Goal: Information Seeking & Learning: Compare options

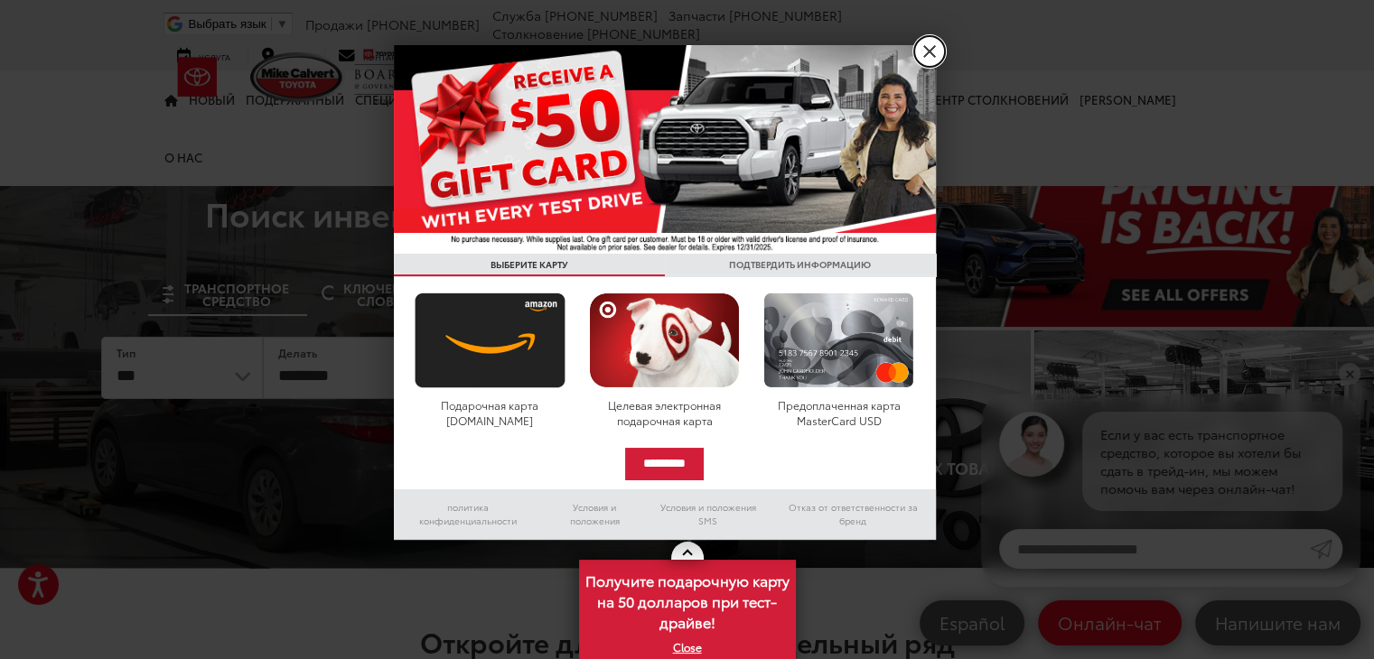
click at [936, 51] on link "X" at bounding box center [929, 51] width 31 height 31
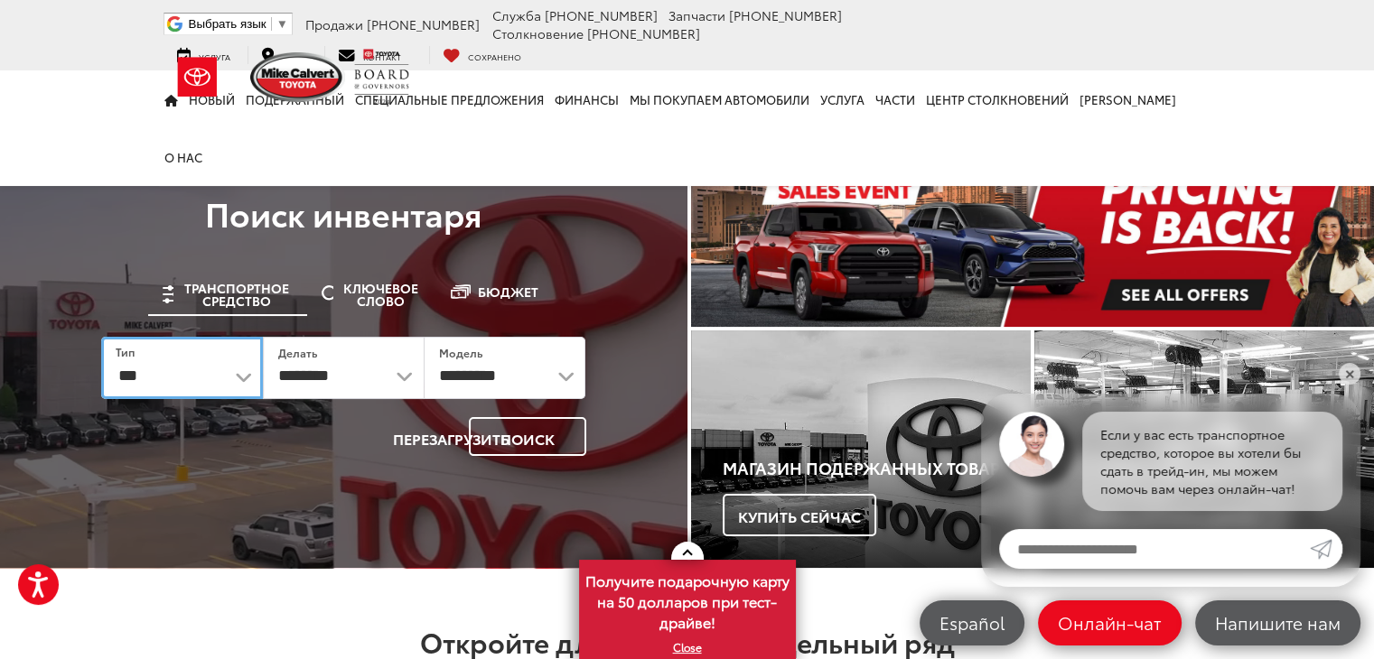
click at [243, 386] on select "**********" at bounding box center [182, 368] width 162 height 62
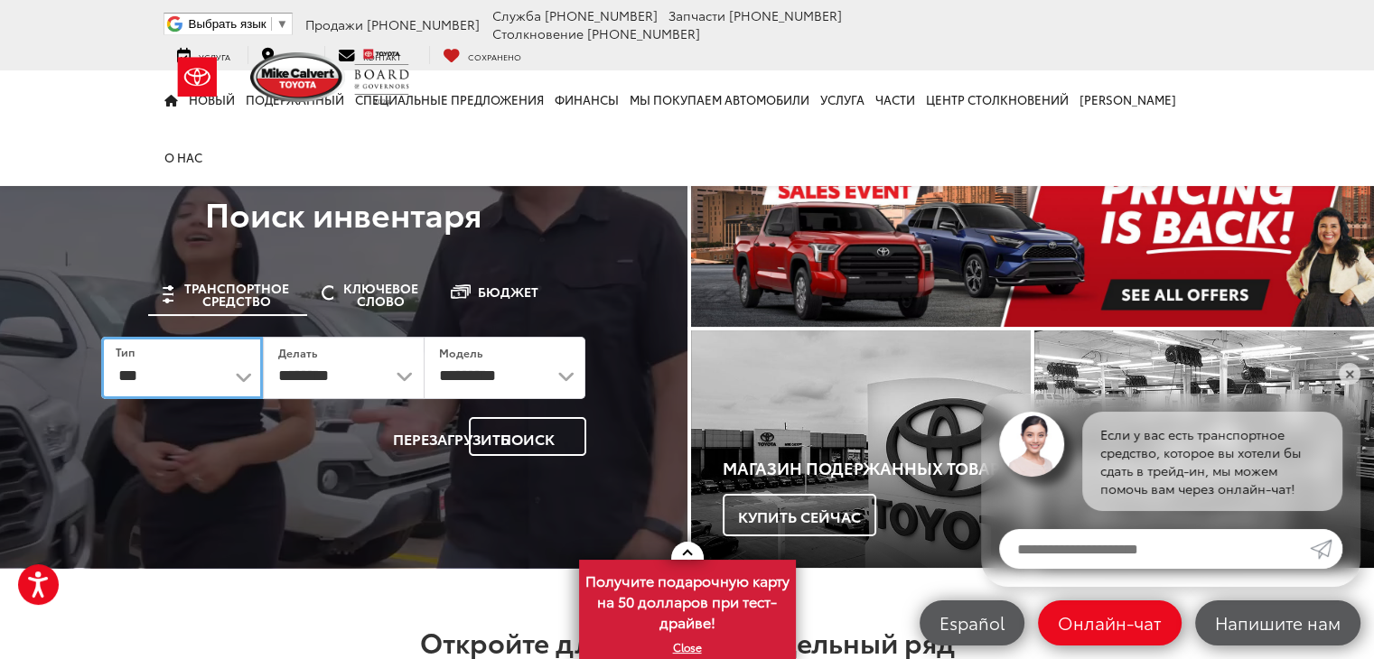
click at [239, 381] on select "**********" at bounding box center [182, 368] width 162 height 62
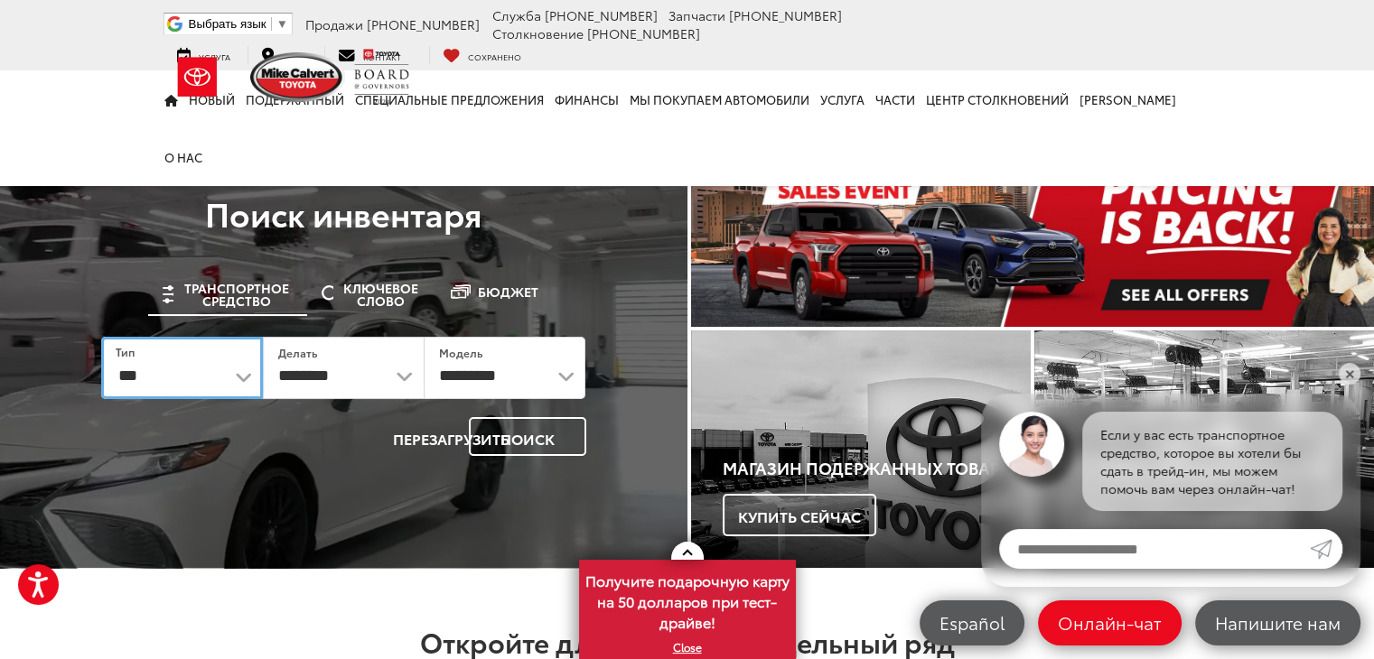
click at [239, 381] on select "**********" at bounding box center [182, 368] width 162 height 62
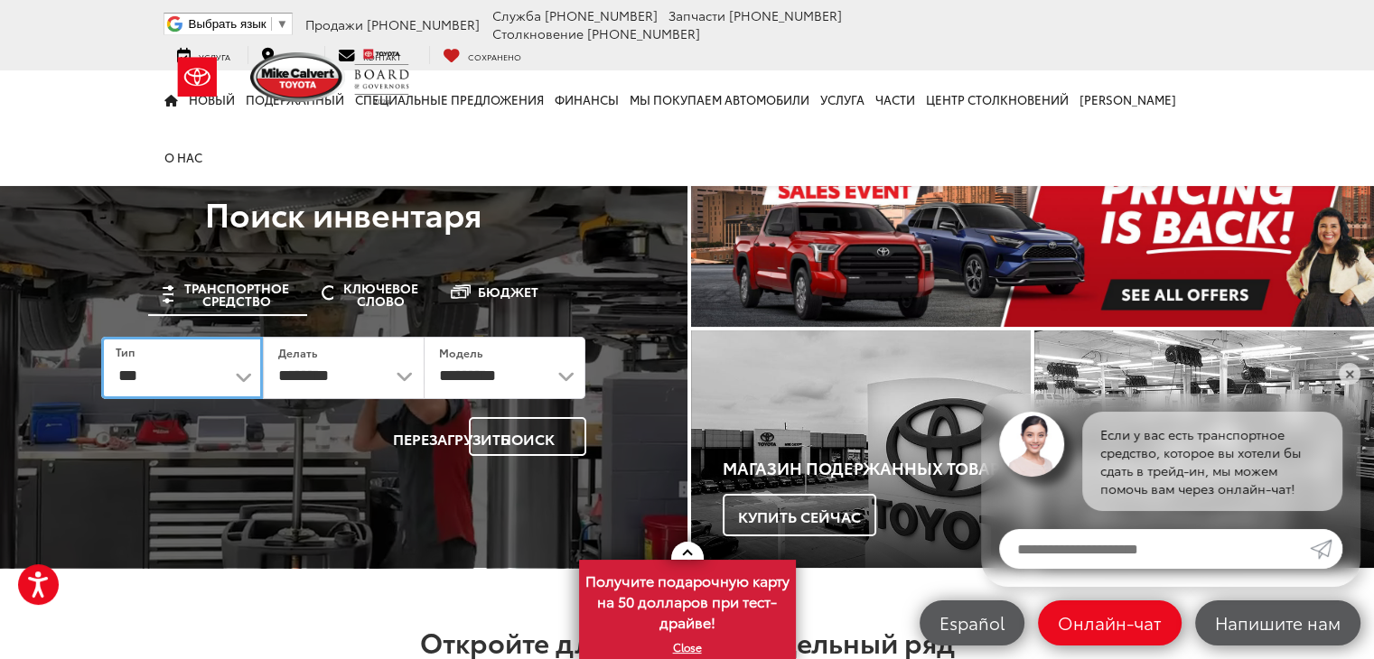
select select "******"
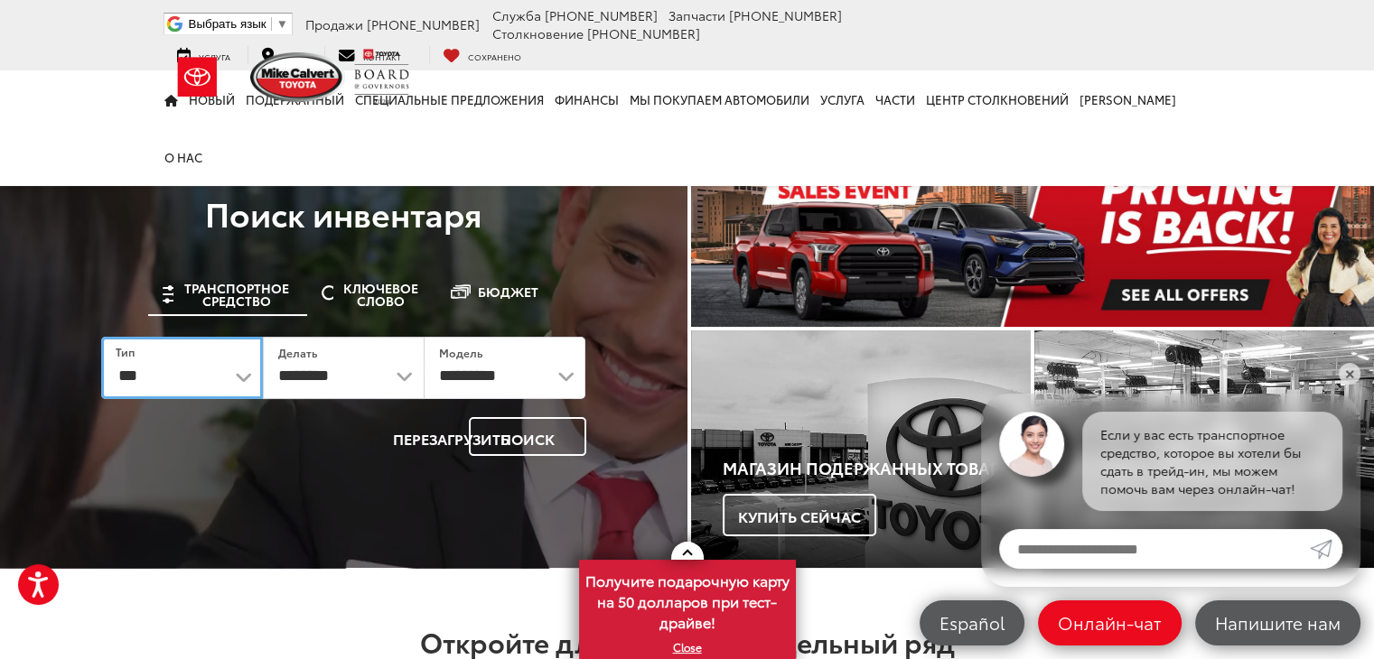
click at [101, 337] on select "**********" at bounding box center [182, 368] width 162 height 62
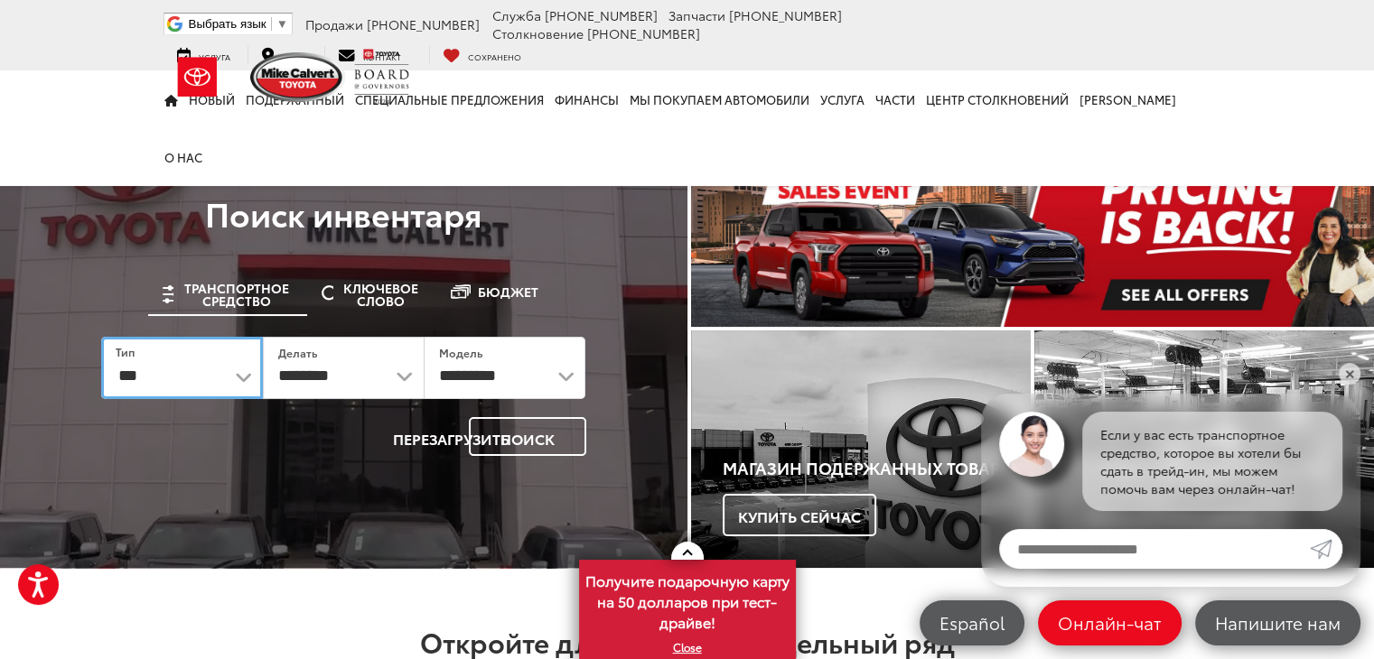
select select "******"
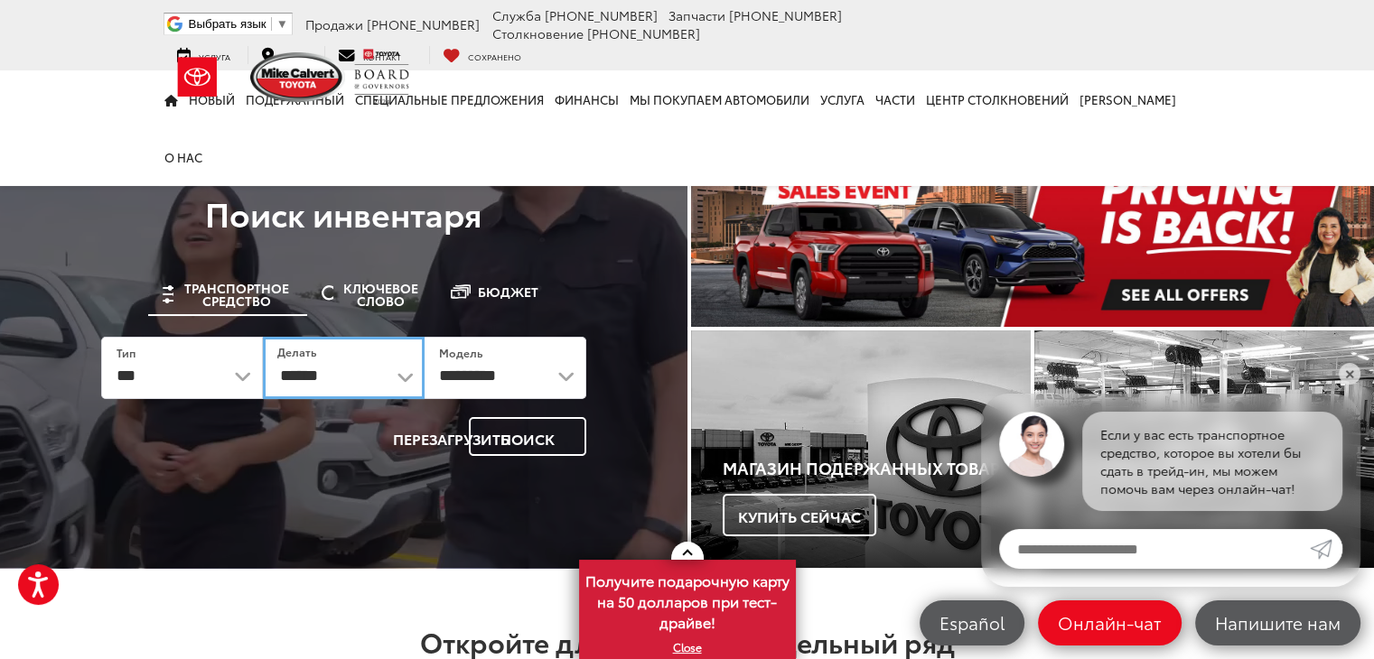
click at [410, 378] on select "******** ******" at bounding box center [344, 368] width 162 height 62
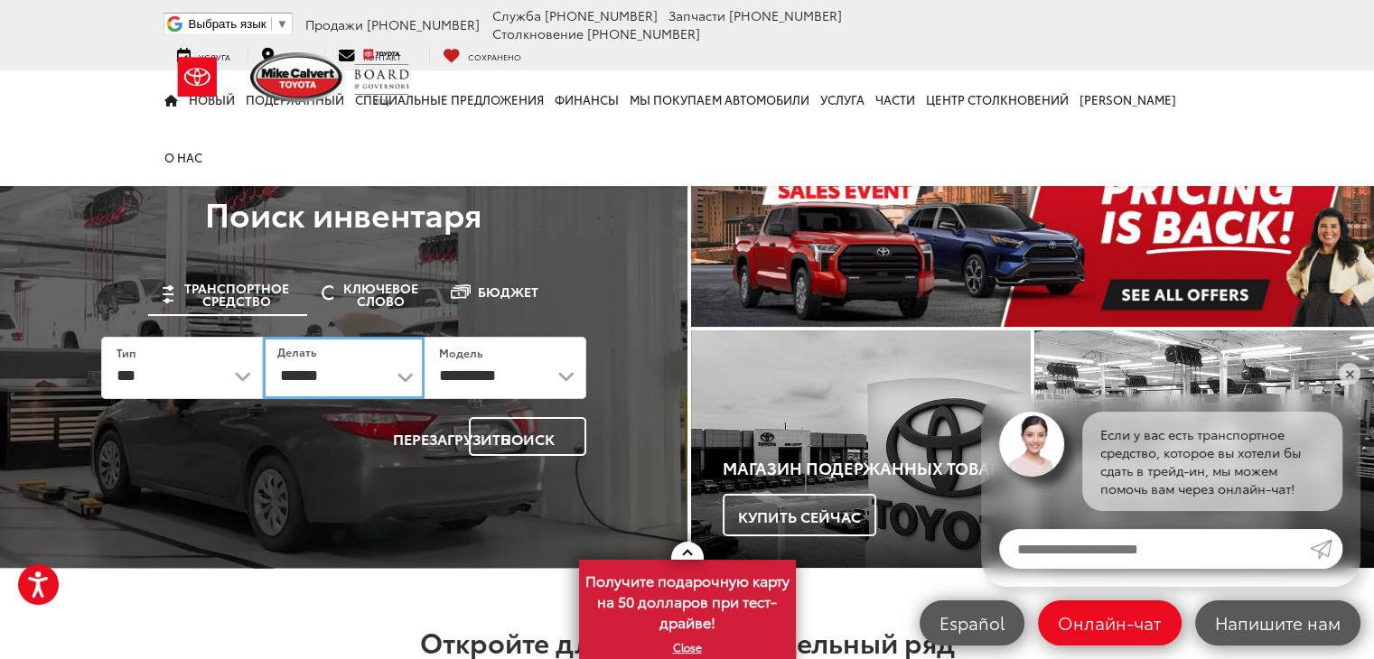
click at [410, 378] on select "******** ******" at bounding box center [344, 368] width 162 height 62
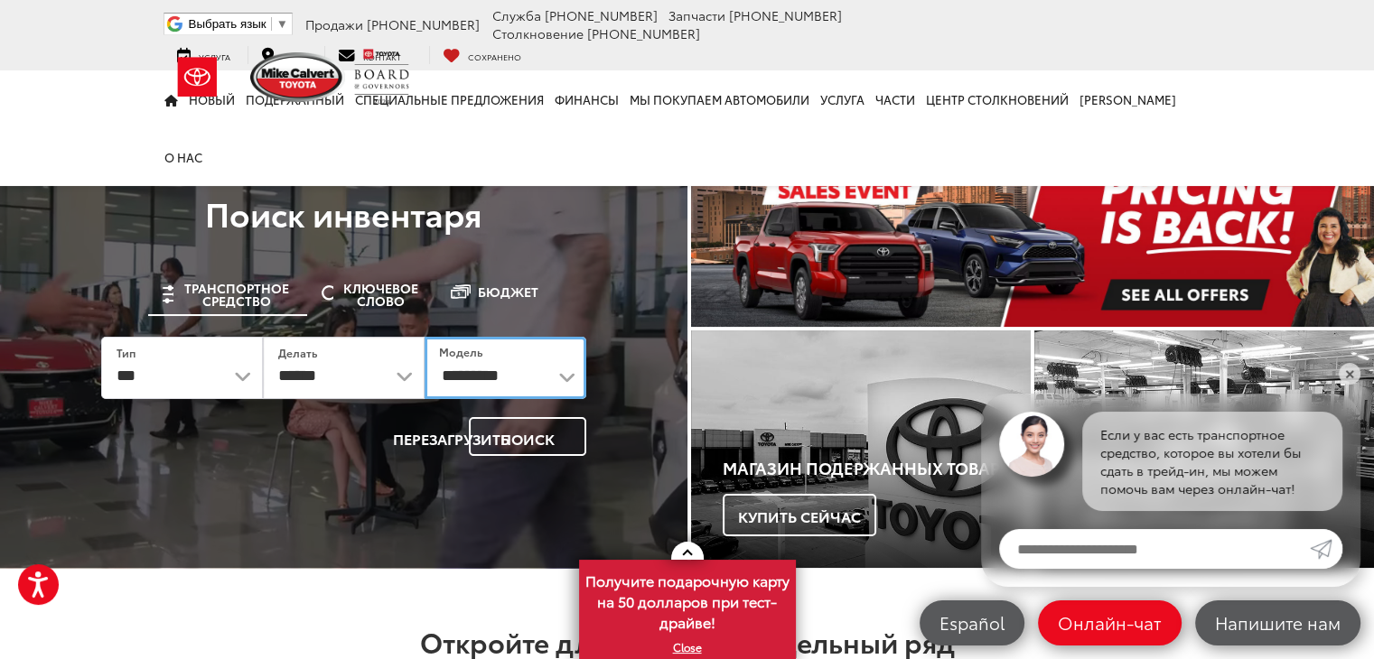
click at [560, 376] on select "**********" at bounding box center [506, 368] width 162 height 62
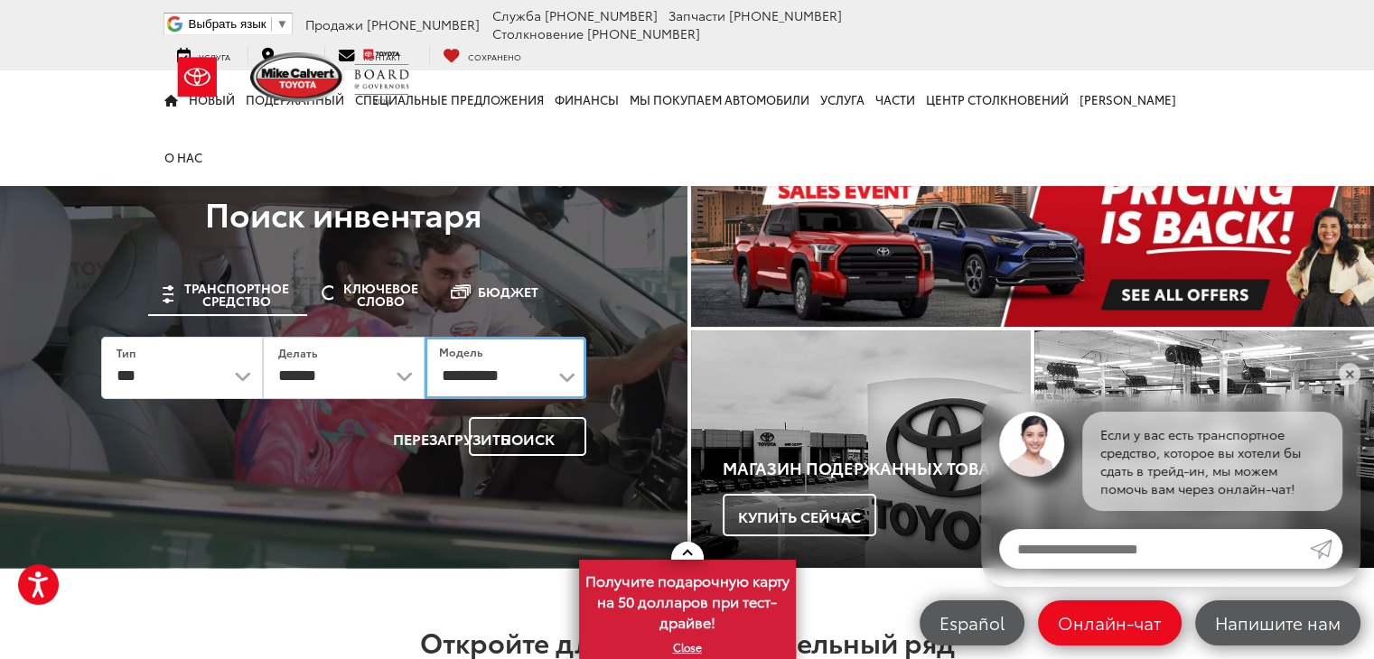
select select "**********"
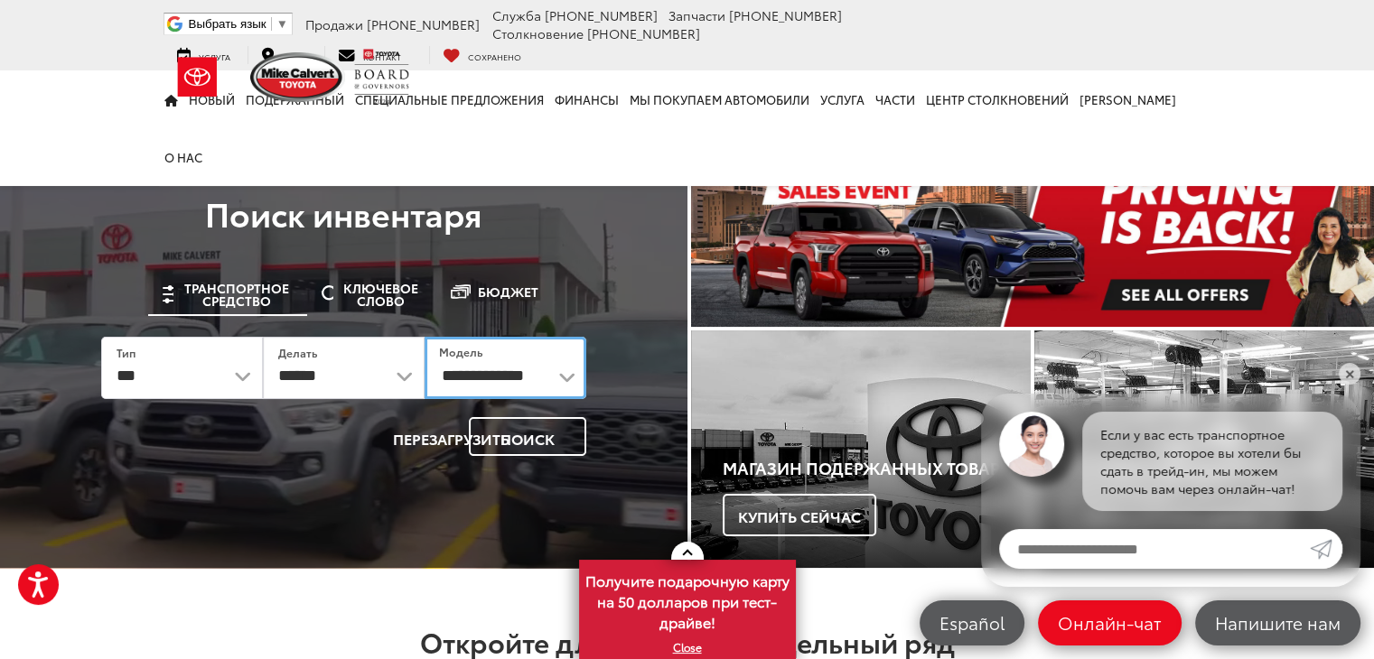
click at [425, 337] on select "**********" at bounding box center [506, 368] width 162 height 62
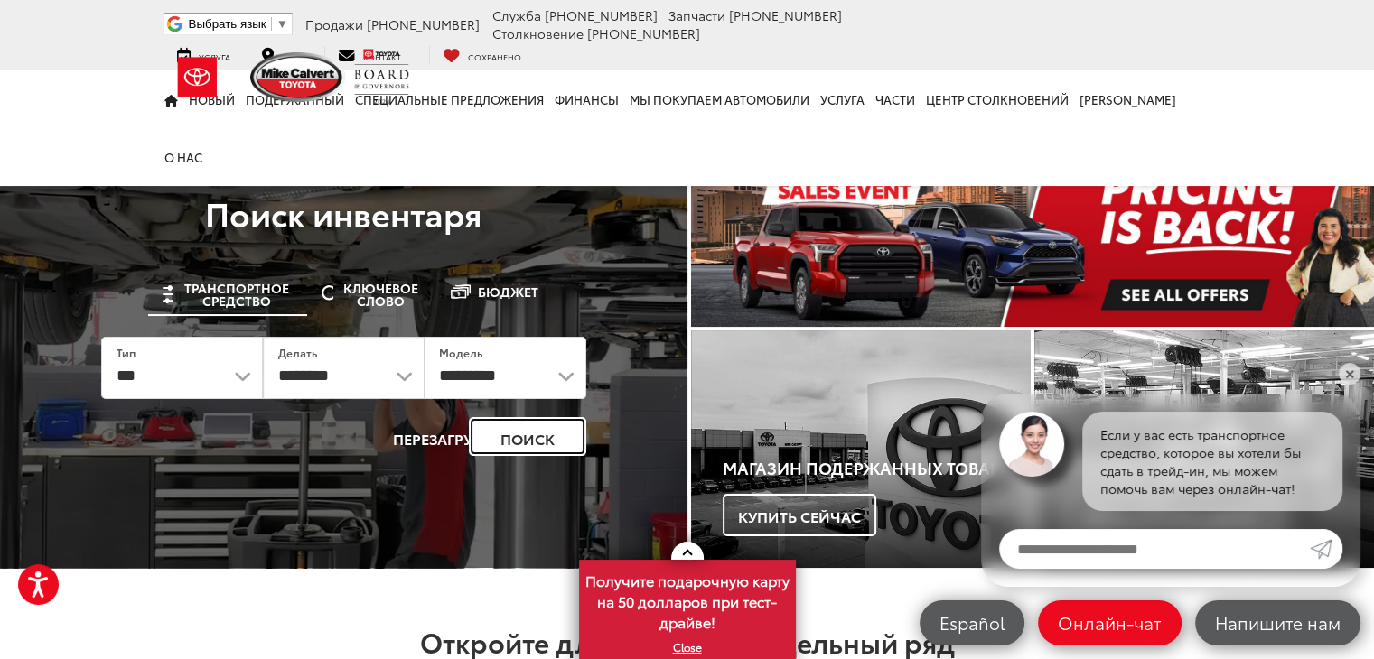
click at [526, 440] on font "Поиск" at bounding box center [527, 438] width 54 height 21
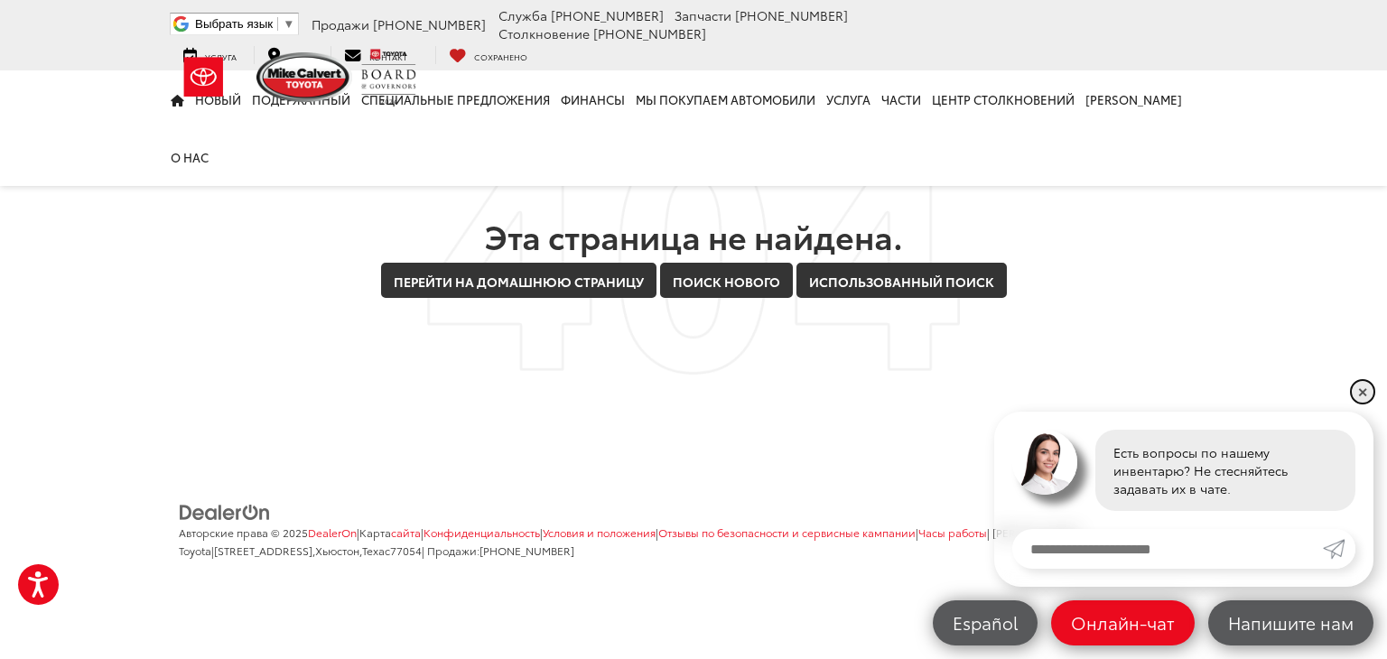
click at [1368, 385] on font "✕" at bounding box center [1363, 392] width 11 height 18
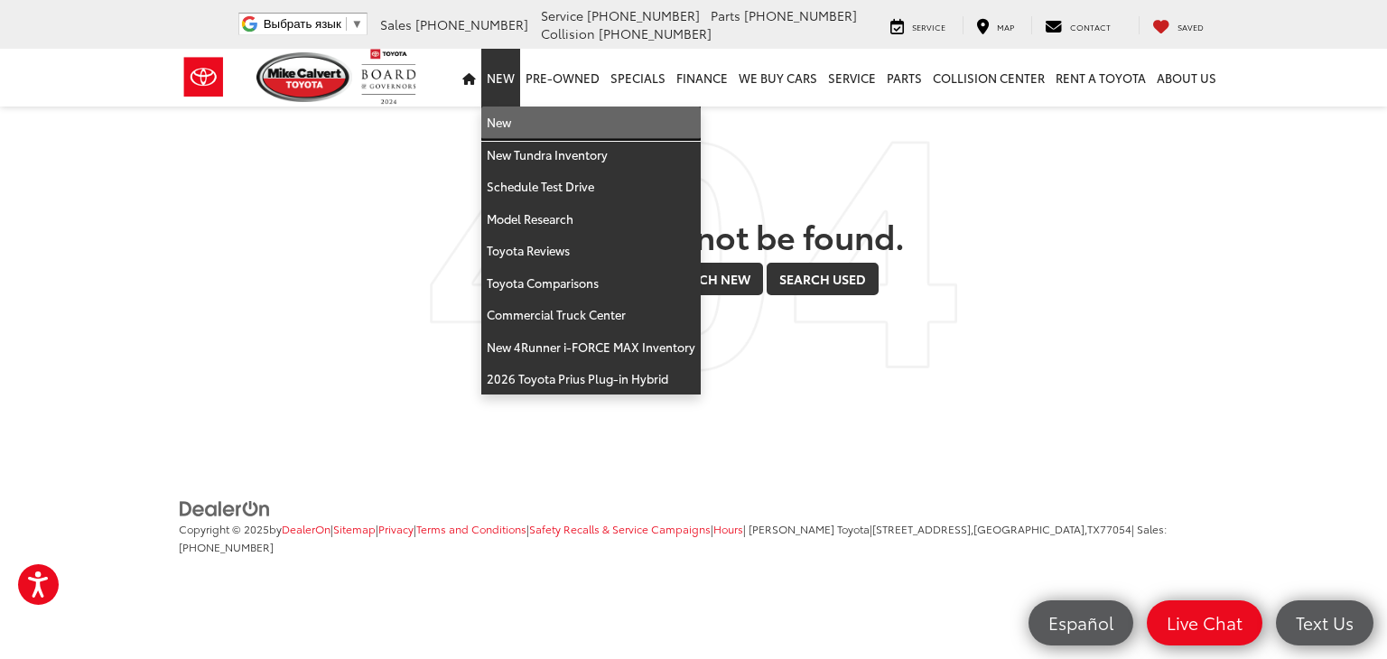
click at [509, 126] on link "New" at bounding box center [590, 123] width 219 height 33
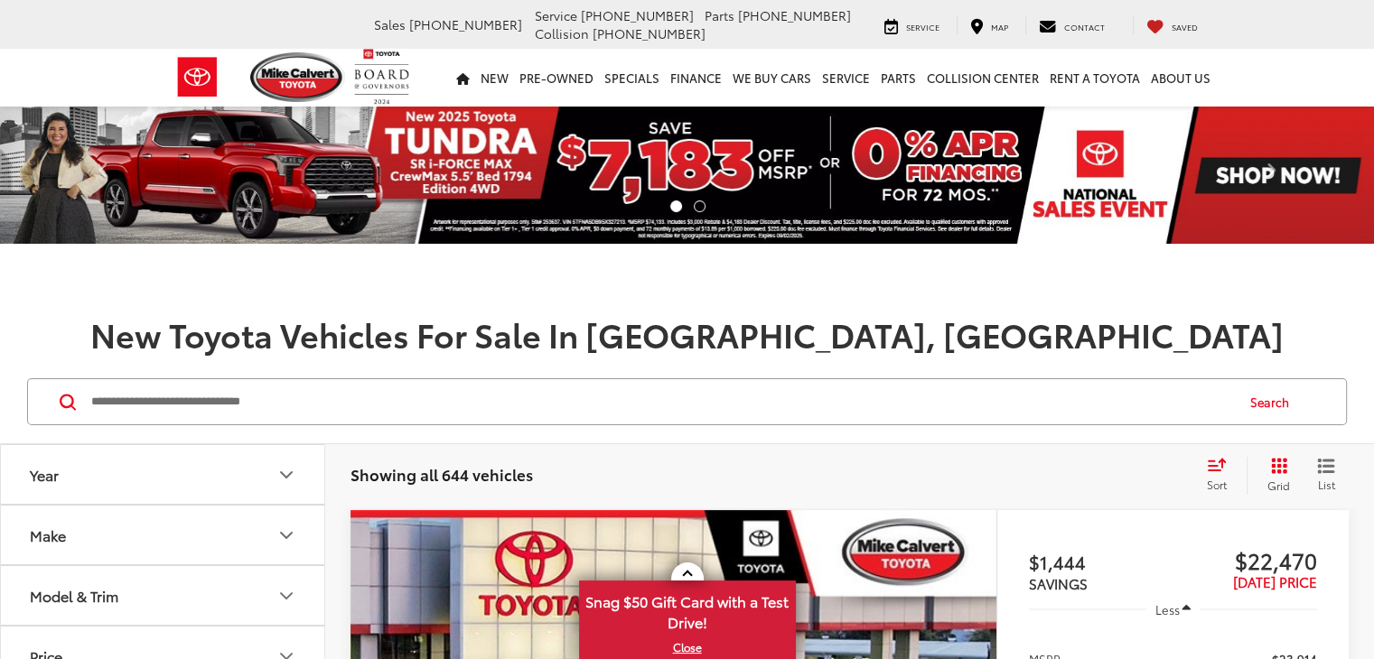
scroll to position [180, 0]
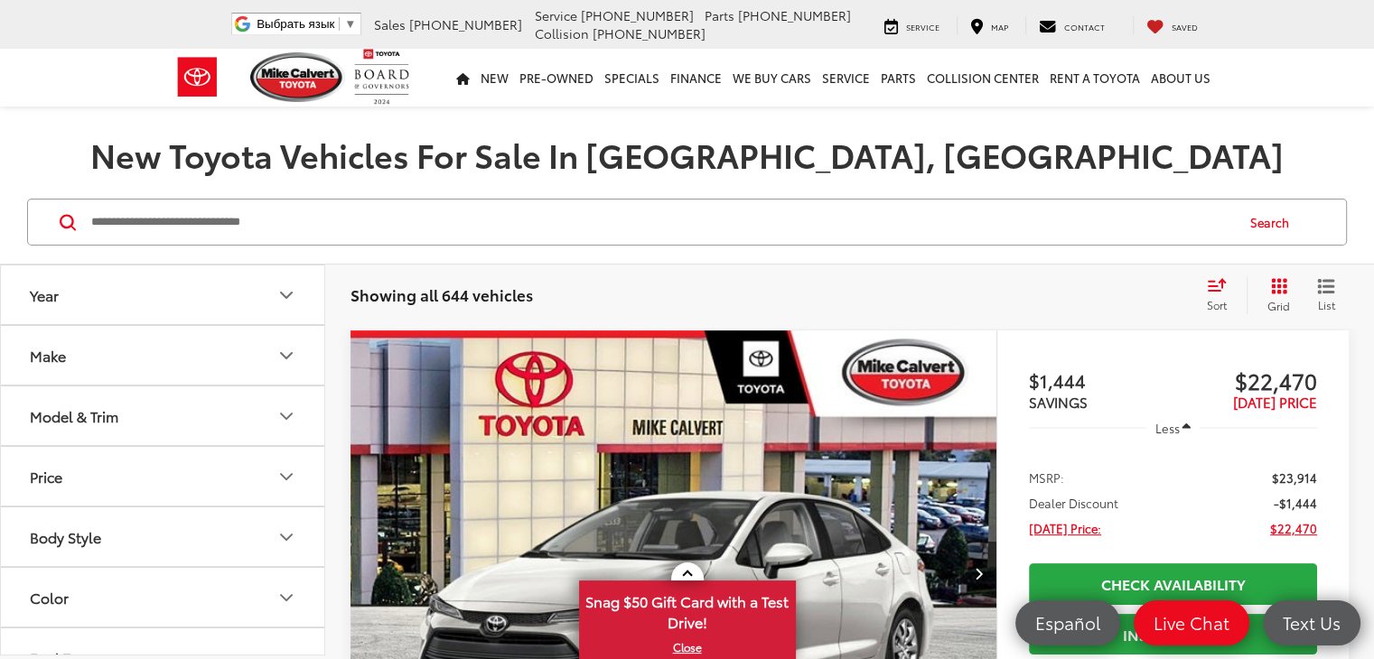
click at [284, 294] on icon "Year" at bounding box center [286, 295] width 11 height 5
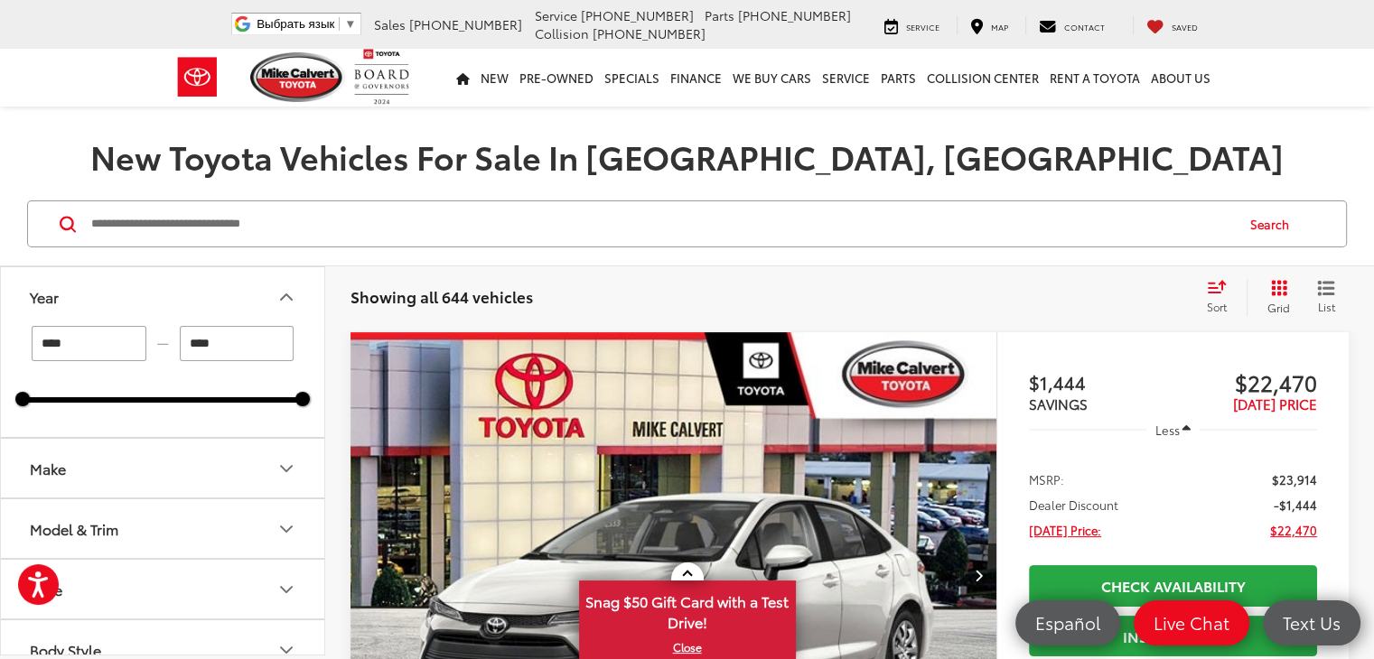
scroll to position [0, 0]
click at [119, 340] on input "****" at bounding box center [89, 343] width 115 height 35
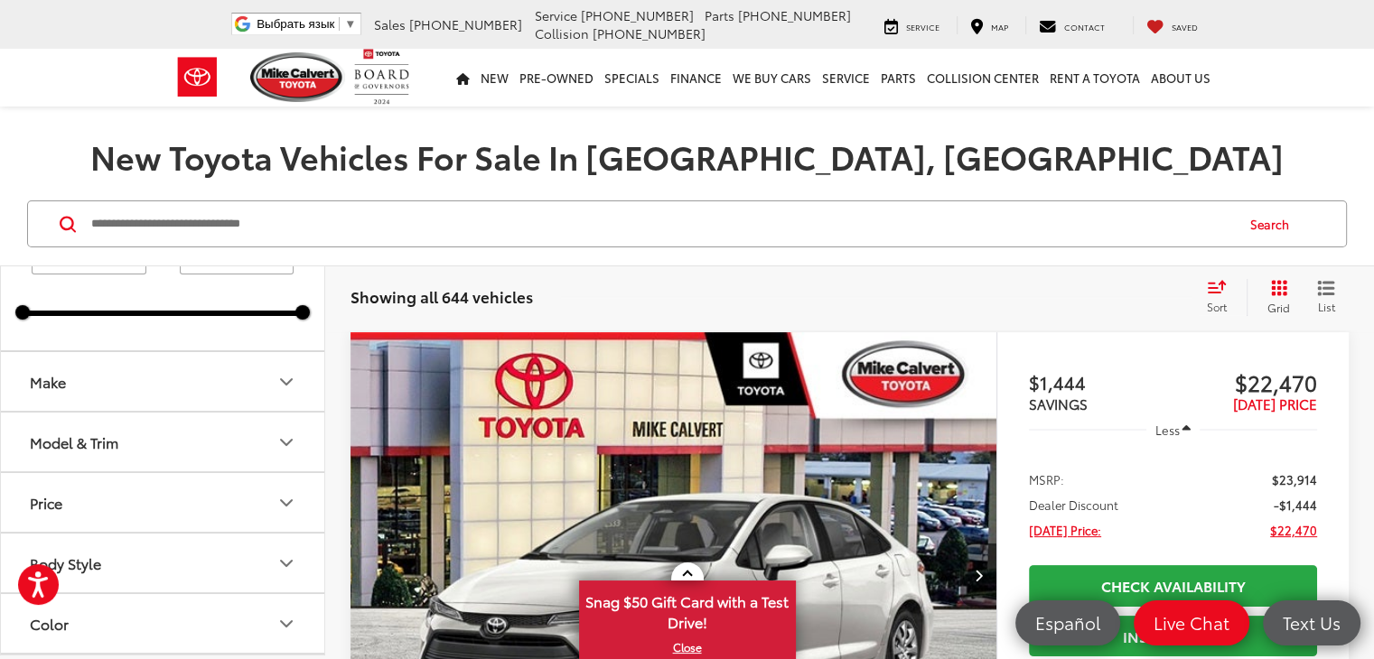
scroll to position [89, 0]
type input "****"
click at [294, 382] on icon "Make" at bounding box center [286, 380] width 22 height 22
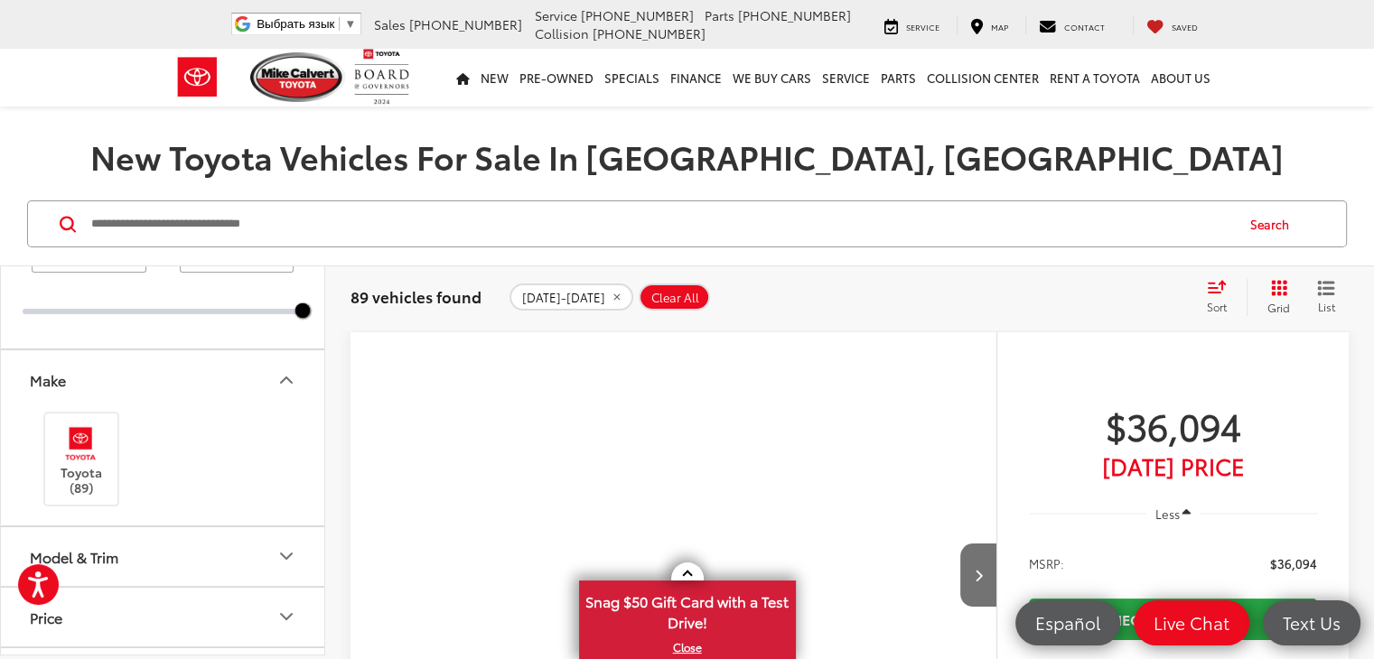
scroll to position [340, 0]
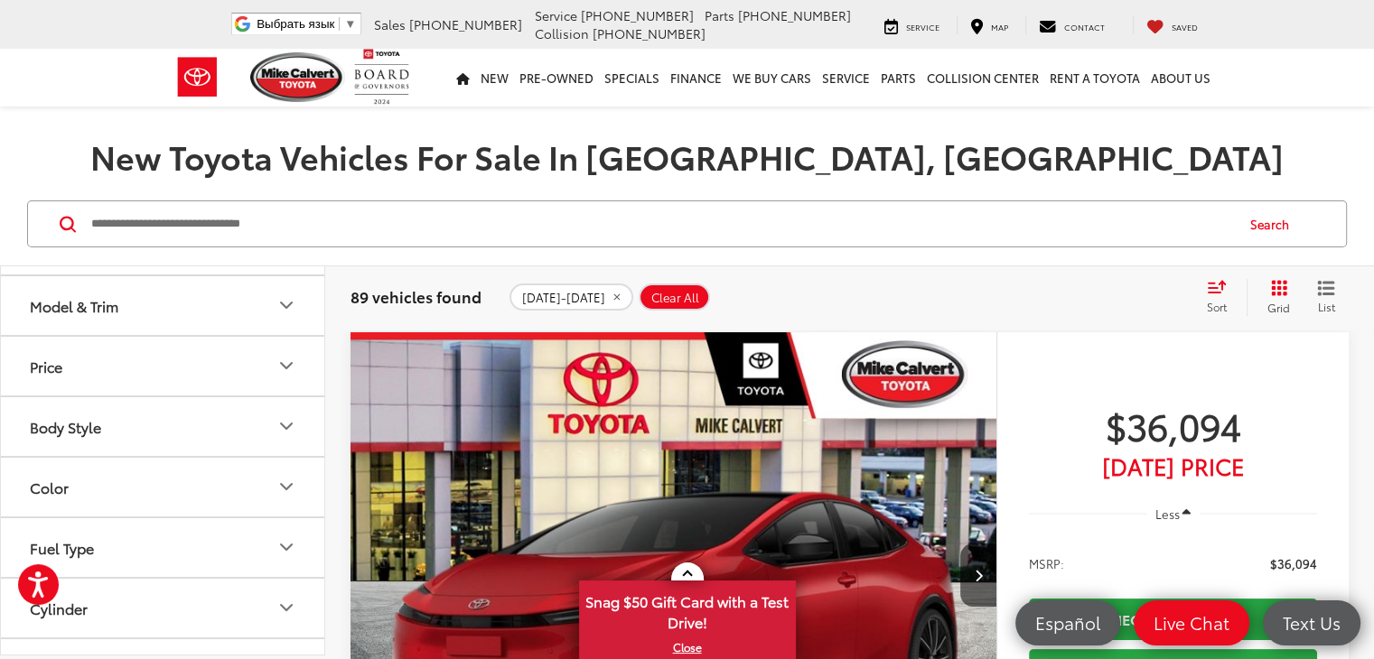
click at [288, 299] on icon "Model & Trim" at bounding box center [286, 305] width 22 height 22
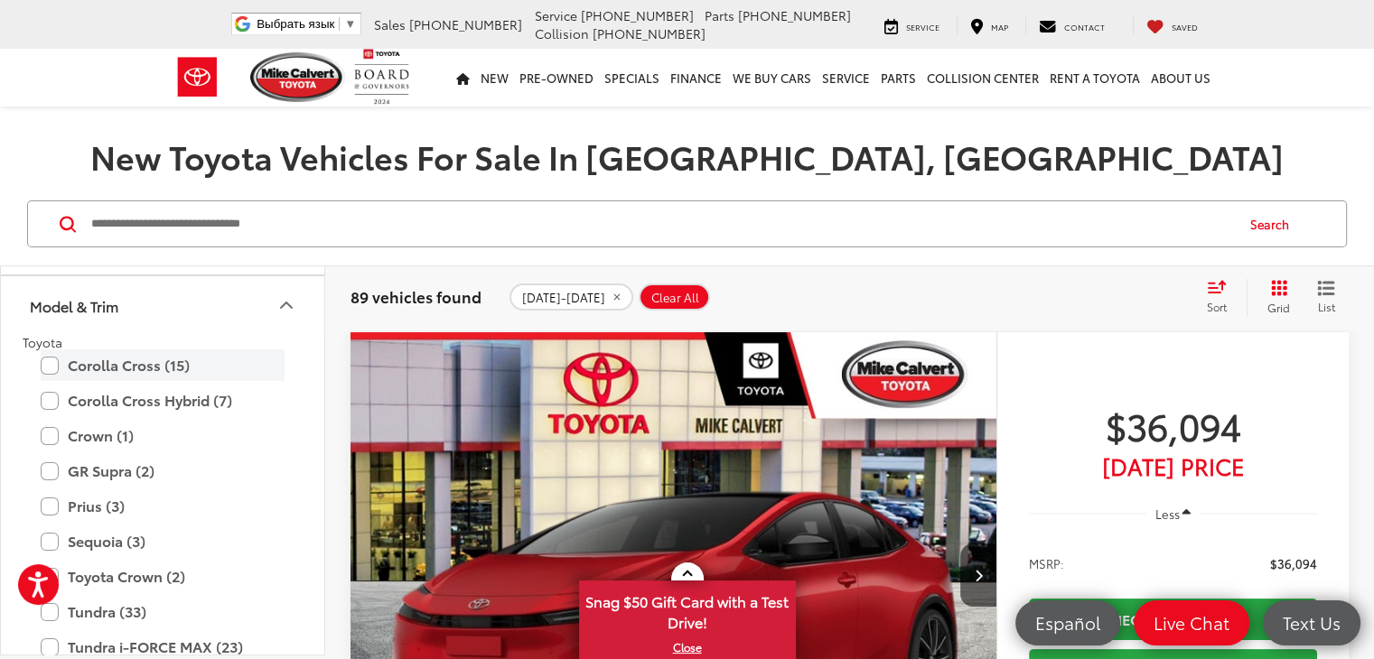
click at [126, 361] on label "Corolla Cross (15)" at bounding box center [163, 366] width 244 height 32
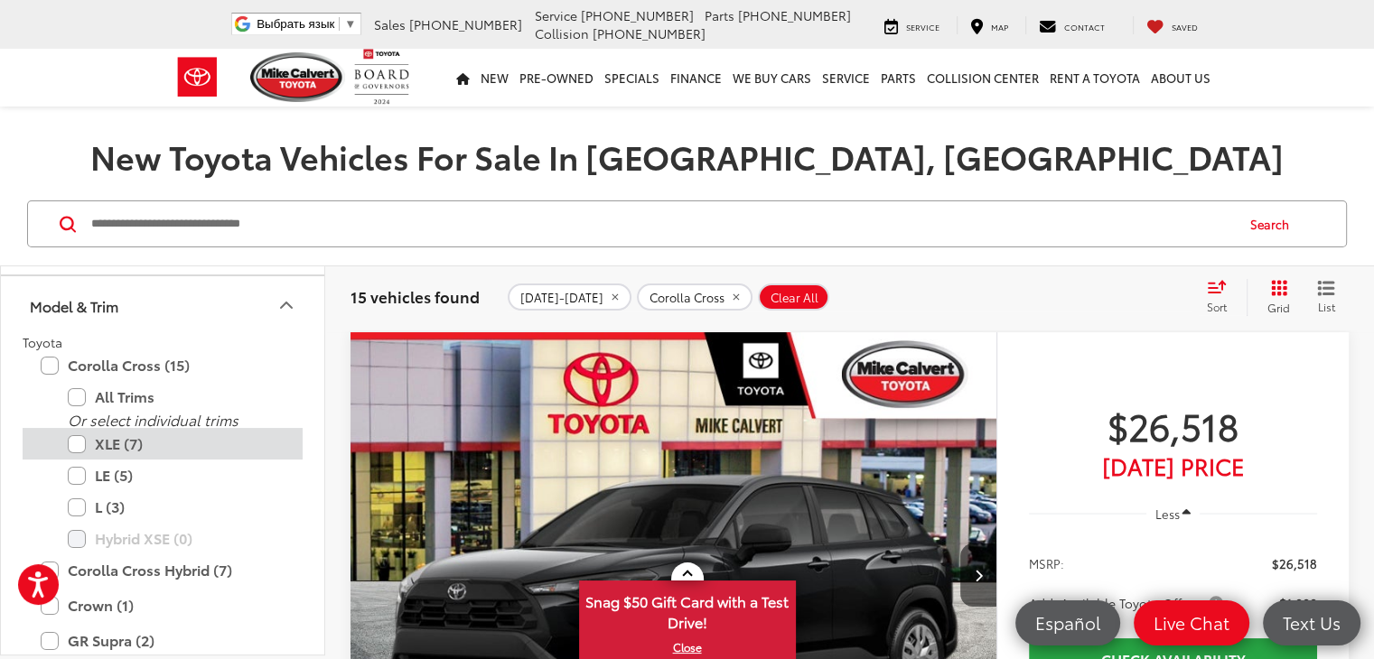
click at [79, 438] on label "XLE (7)" at bounding box center [176, 444] width 217 height 32
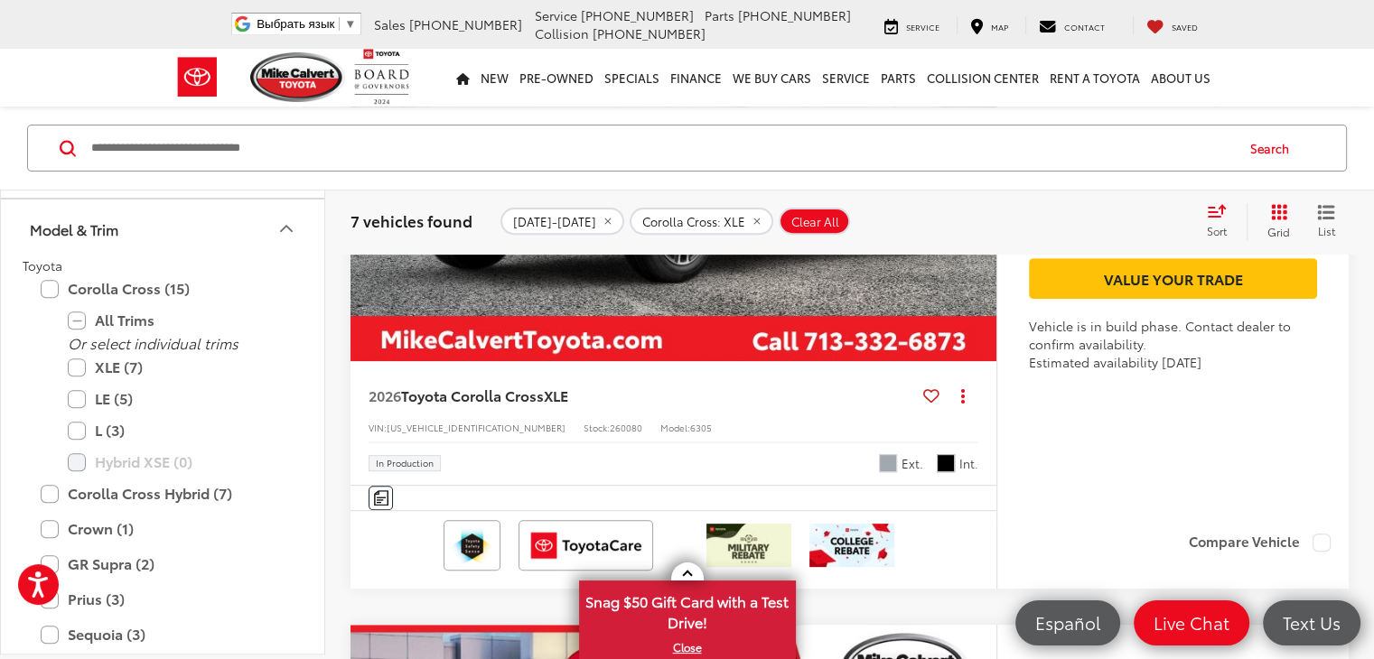
scroll to position [813, 0]
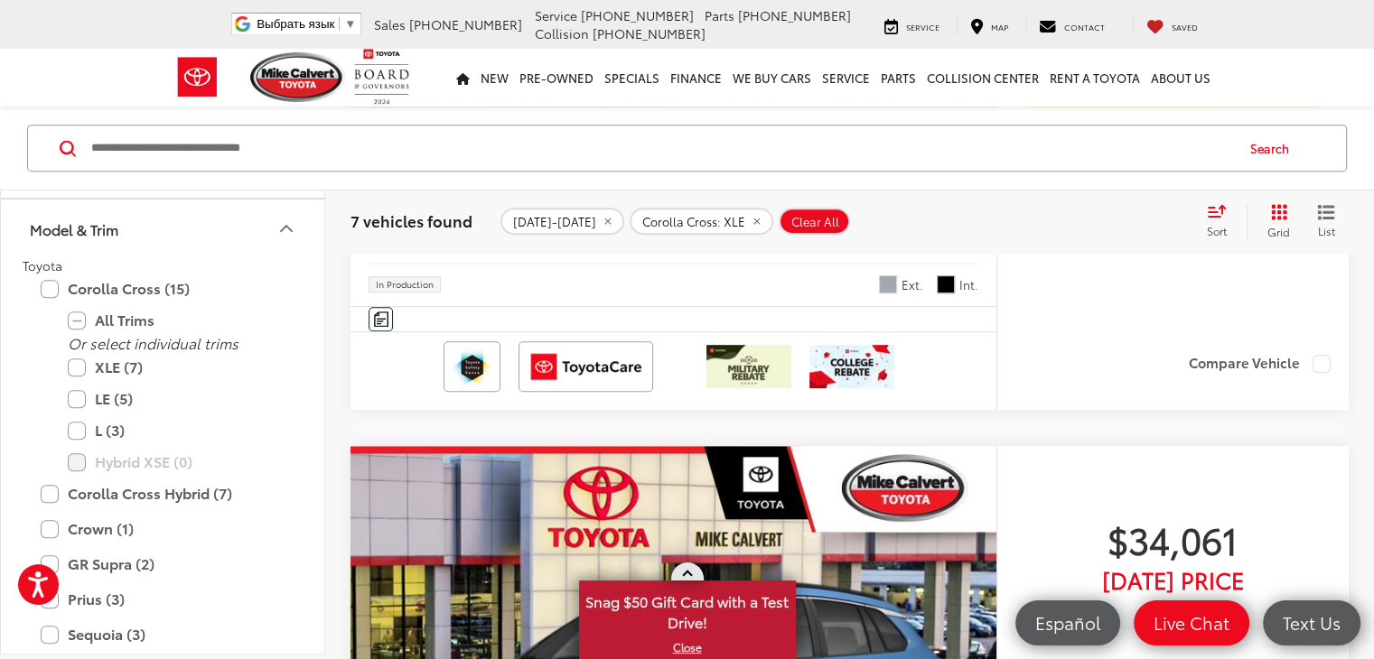
click at [689, 575] on span at bounding box center [687, 576] width 10 height 10
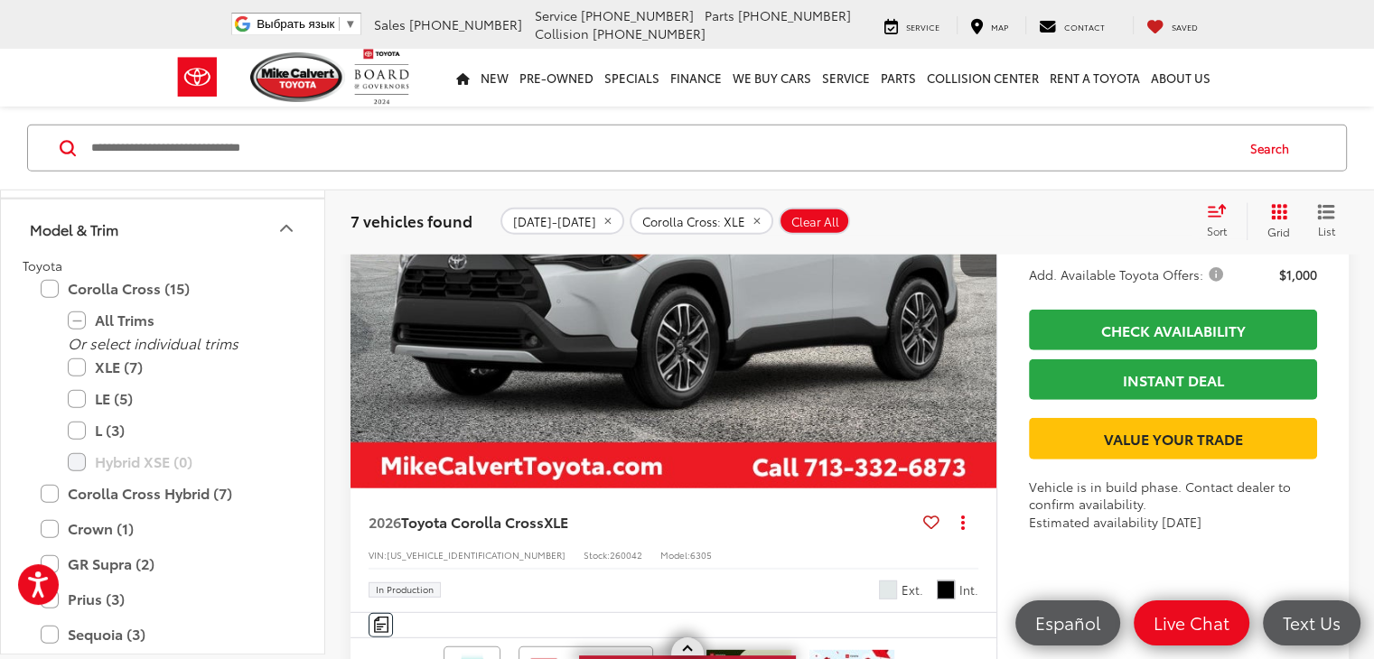
scroll to position [4934, 0]
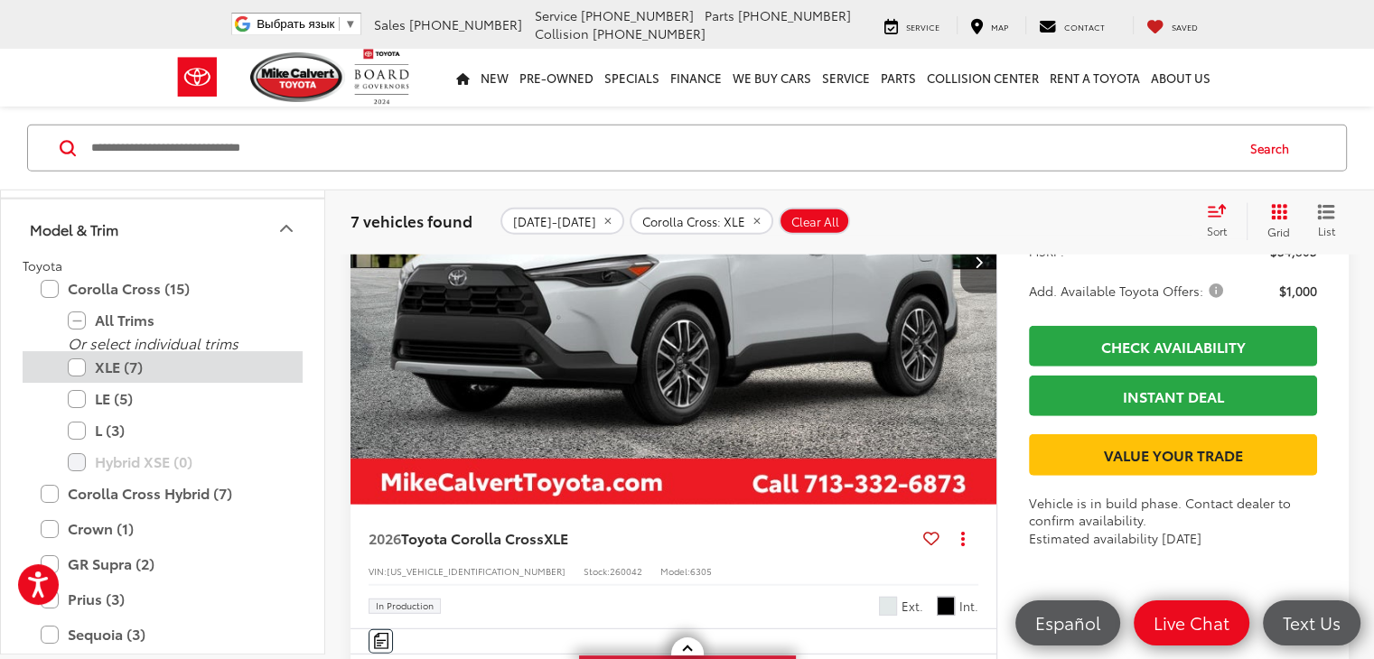
click at [79, 364] on label "XLE (7)" at bounding box center [176, 367] width 217 height 32
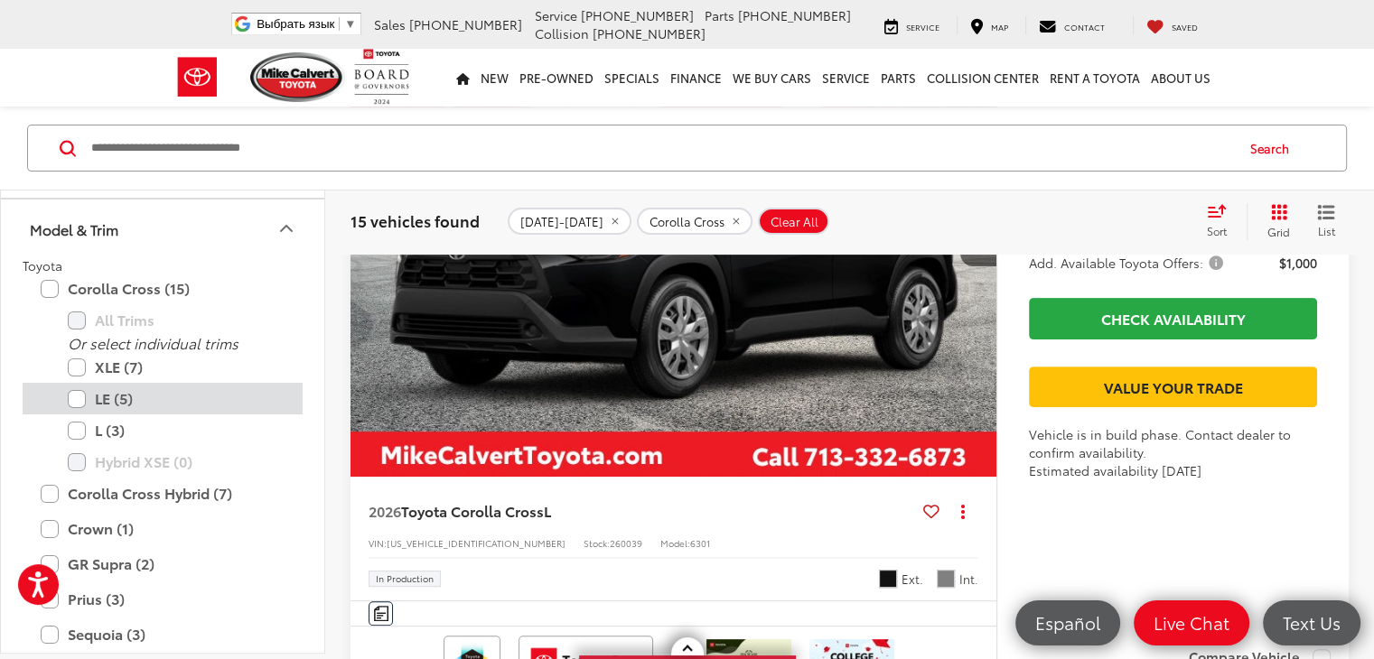
scroll to position [253, 0]
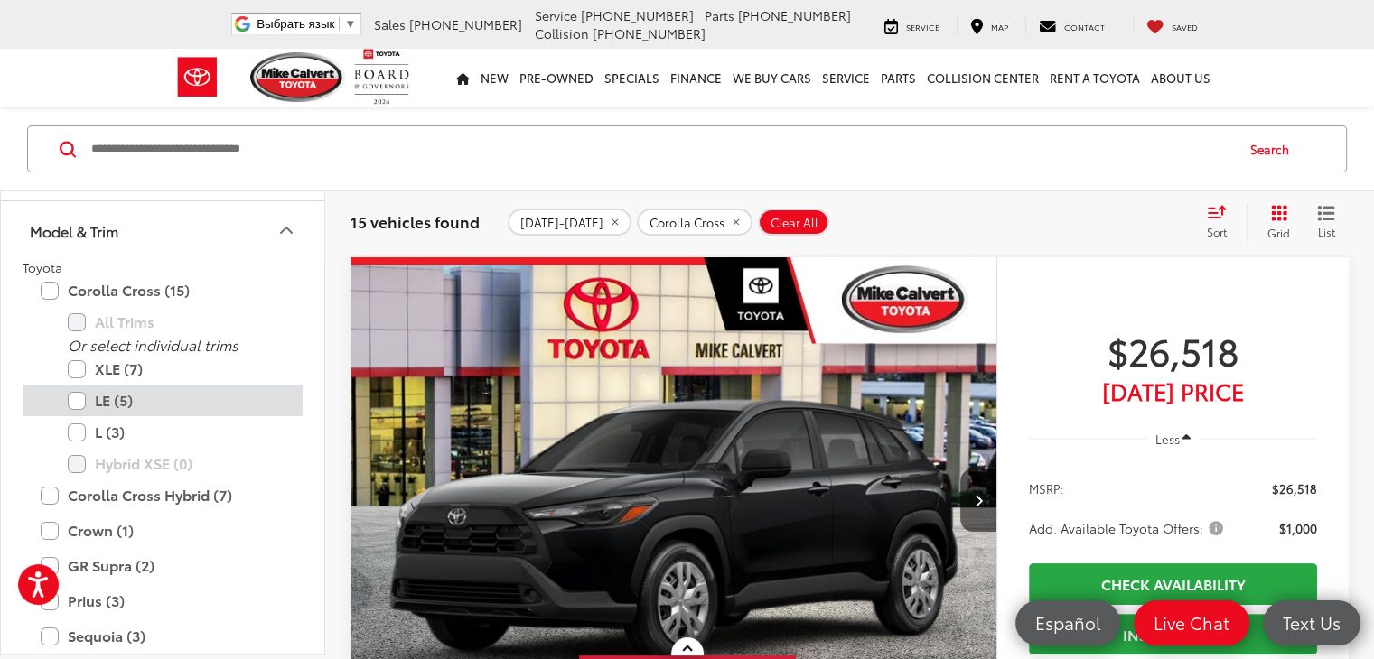
click at [77, 393] on label "LE (5)" at bounding box center [176, 401] width 217 height 32
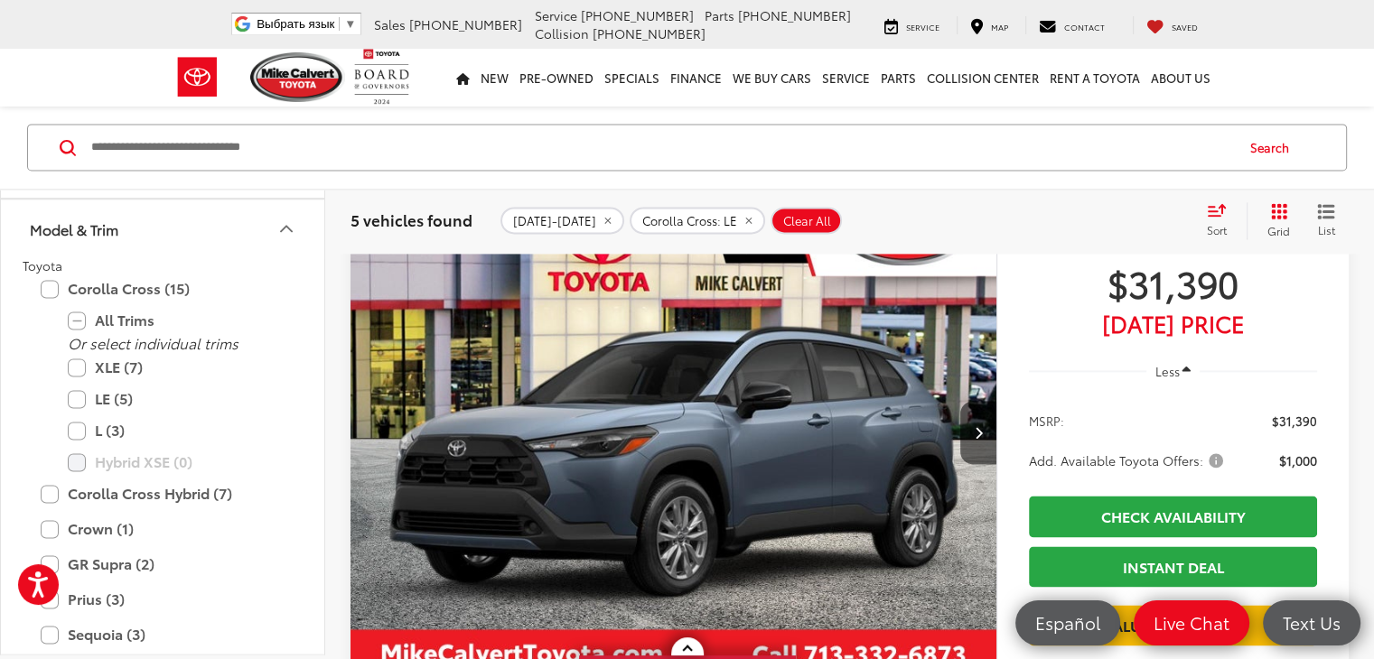
scroll to position [2568, 0]
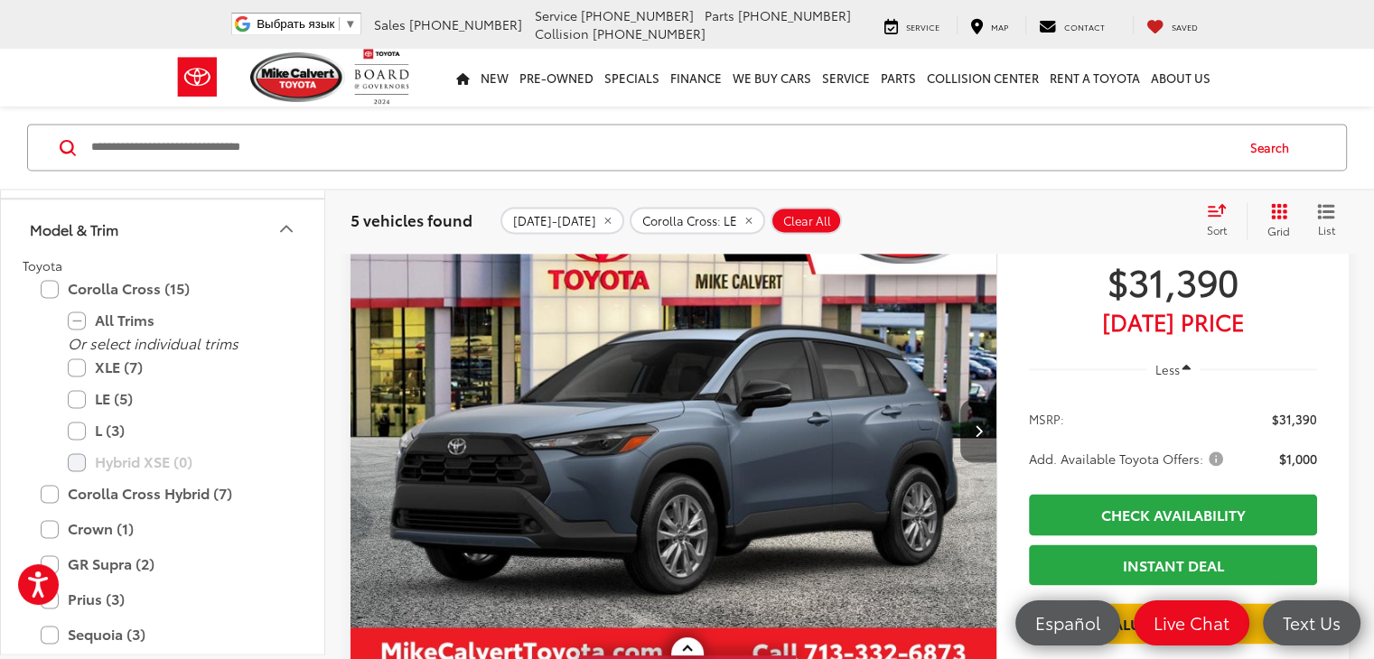
click at [974, 425] on icon "Next image" at bounding box center [978, 431] width 8 height 13
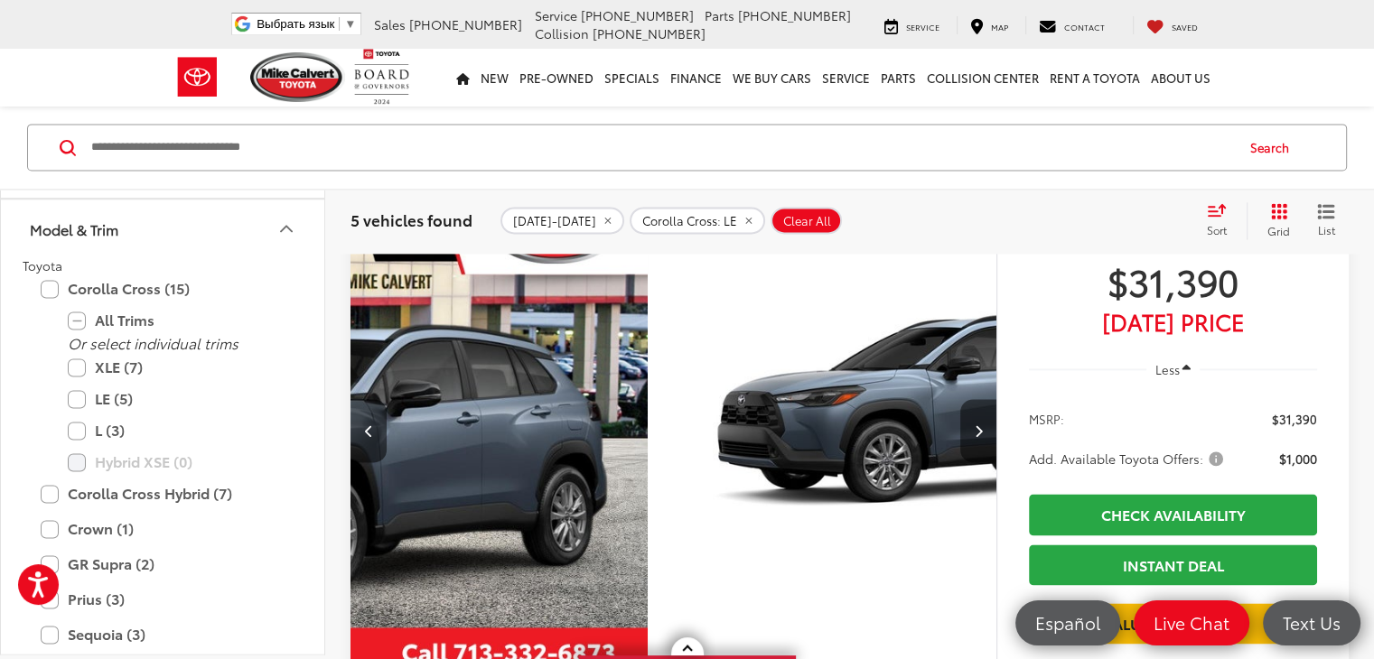
click at [974, 425] on icon "Next image" at bounding box center [978, 431] width 8 height 13
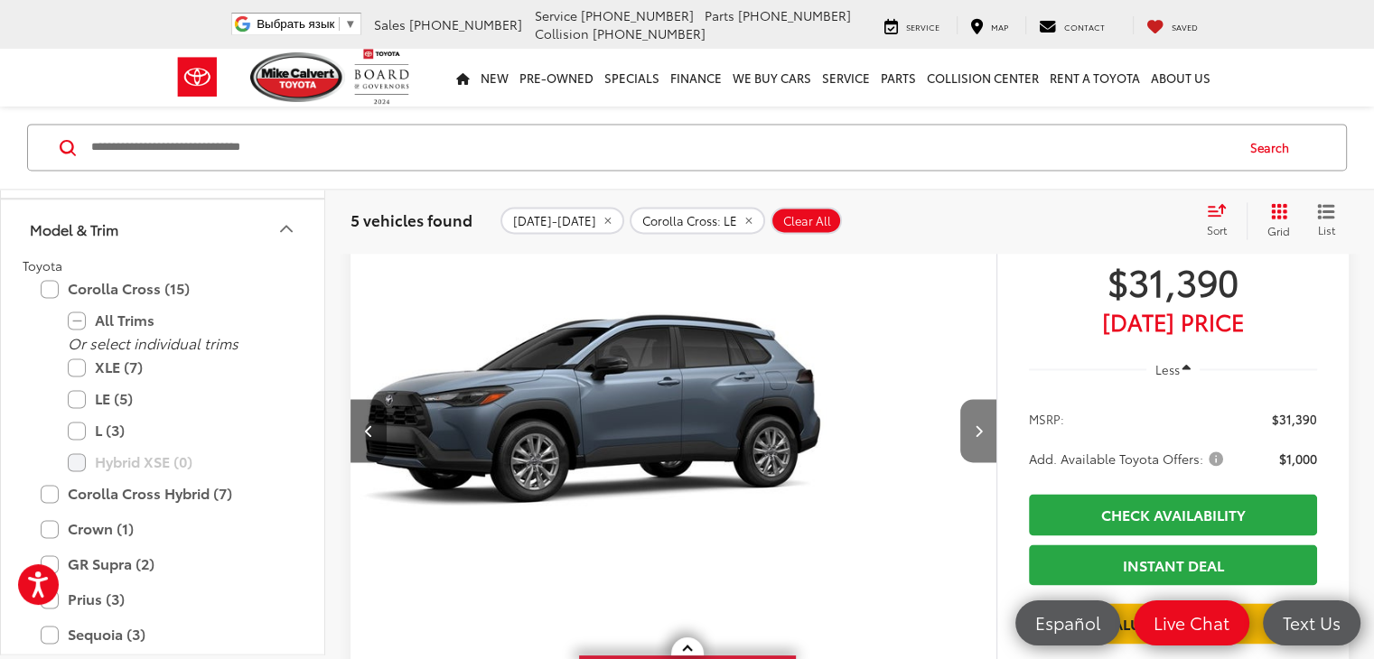
click at [974, 425] on icon "Next image" at bounding box center [978, 431] width 8 height 13
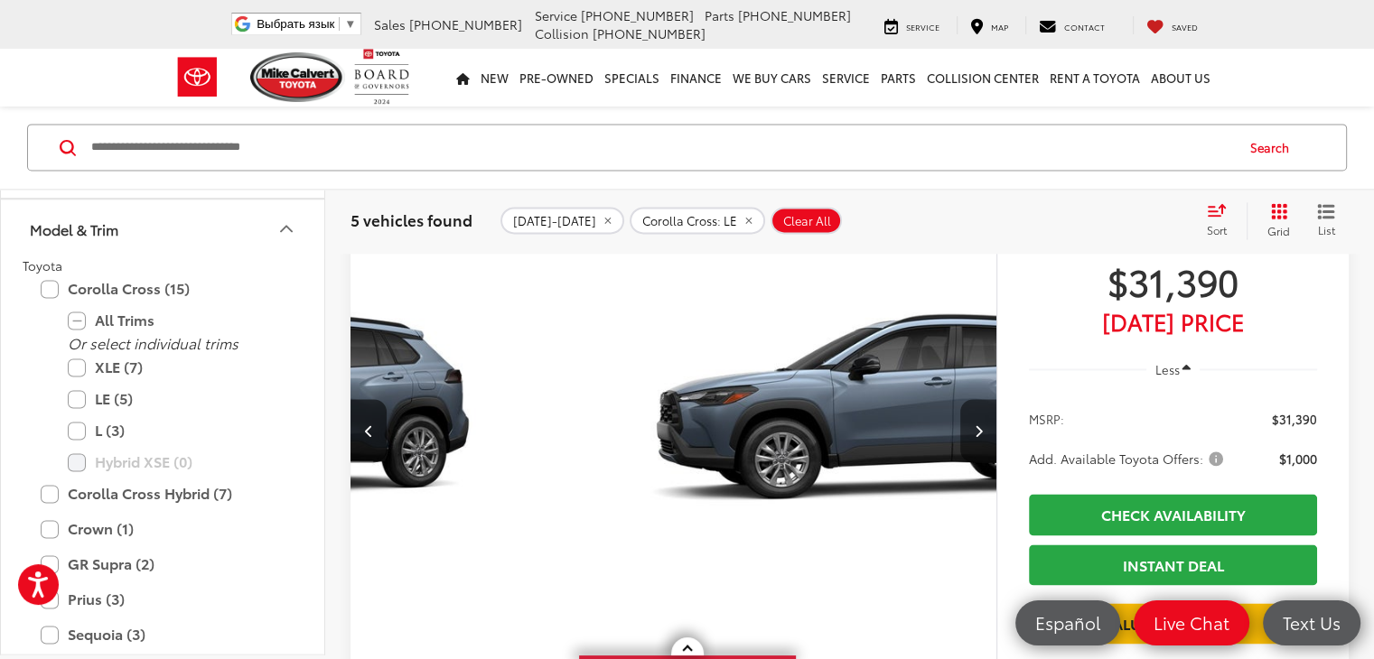
click at [974, 425] on icon "Next image" at bounding box center [978, 431] width 8 height 13
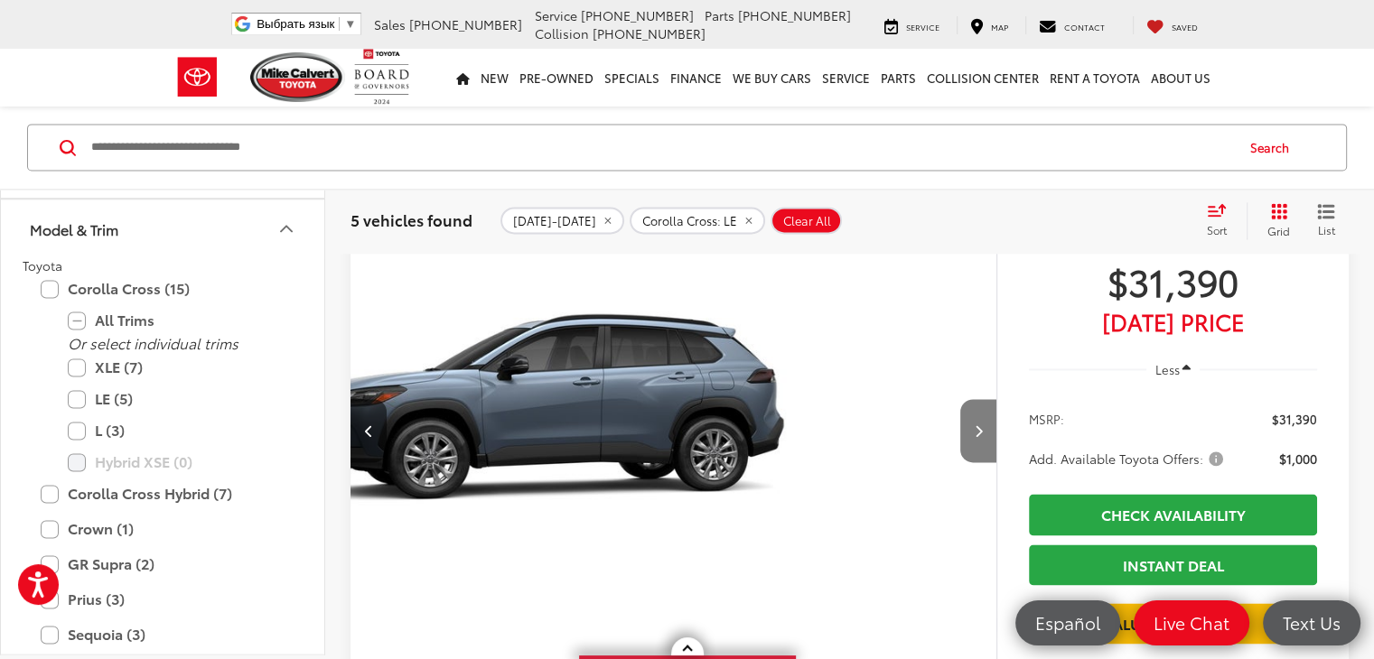
click at [974, 425] on icon "Next image" at bounding box center [978, 431] width 8 height 13
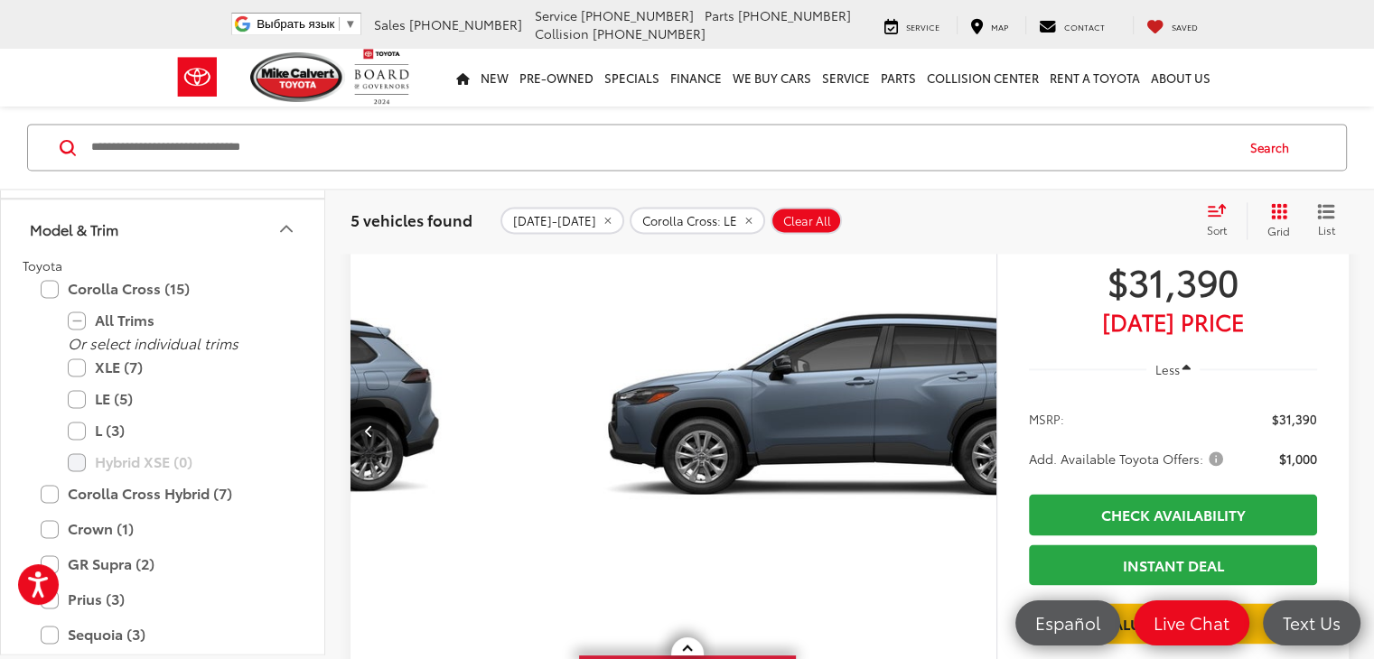
scroll to position [0, 1756]
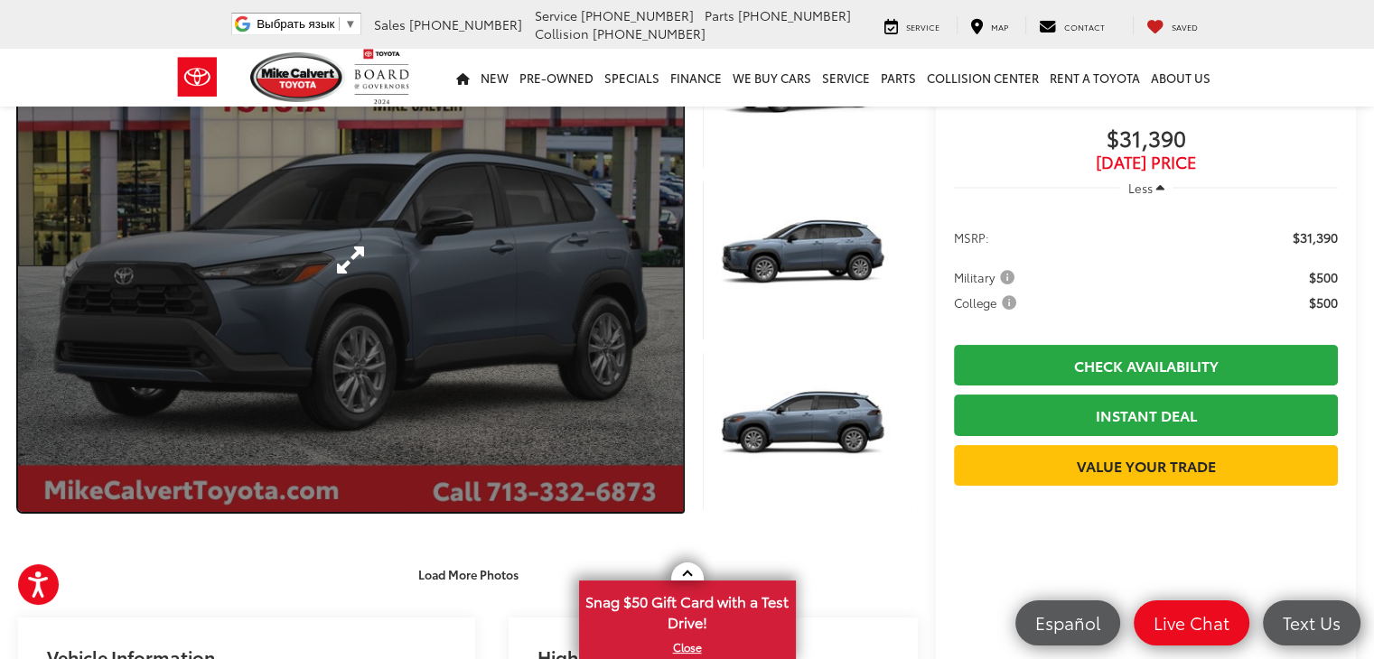
click at [509, 283] on link "Expand Photo 0" at bounding box center [350, 260] width 665 height 504
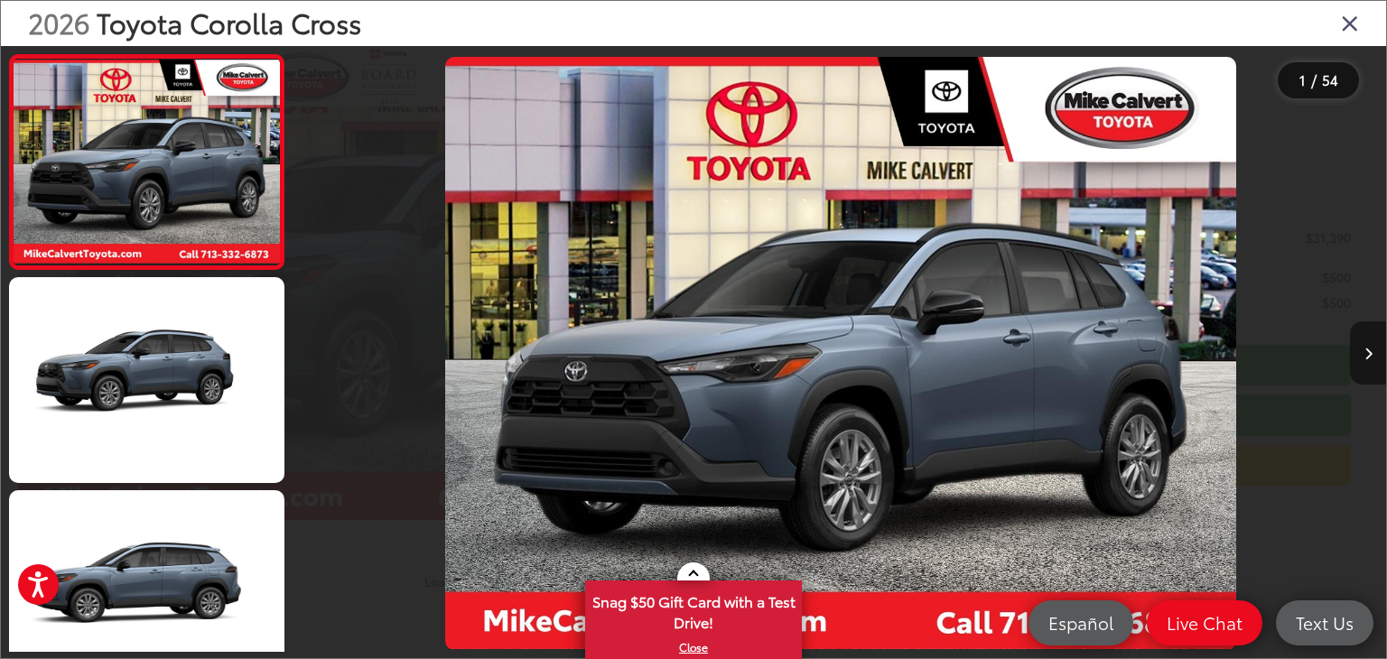
click at [1372, 350] on icon "Next image" at bounding box center [1369, 354] width 8 height 13
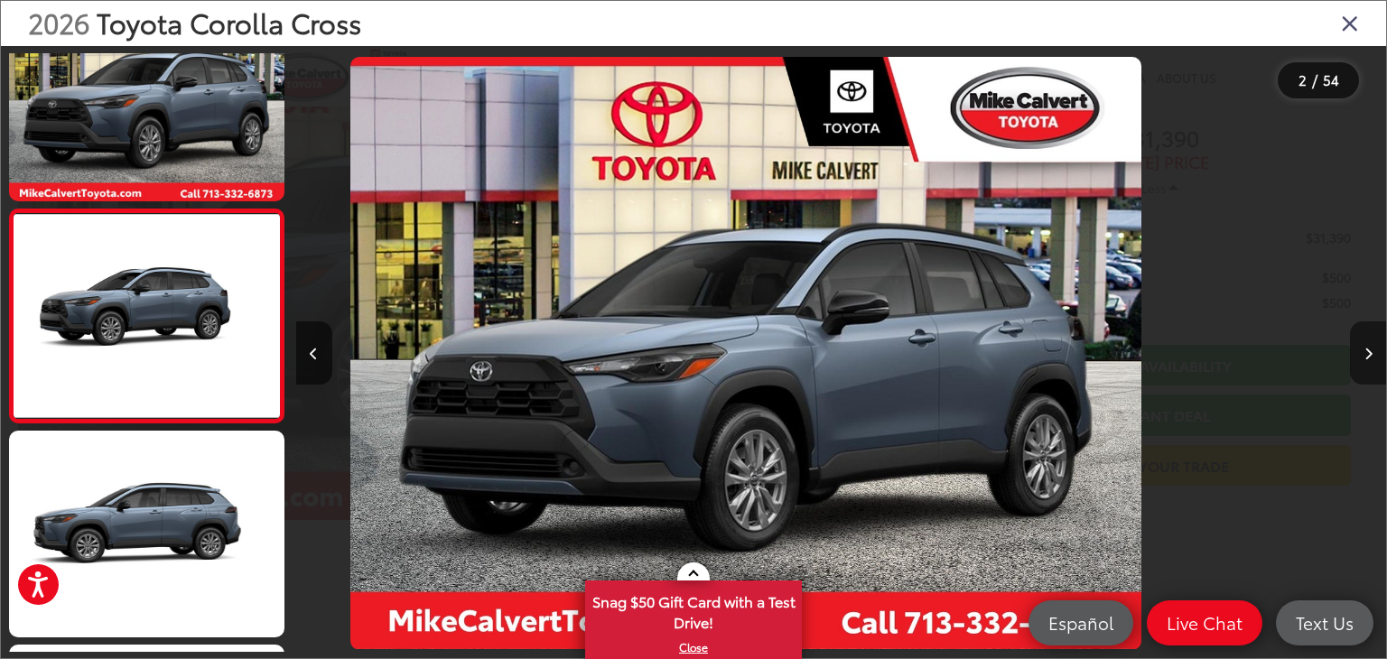
scroll to position [76, 0]
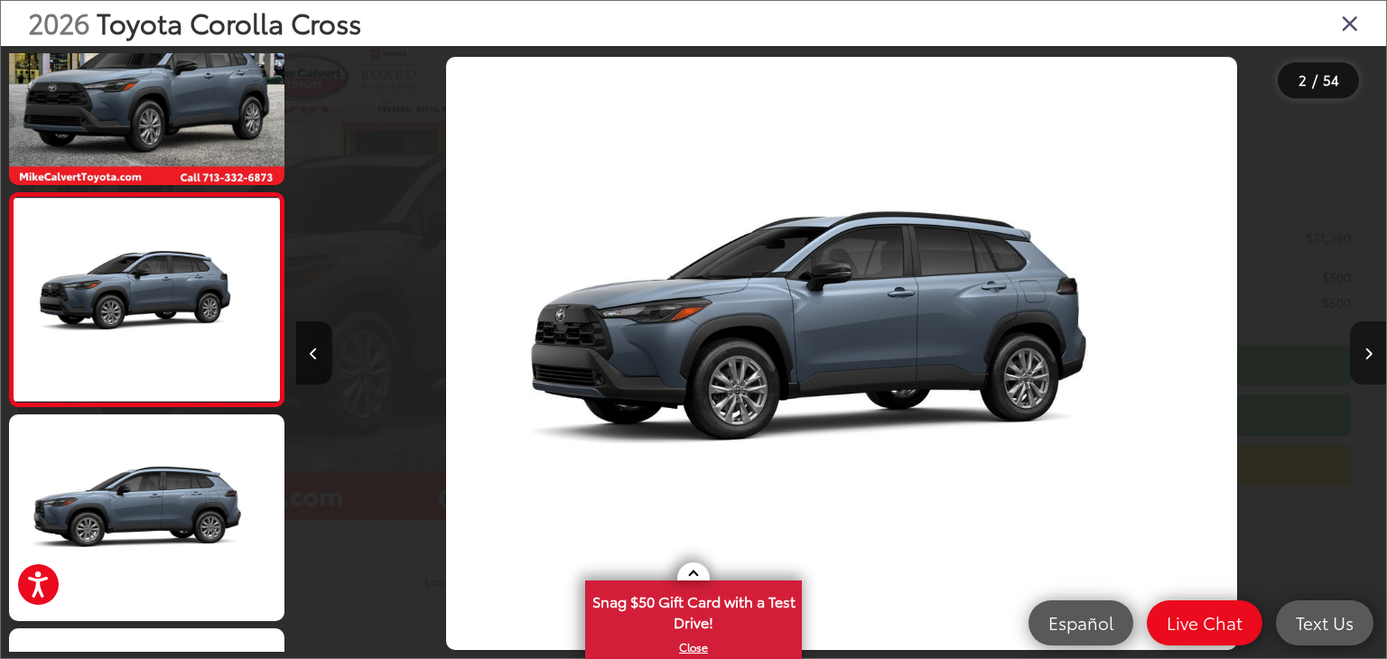
click at [1372, 350] on icon "Next image" at bounding box center [1369, 354] width 8 height 13
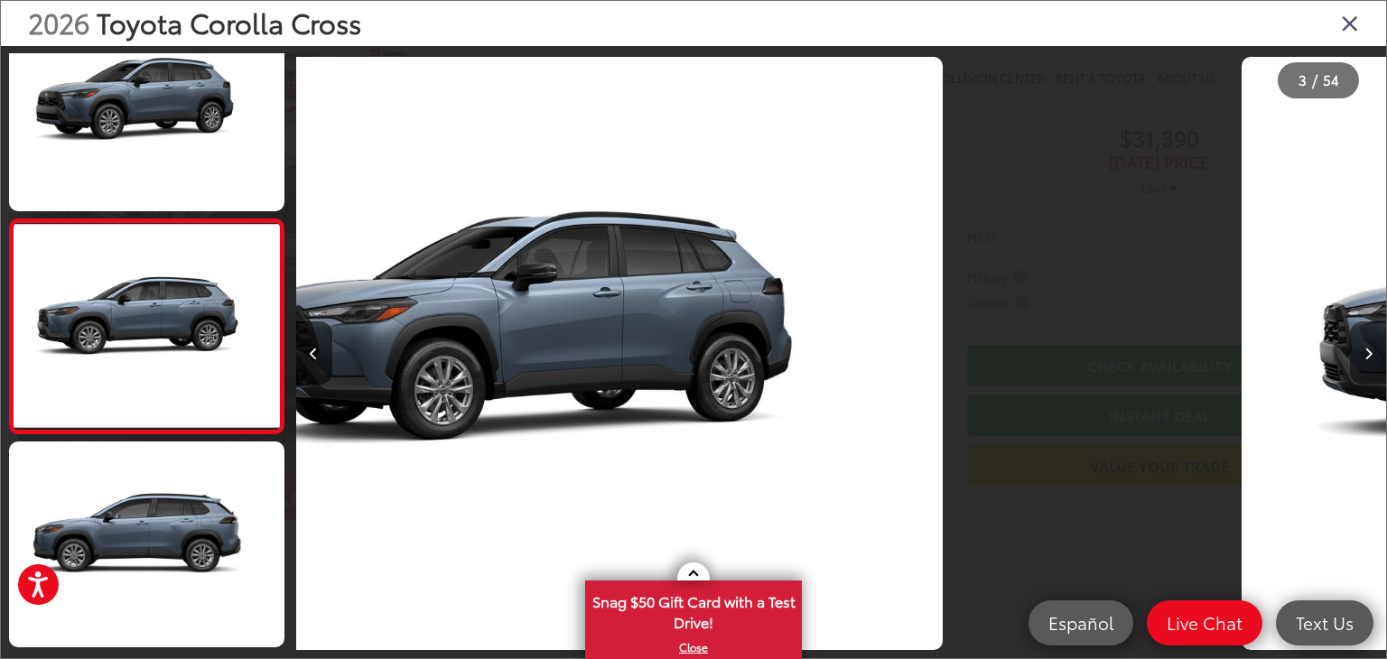
scroll to position [289, 0]
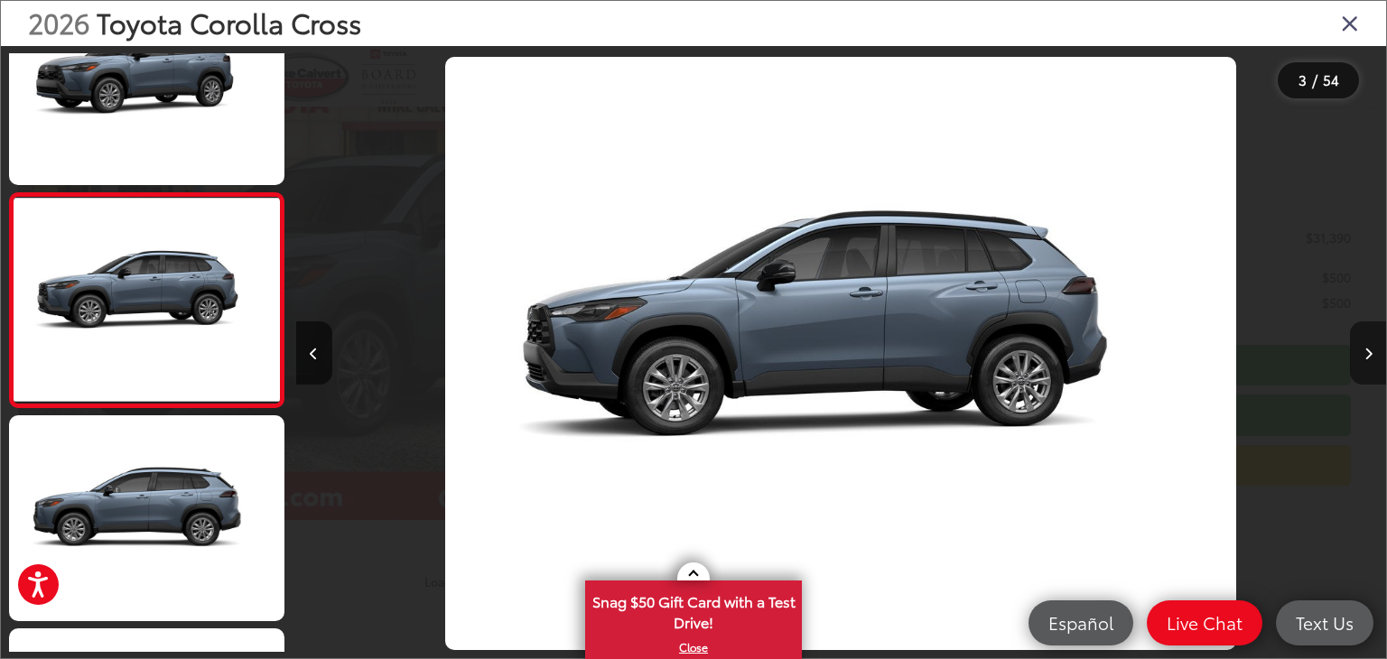
click at [1372, 350] on icon "Next image" at bounding box center [1369, 354] width 8 height 13
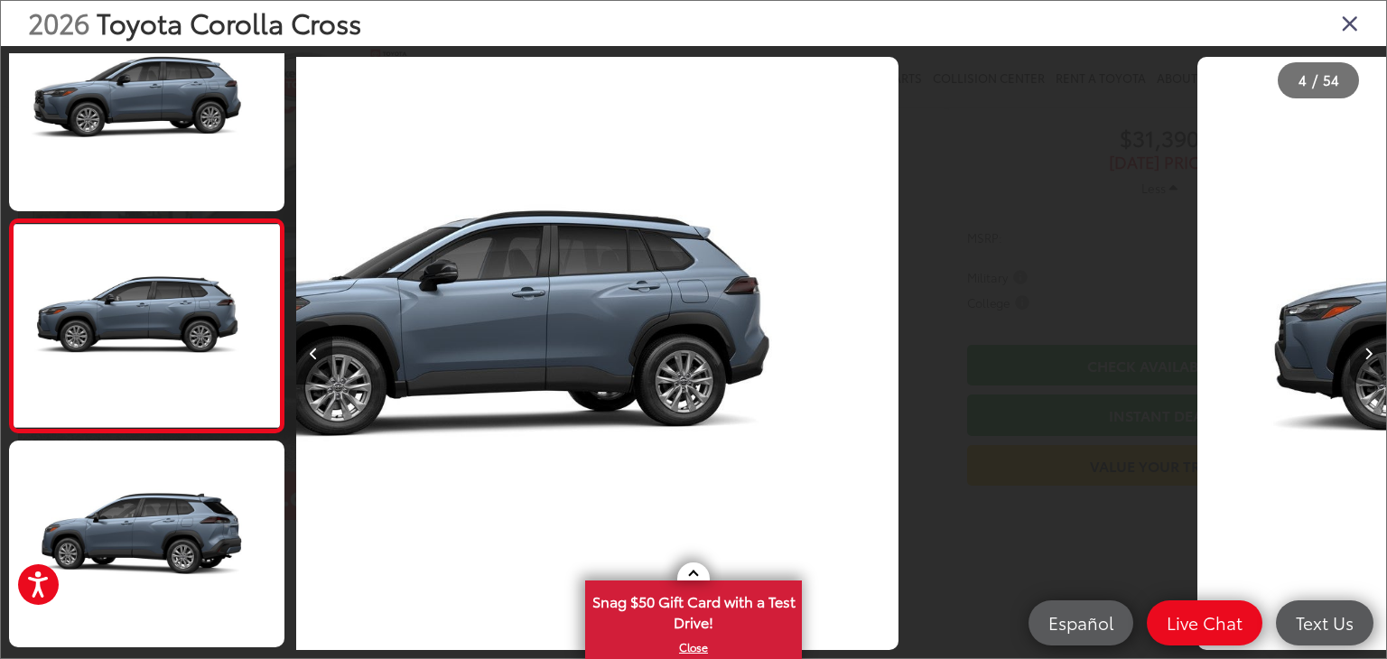
scroll to position [502, 0]
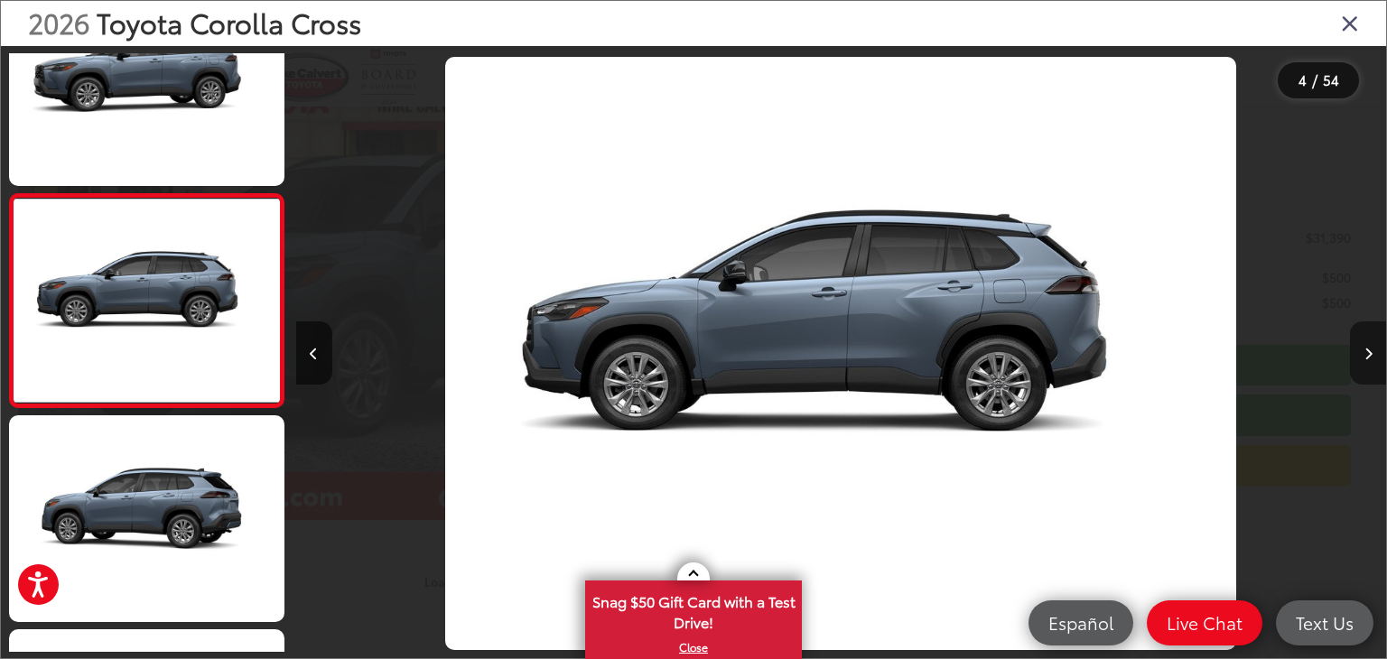
click at [1372, 350] on icon "Next image" at bounding box center [1369, 354] width 8 height 13
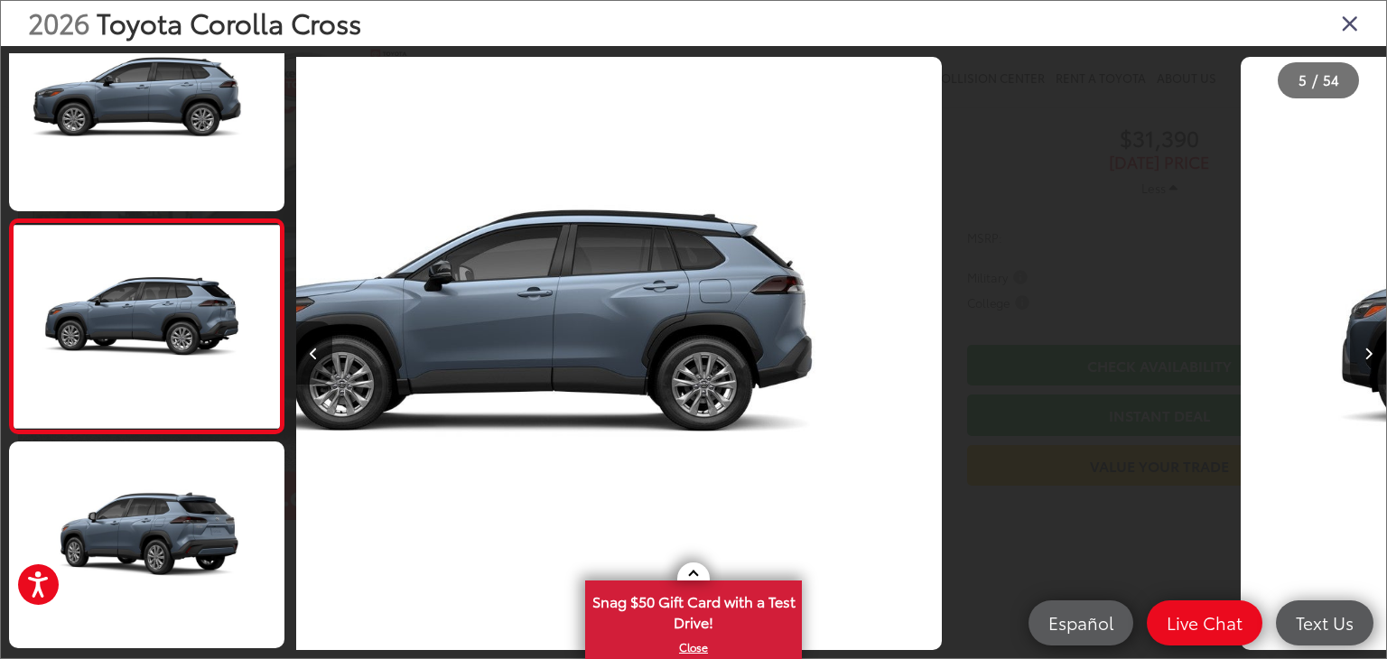
scroll to position [716, 0]
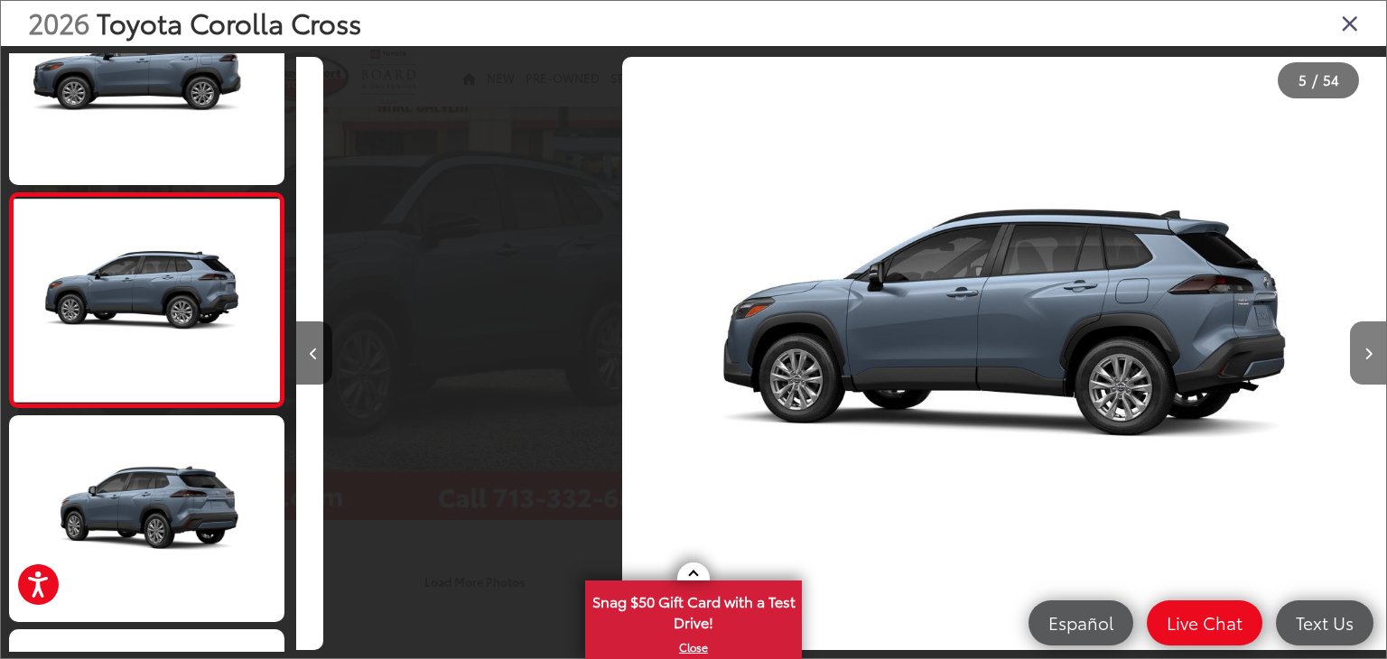
click at [1372, 350] on icon "Next image" at bounding box center [1369, 354] width 8 height 13
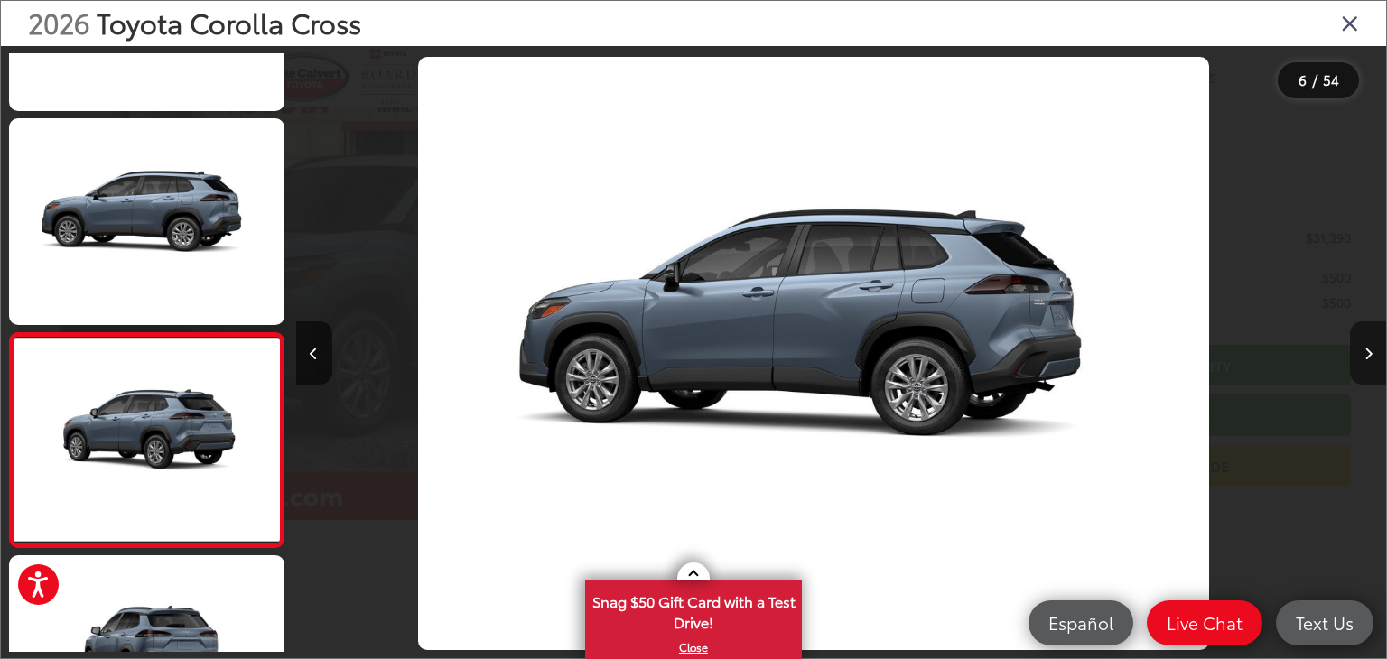
scroll to position [929, 0]
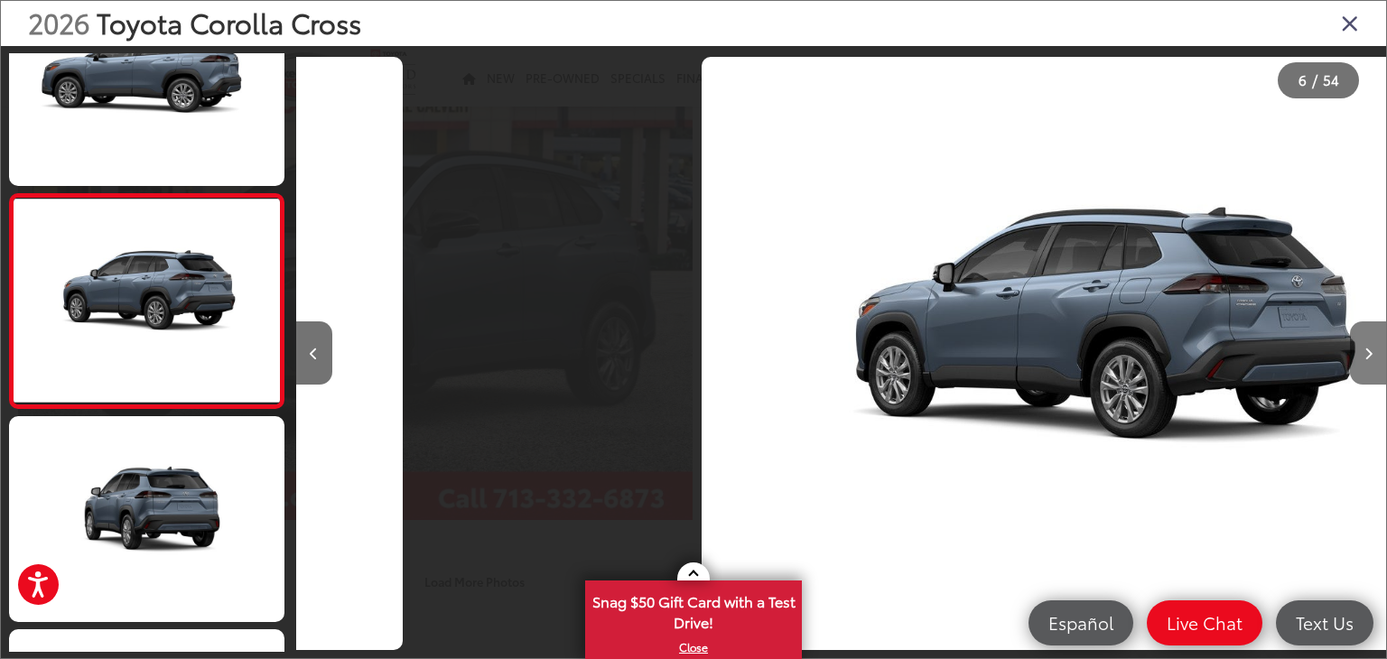
click at [1372, 350] on icon "Next image" at bounding box center [1369, 354] width 8 height 13
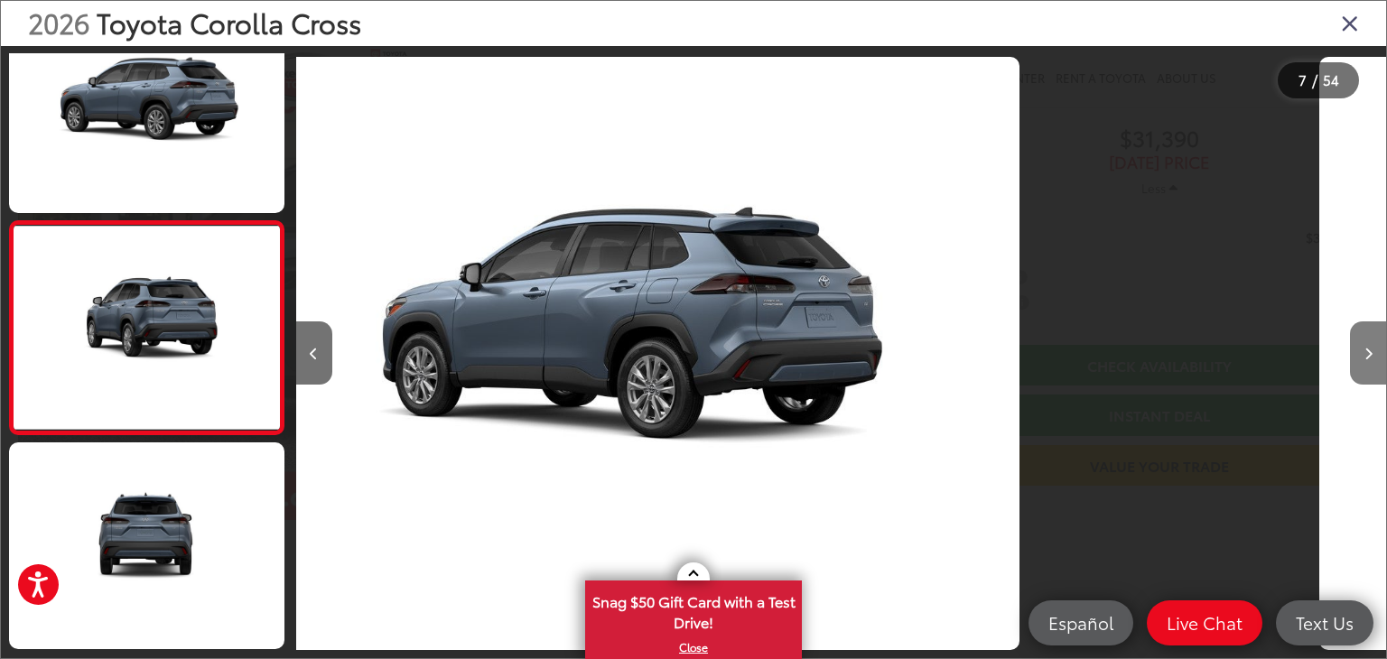
scroll to position [1144, 0]
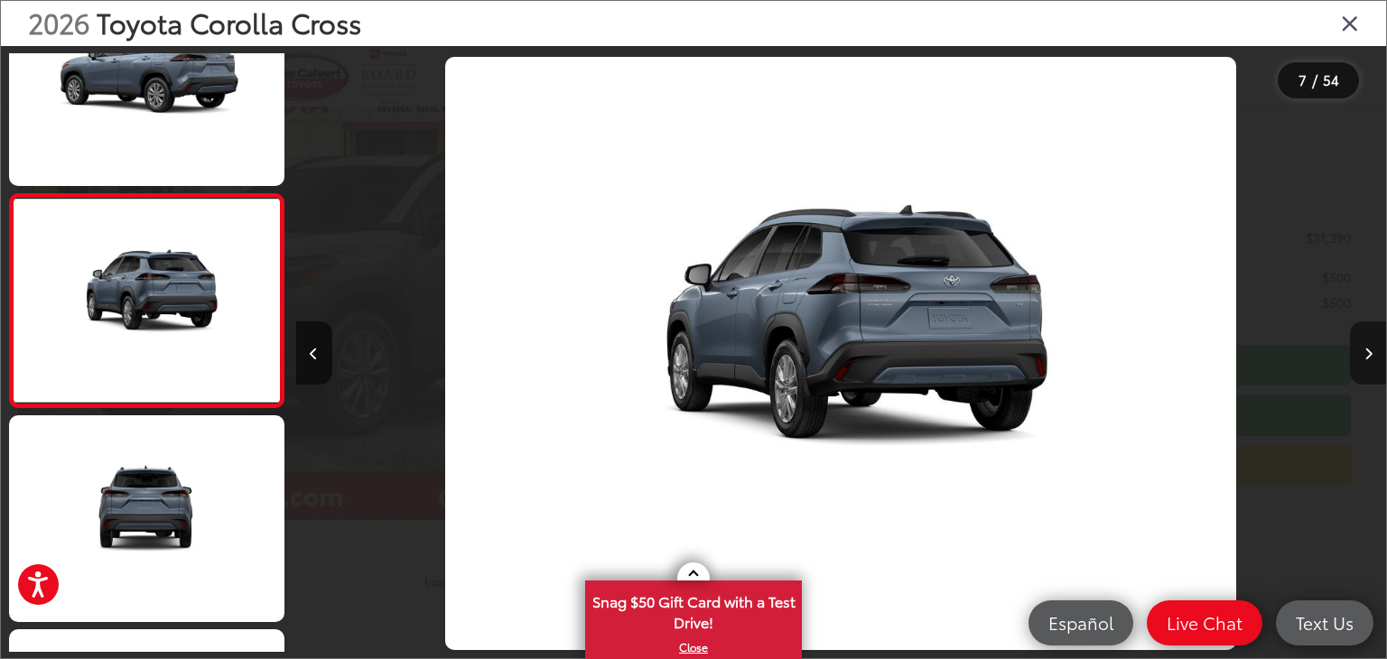
click at [1372, 350] on icon "Next image" at bounding box center [1369, 354] width 8 height 13
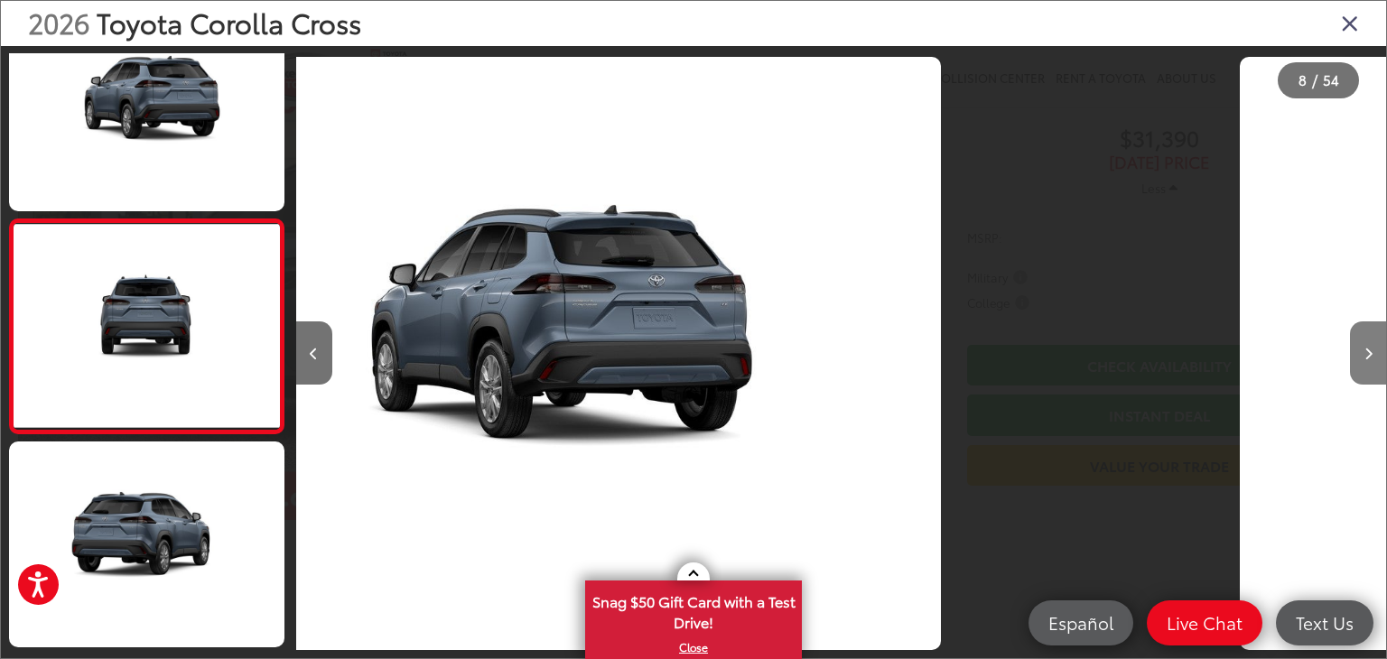
scroll to position [1358, 0]
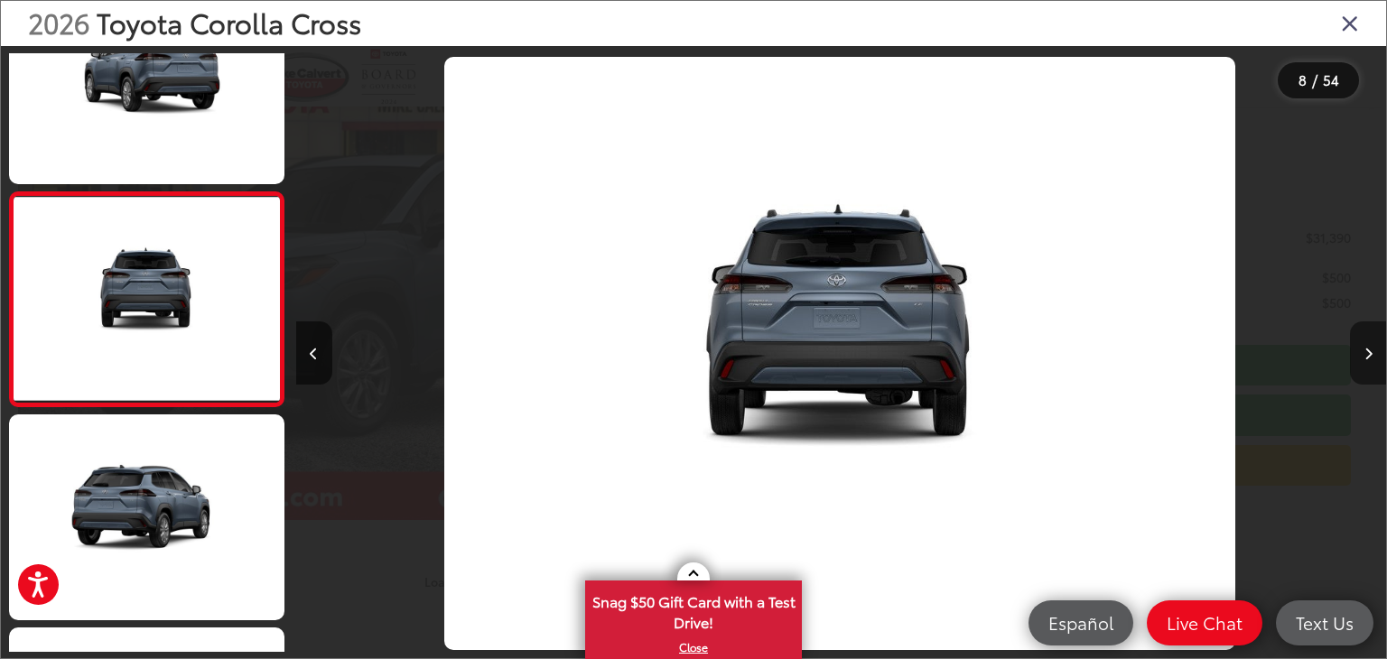
click at [1372, 350] on icon "Next image" at bounding box center [1369, 354] width 8 height 13
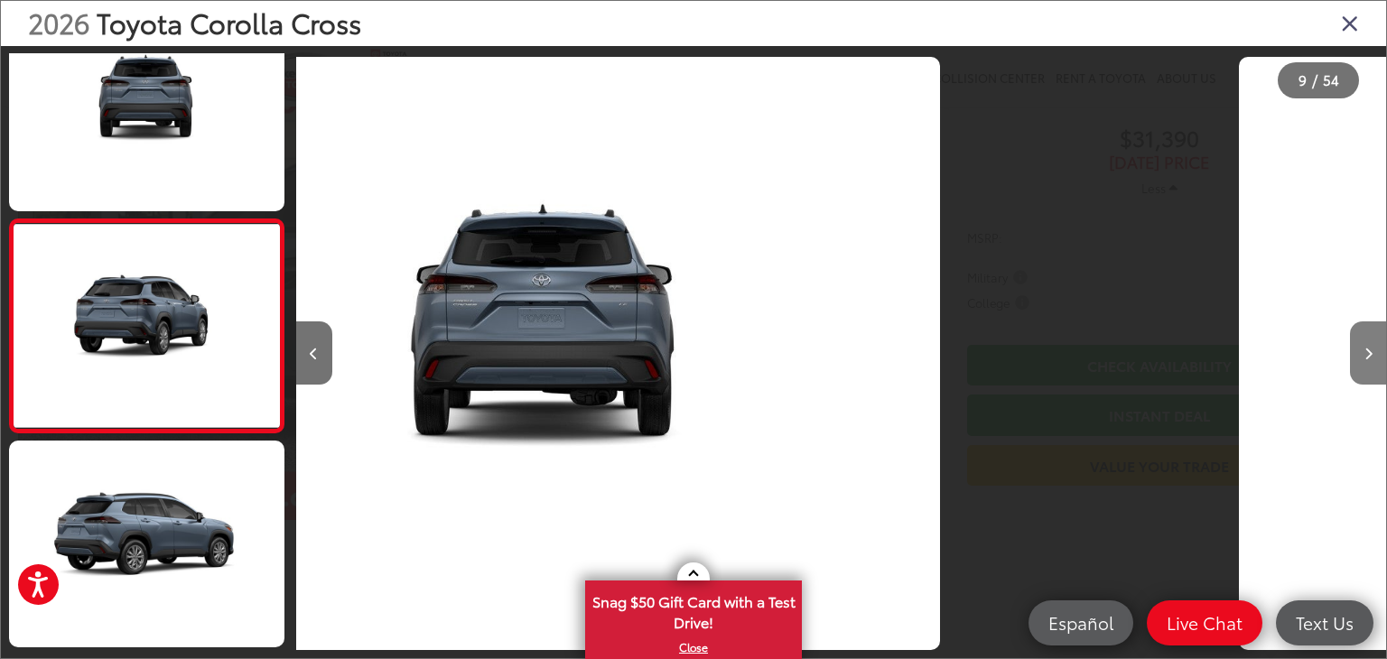
scroll to position [1572, 0]
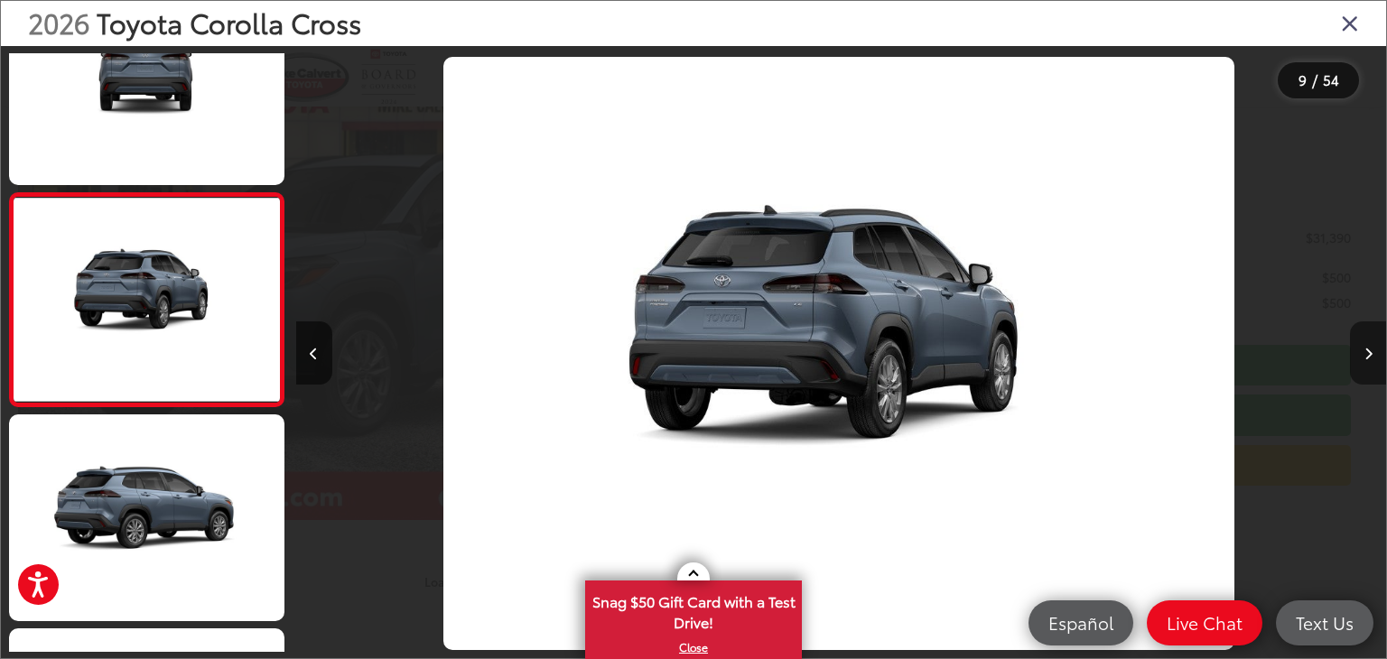
click at [1372, 350] on icon "Next image" at bounding box center [1369, 354] width 8 height 13
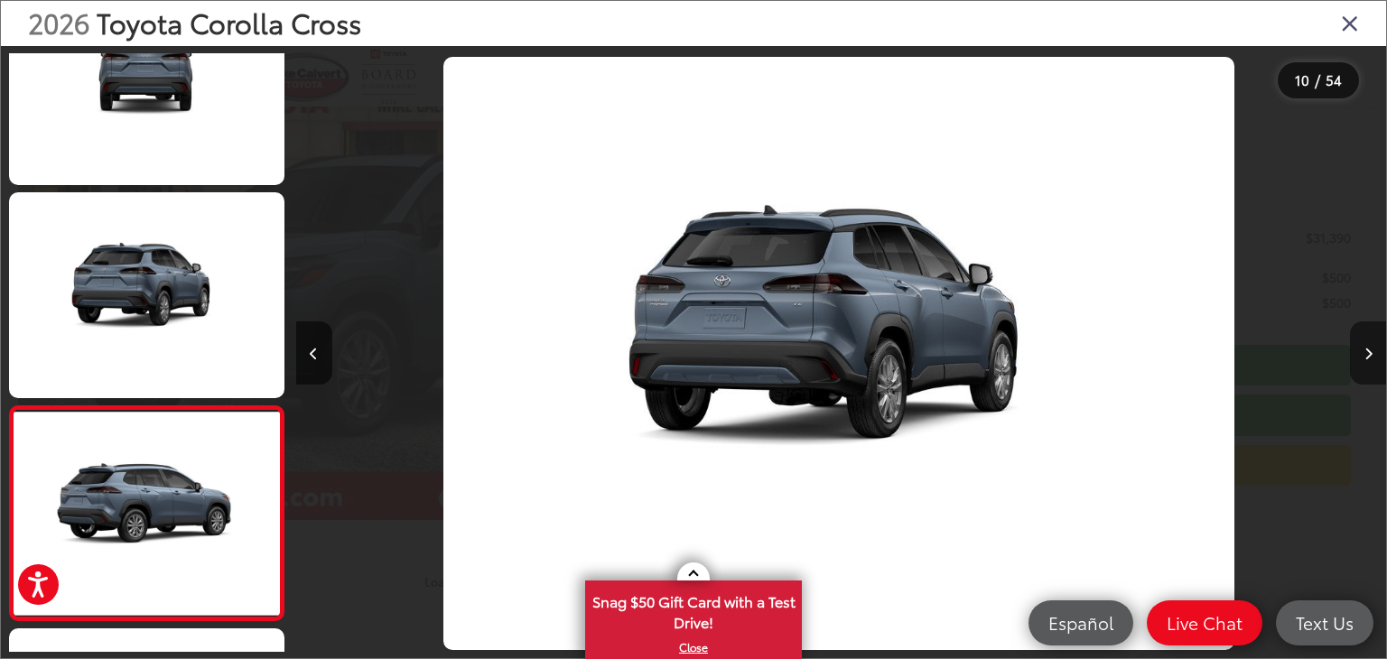
scroll to position [0, 0]
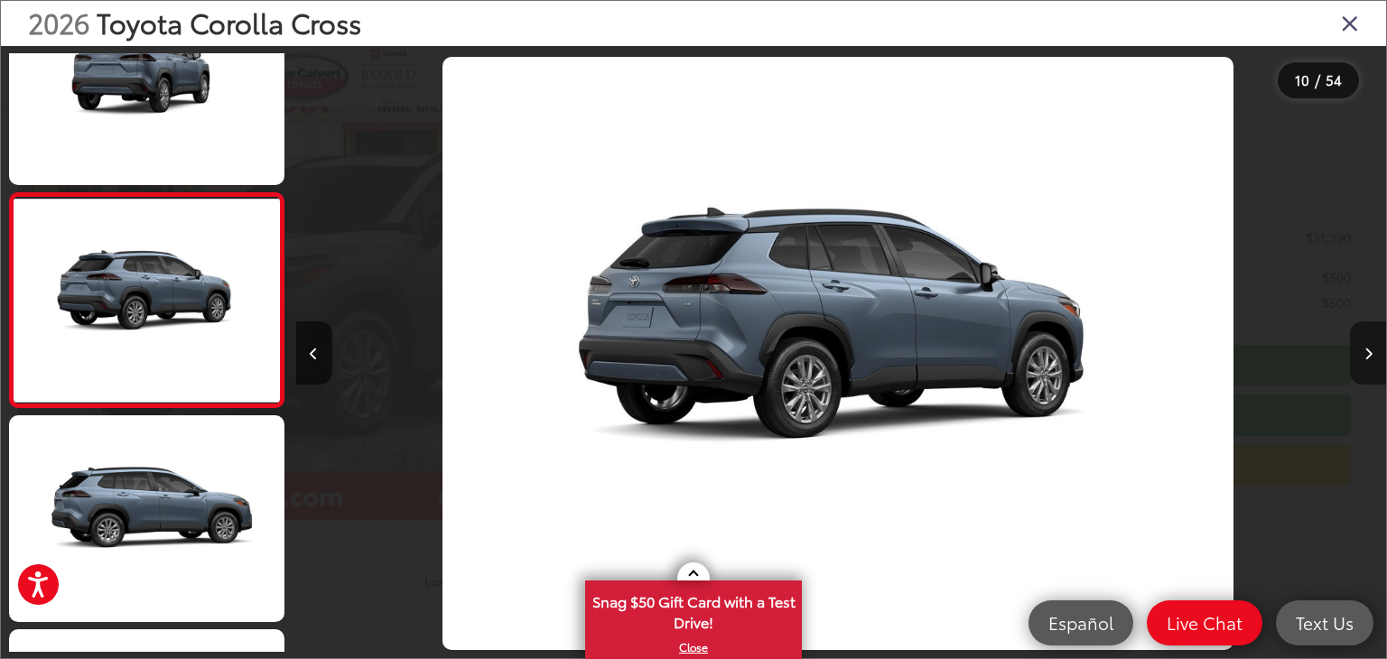
click at [1372, 350] on icon "Next image" at bounding box center [1369, 354] width 8 height 13
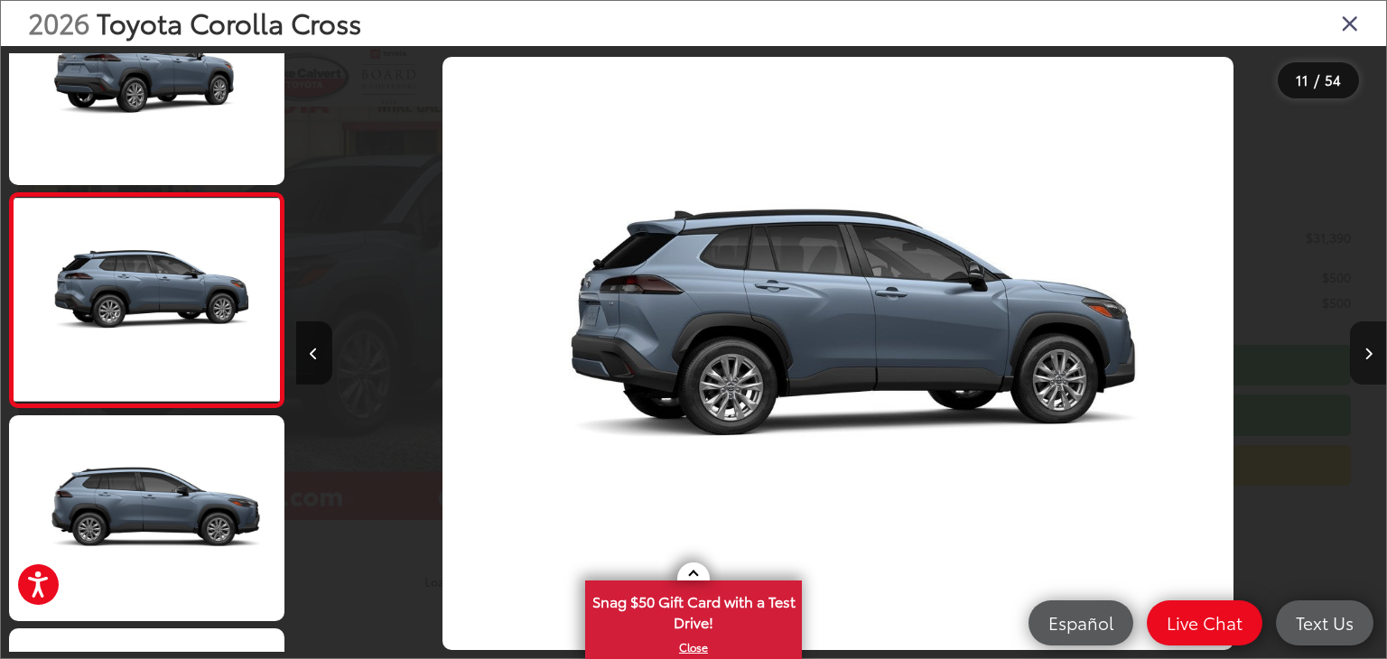
click at [1372, 350] on icon "Next image" at bounding box center [1369, 354] width 8 height 13
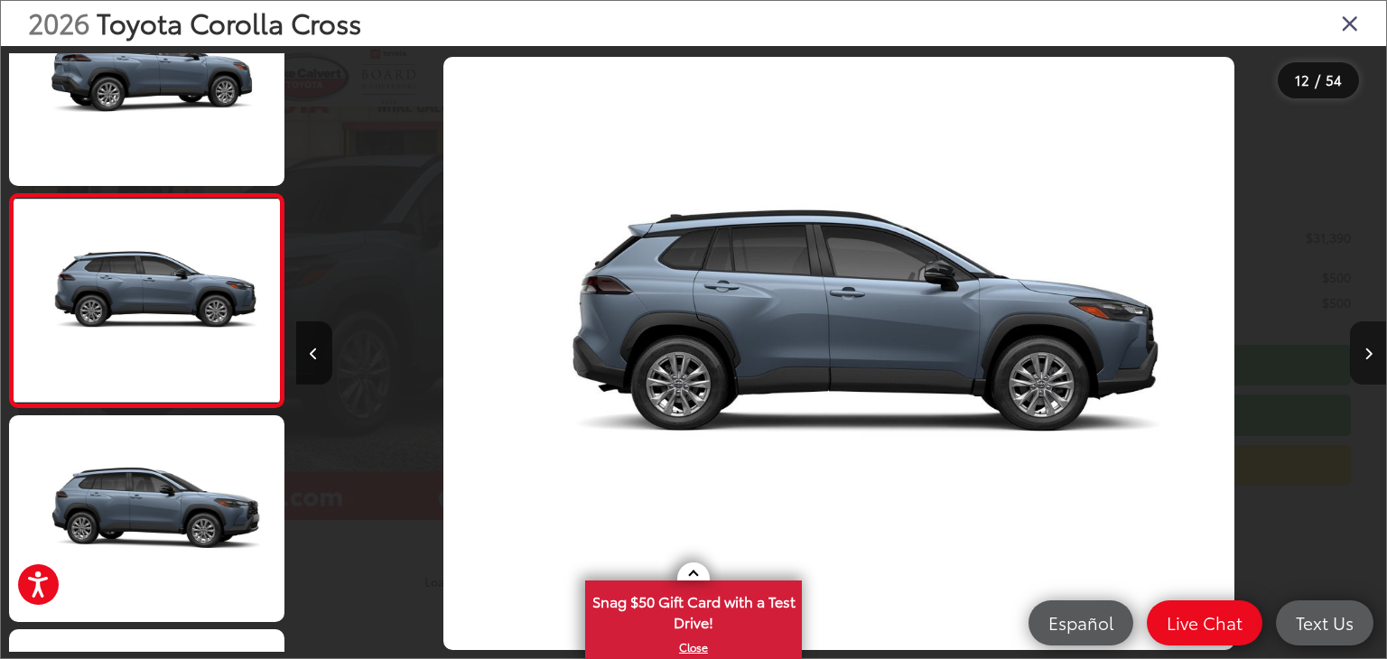
click at [1372, 350] on icon "Next image" at bounding box center [1369, 354] width 8 height 13
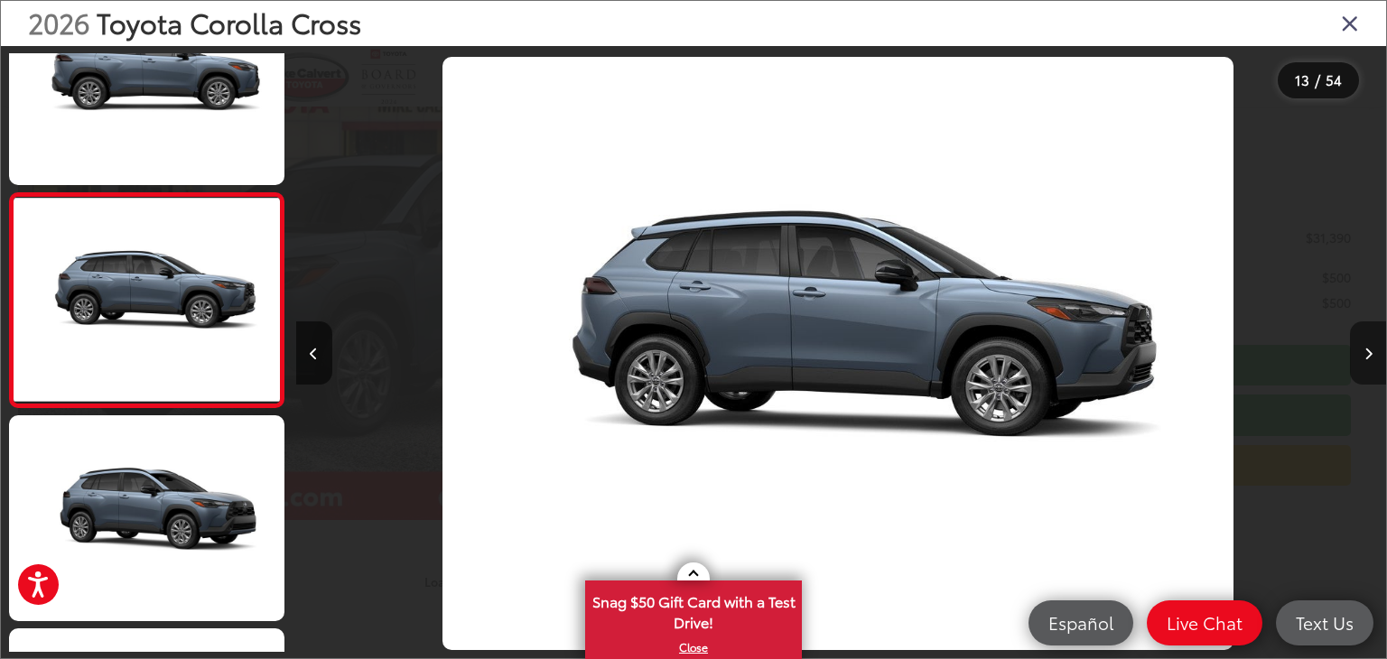
click at [1372, 350] on icon "Next image" at bounding box center [1369, 354] width 8 height 13
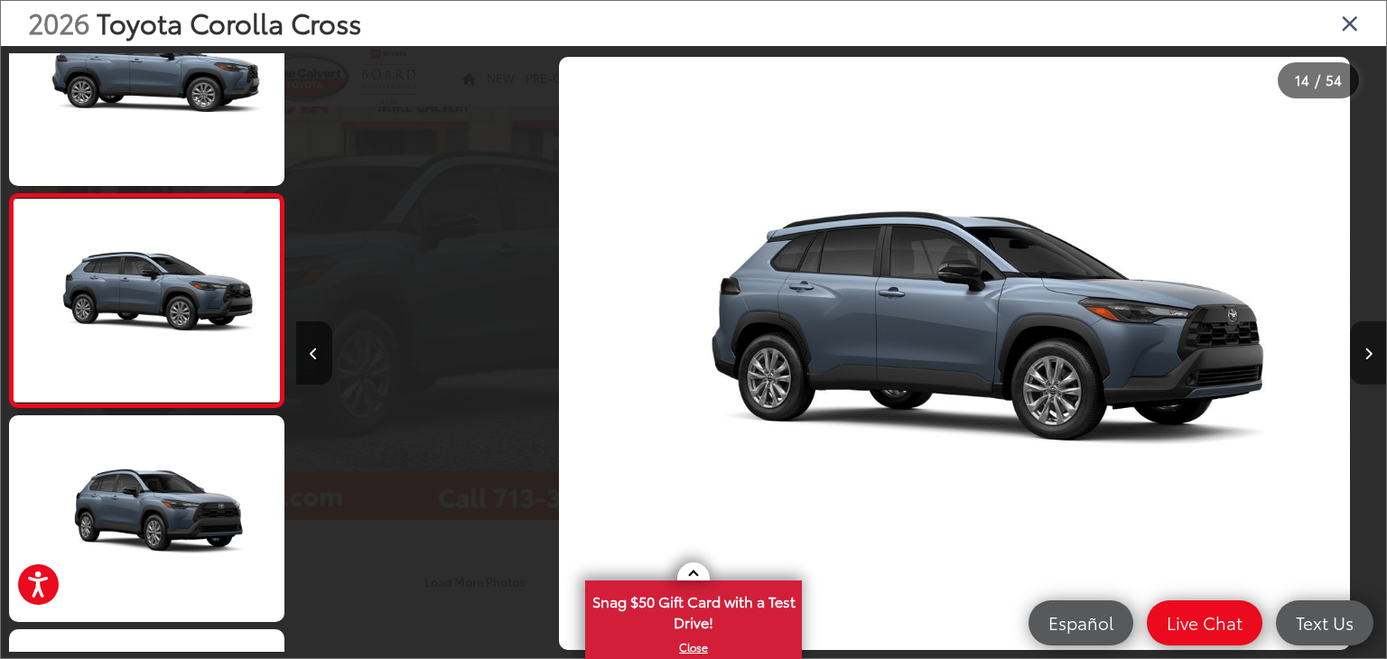
click at [1372, 350] on icon "Next image" at bounding box center [1369, 354] width 8 height 13
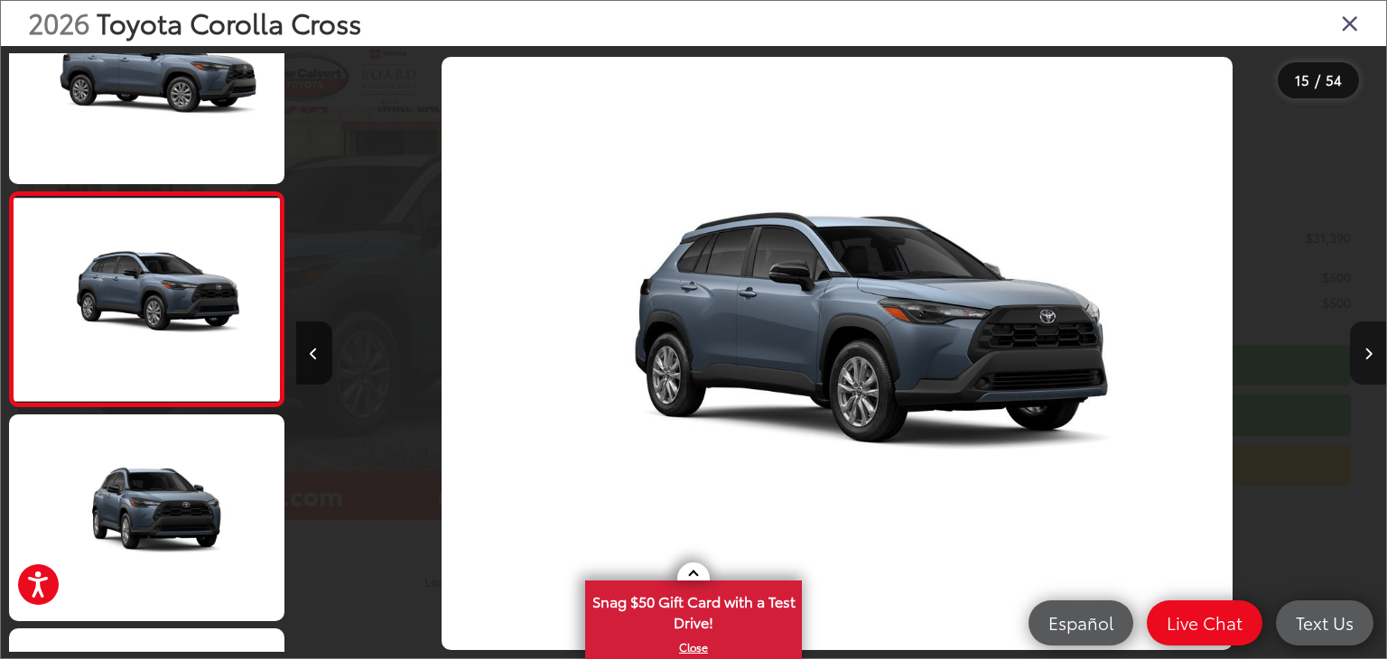
click at [1372, 350] on icon "Next image" at bounding box center [1369, 354] width 8 height 13
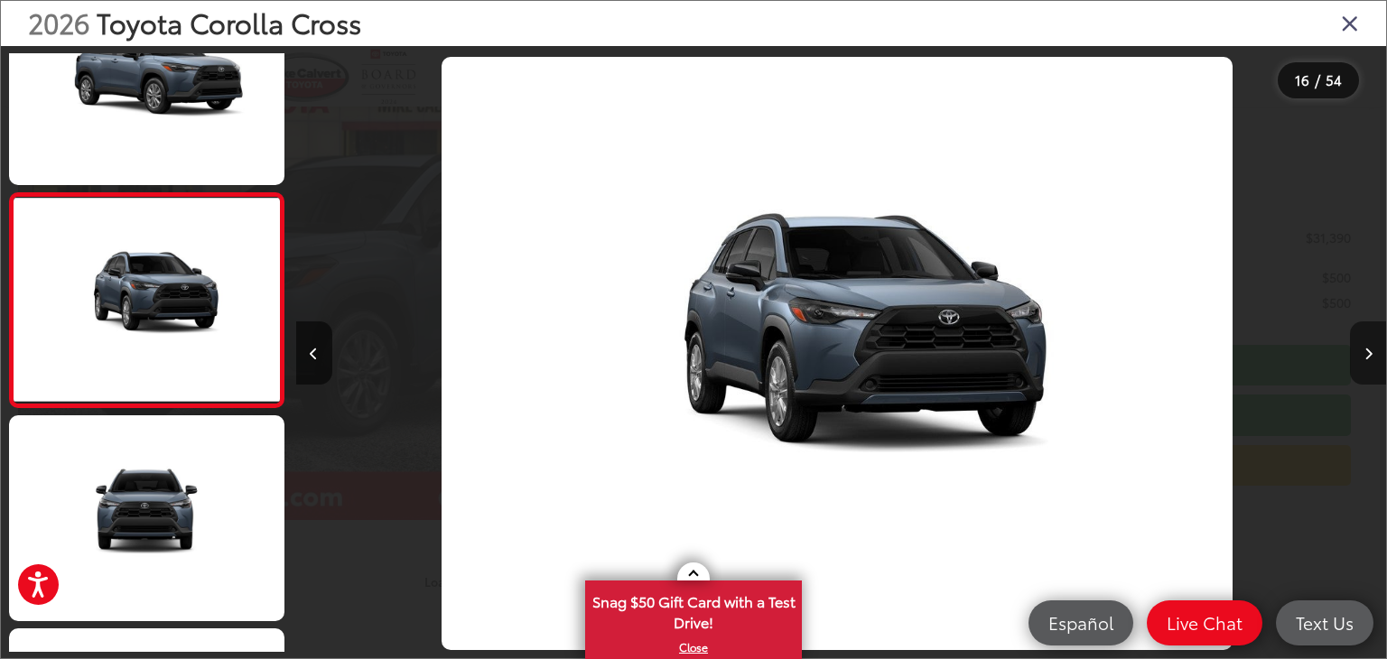
click at [1372, 350] on icon "Next image" at bounding box center [1369, 354] width 8 height 13
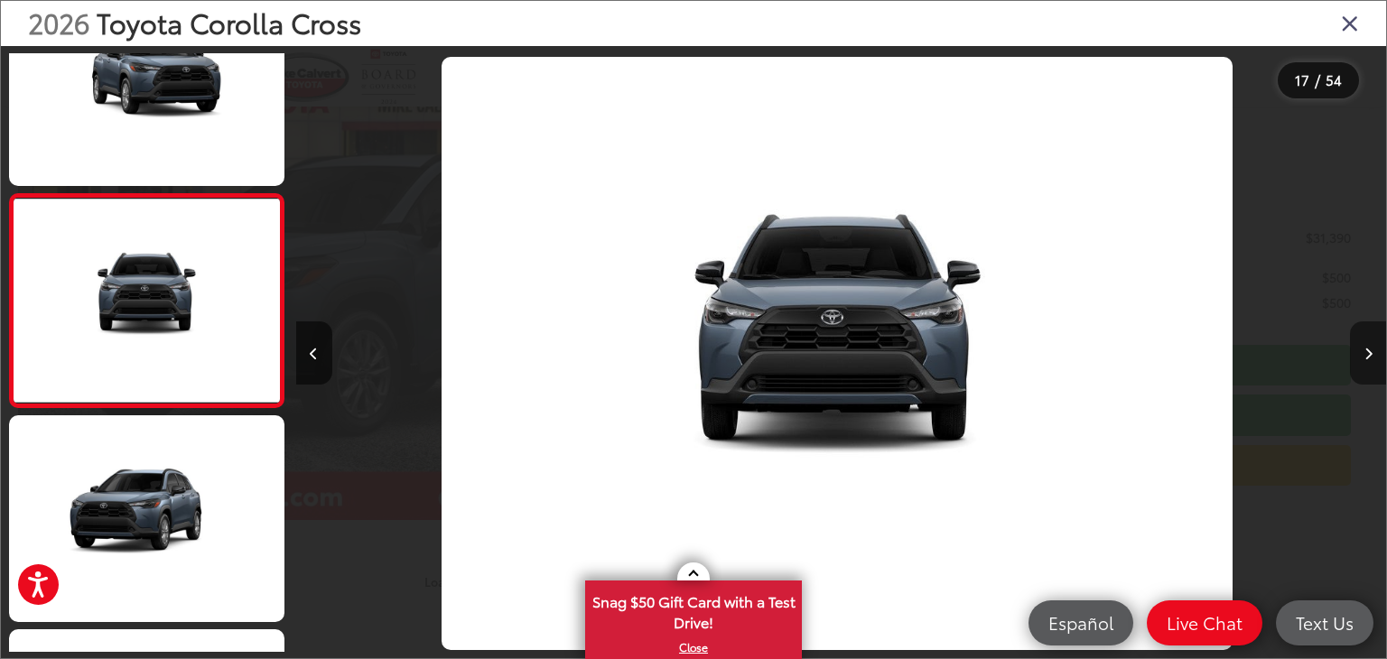
click at [1372, 350] on icon "Next image" at bounding box center [1369, 354] width 8 height 13
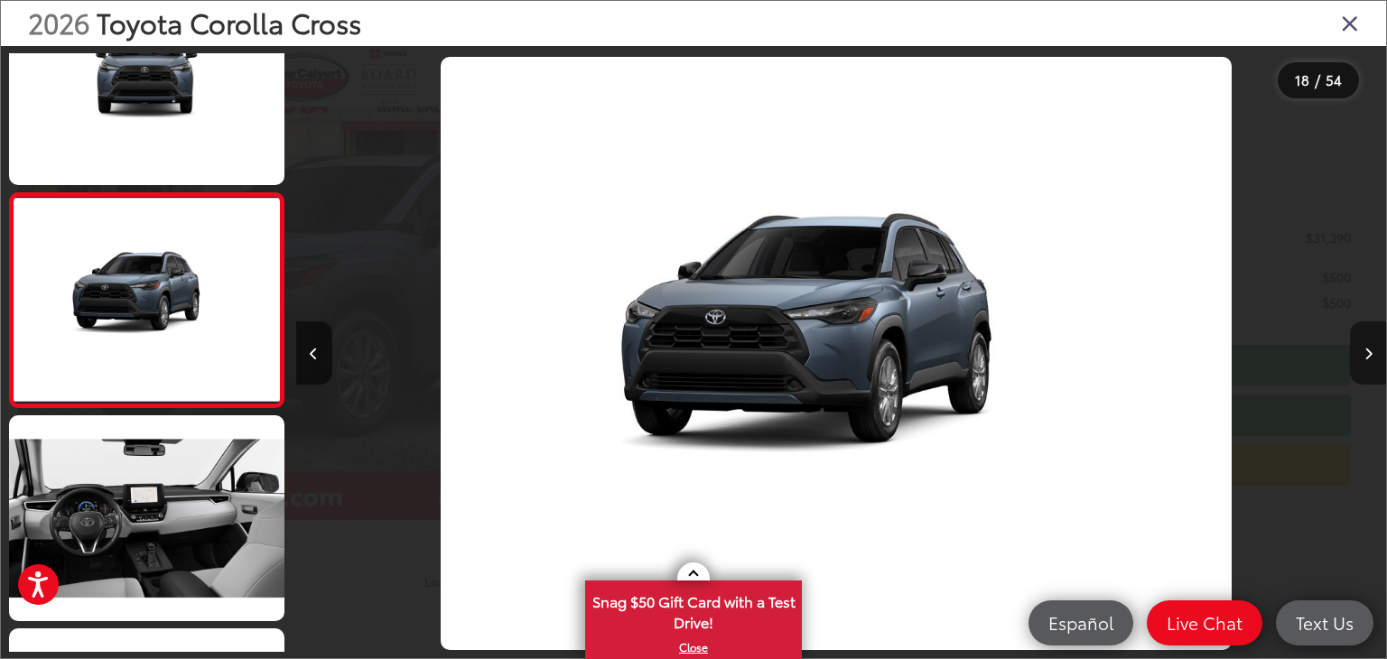
click at [1372, 350] on icon "Next image" at bounding box center [1369, 354] width 8 height 13
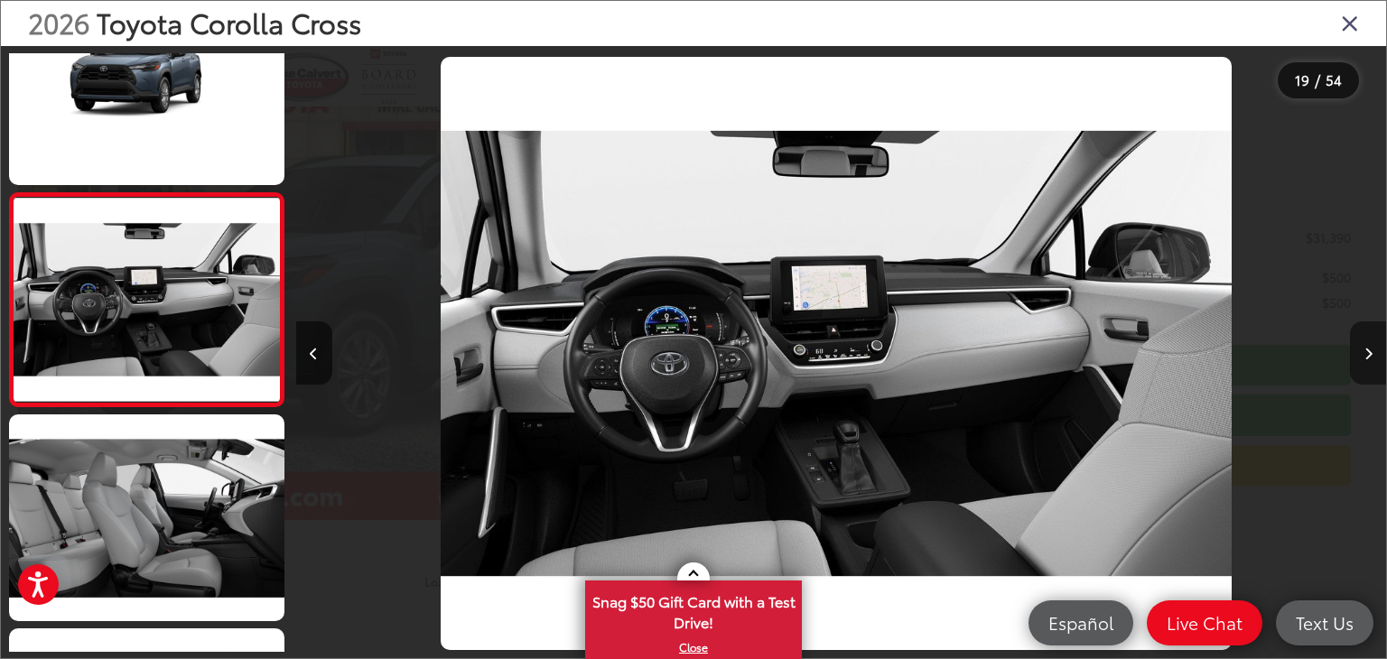
click at [1372, 350] on icon "Next image" at bounding box center [1369, 354] width 8 height 13
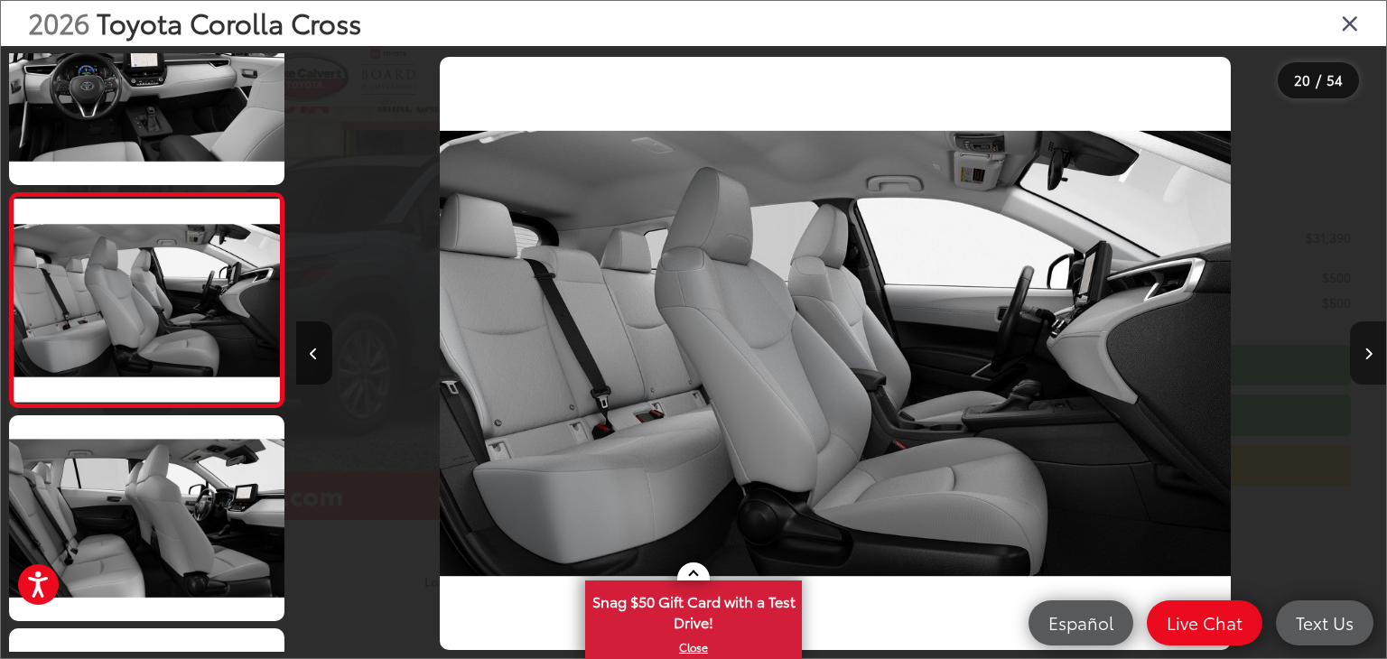
click at [1372, 350] on icon "Next image" at bounding box center [1369, 354] width 8 height 13
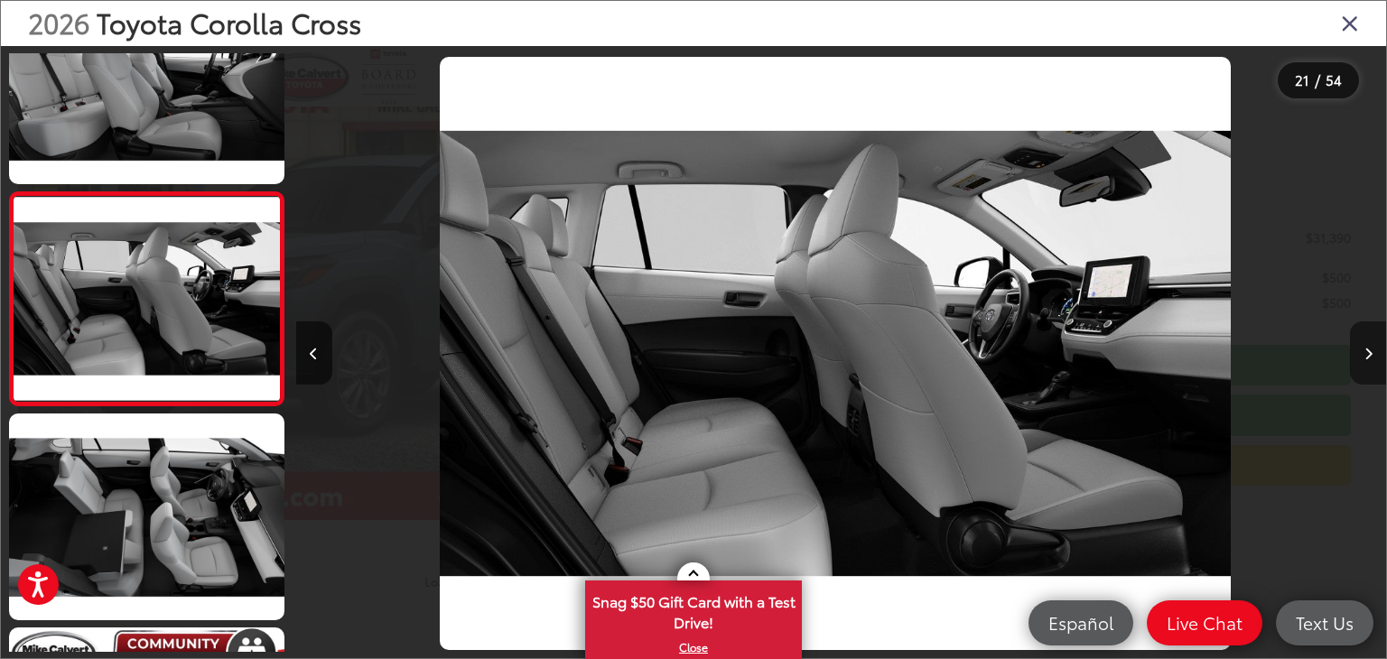
click at [1372, 350] on icon "Next image" at bounding box center [1369, 354] width 8 height 13
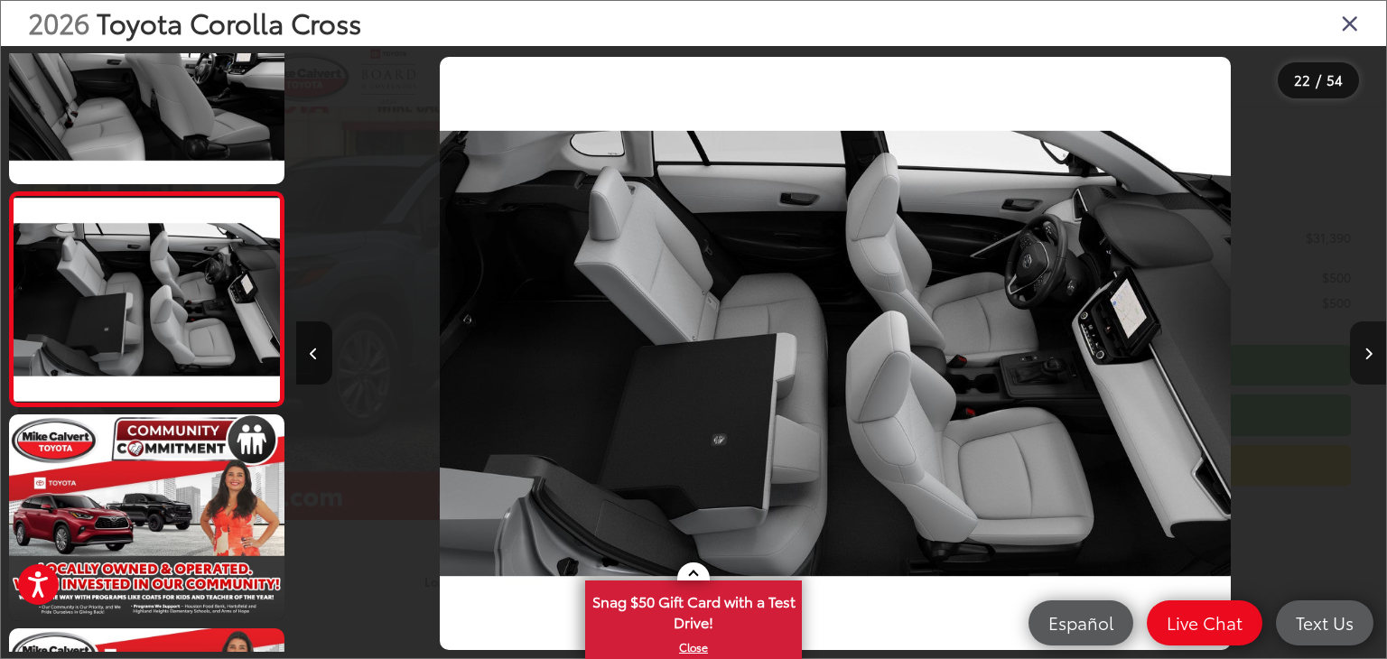
click at [1372, 350] on icon "Next image" at bounding box center [1369, 354] width 8 height 13
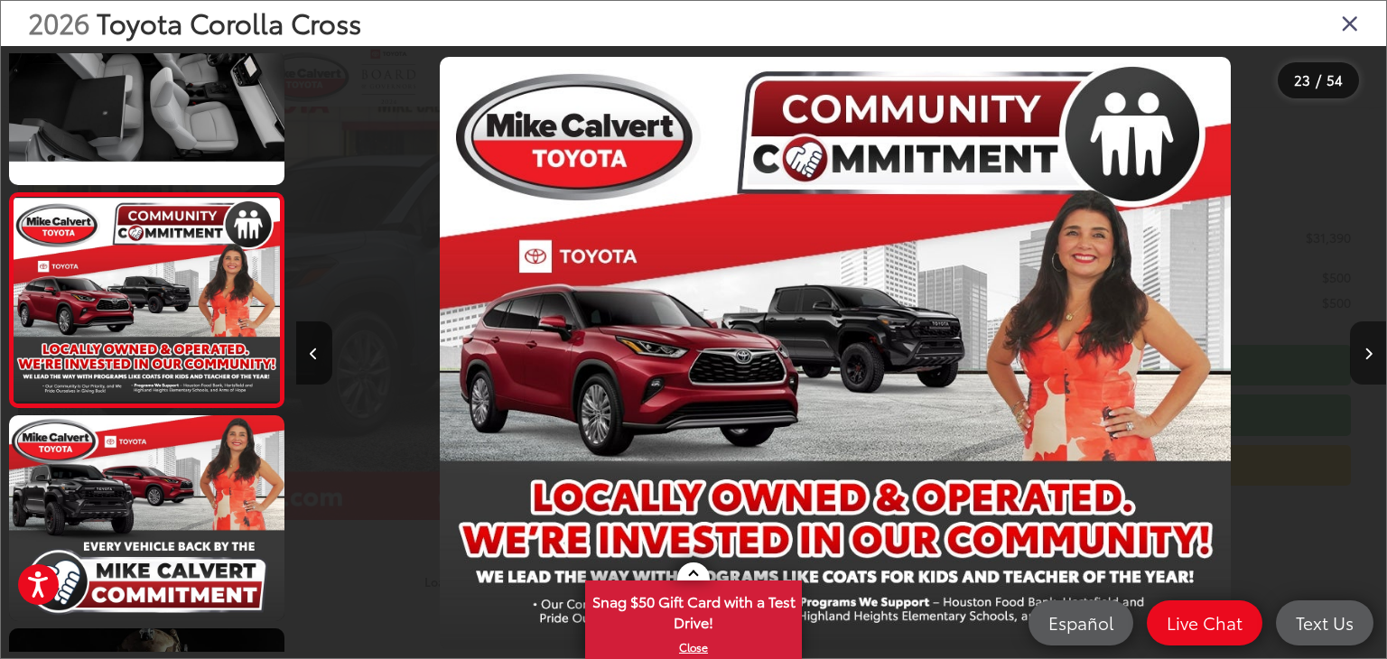
click at [1372, 350] on icon "Next image" at bounding box center [1369, 354] width 8 height 13
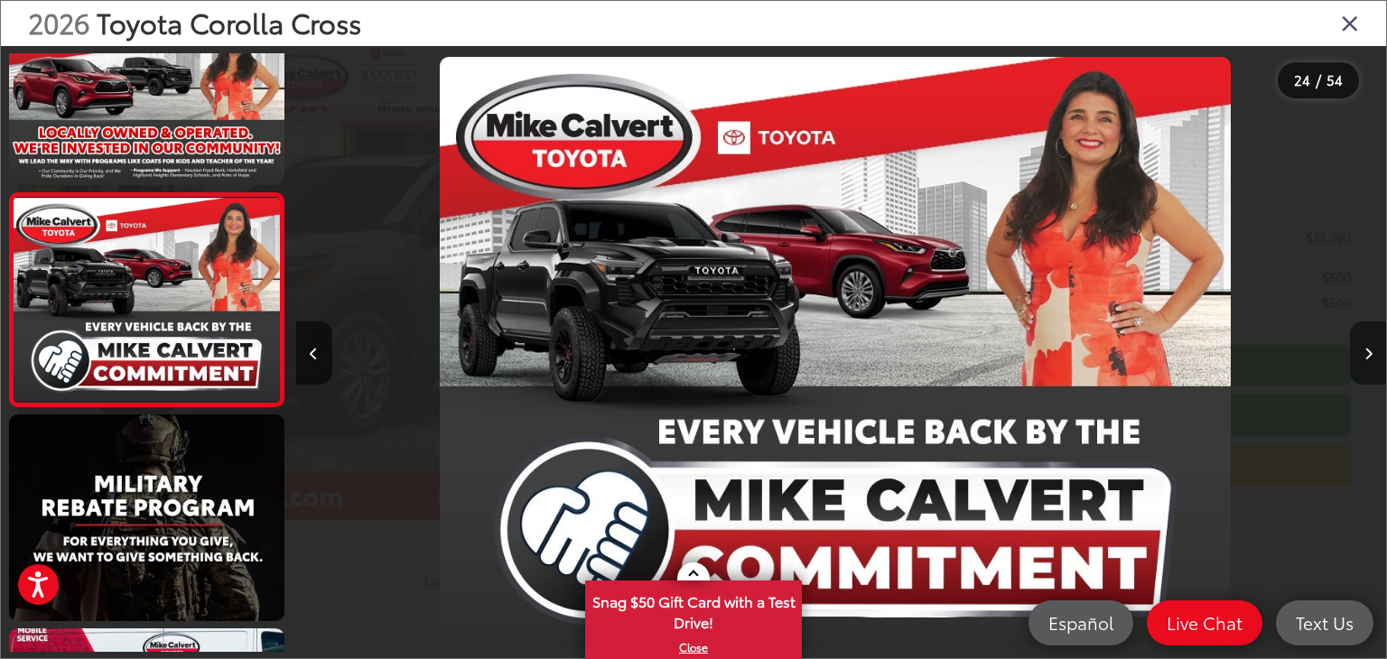
click at [1373, 354] on button "Next image" at bounding box center [1368, 353] width 36 height 63
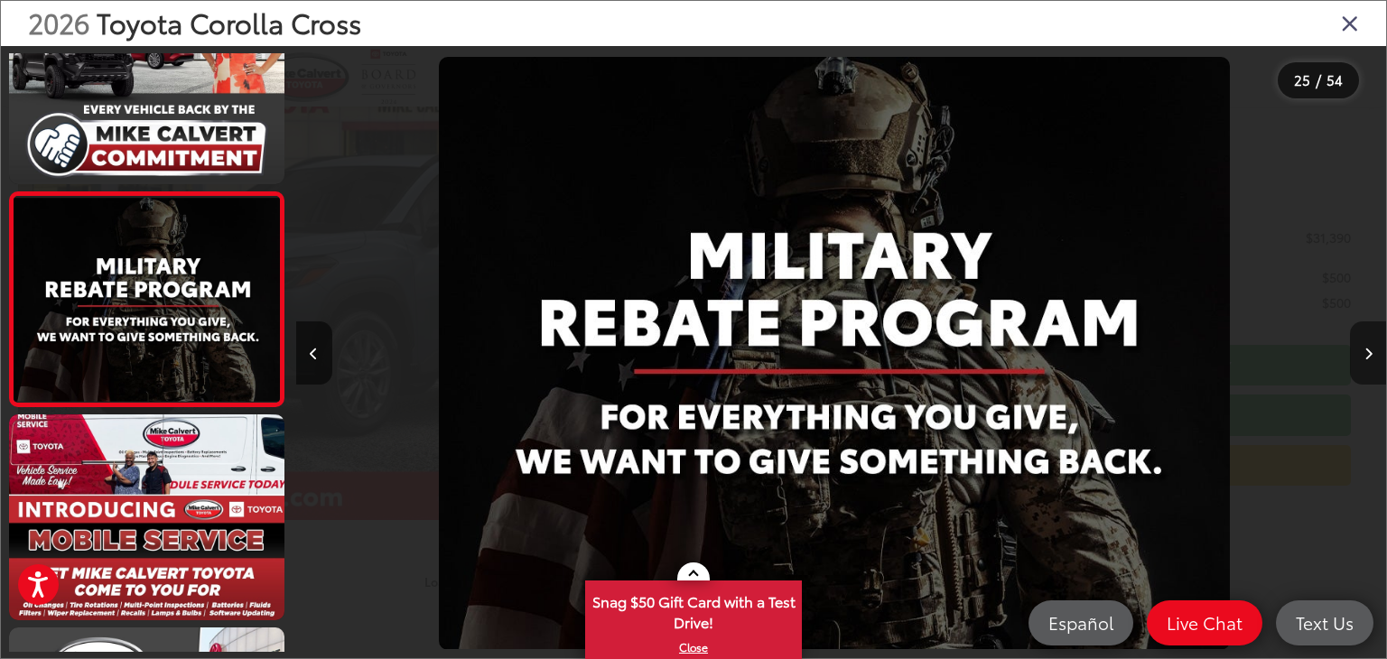
click at [1373, 354] on button "Next image" at bounding box center [1368, 353] width 36 height 63
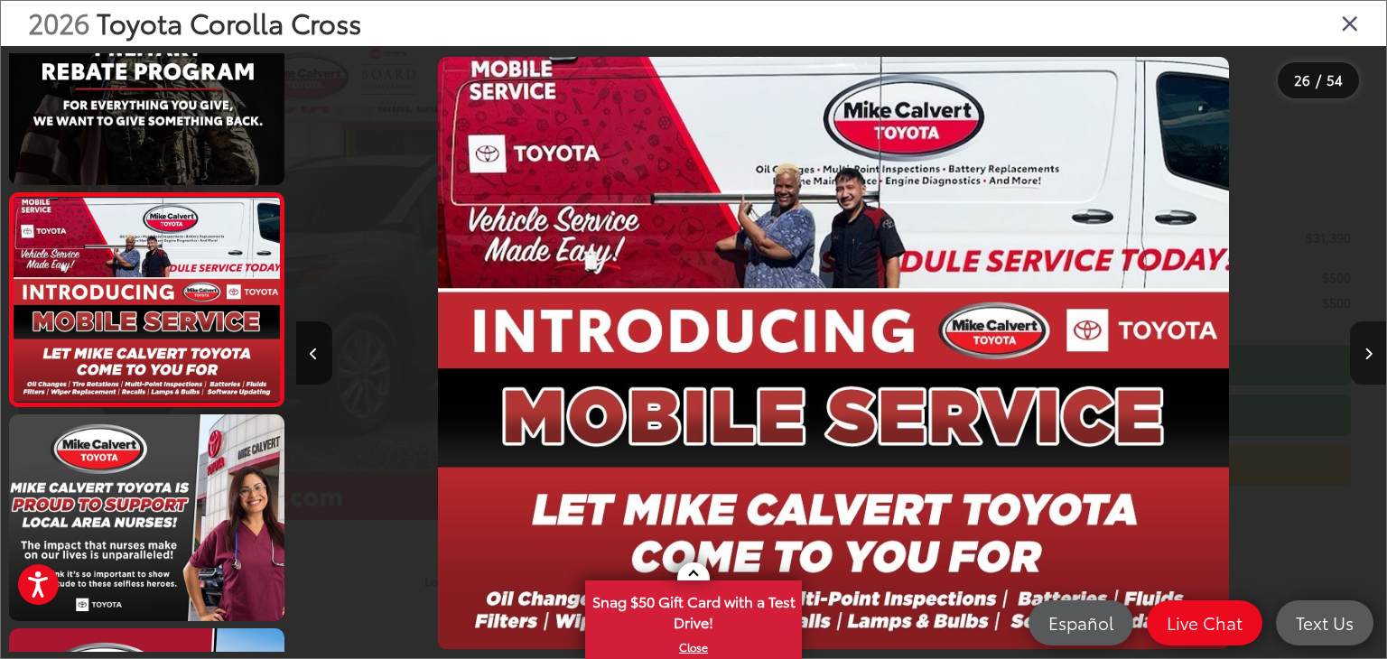
click at [1373, 354] on button "Next image" at bounding box center [1368, 353] width 36 height 63
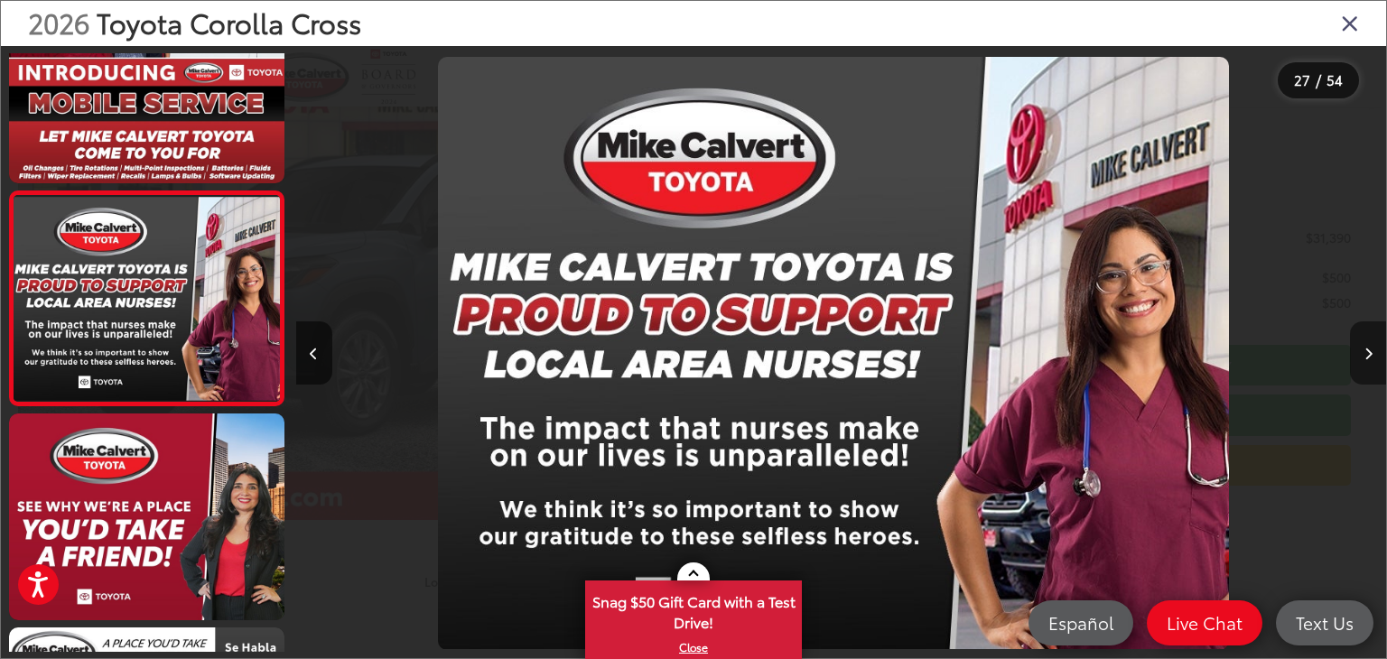
click at [1373, 354] on button "Next image" at bounding box center [1368, 353] width 36 height 63
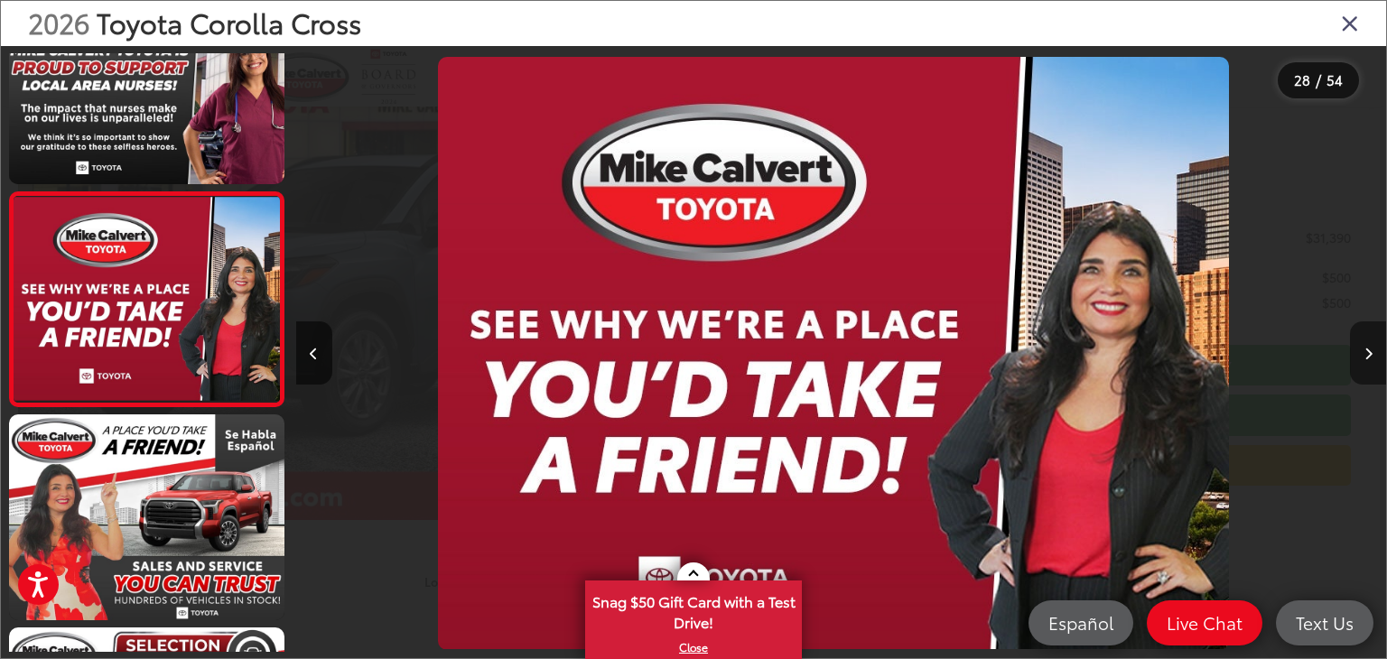
click at [1373, 354] on button "Next image" at bounding box center [1368, 353] width 36 height 63
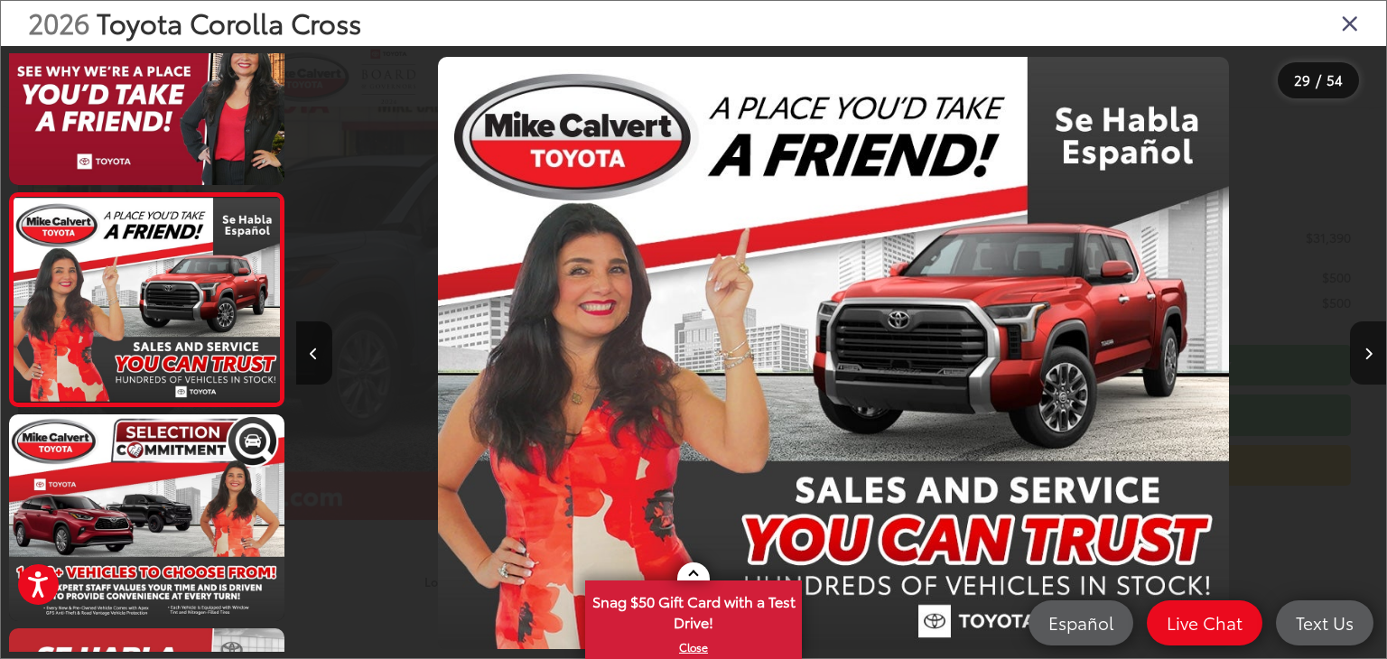
click at [1350, 19] on icon "Close gallery" at bounding box center [1350, 22] width 18 height 23
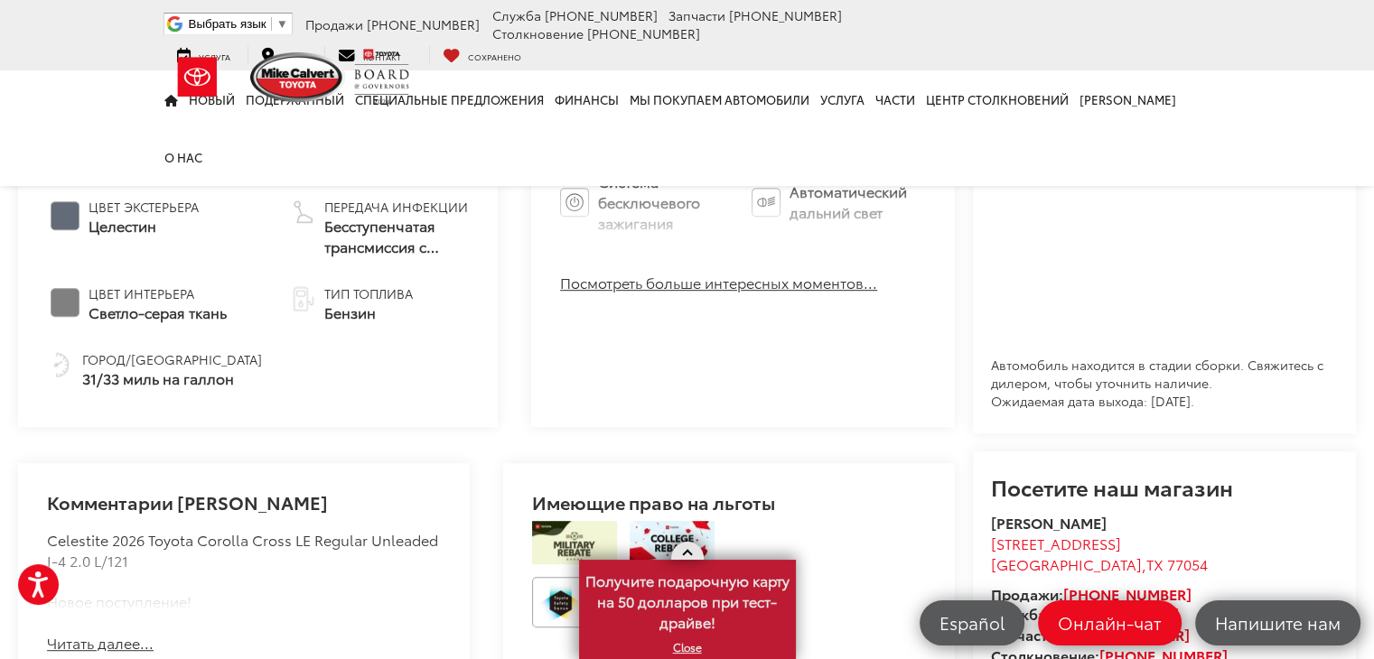
click at [688, 546] on link at bounding box center [687, 551] width 33 height 18
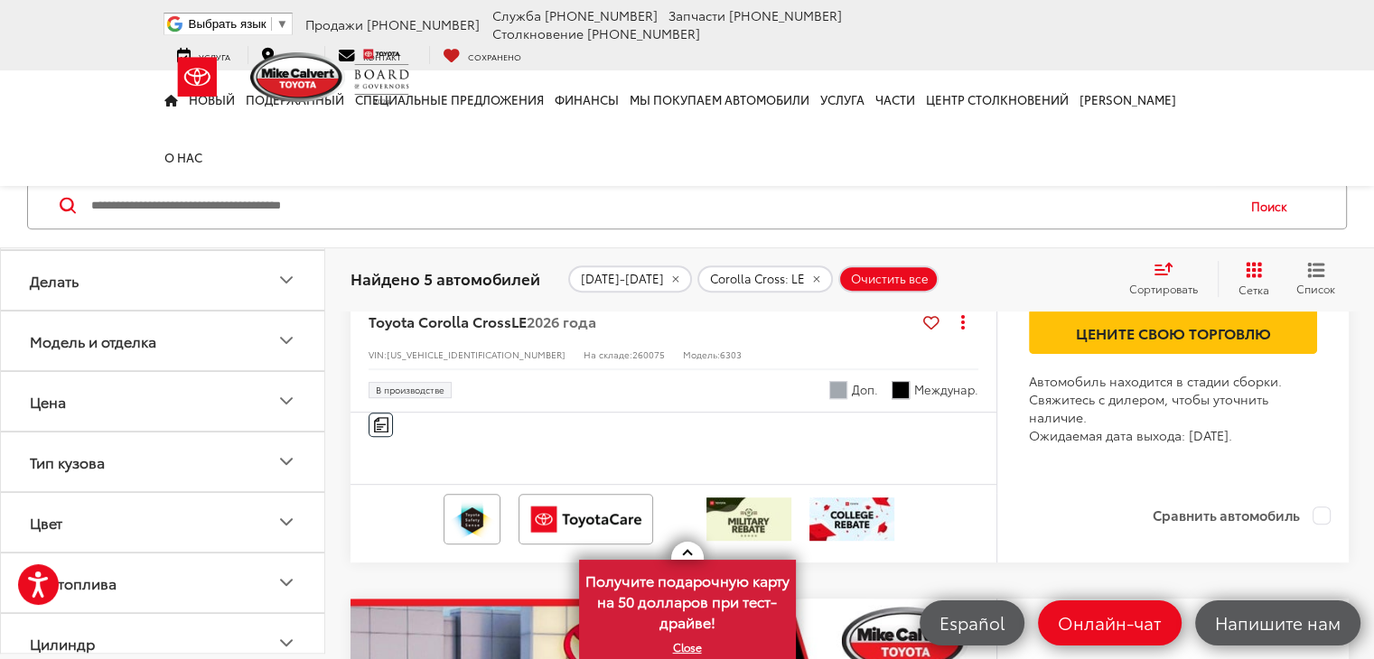
scroll to position [843, 0]
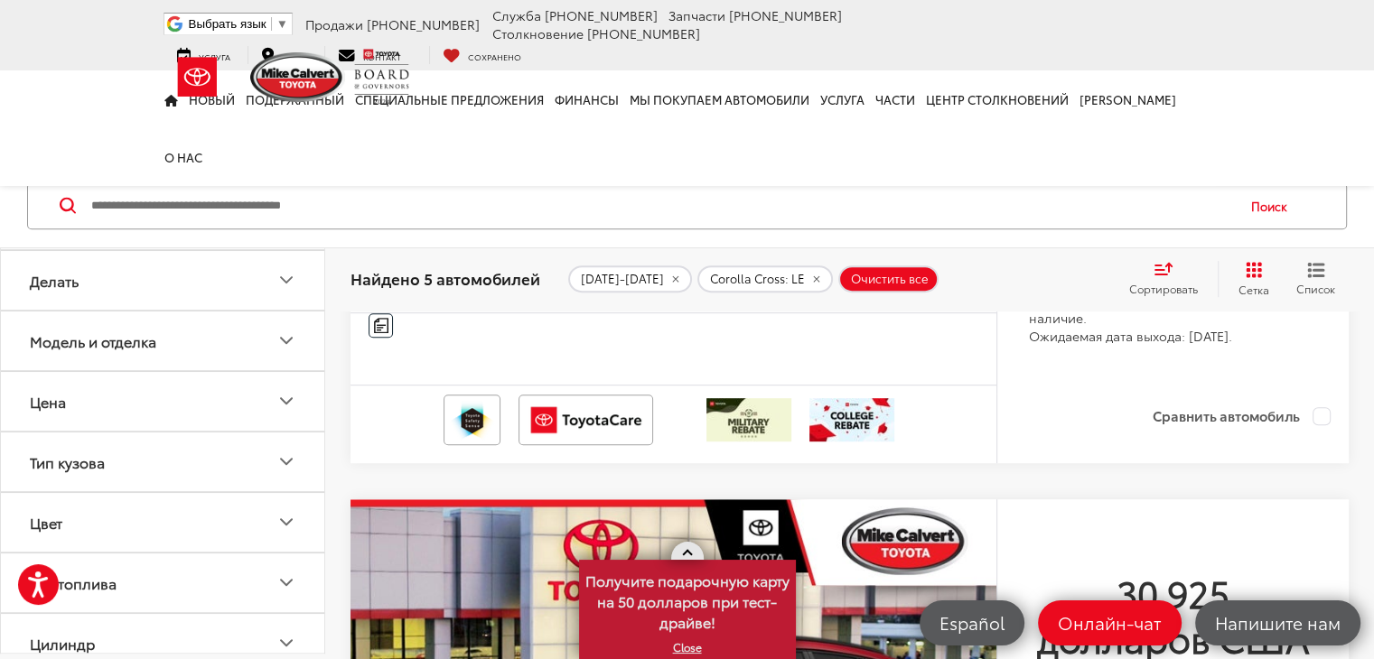
click at [686, 550] on span at bounding box center [687, 555] width 10 height 10
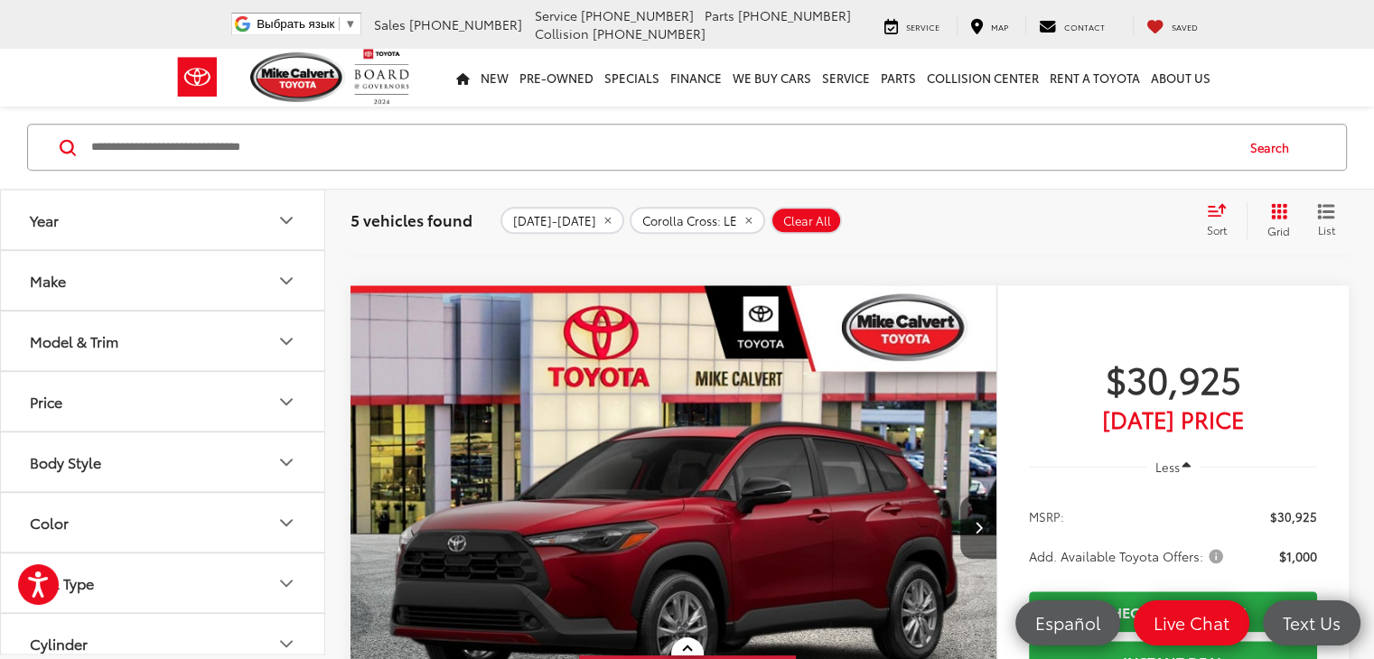
scroll to position [1701, 0]
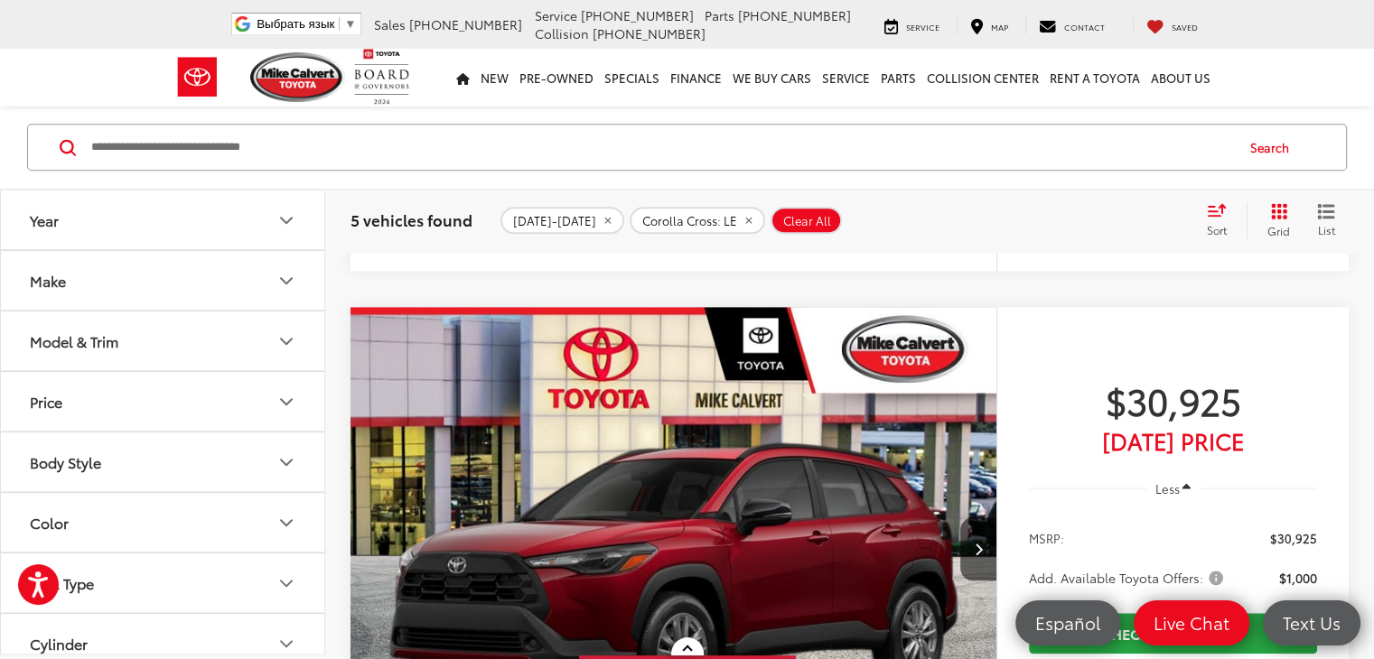
click at [540, 426] on img "2026 Toyota Corolla Cross LE 0" at bounding box center [674, 550] width 649 height 486
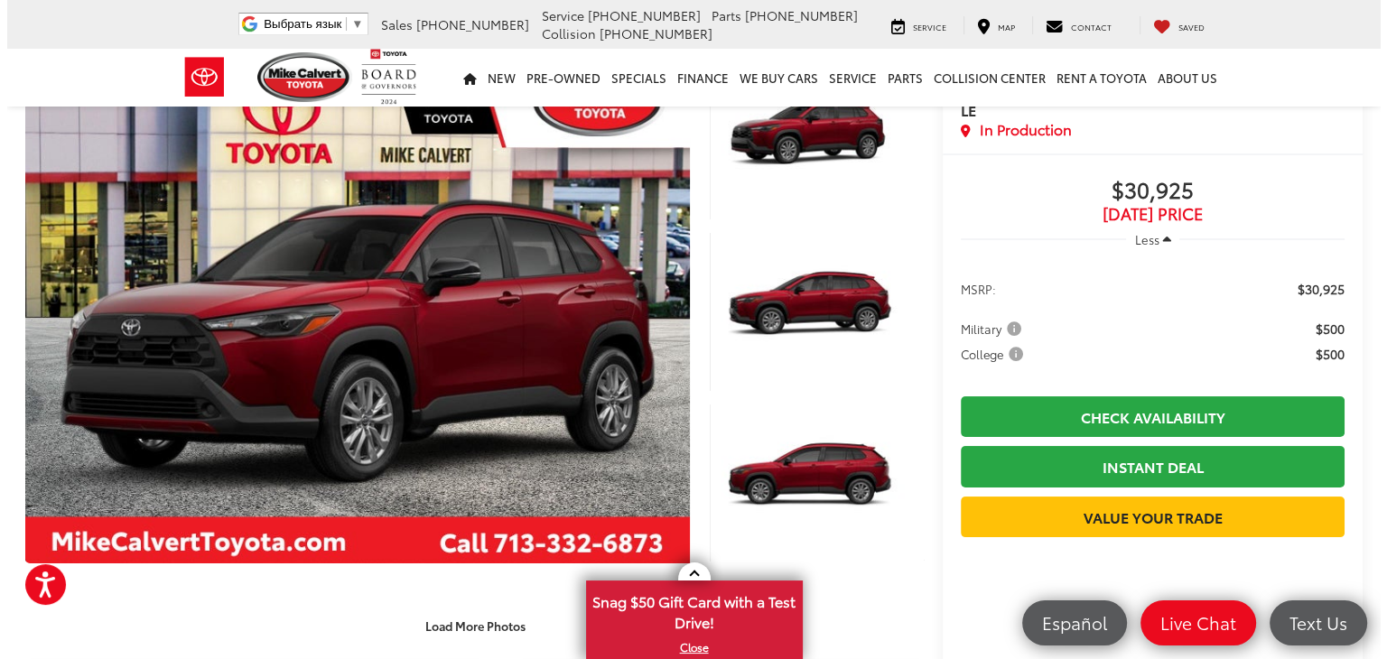
scroll to position [97, 0]
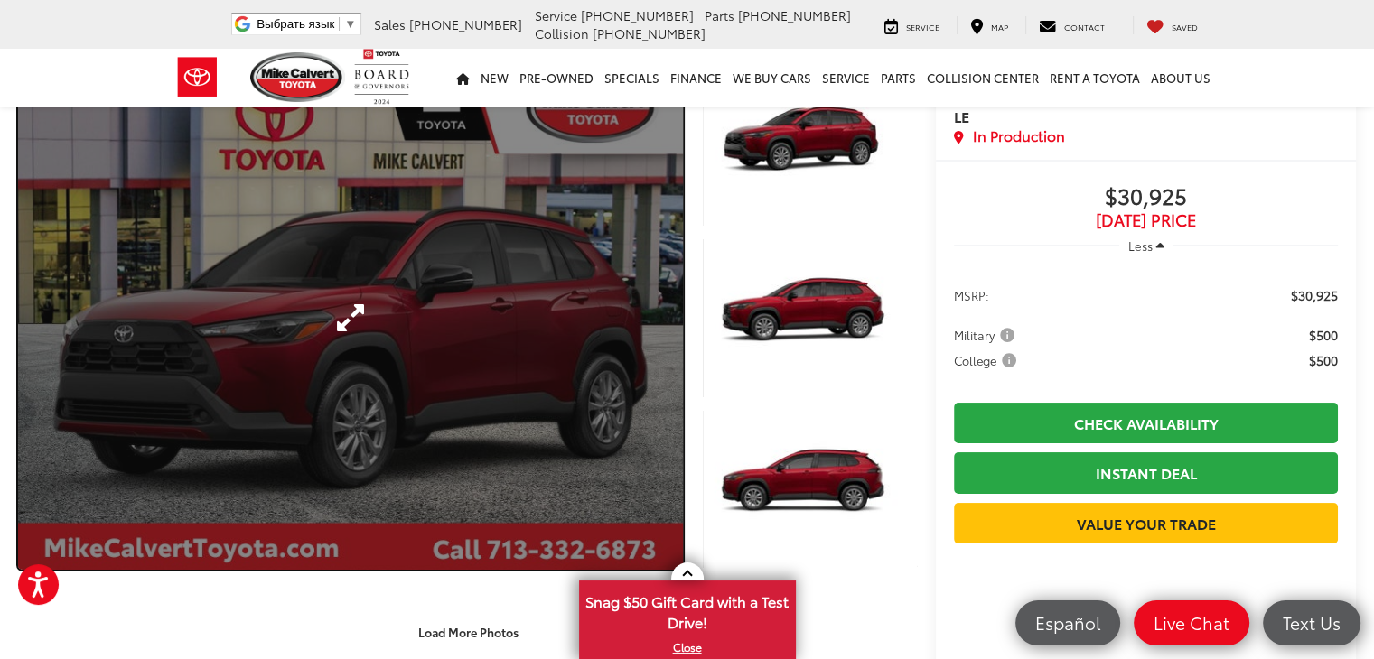
click at [474, 355] on link "Expand Photo 0" at bounding box center [350, 318] width 665 height 504
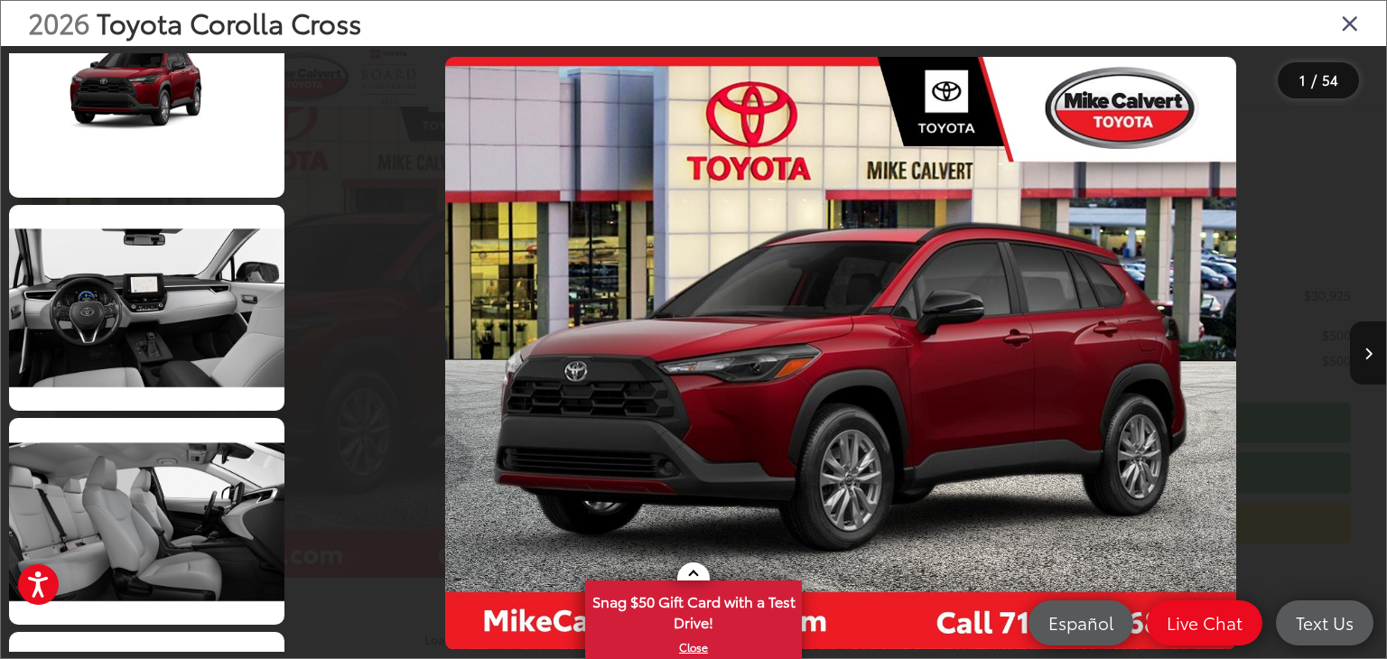
scroll to position [3575, 0]
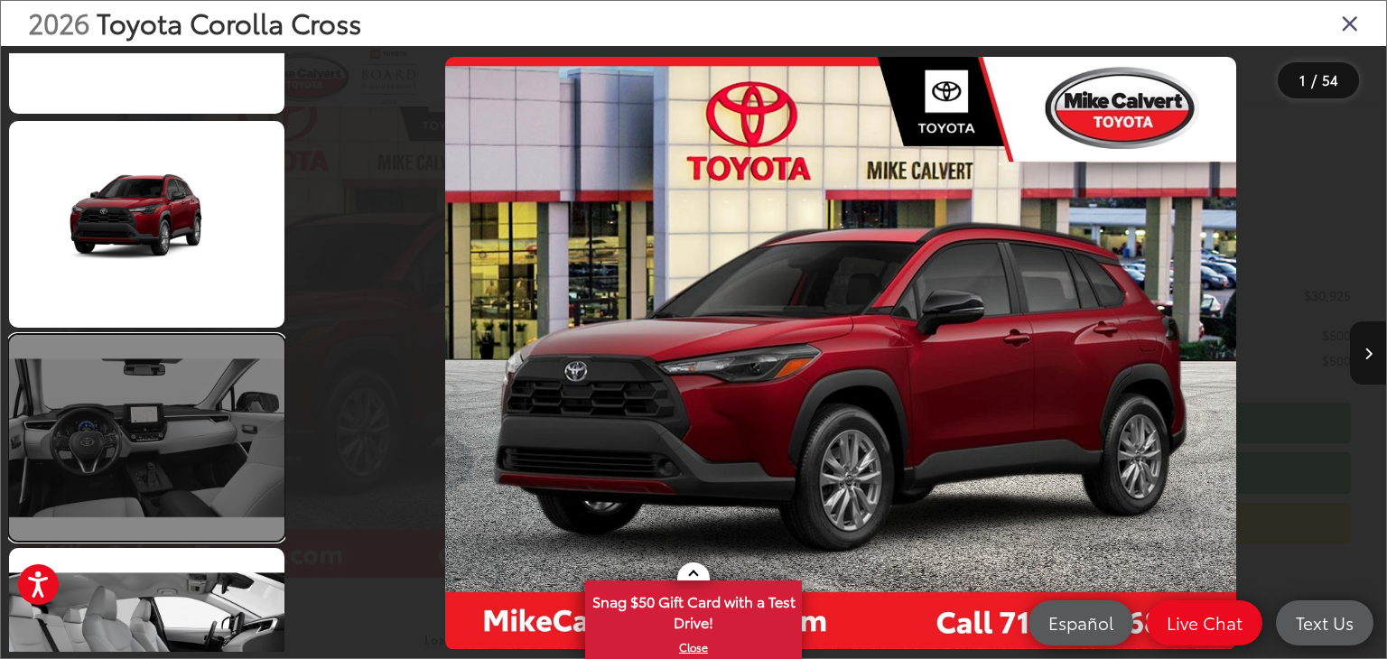
click at [191, 425] on link at bounding box center [146, 438] width 275 height 207
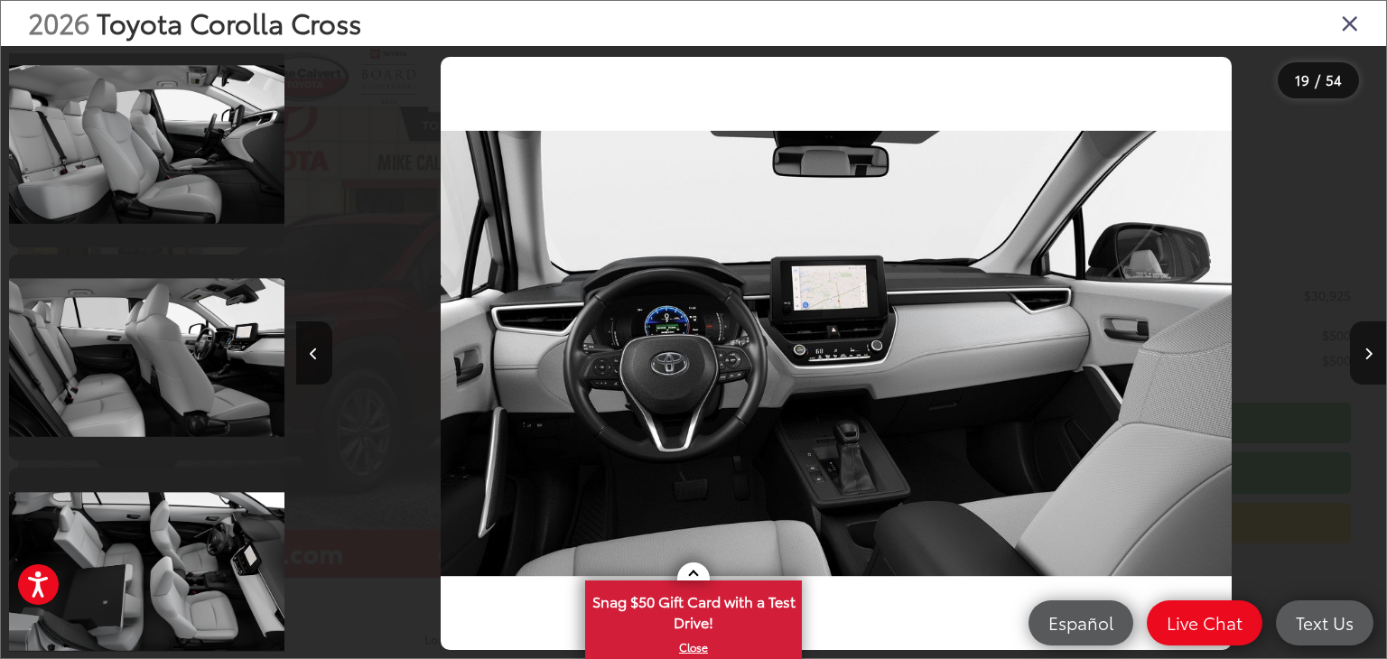
scroll to position [10946, 0]
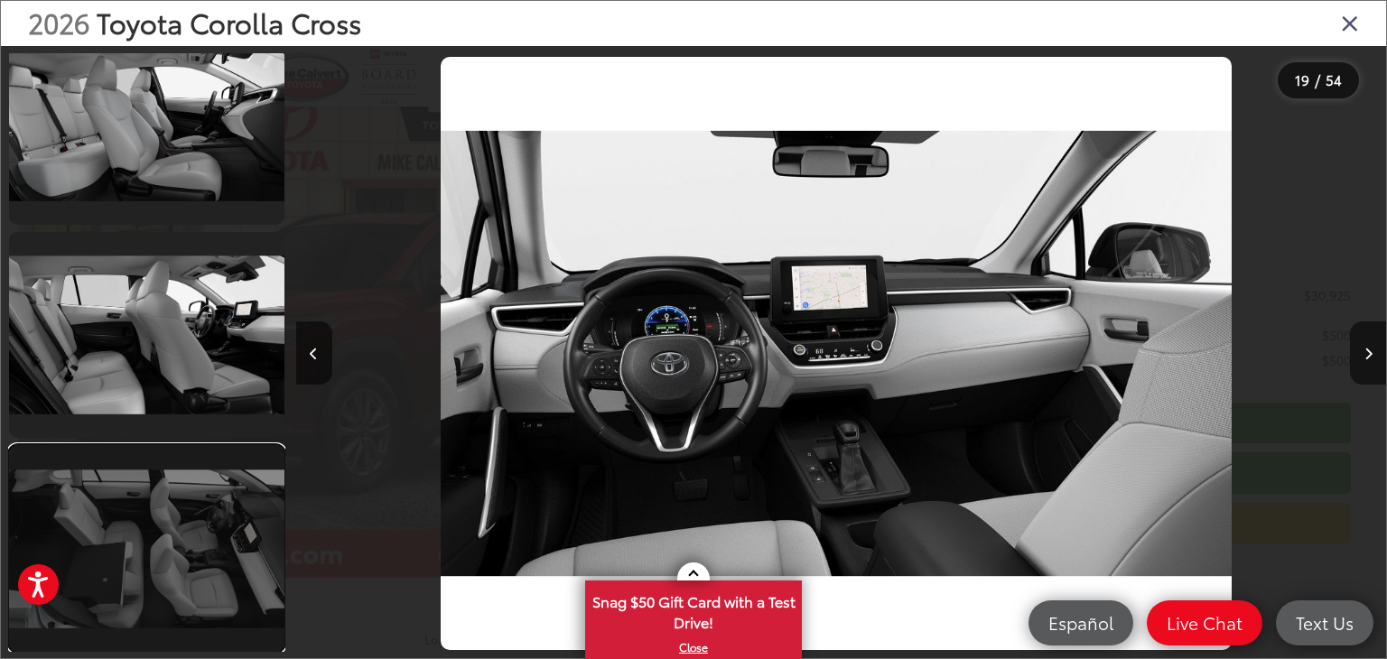
click at [189, 536] on link at bounding box center [146, 548] width 275 height 207
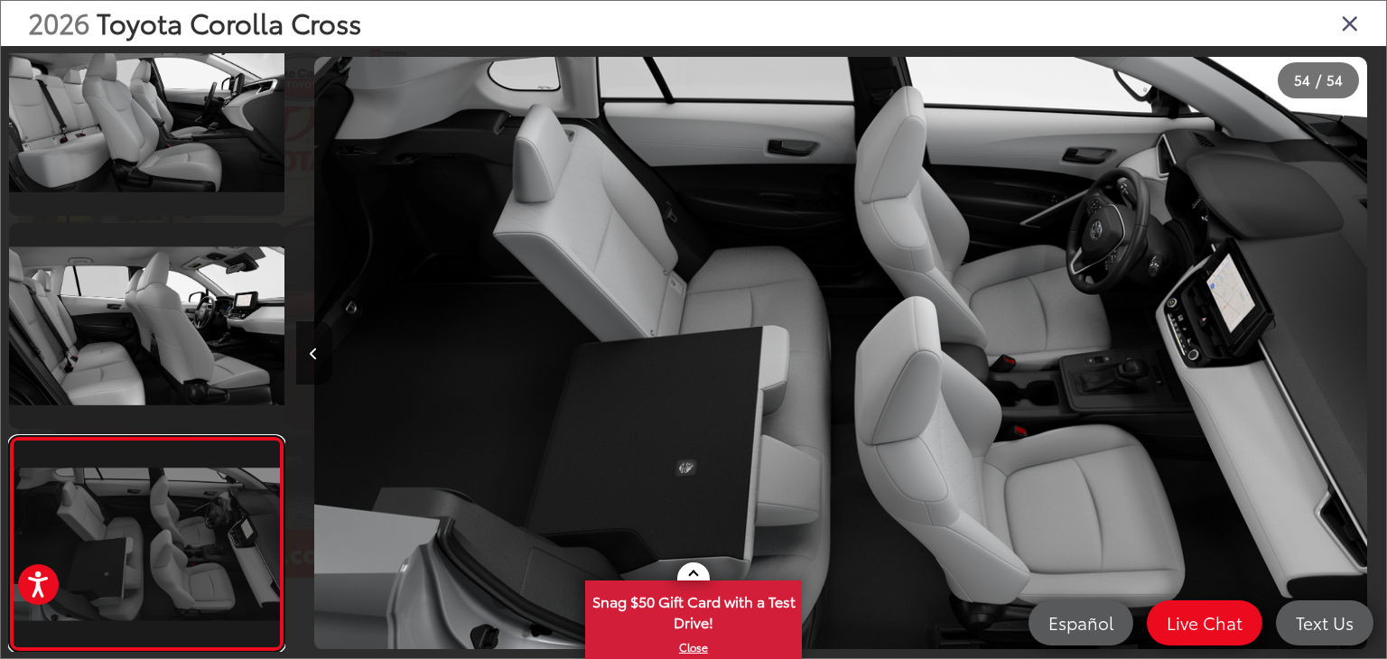
scroll to position [10909, 0]
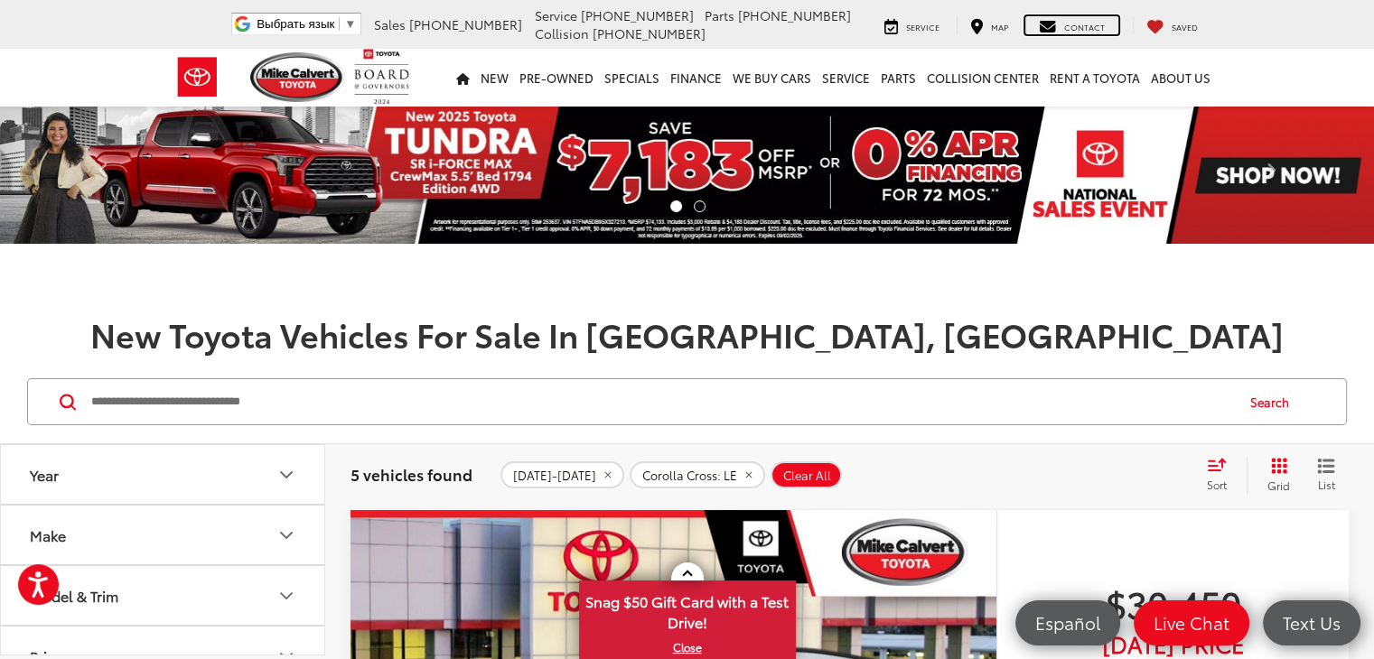
click at [1081, 25] on span "Contact" at bounding box center [1084, 27] width 41 height 12
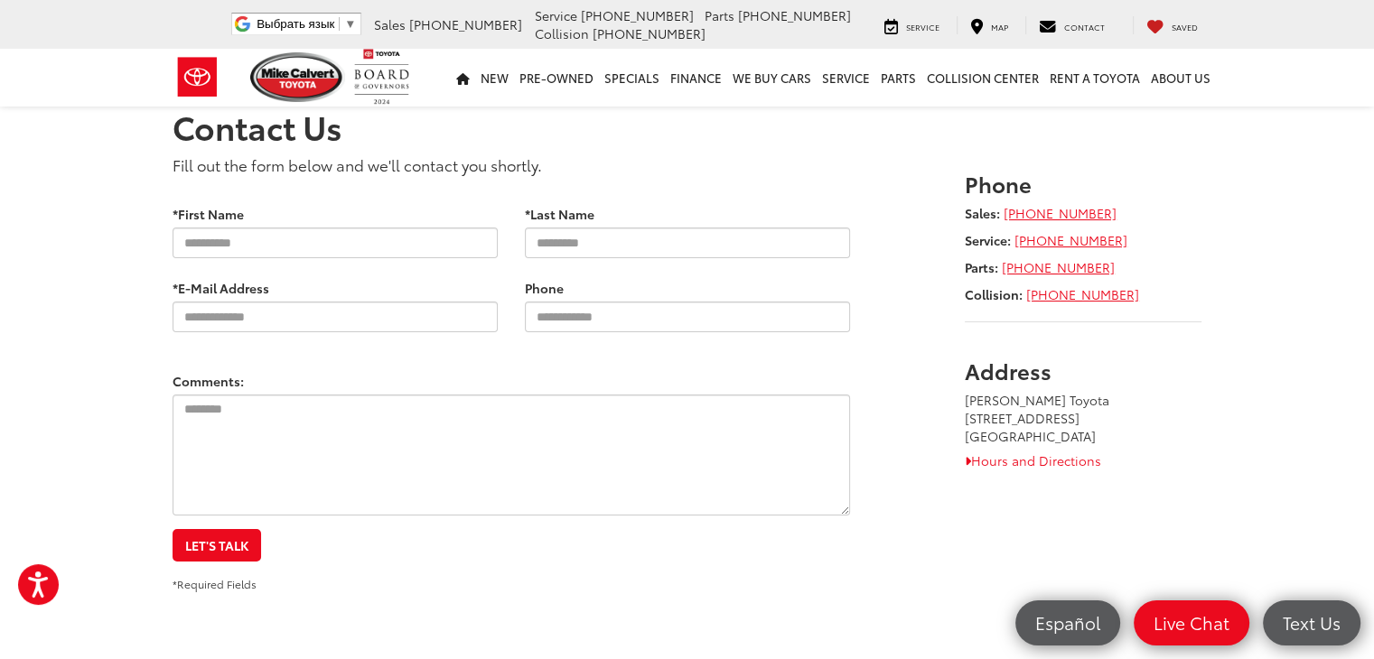
drag, startPoint x: 966, startPoint y: 402, endPoint x: 1092, endPoint y: 434, distance: 129.7
click at [1092, 434] on address "Mike Calvert Toyota 2333 South Loop West Houston, TX 77054" at bounding box center [1084, 418] width 238 height 54
copy address "Mike Calvert Toyota 2333 South Loop West Houston, TX 77054"
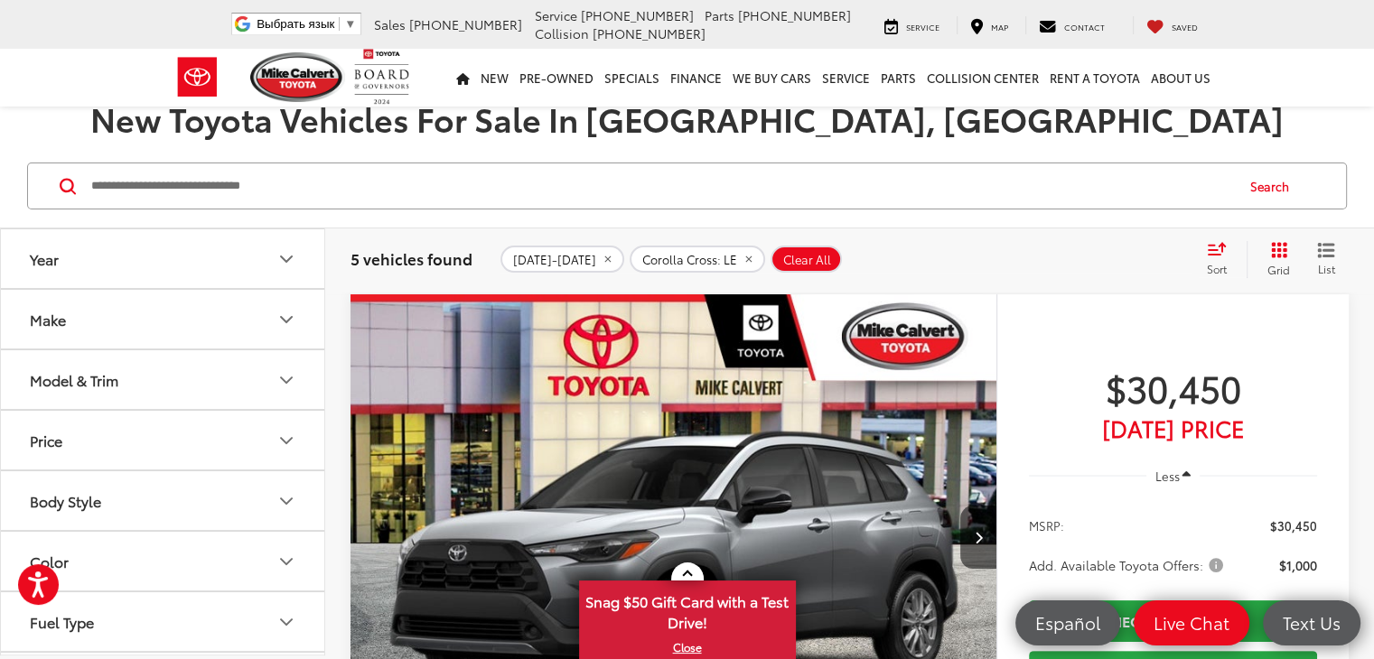
click at [282, 257] on icon "Year" at bounding box center [286, 259] width 11 height 5
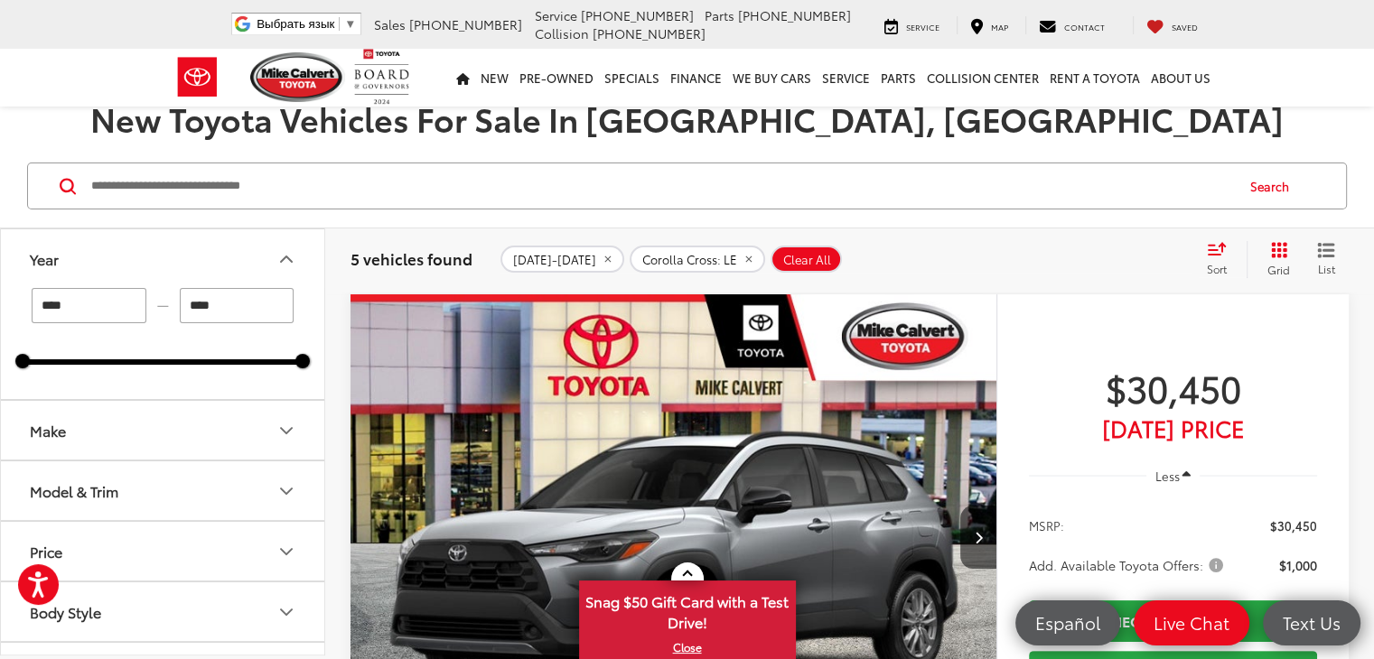
click at [103, 297] on input "****" at bounding box center [89, 305] width 115 height 35
type input "****"
click at [228, 308] on input "****" at bounding box center [237, 305] width 115 height 35
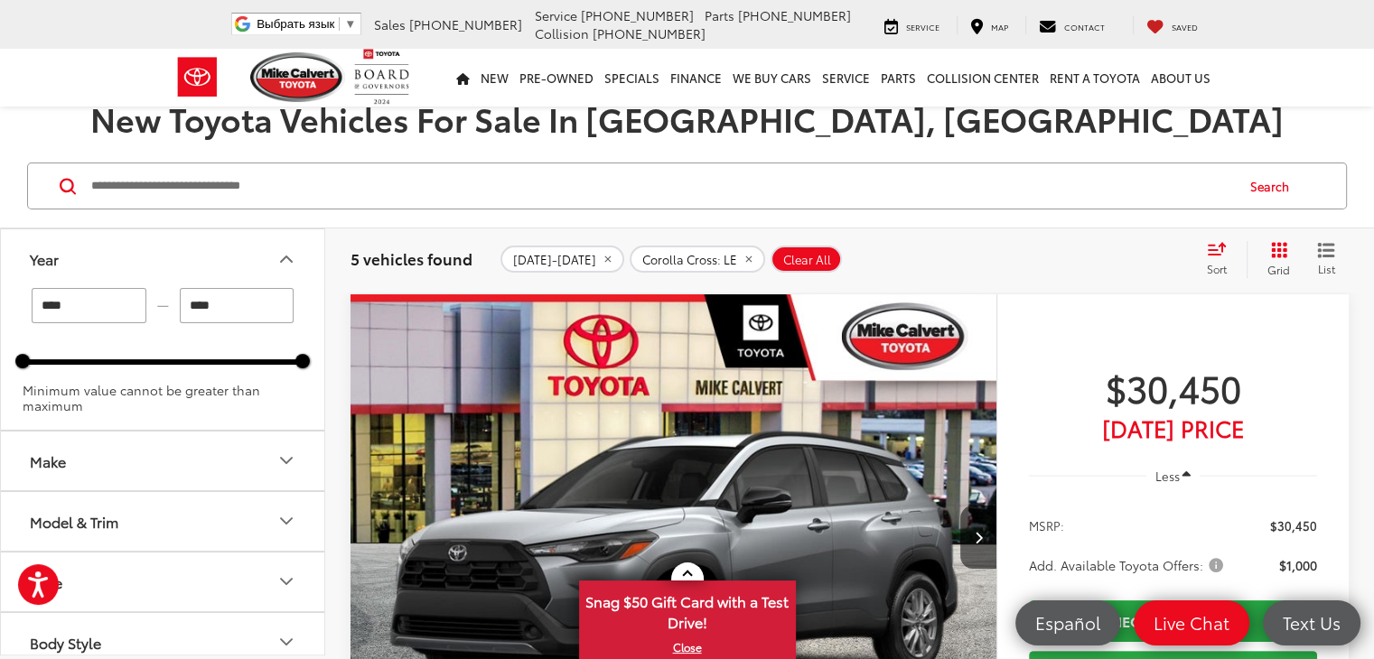
click at [228, 308] on input "****" at bounding box center [237, 305] width 115 height 35
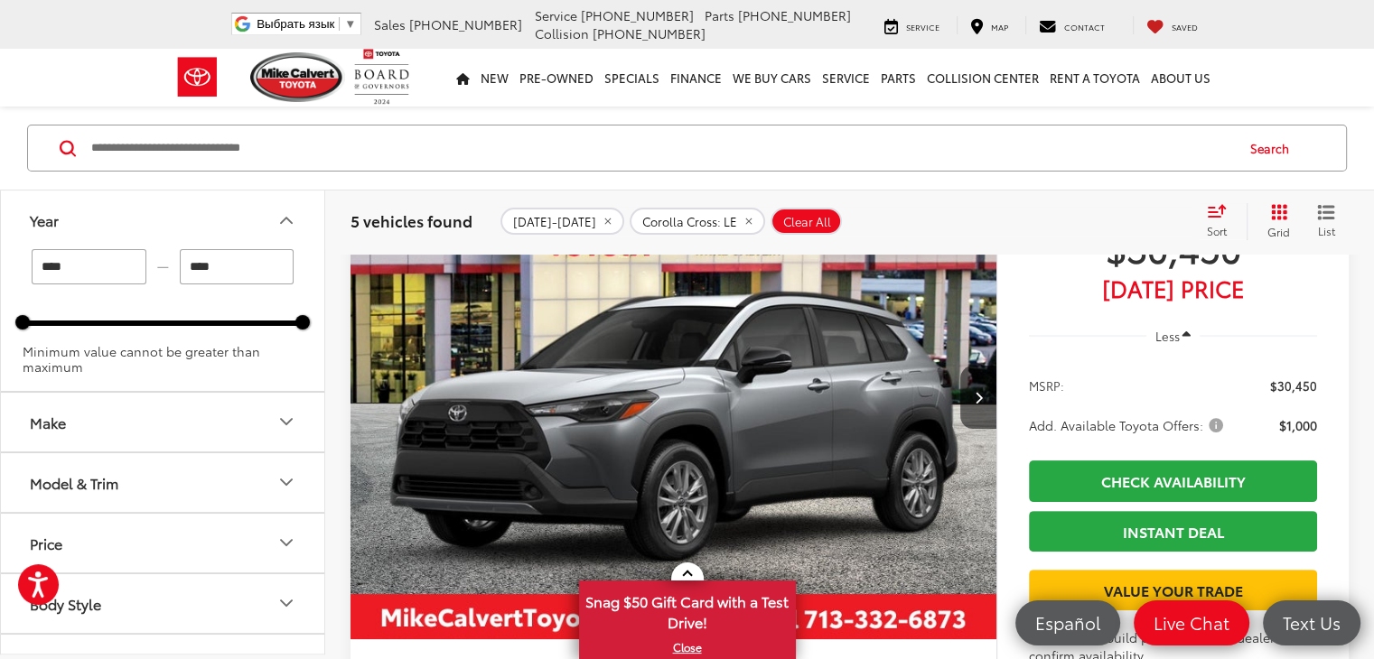
scroll to position [358, 0]
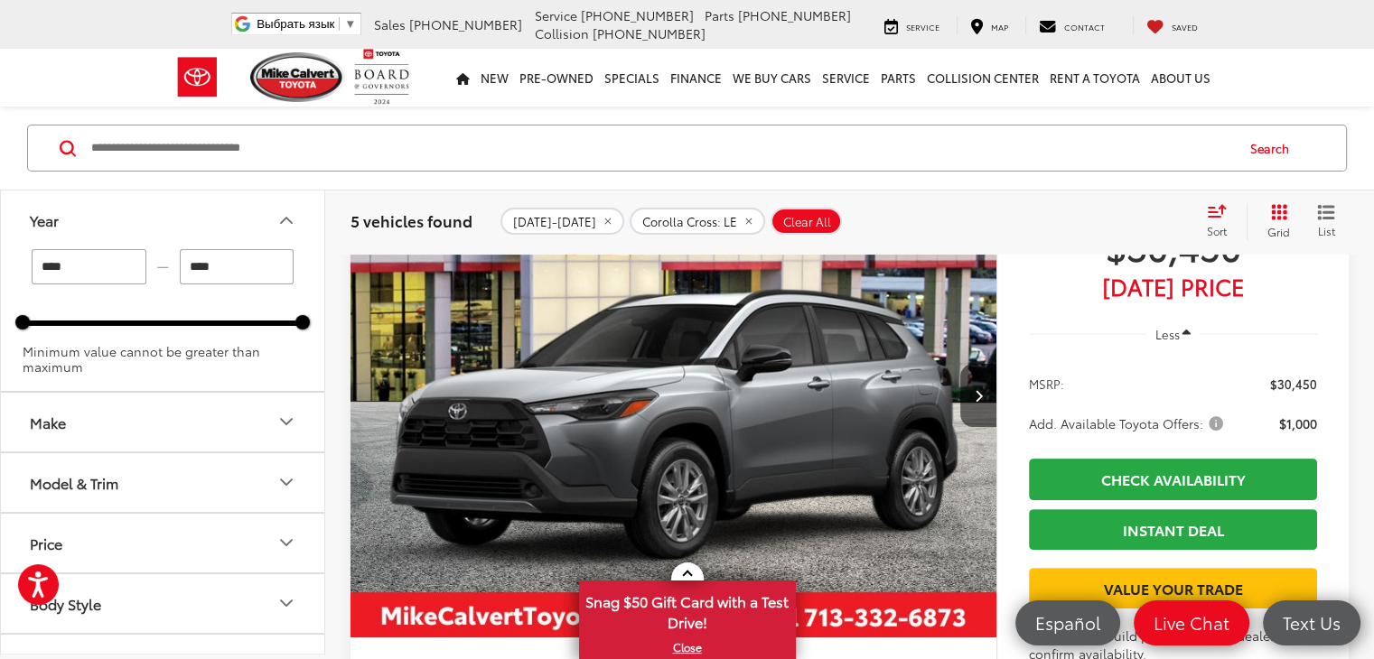
type input "****"
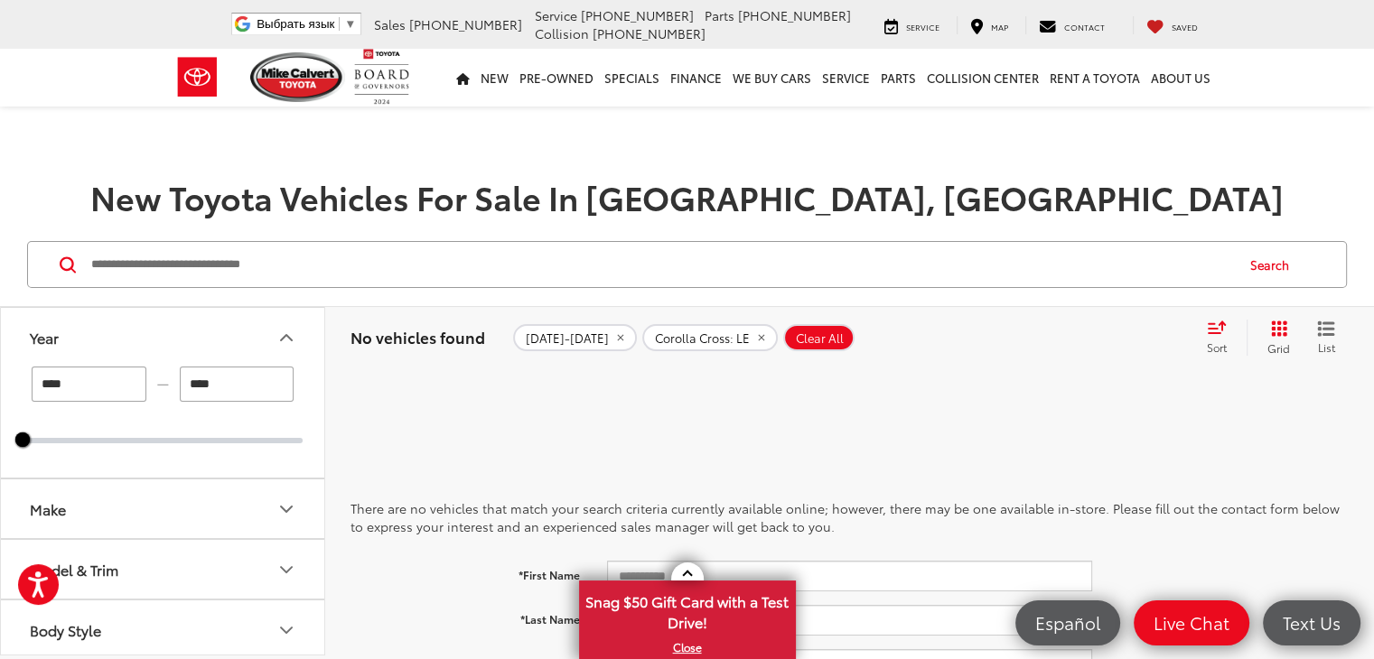
click at [285, 509] on icon "Make" at bounding box center [286, 509] width 11 height 5
click at [285, 509] on icon "Make" at bounding box center [286, 510] width 22 height 22
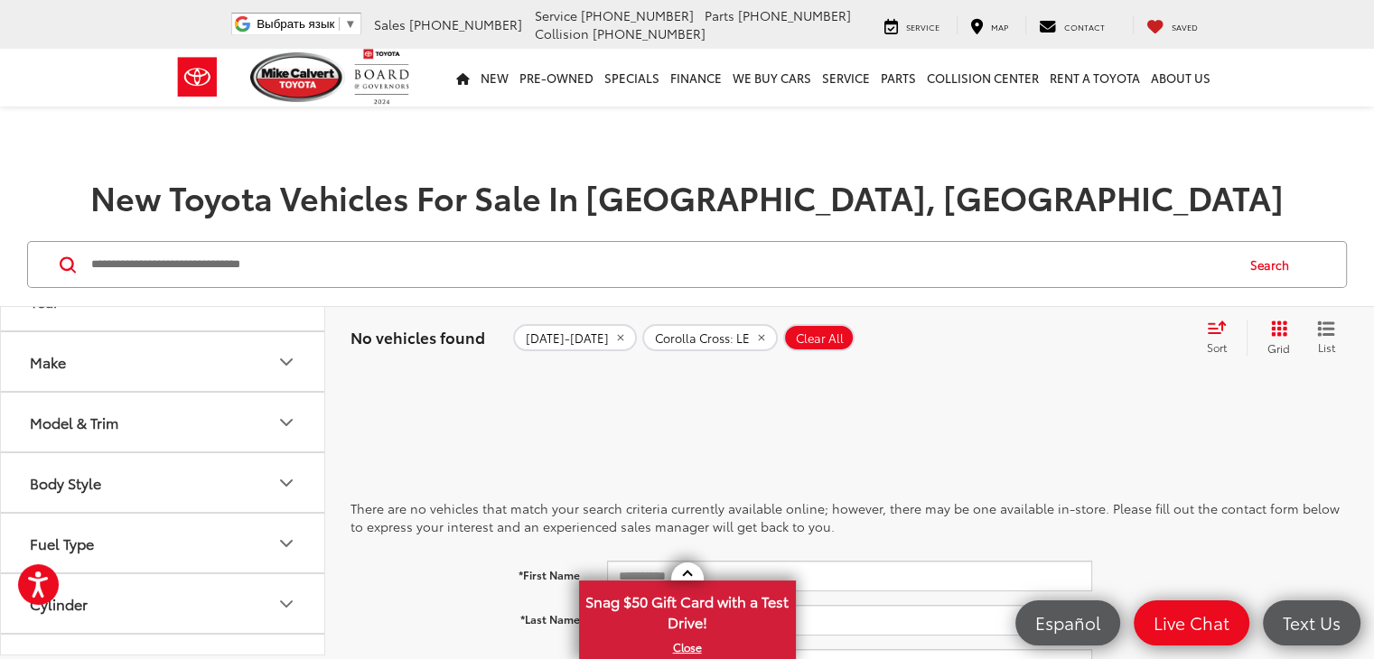
scroll to position [39, 0]
click at [293, 360] on icon "Make" at bounding box center [286, 360] width 22 height 22
click at [293, 424] on icon "Model & Trim" at bounding box center [286, 420] width 22 height 22
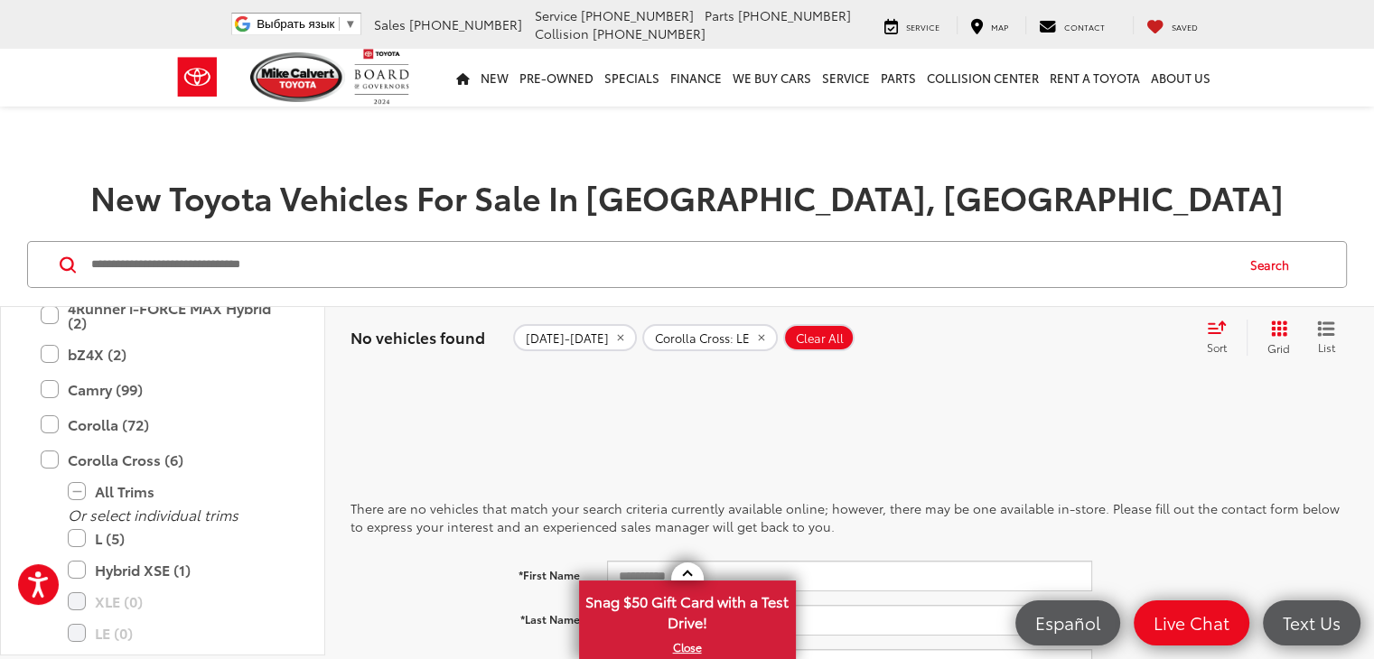
scroll to position [282, 0]
click at [49, 456] on label "Corolla Cross (6)" at bounding box center [163, 459] width 244 height 32
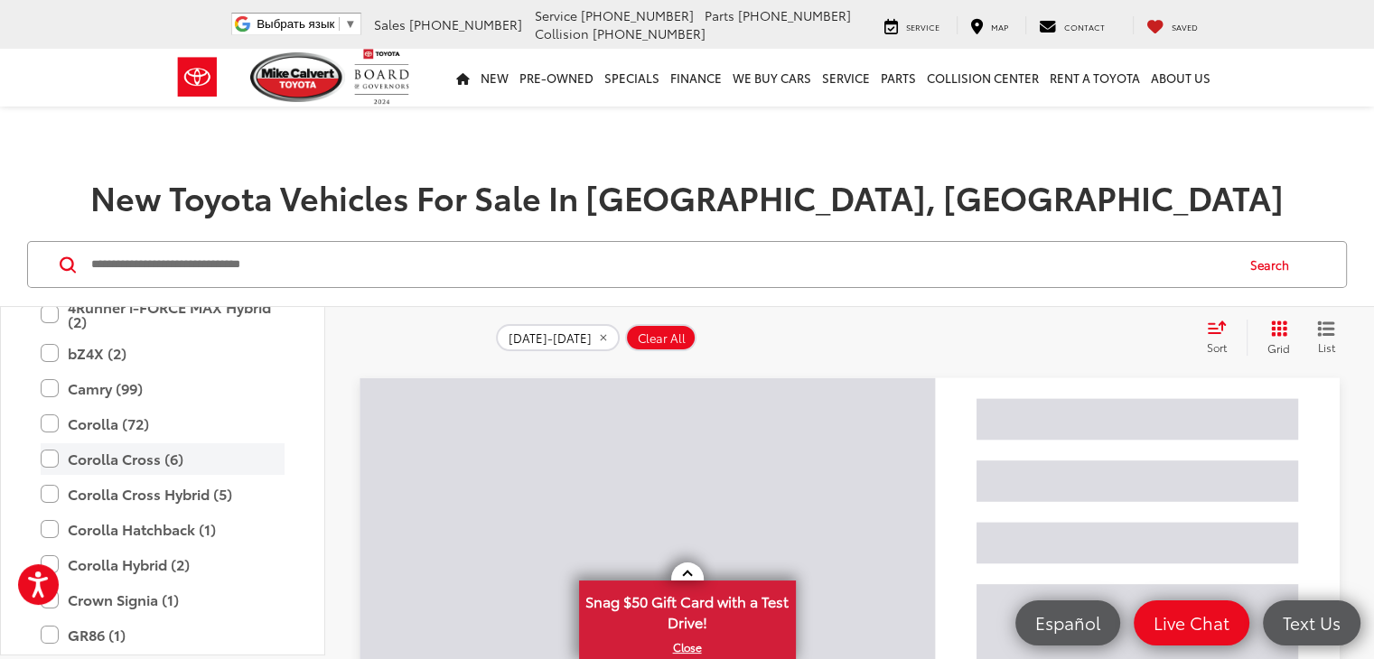
click at [49, 456] on label "Corolla Cross (6)" at bounding box center [163, 459] width 244 height 32
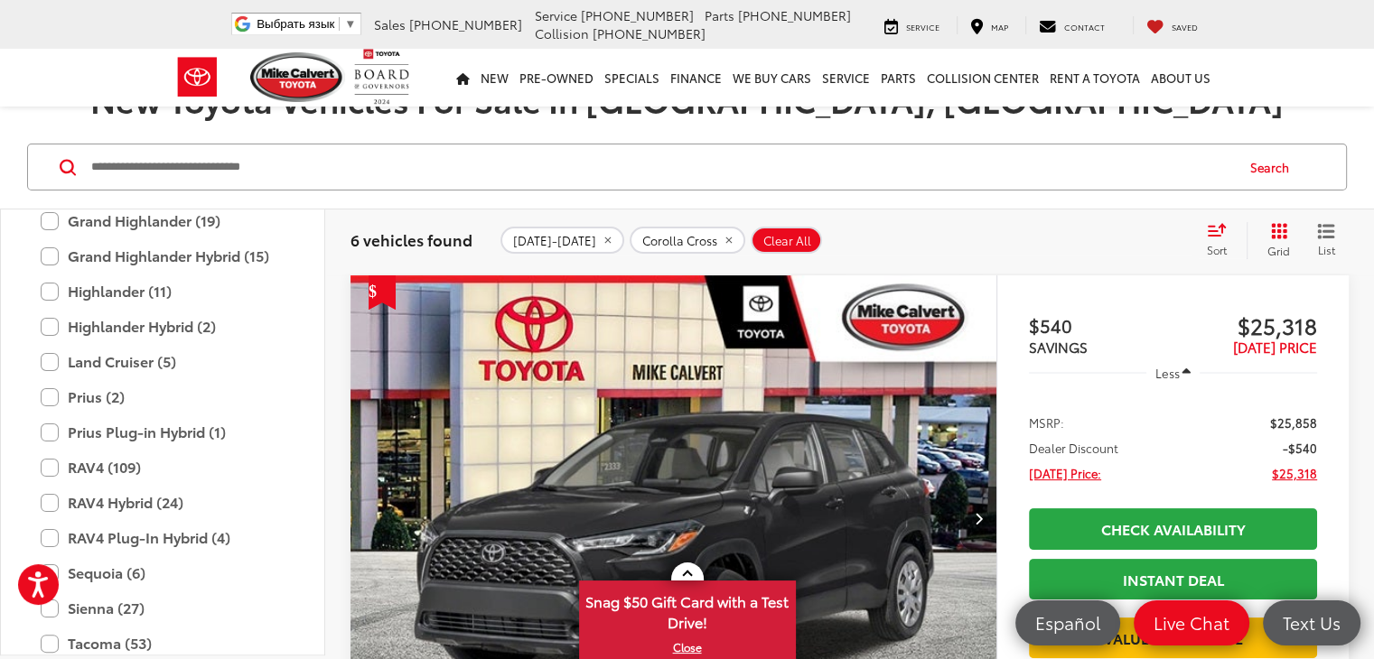
scroll to position [630, 0]
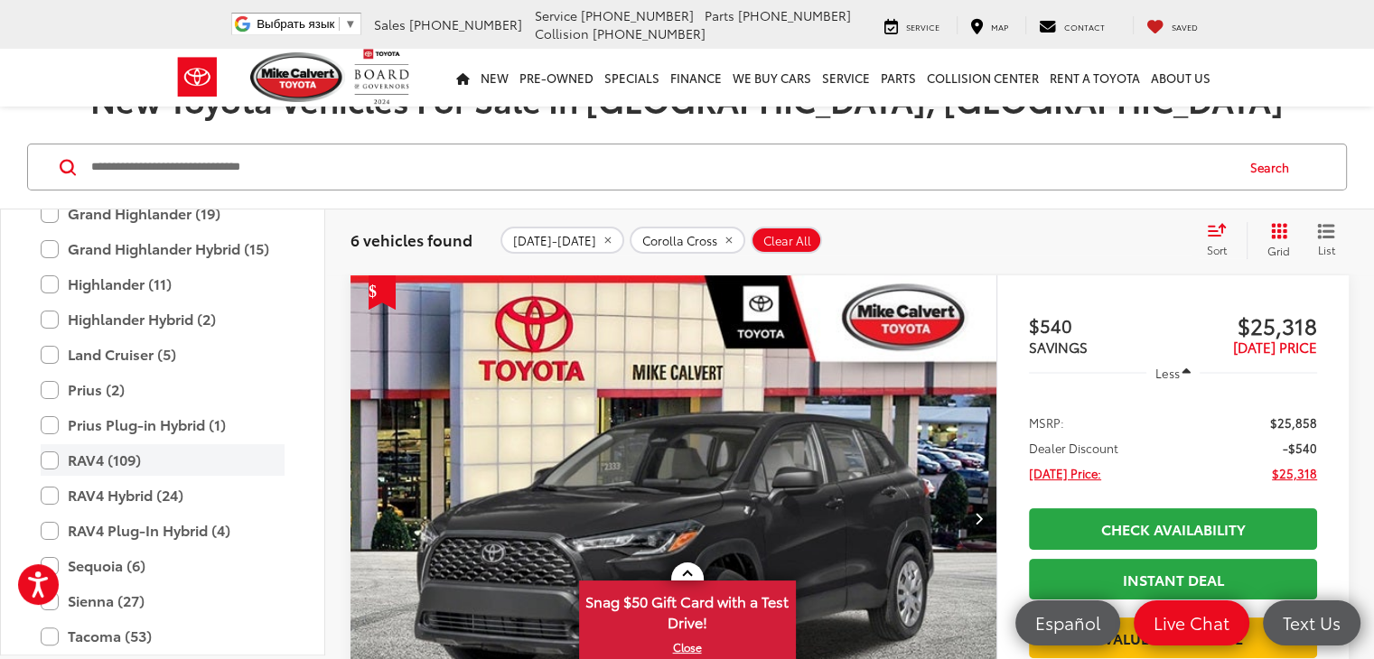
click at [105, 460] on label "RAV4 (109)" at bounding box center [163, 460] width 244 height 32
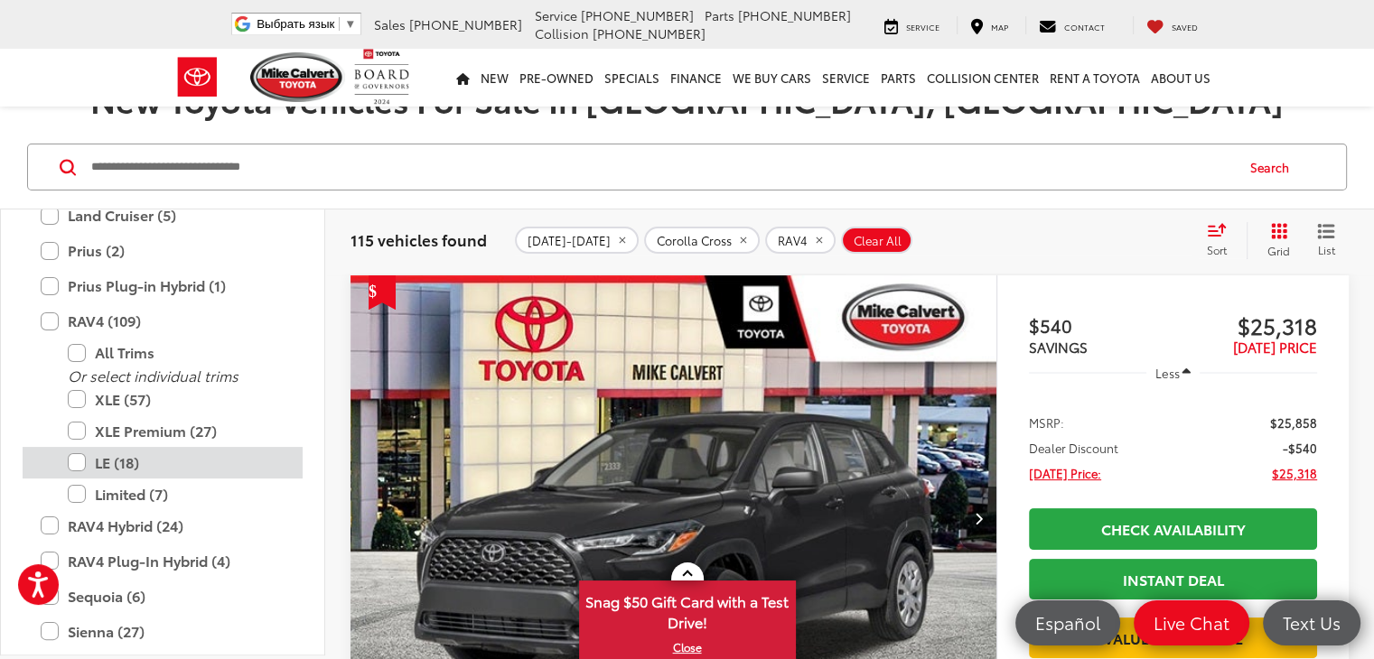
scroll to position [771, 0]
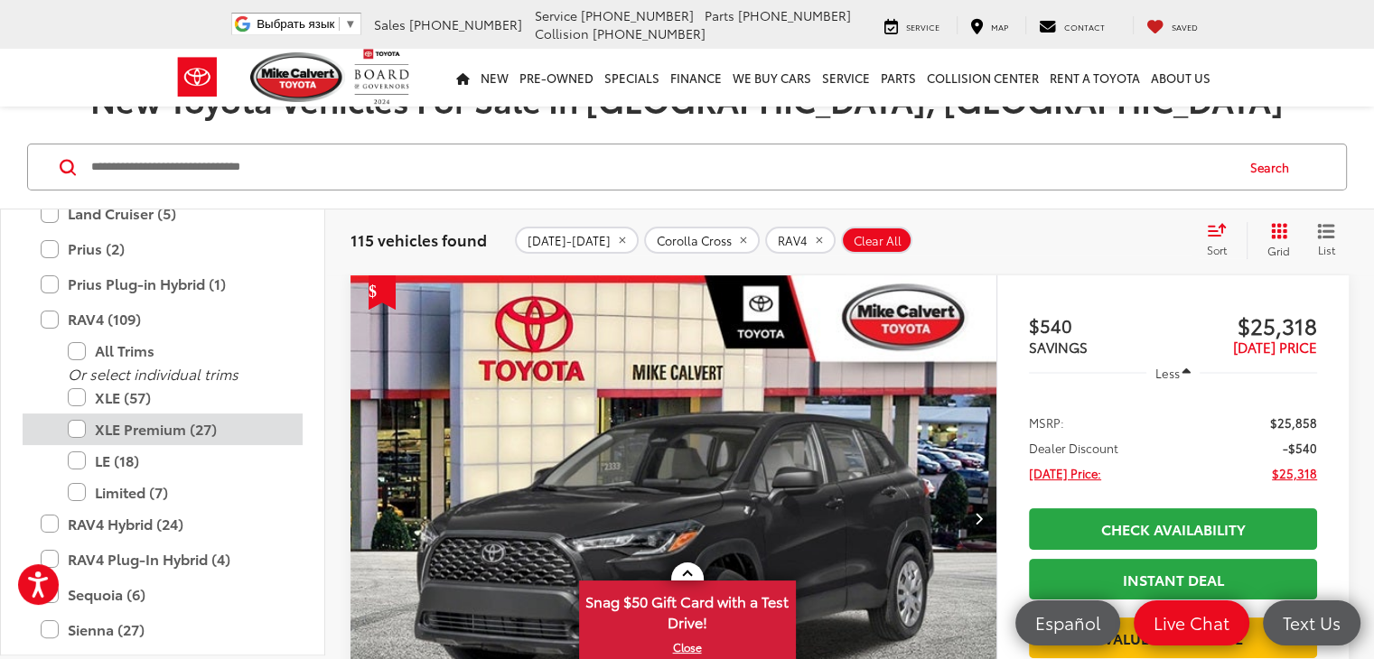
click at [79, 425] on label "XLE Premium (27)" at bounding box center [176, 430] width 217 height 32
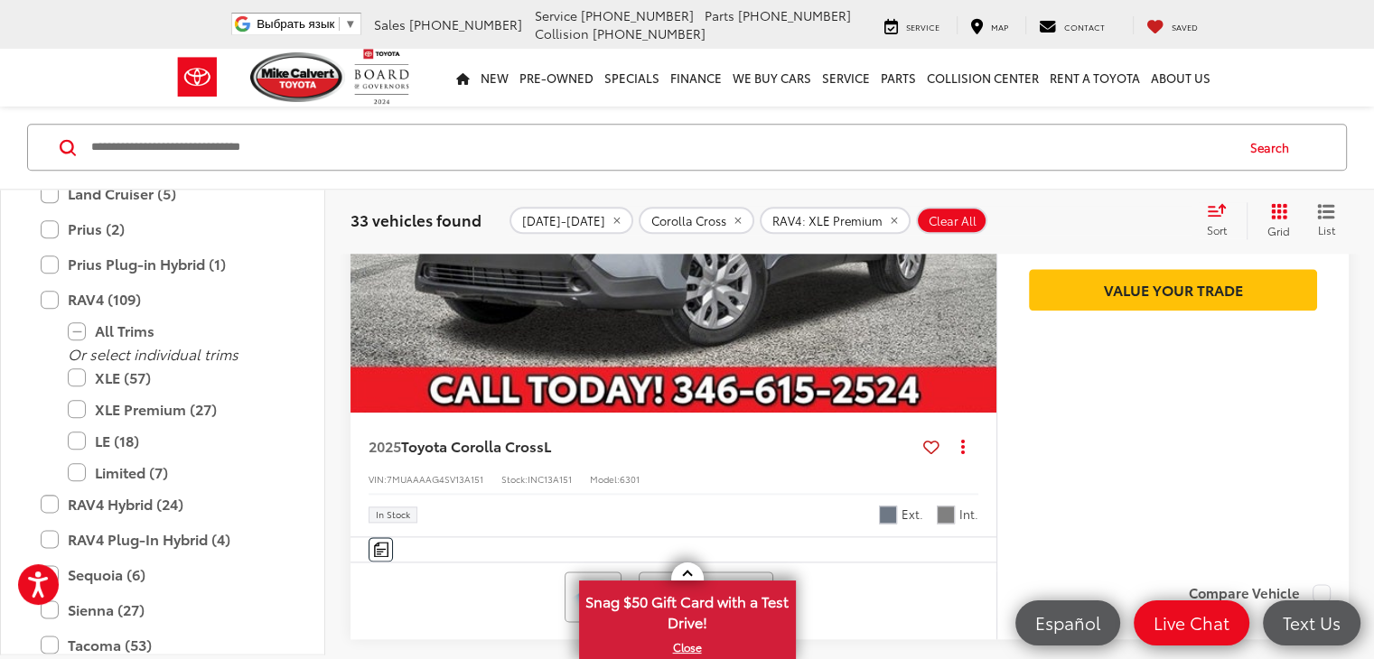
scroll to position [2077, 0]
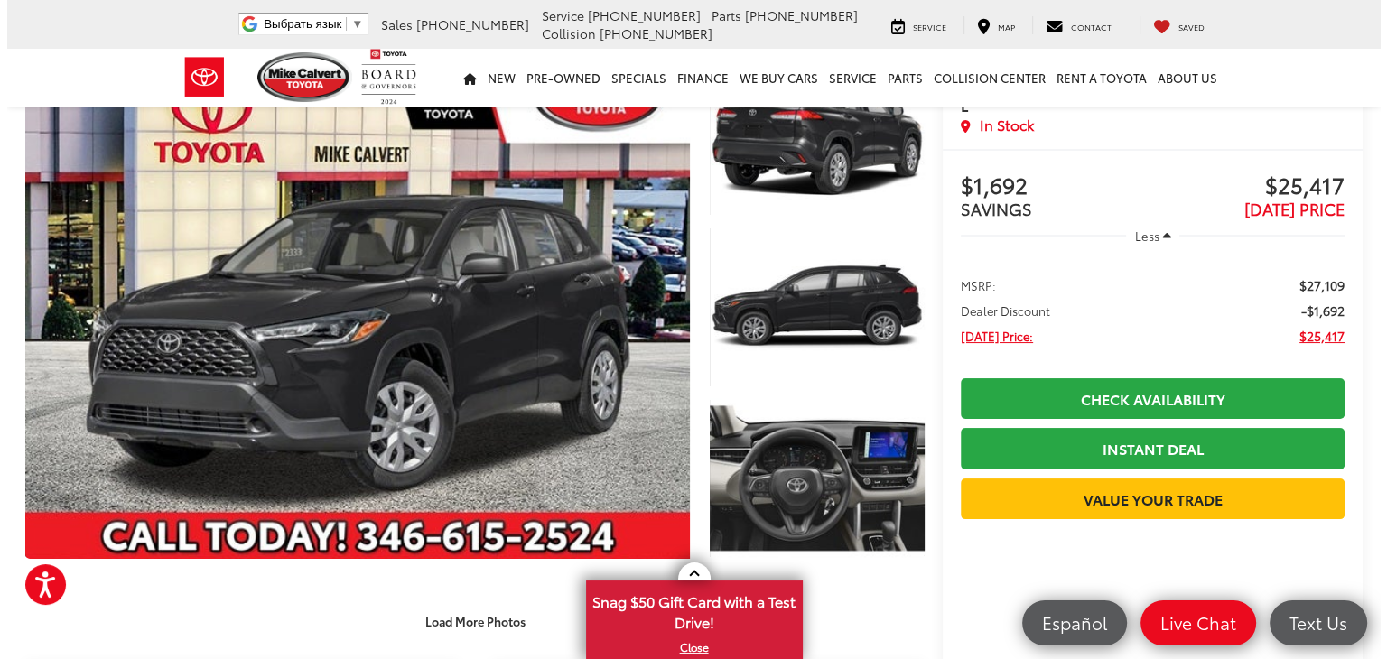
scroll to position [107, 0]
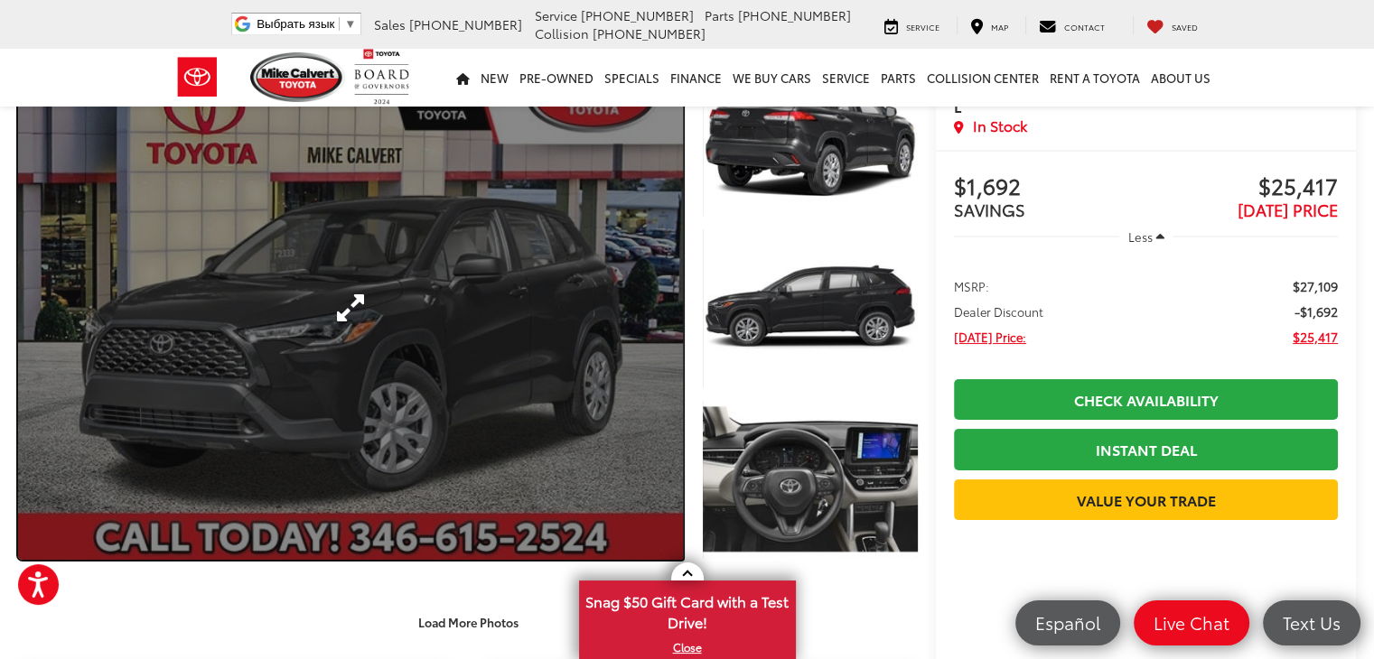
click at [514, 311] on link "Expand Photo 0" at bounding box center [350, 308] width 665 height 504
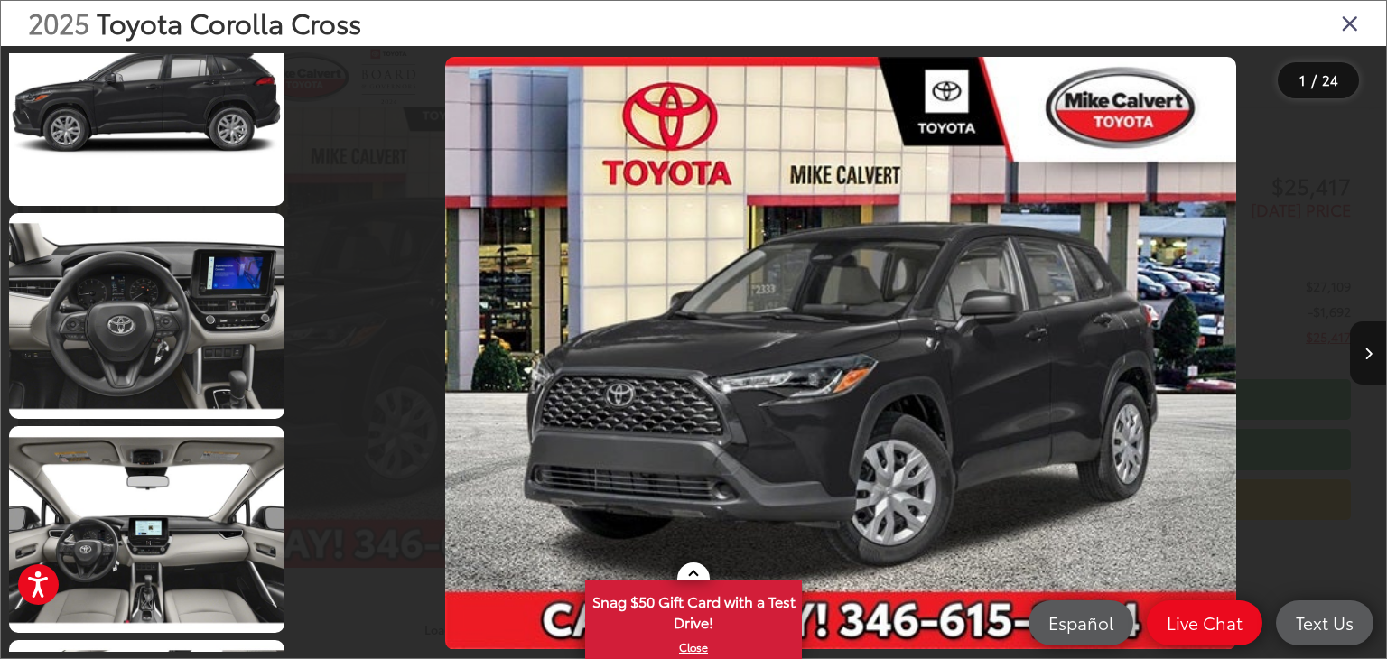
scroll to position [490, 0]
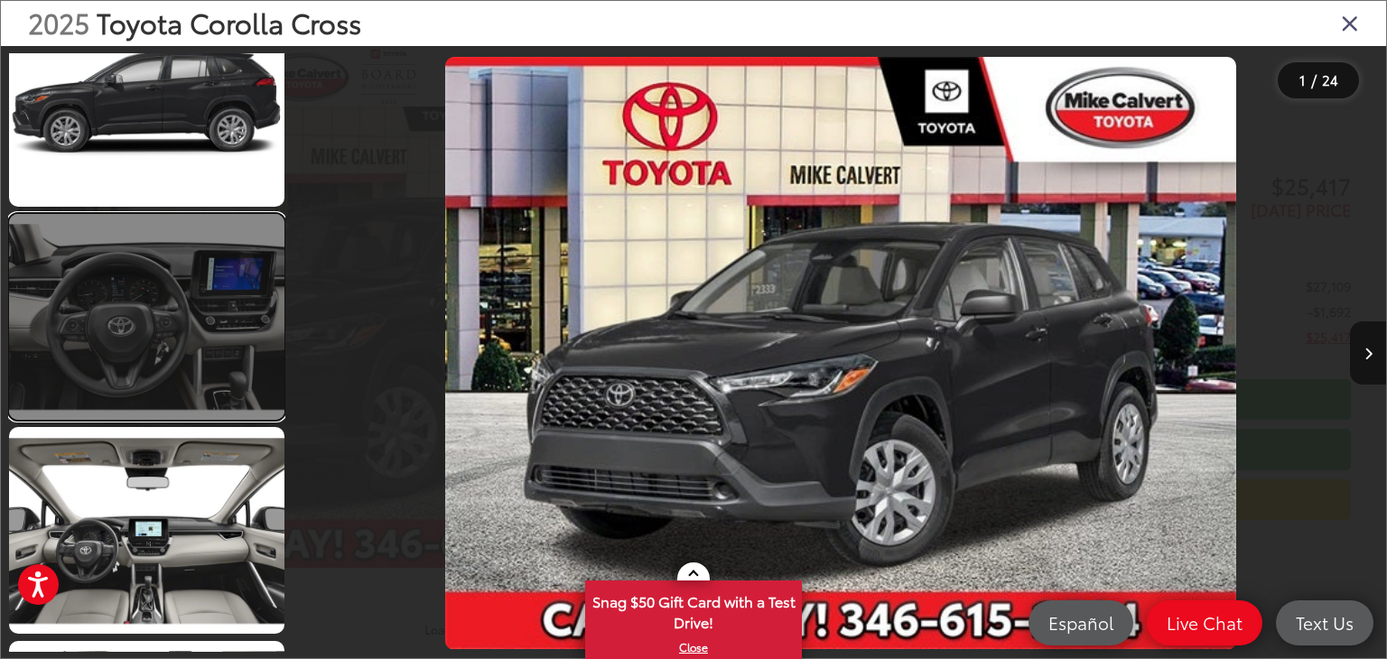
click at [185, 291] on link at bounding box center [146, 317] width 275 height 207
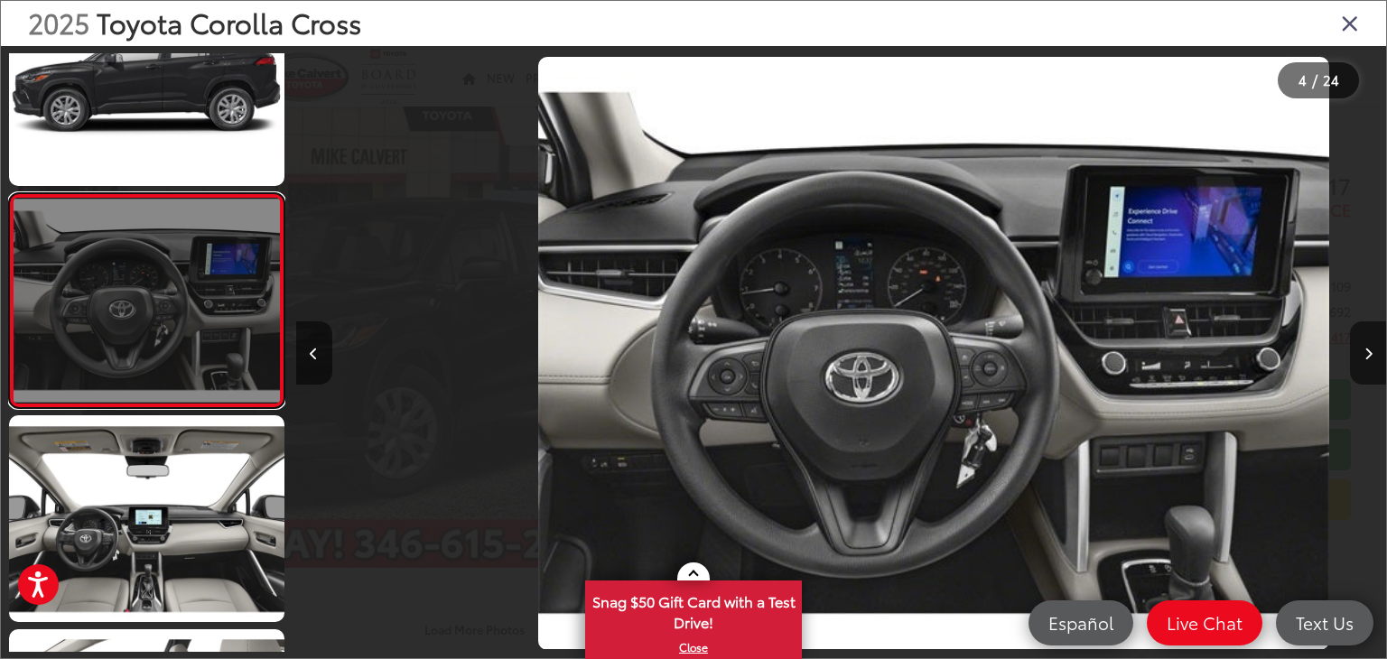
scroll to position [0, 3272]
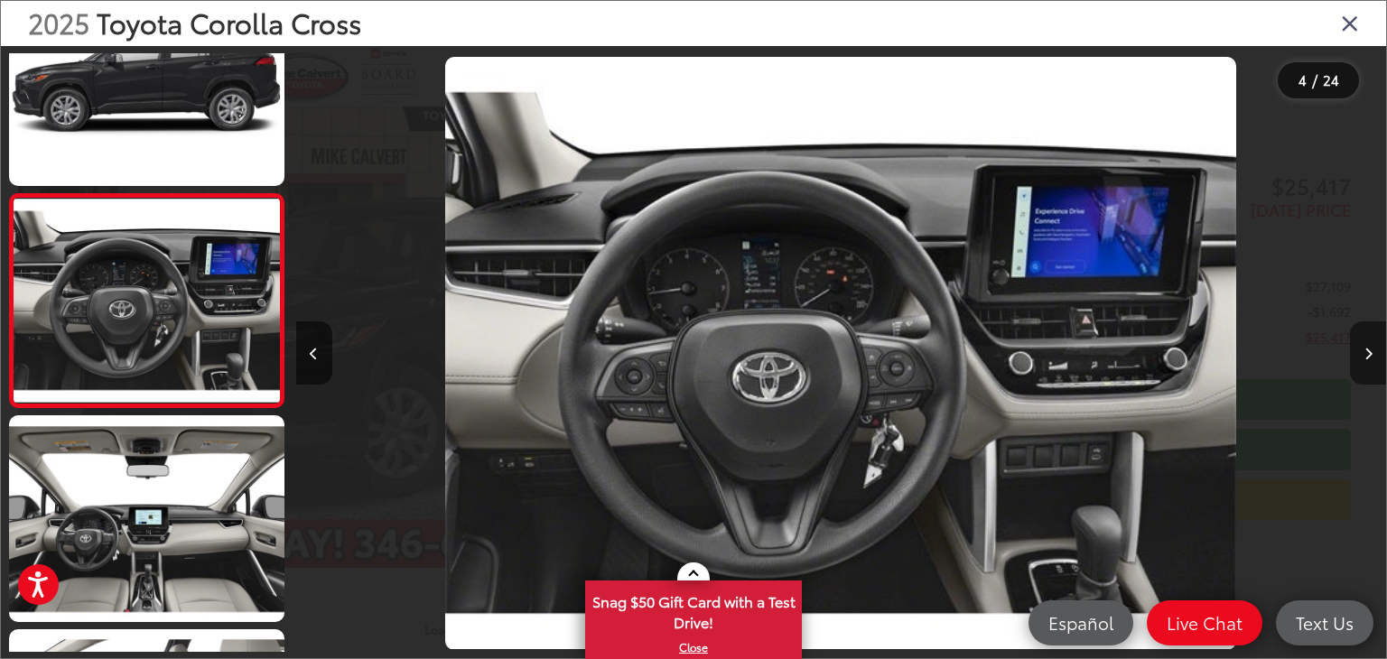
click at [1373, 347] on button "Next image" at bounding box center [1368, 353] width 36 height 63
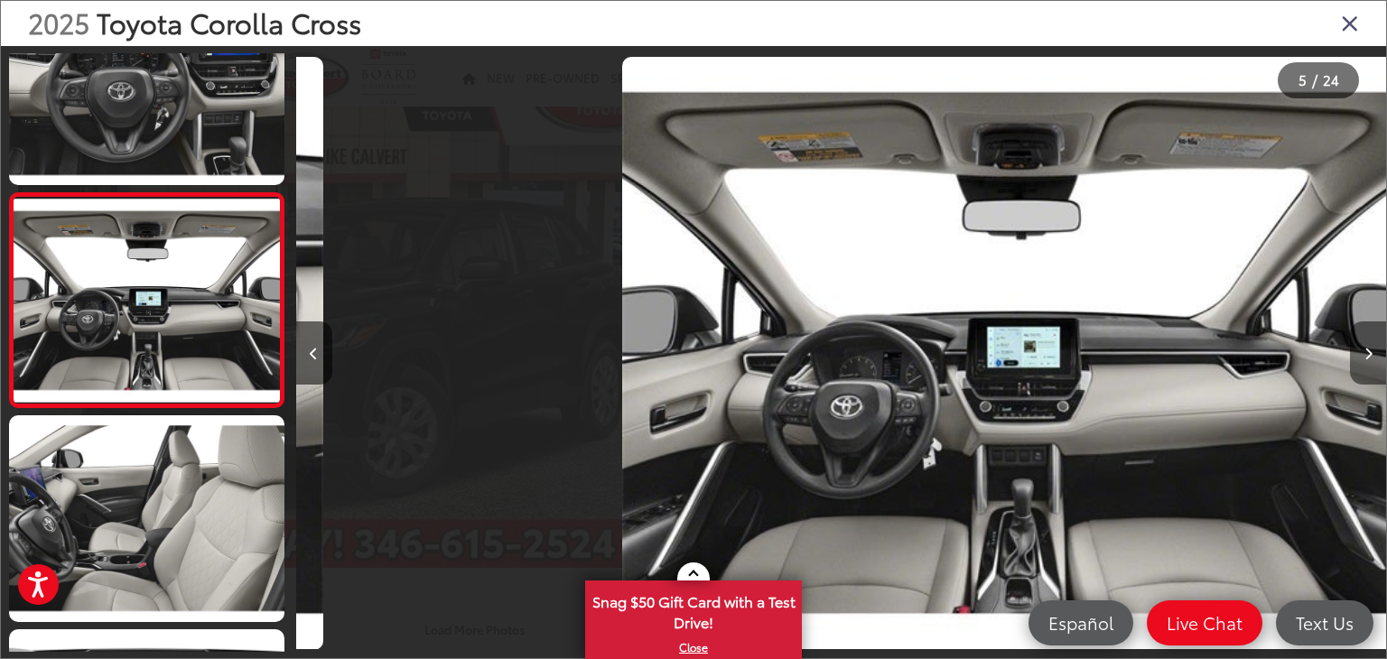
scroll to position [0, 4363]
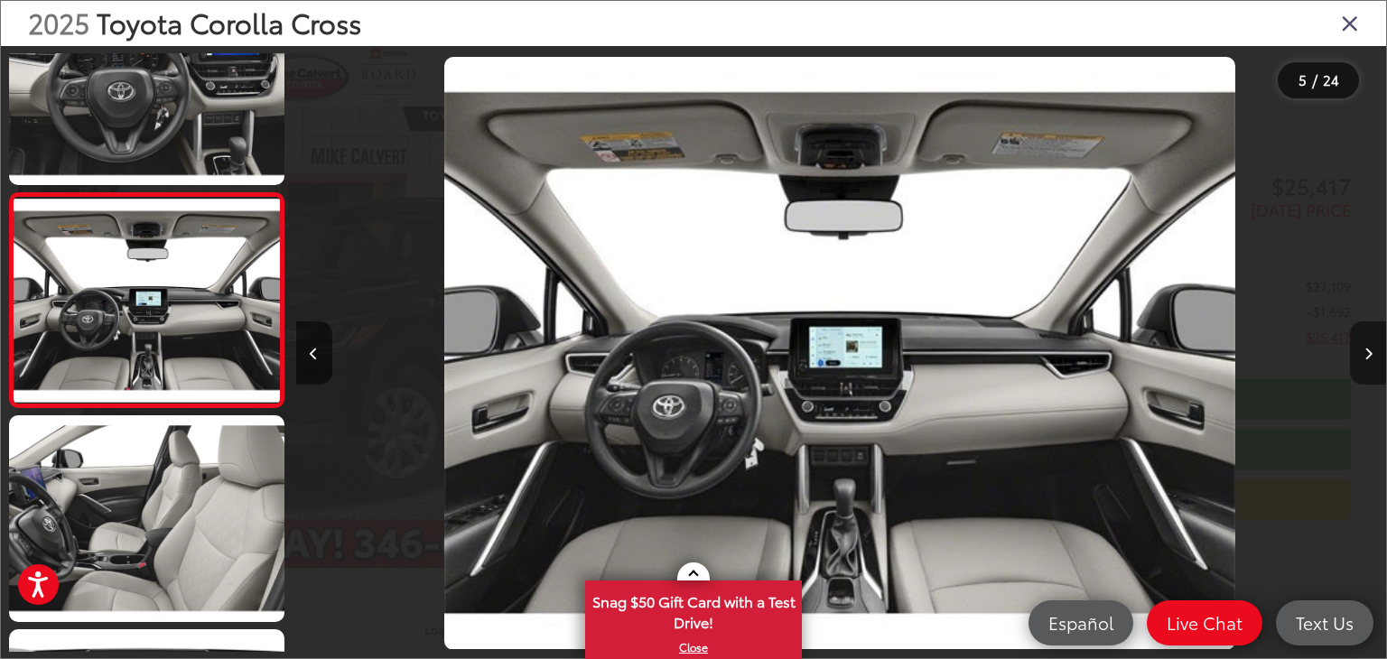
click at [1373, 347] on button "Next image" at bounding box center [1368, 353] width 36 height 63
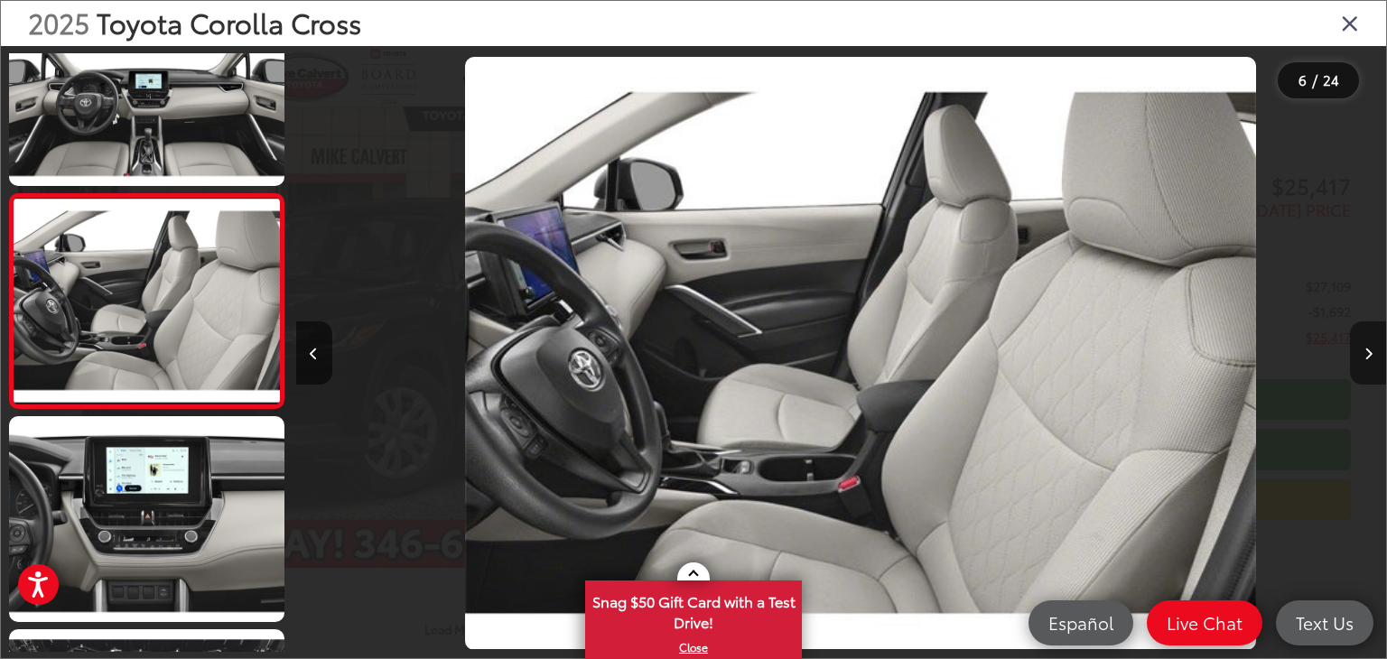
scroll to position [0, 5453]
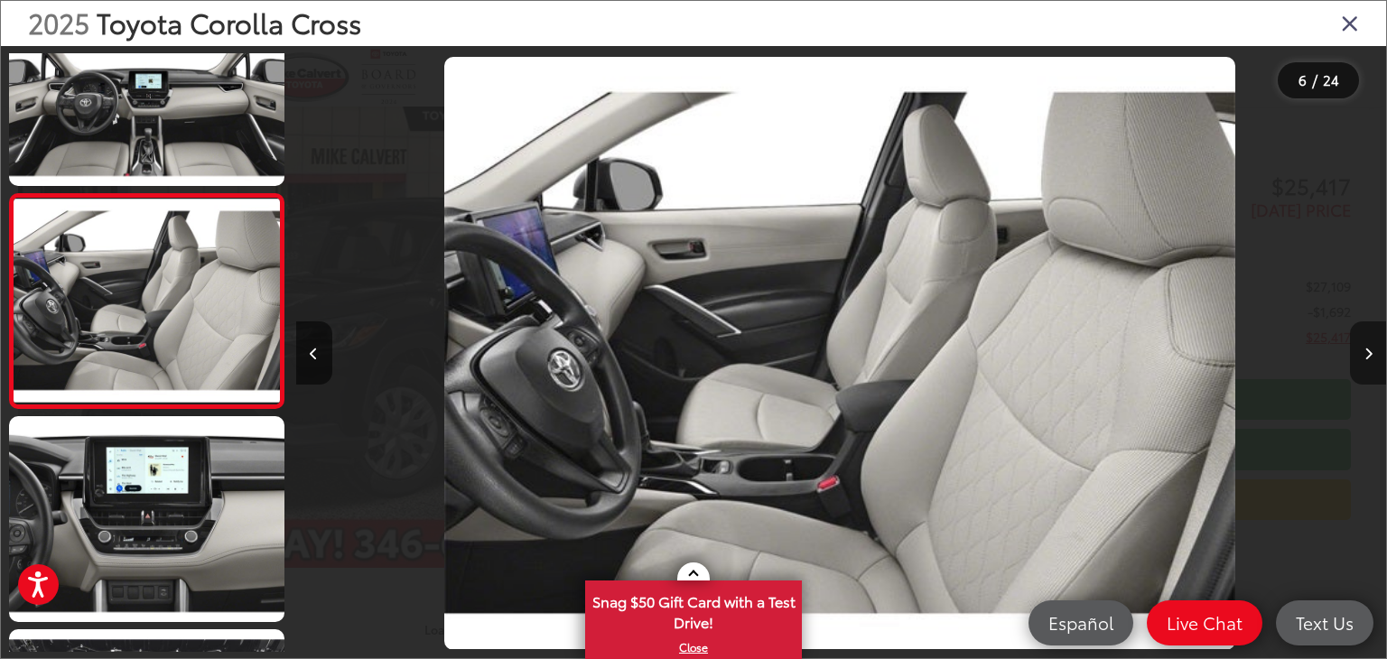
click at [1373, 347] on button "Next image" at bounding box center [1368, 353] width 36 height 63
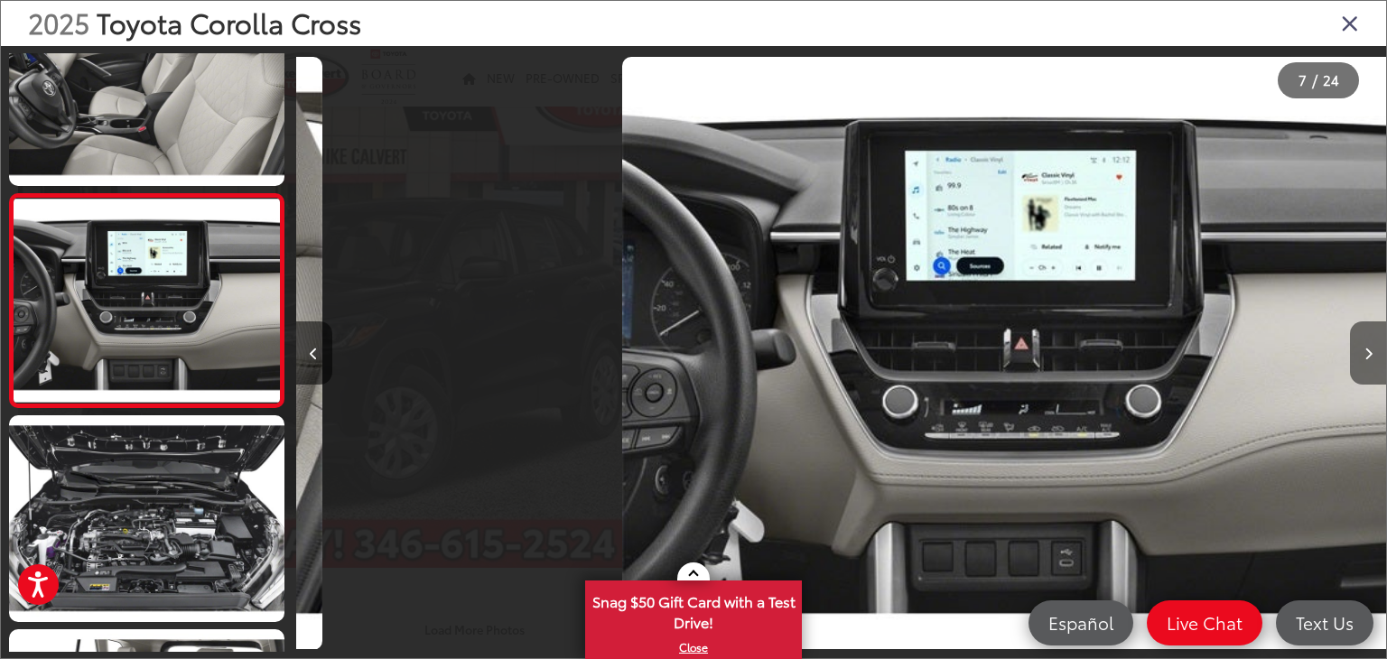
scroll to position [0, 6543]
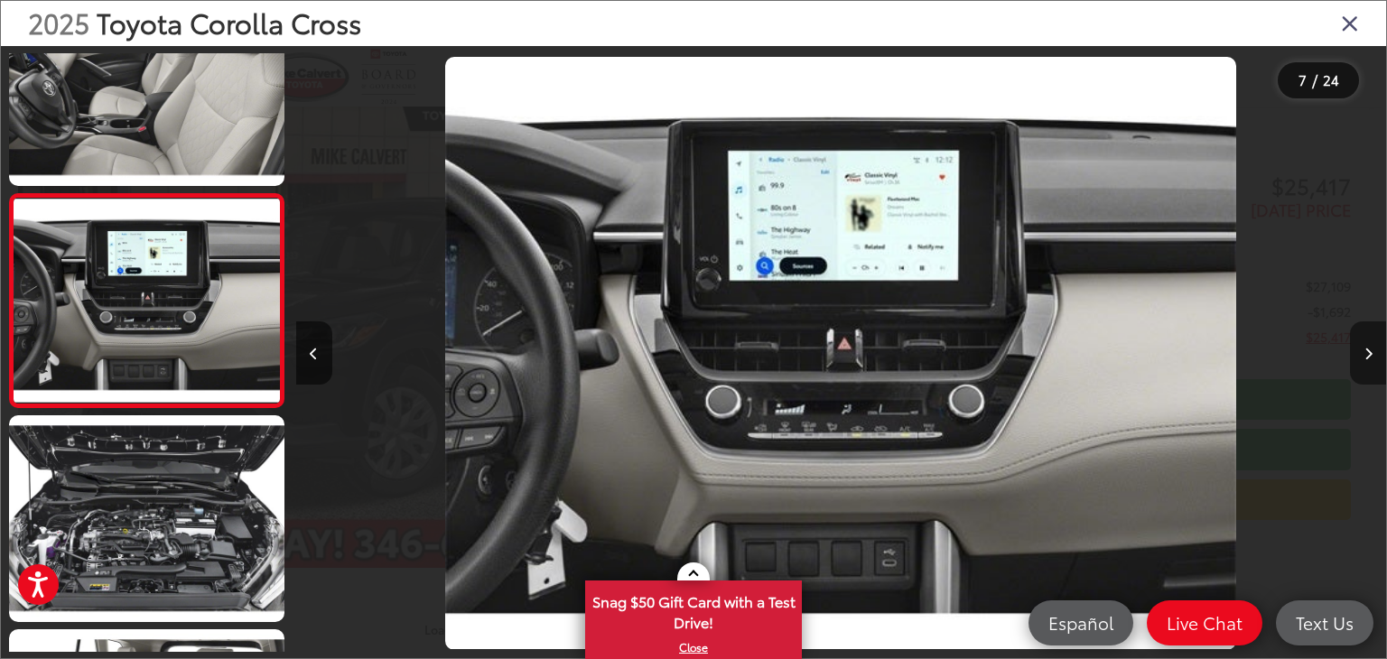
click at [1373, 347] on button "Next image" at bounding box center [1368, 353] width 36 height 63
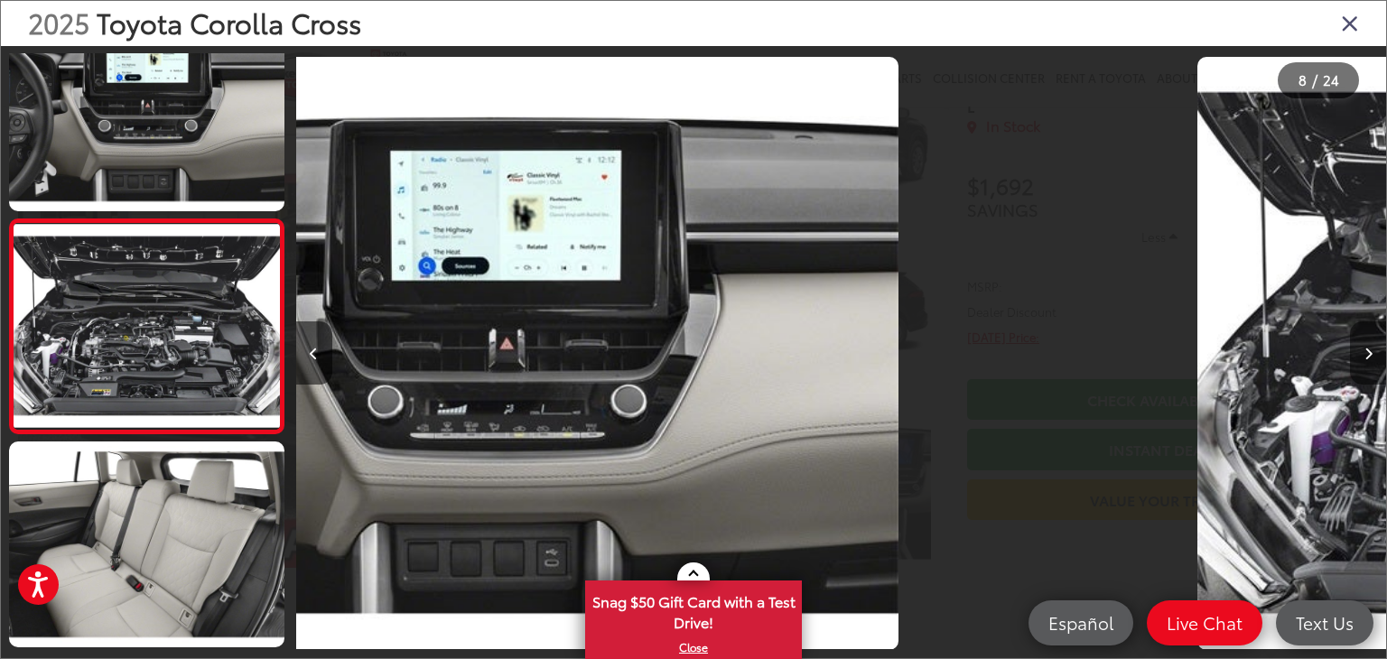
scroll to position [1358, 0]
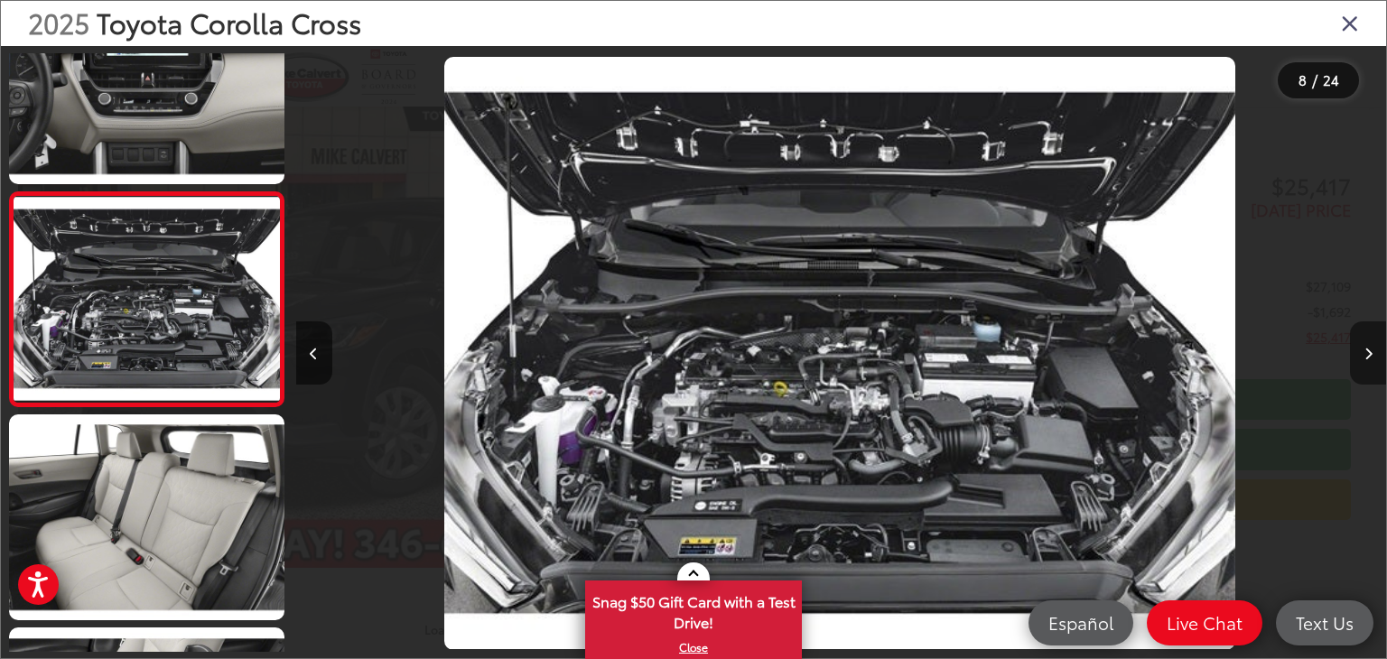
click at [1373, 347] on button "Next image" at bounding box center [1368, 353] width 36 height 63
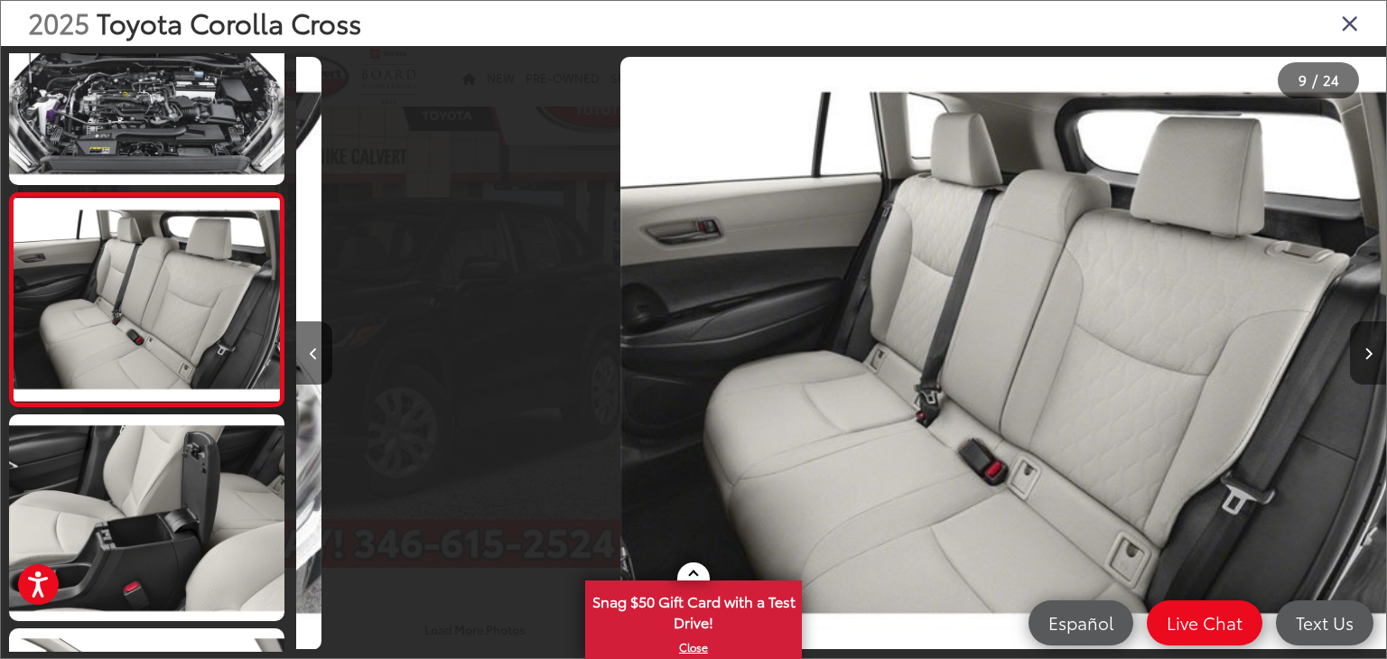
scroll to position [0, 8725]
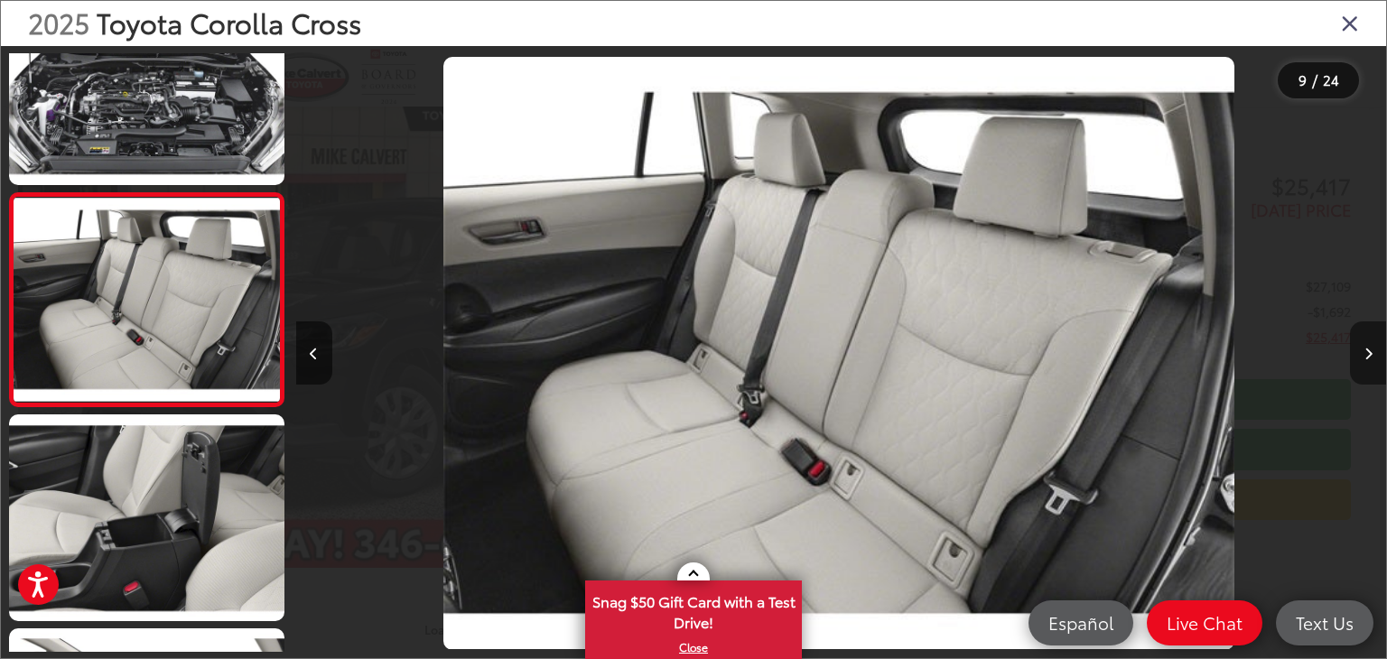
click at [1373, 347] on button "Next image" at bounding box center [1368, 353] width 36 height 63
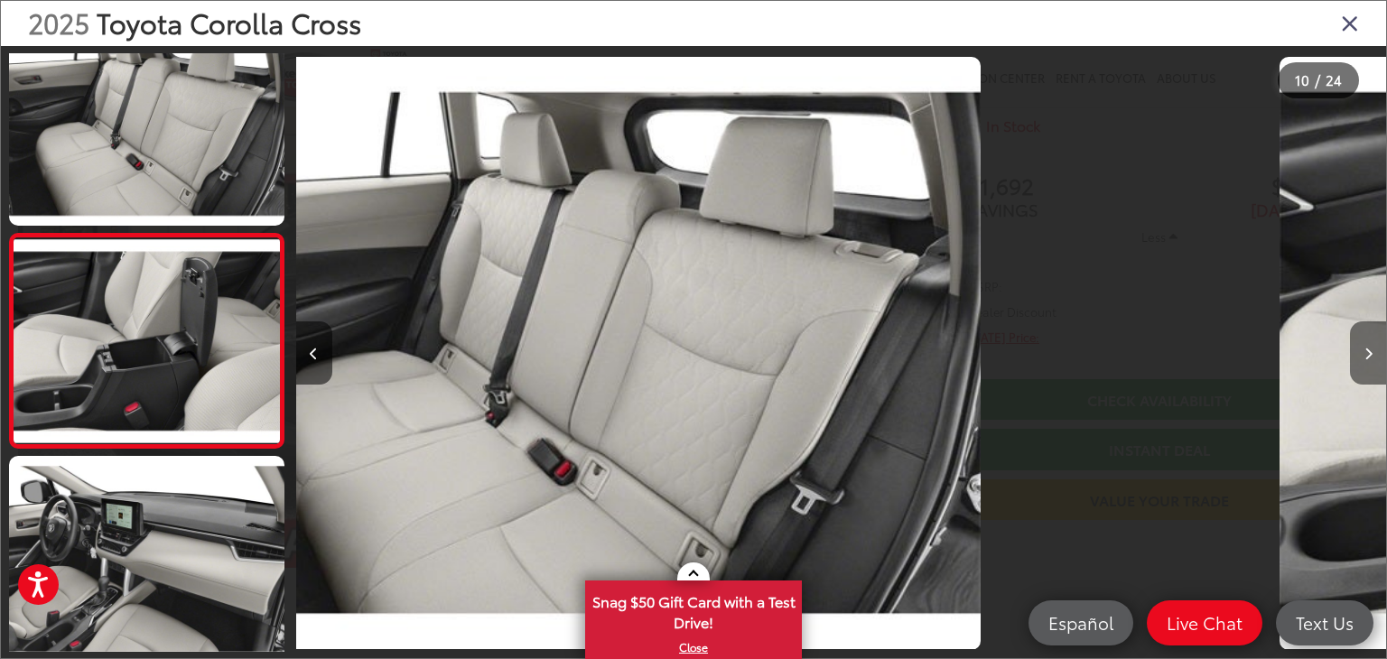
scroll to position [0, 0]
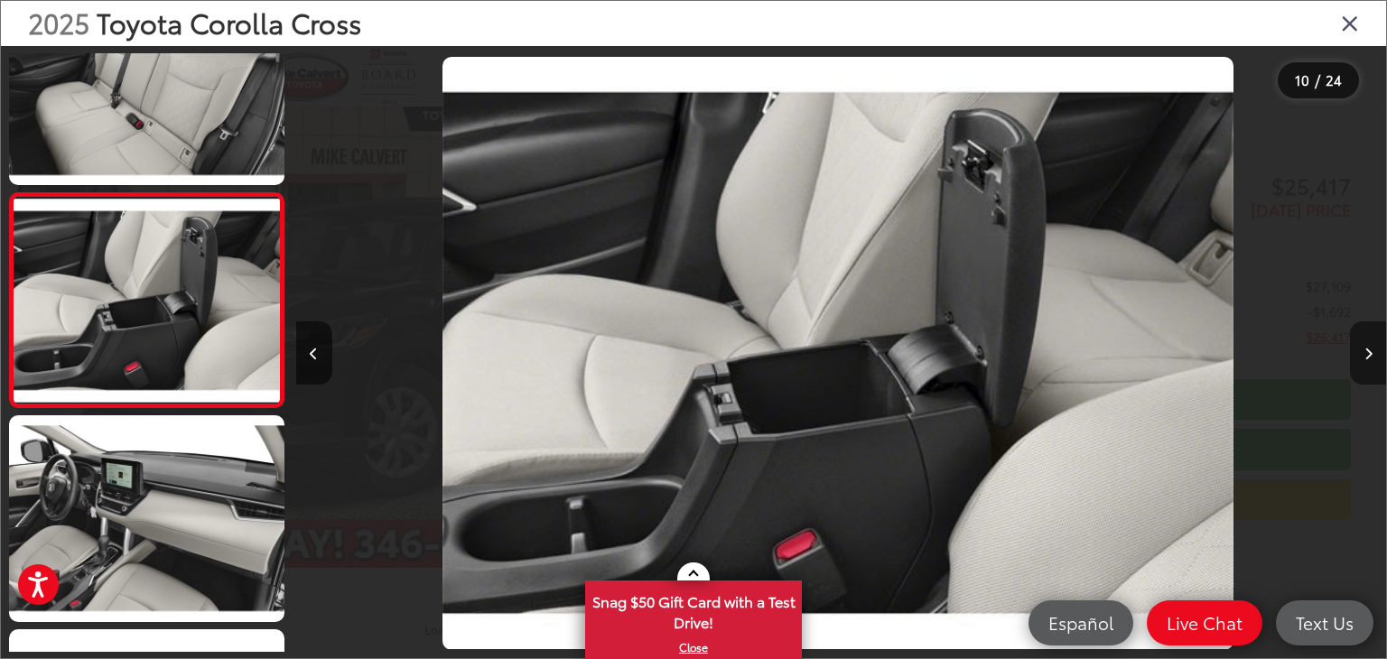
click at [1373, 347] on button "Next image" at bounding box center [1368, 353] width 36 height 63
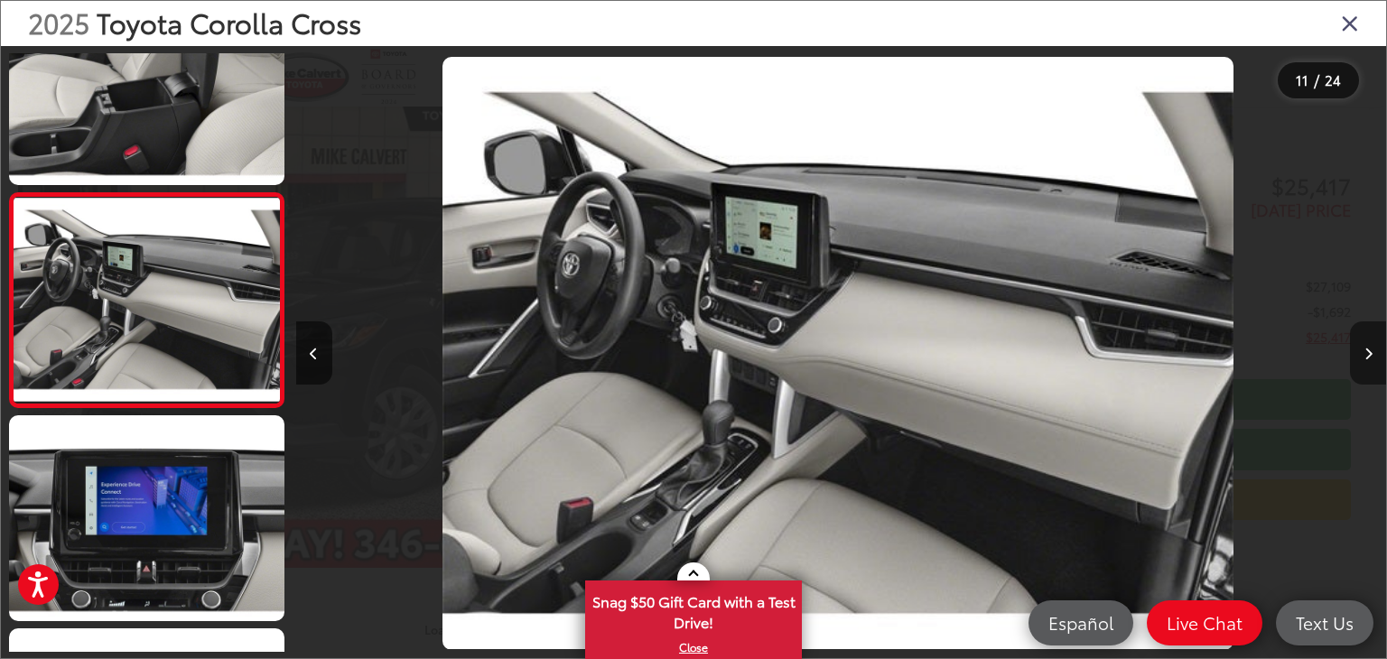
click at [1373, 347] on button "Next image" at bounding box center [1368, 353] width 36 height 63
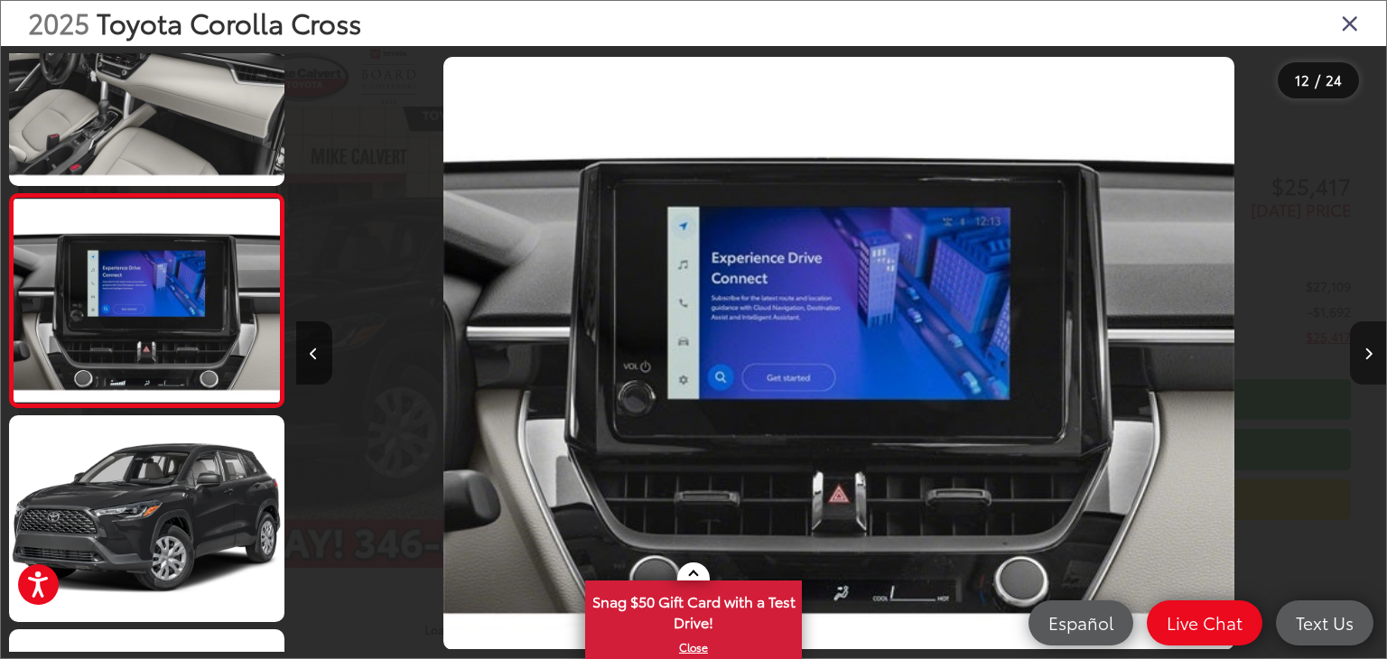
click at [1373, 347] on button "Next image" at bounding box center [1368, 353] width 36 height 63
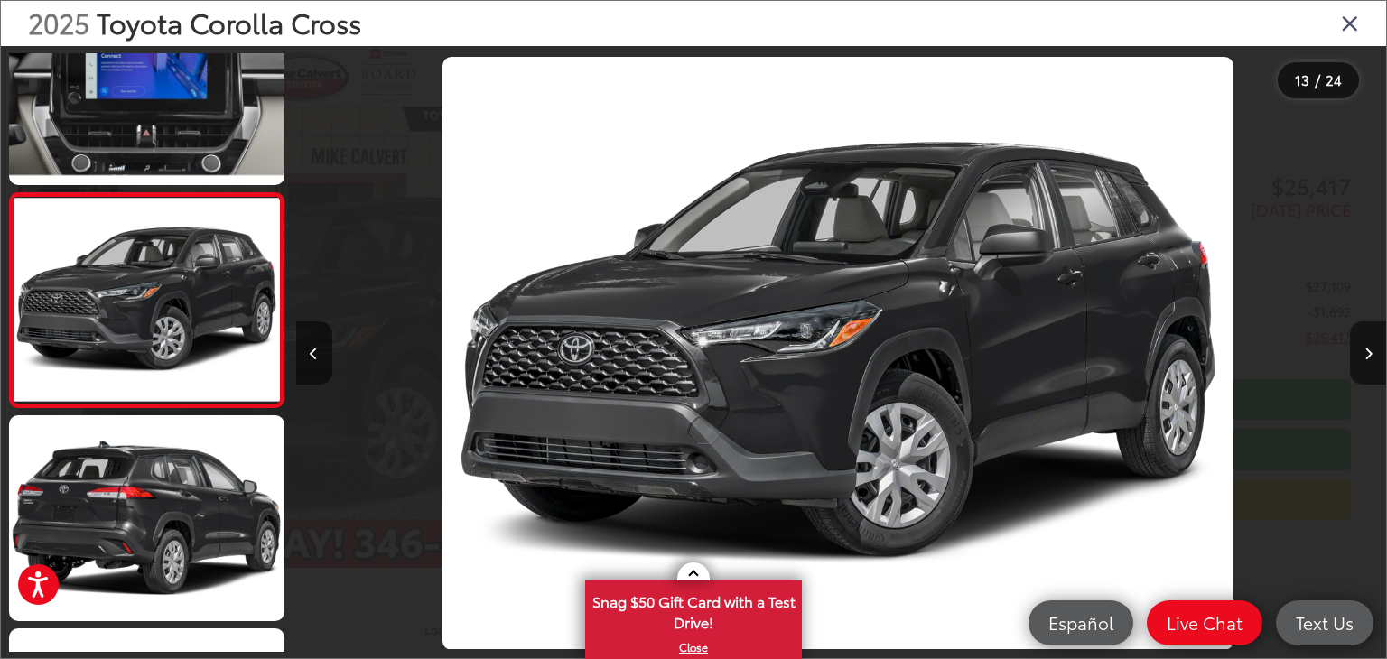
click at [1354, 22] on icon "Close gallery" at bounding box center [1350, 22] width 18 height 23
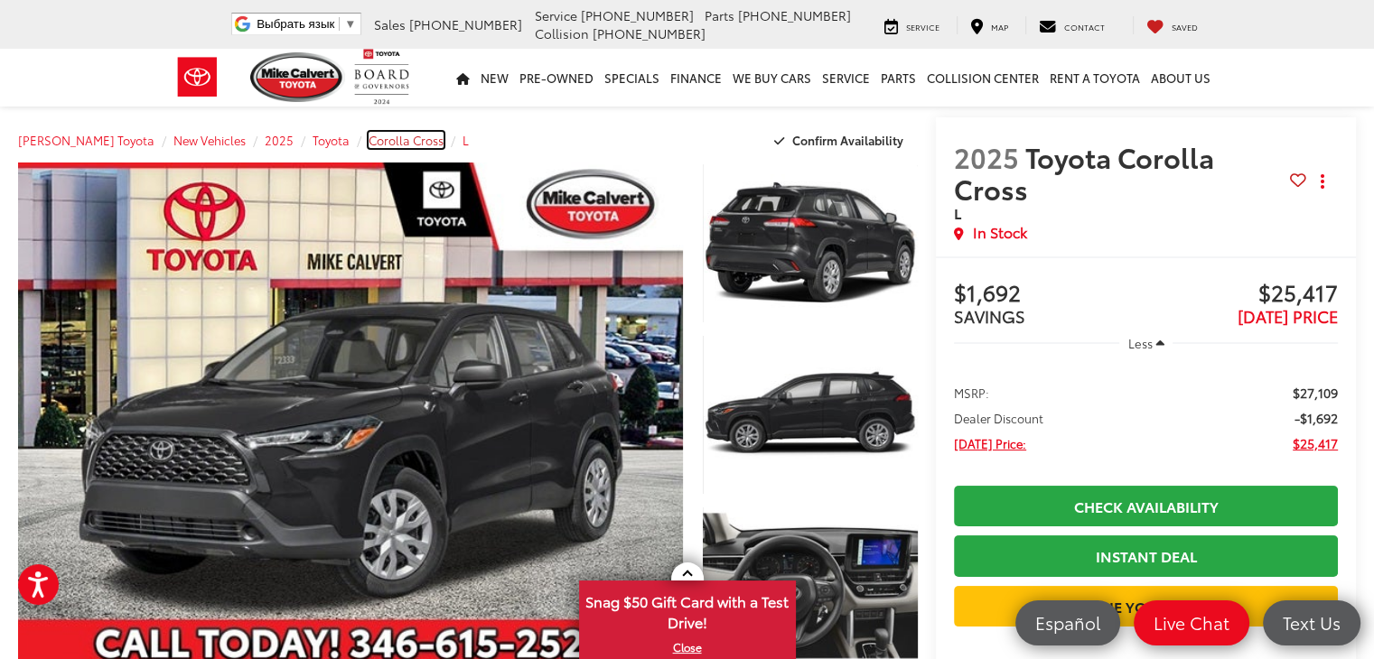
click at [379, 143] on span "Corolla Cross" at bounding box center [406, 140] width 75 height 16
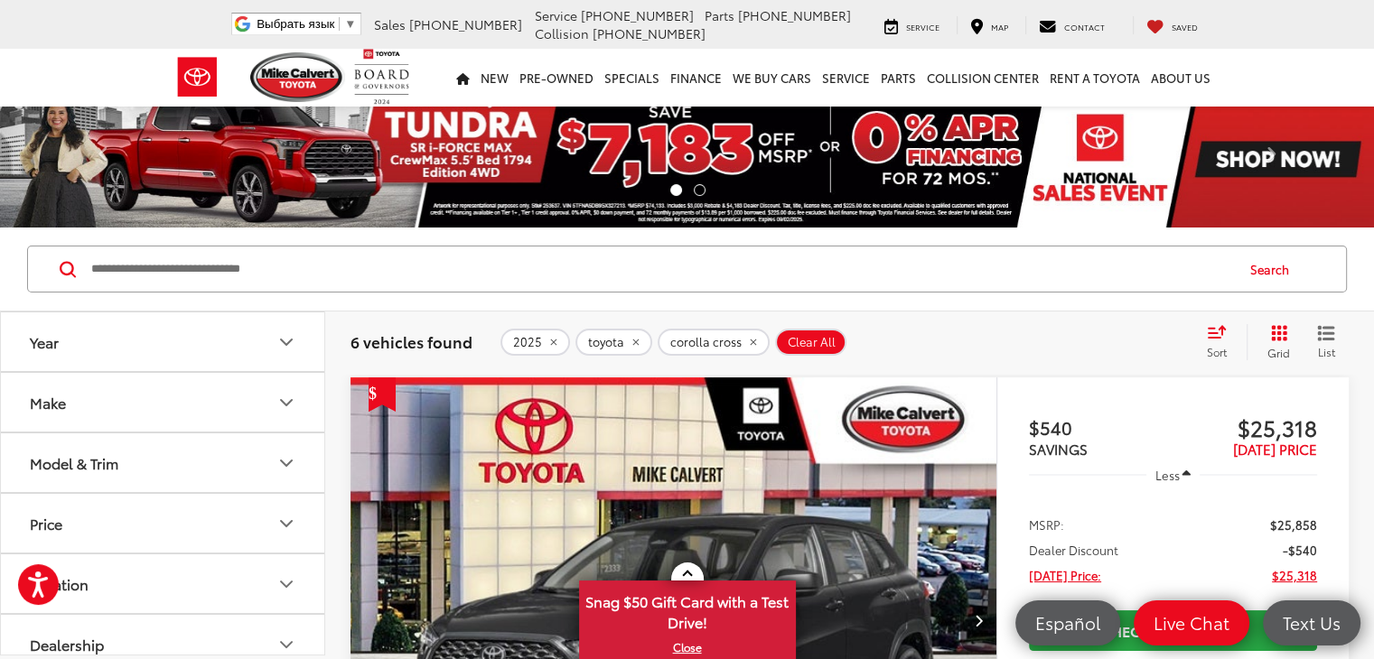
click at [289, 402] on icon "Make" at bounding box center [286, 403] width 22 height 22
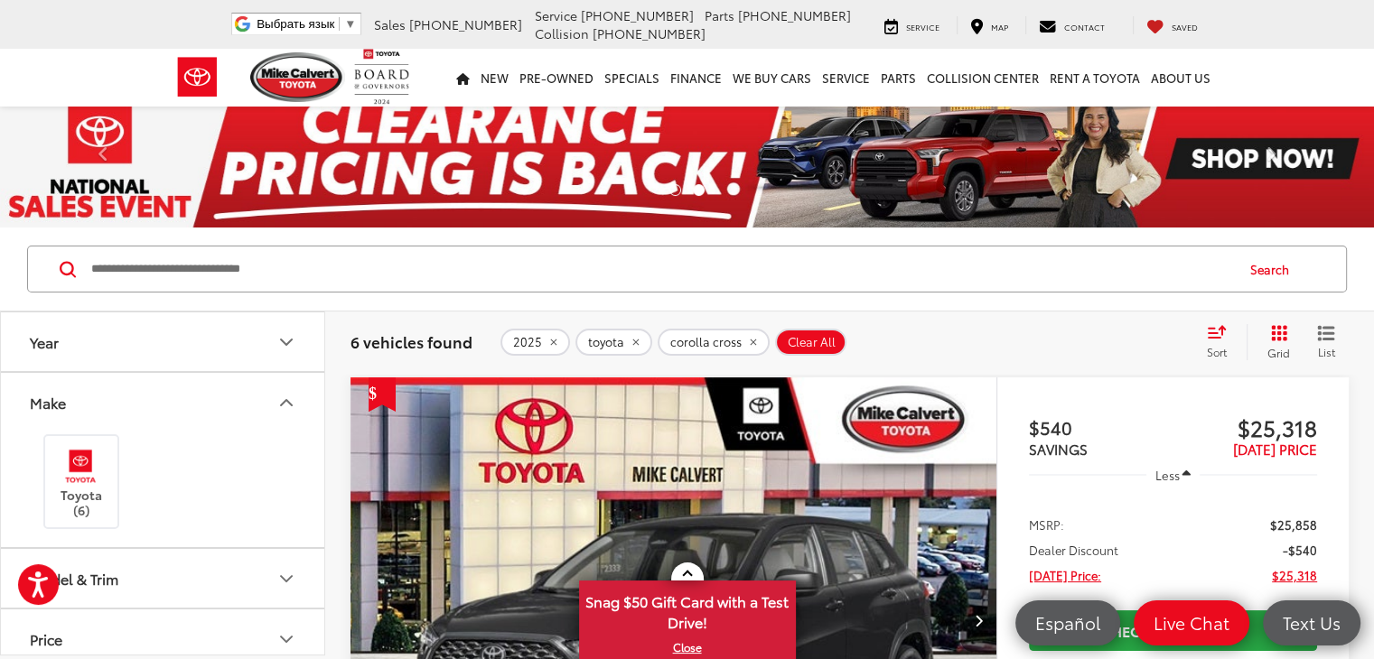
click at [289, 402] on icon "Make" at bounding box center [286, 402] width 11 height 5
click at [288, 333] on icon "Year" at bounding box center [286, 342] width 22 height 22
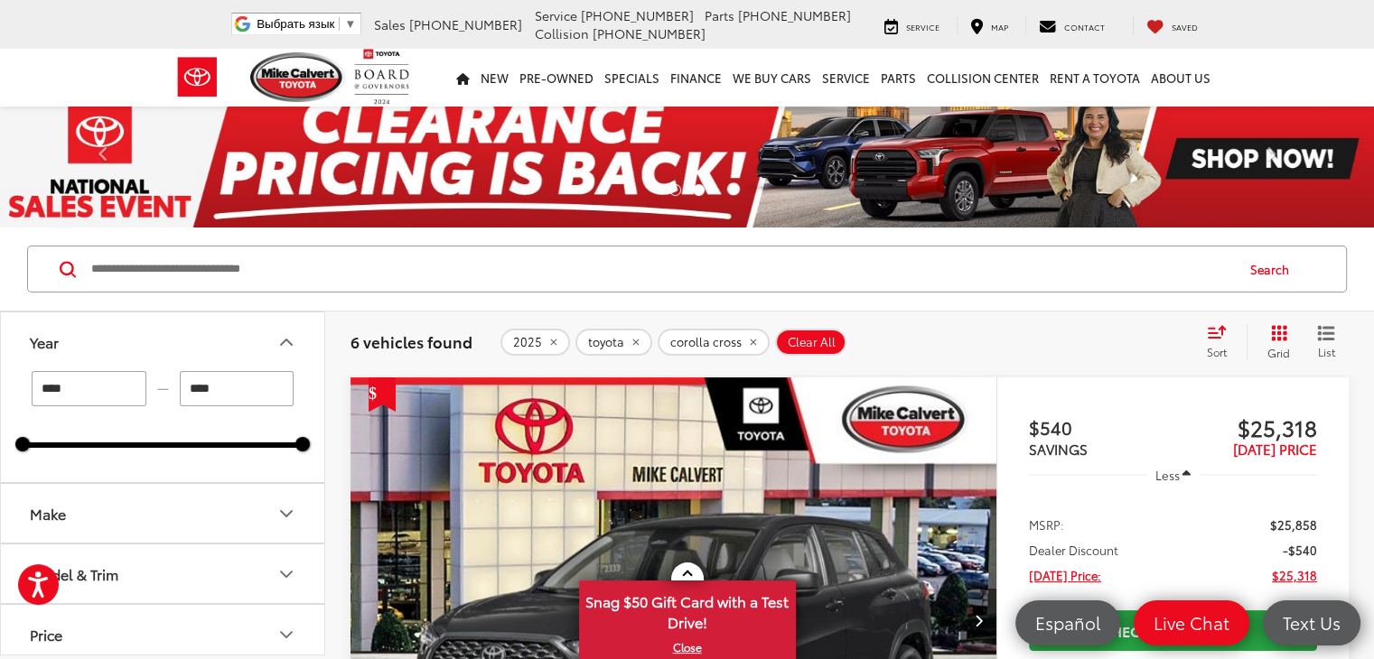
click at [92, 391] on input "****" at bounding box center [89, 388] width 115 height 35
type input "****"
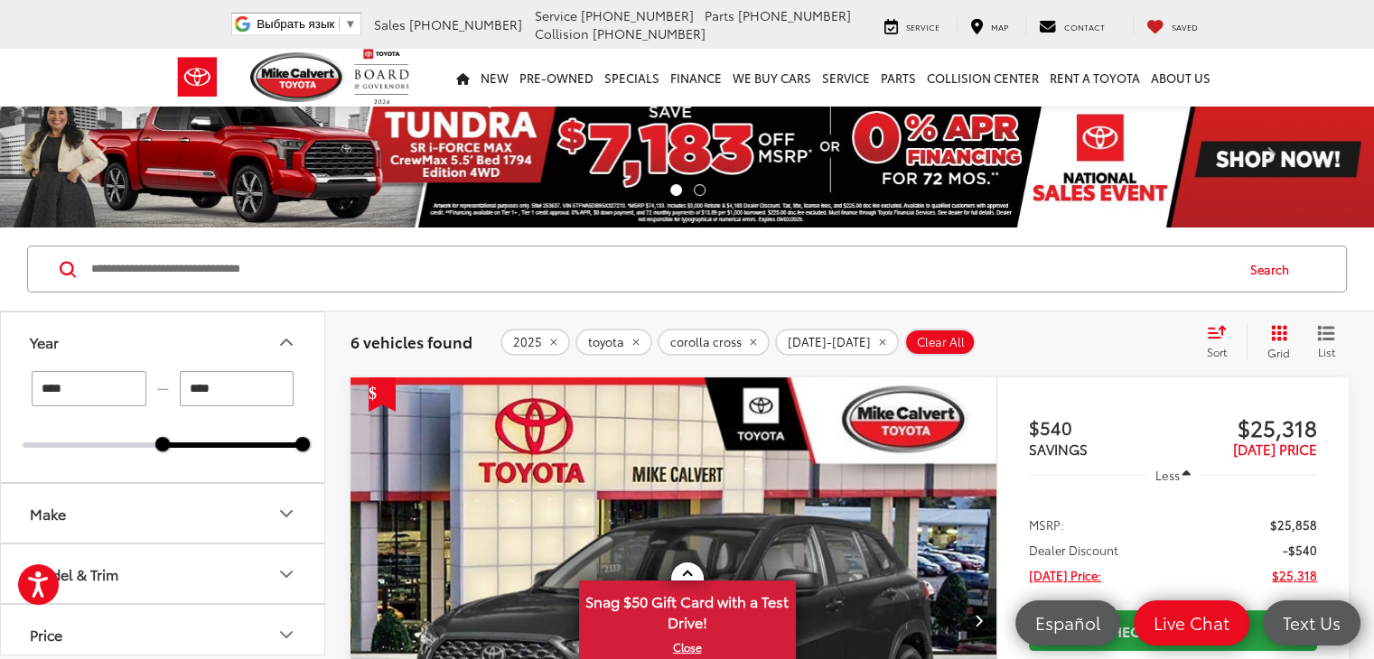
click at [222, 395] on input "****" at bounding box center [237, 388] width 115 height 35
type input "****"
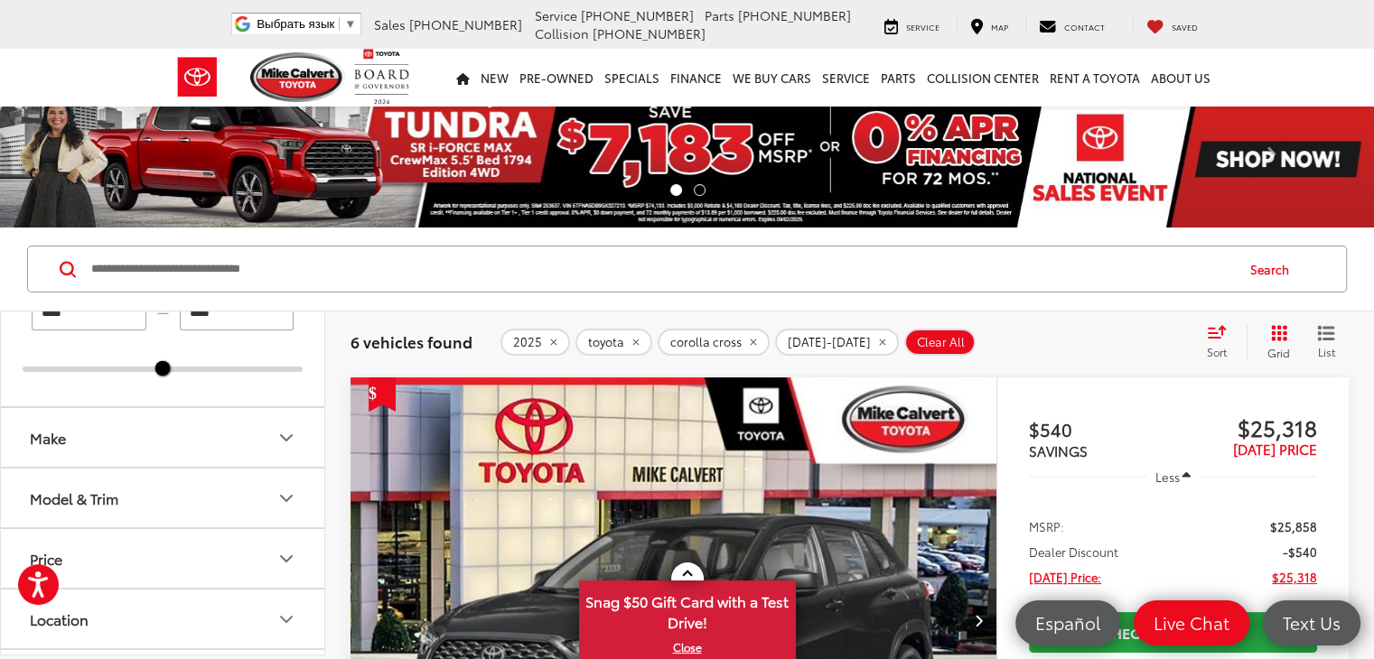
scroll to position [79, 0]
click at [285, 429] on icon "Make" at bounding box center [286, 435] width 22 height 22
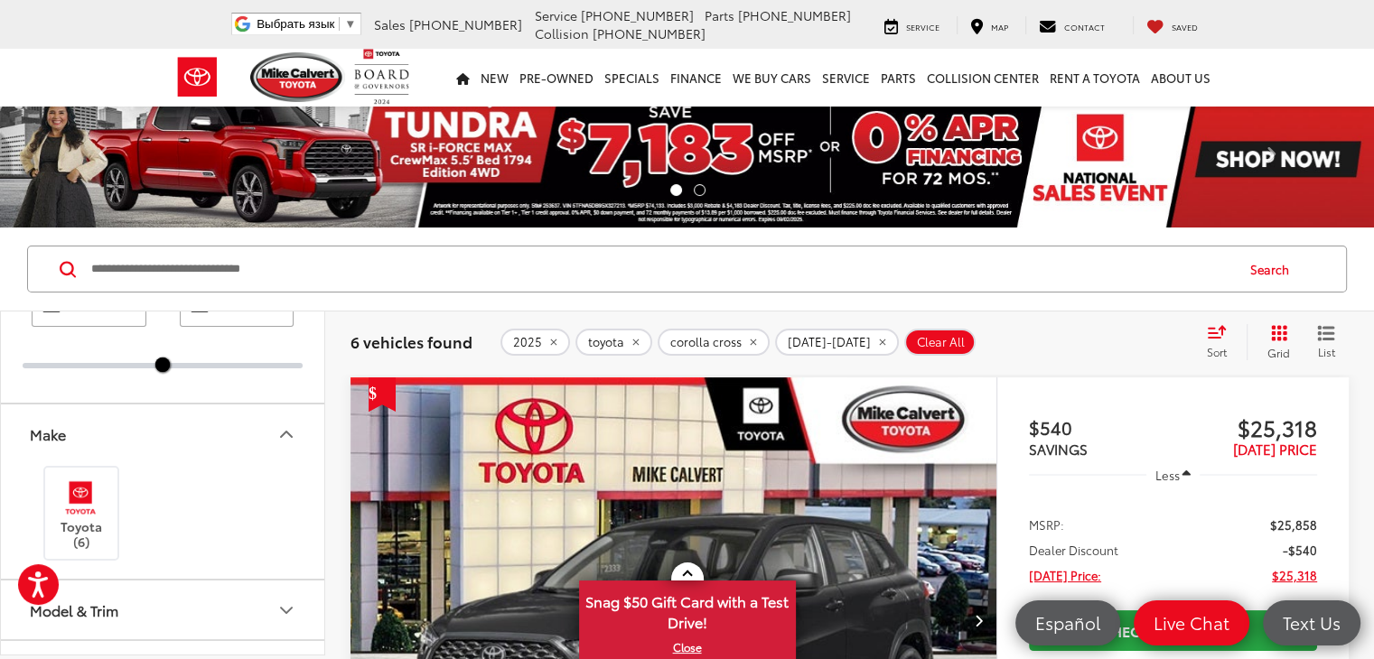
click at [285, 429] on icon "Make" at bounding box center [286, 435] width 22 height 22
click at [289, 492] on icon "Model & Trim" at bounding box center [286, 494] width 11 height 5
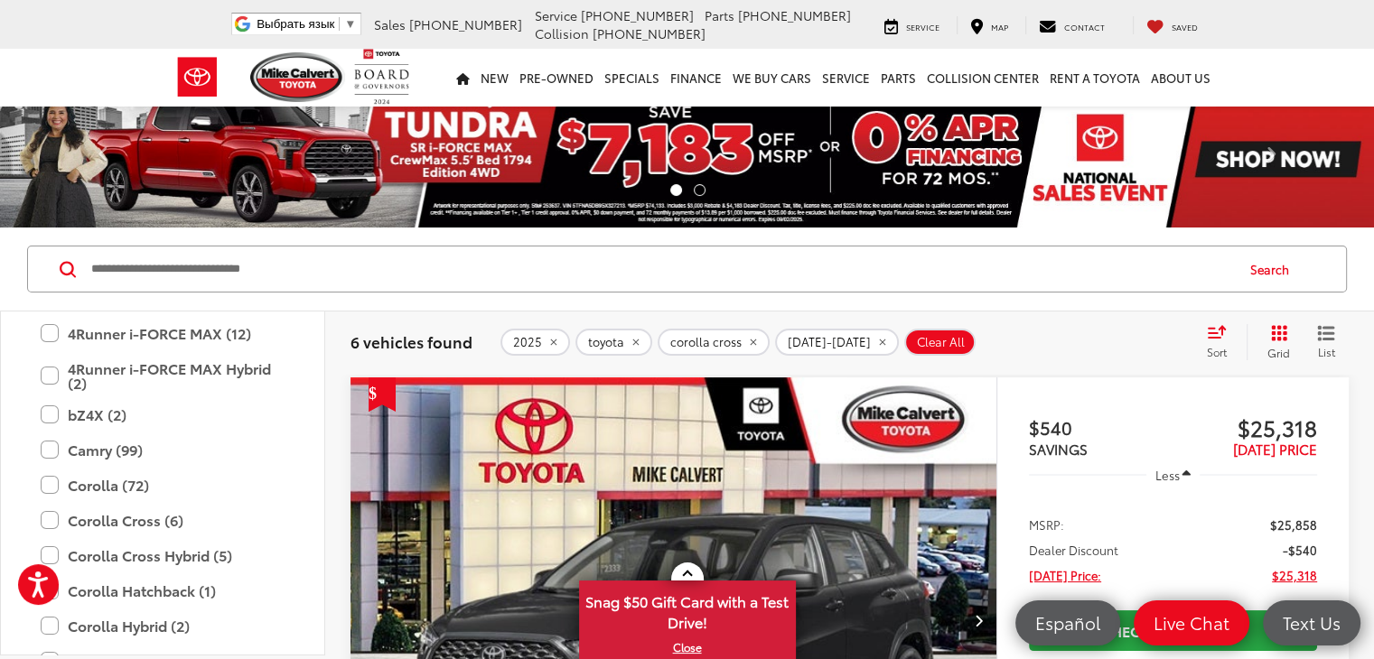
scroll to position [336, 0]
click at [51, 518] on label "Corolla Cross (6)" at bounding box center [163, 521] width 244 height 32
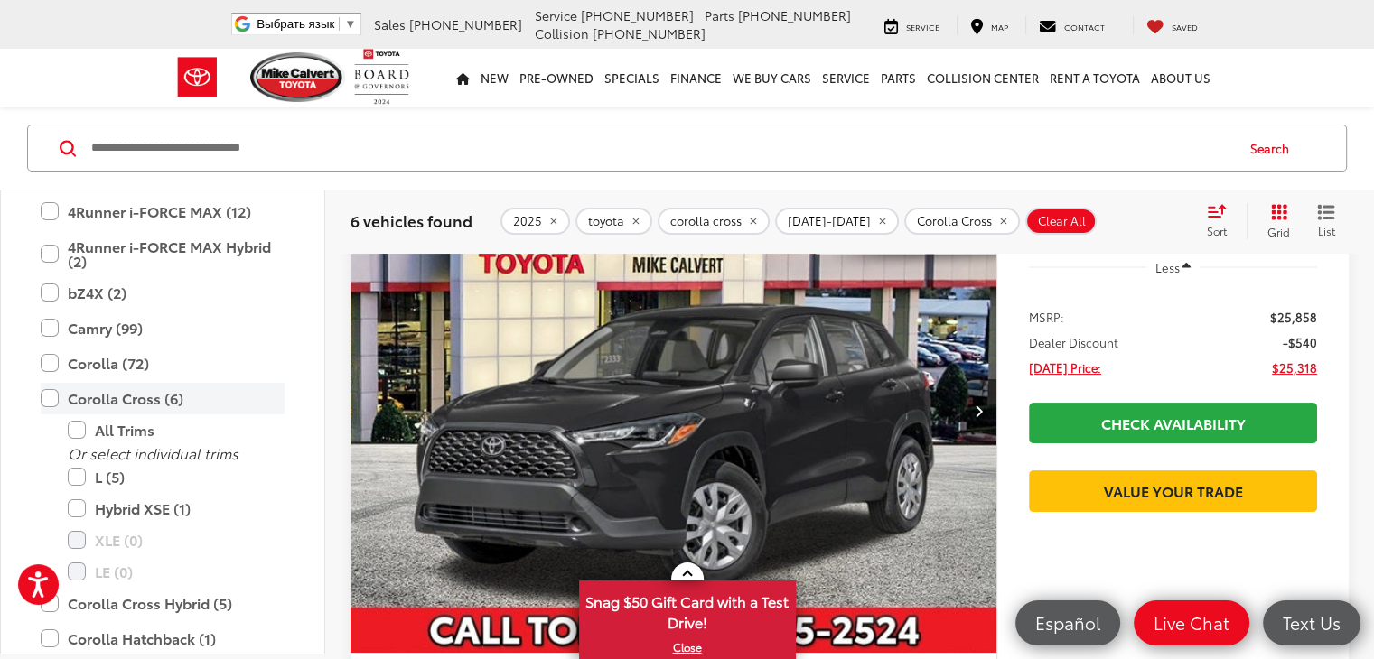
scroll to position [217, 0]
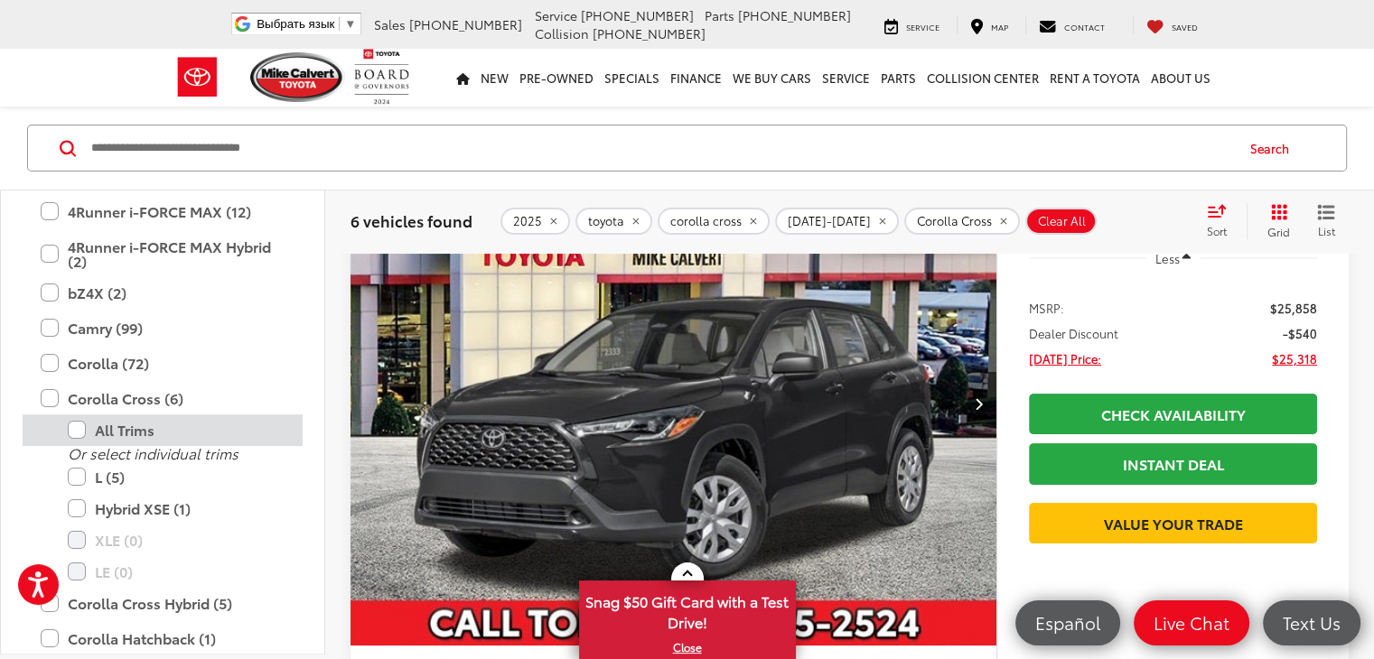
click at [77, 428] on label "All Trims" at bounding box center [176, 431] width 217 height 32
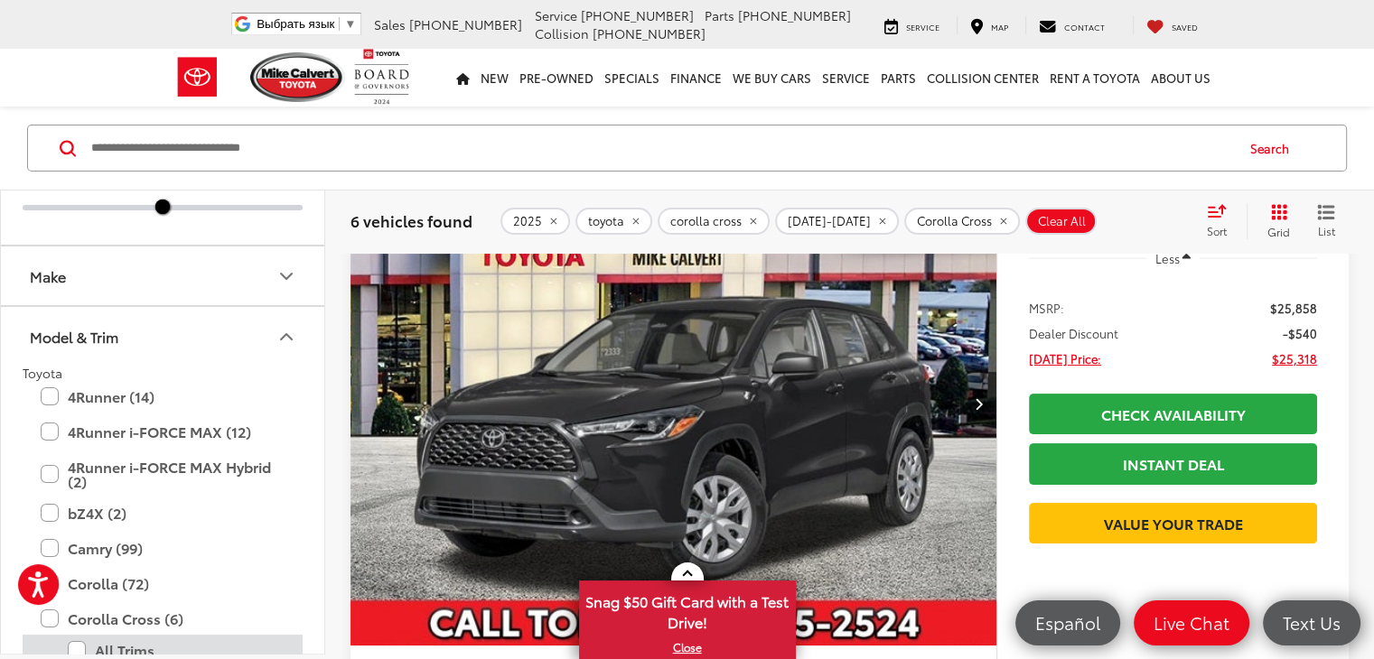
scroll to position [0, 0]
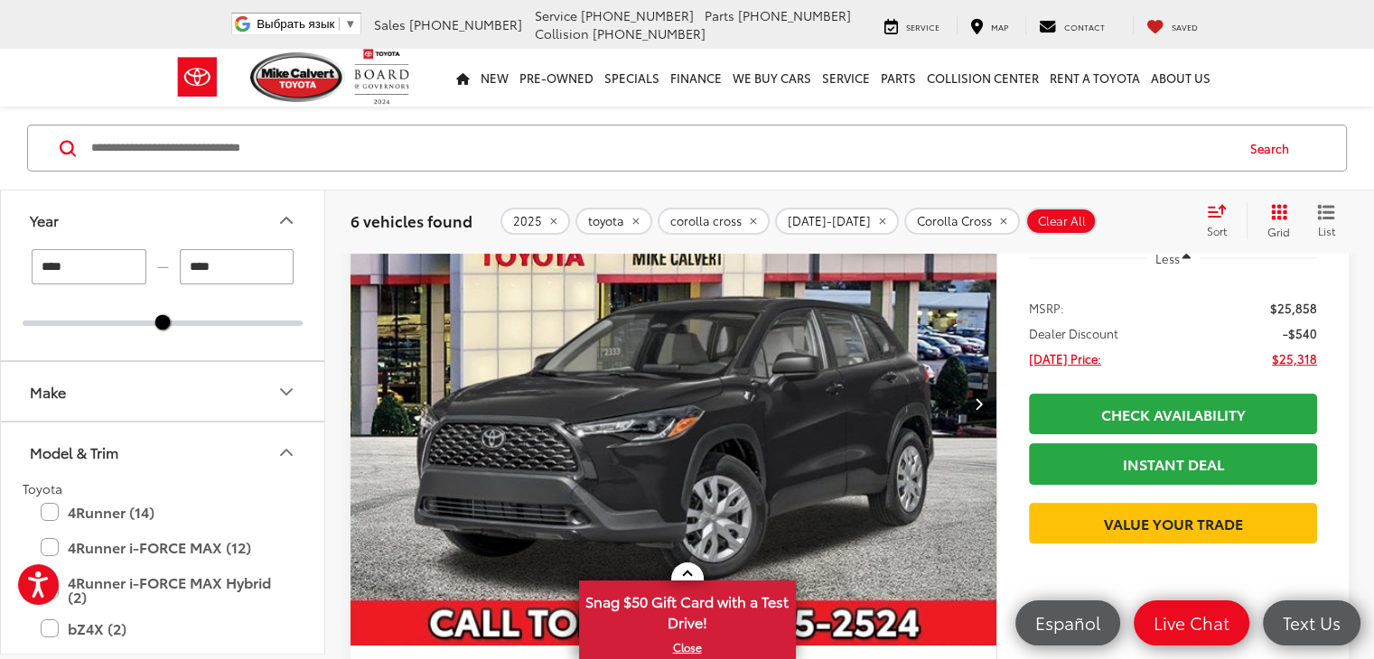
click at [126, 257] on input "****" at bounding box center [89, 266] width 115 height 35
type input "****"
click at [219, 265] on input "****" at bounding box center [237, 266] width 115 height 35
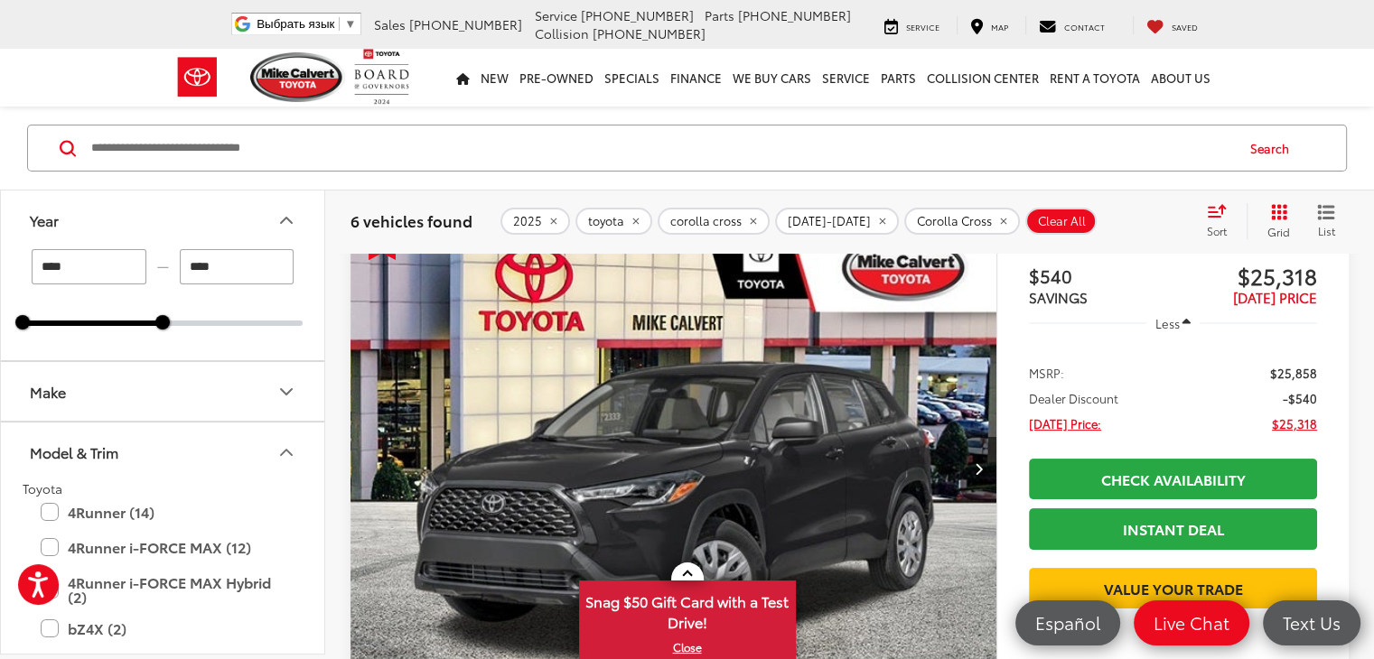
scroll to position [121, 0]
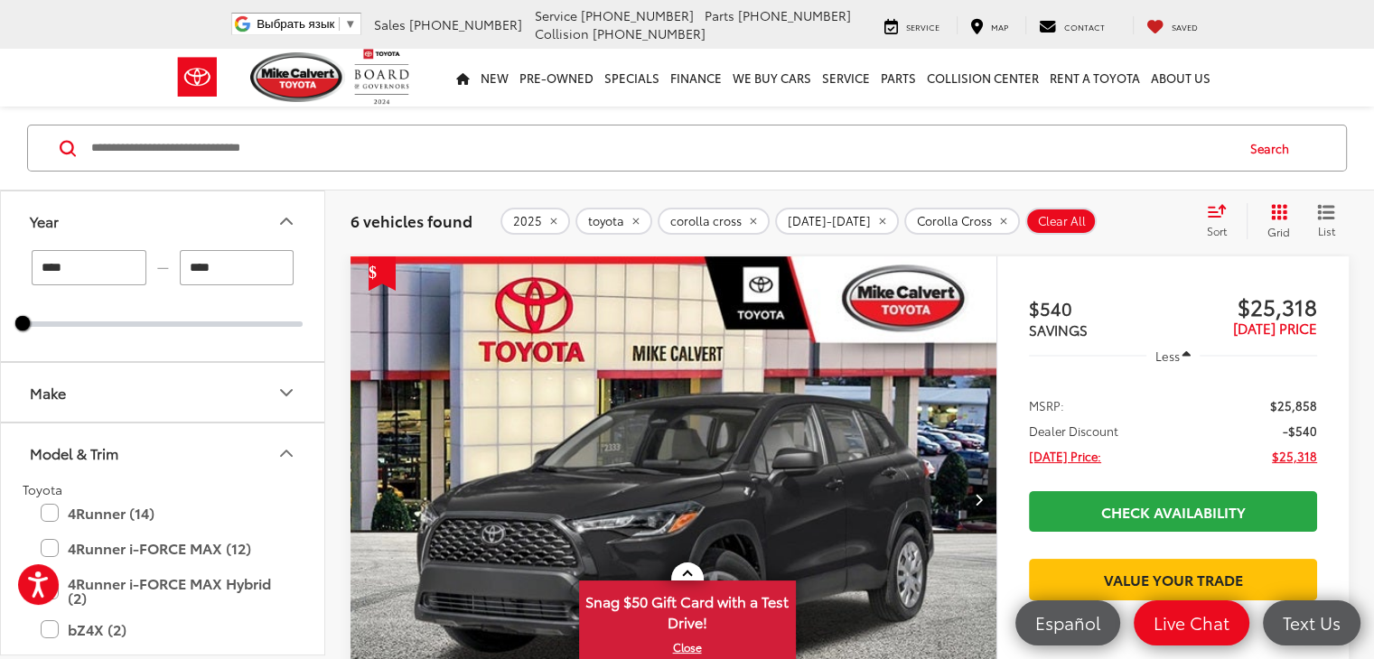
type input "****"
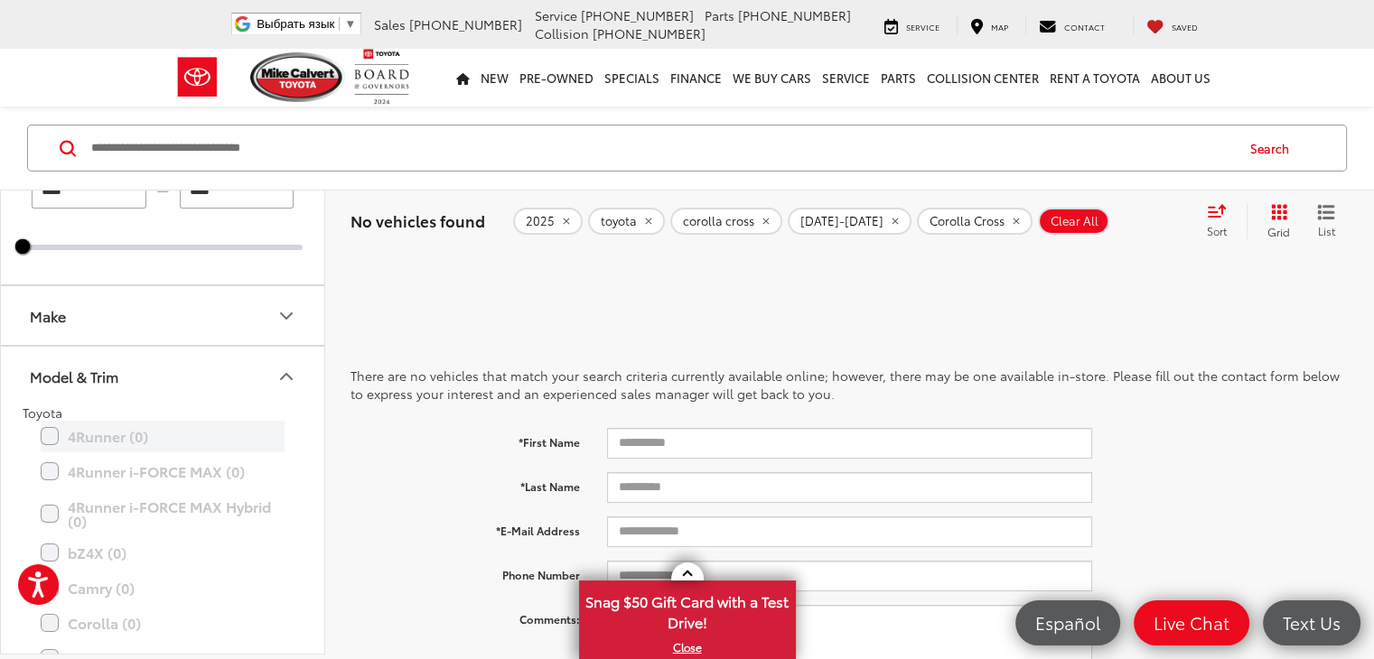
scroll to position [79, 0]
click at [280, 374] on icon "Model & Trim" at bounding box center [286, 374] width 22 height 22
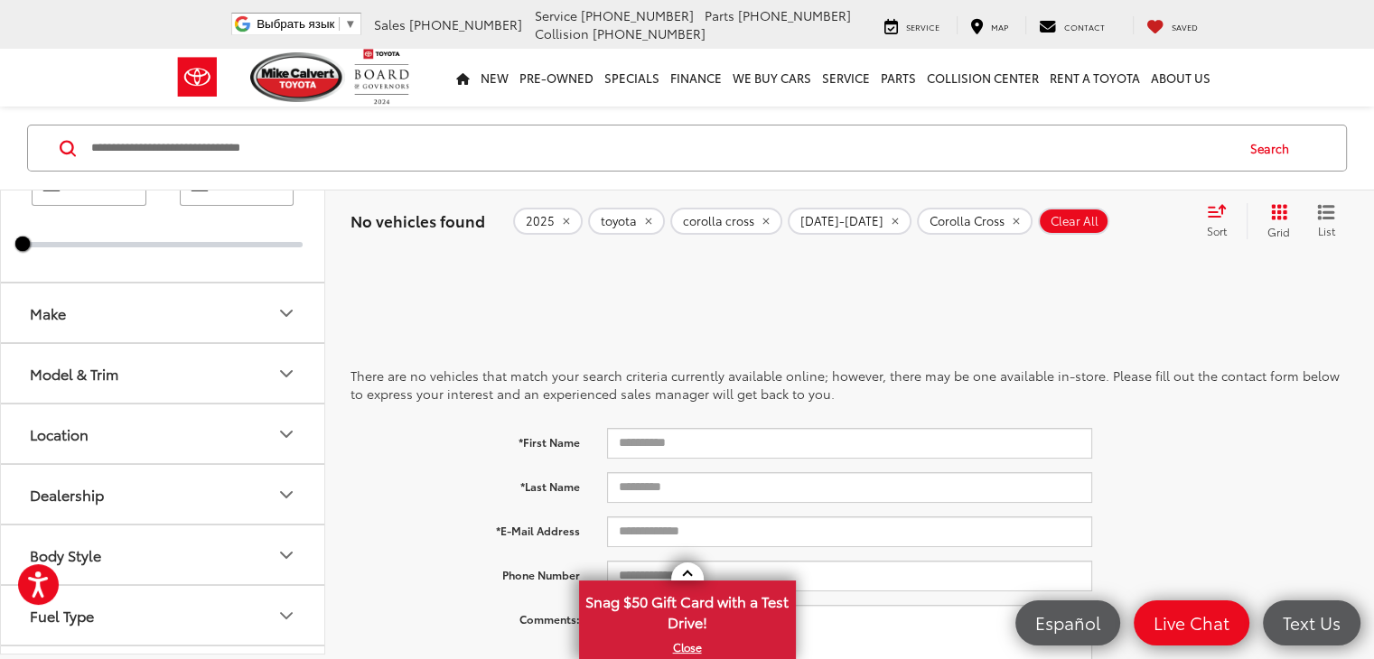
click at [280, 374] on icon "Model & Trim" at bounding box center [286, 374] width 22 height 22
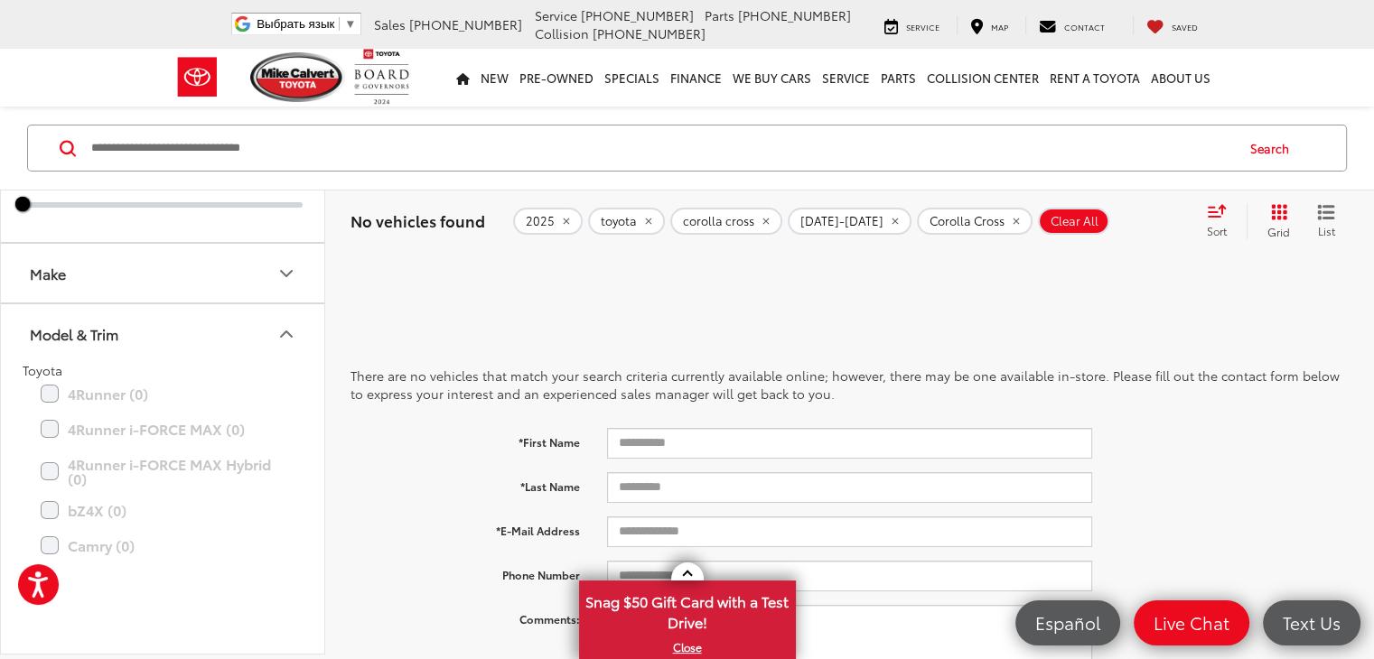
scroll to position [0, 0]
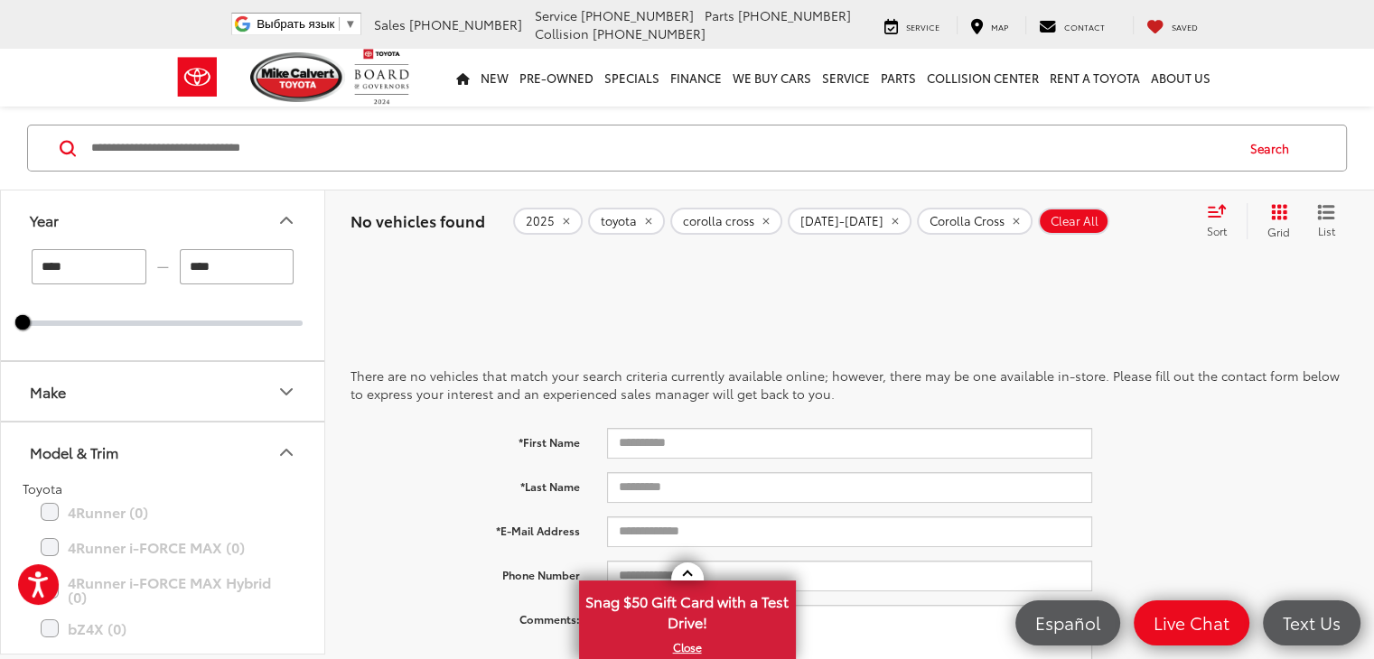
click at [117, 276] on input "****" at bounding box center [89, 266] width 115 height 35
click at [223, 268] on input "****" at bounding box center [237, 266] width 115 height 35
type input "****"
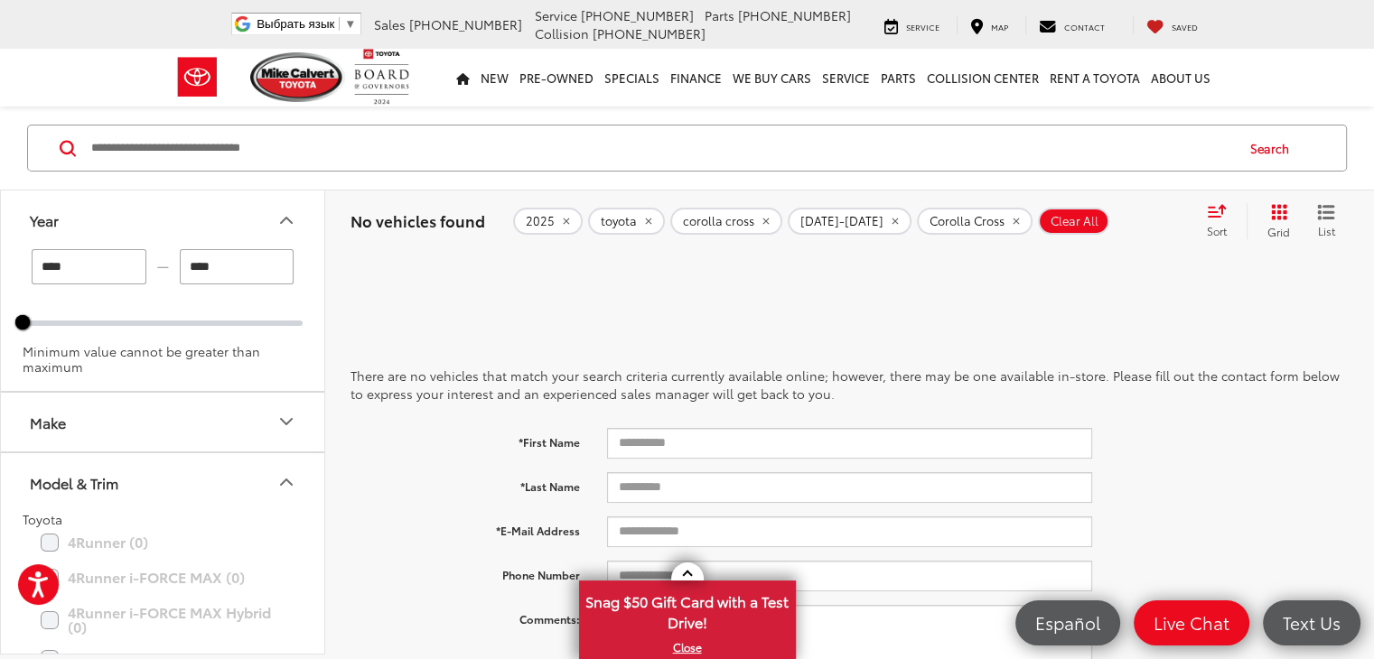
type input "****"
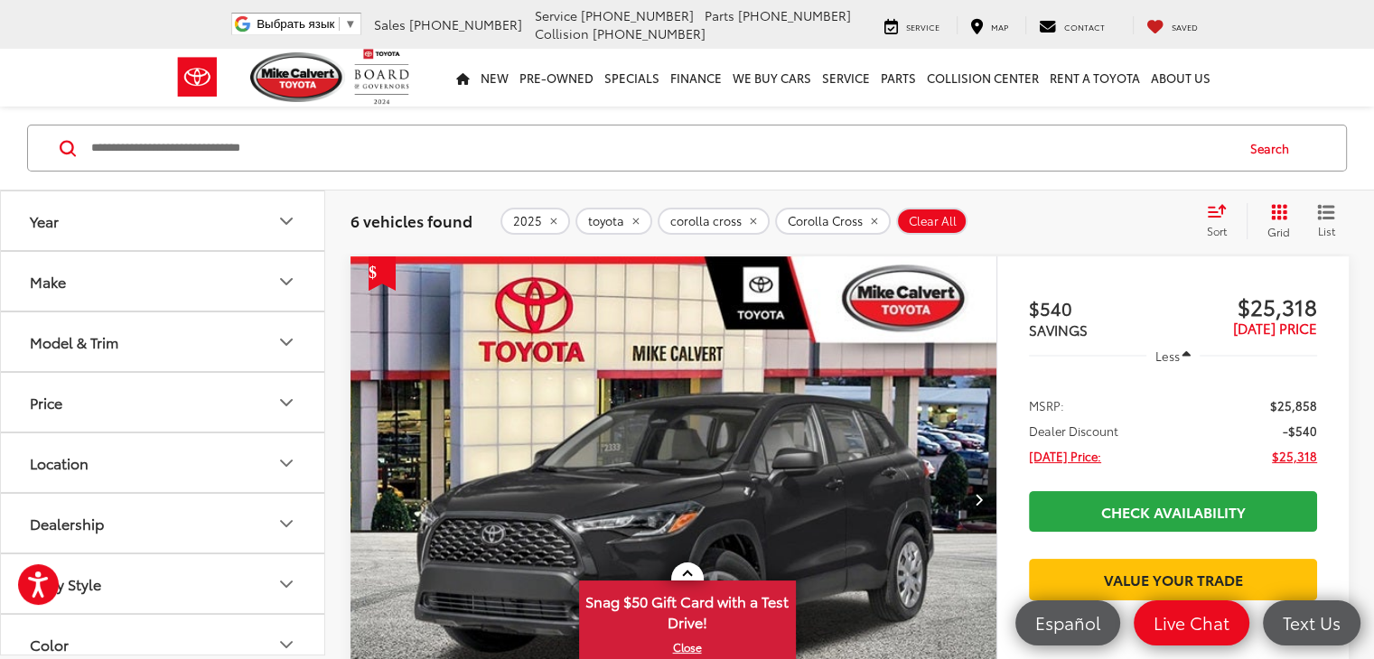
scroll to position [119, 0]
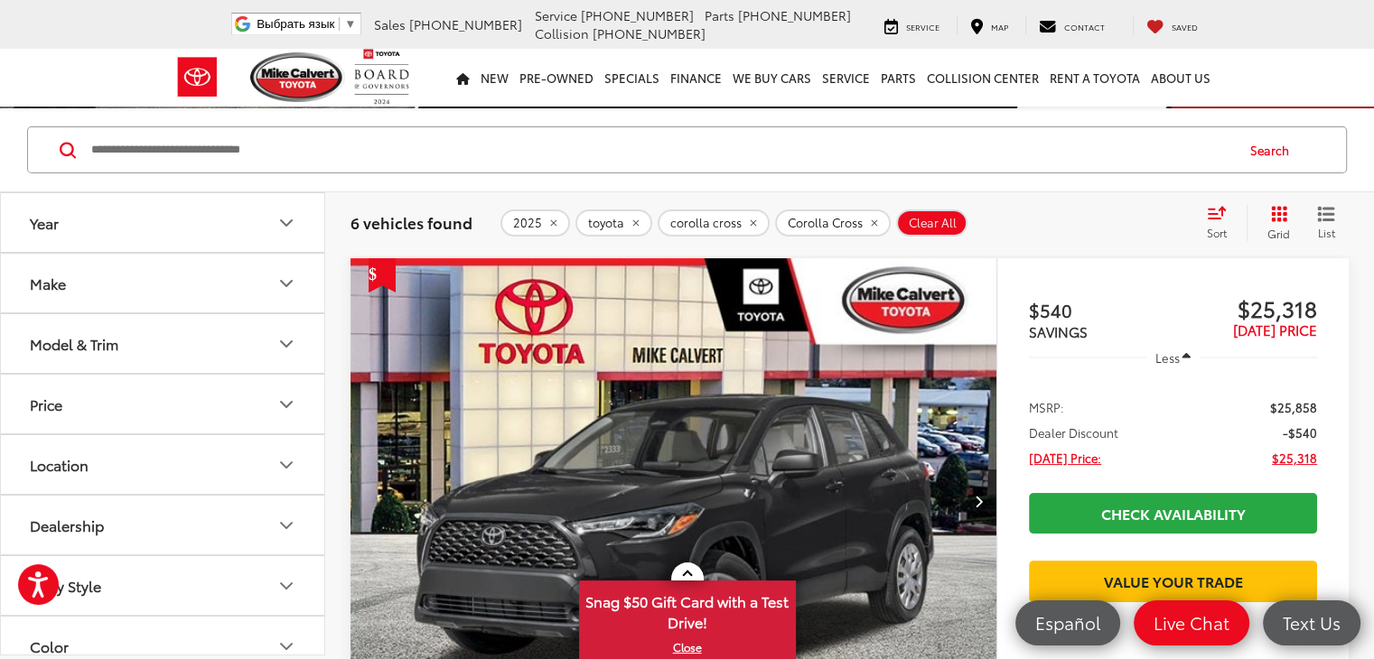
click at [286, 348] on icon "Model & Trim" at bounding box center [286, 344] width 22 height 22
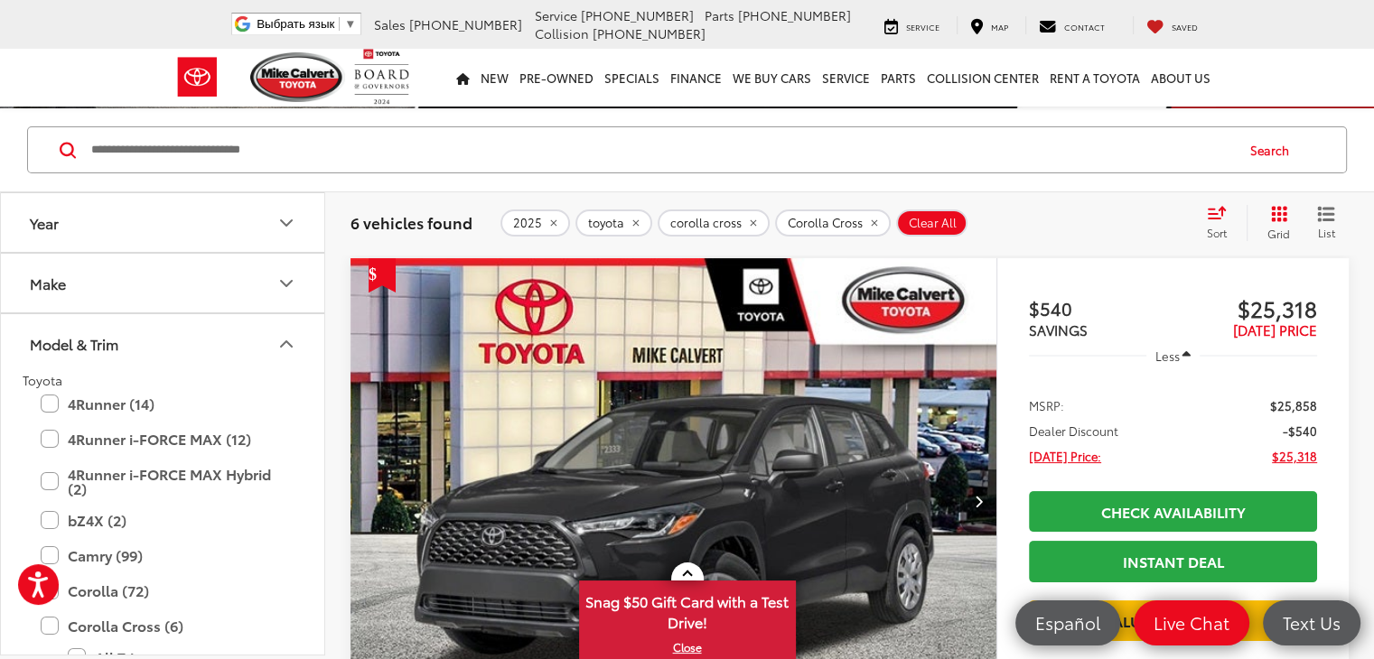
scroll to position [0, 0]
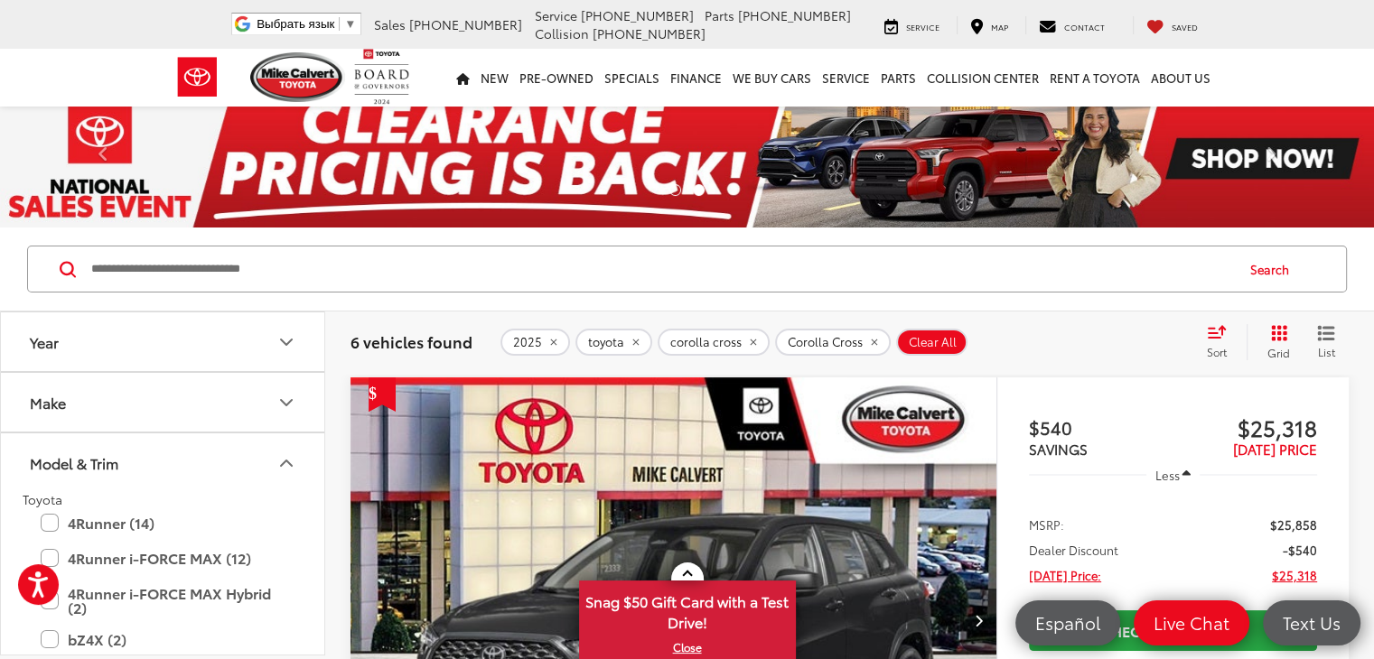
click at [289, 343] on icon "Year" at bounding box center [286, 342] width 22 height 22
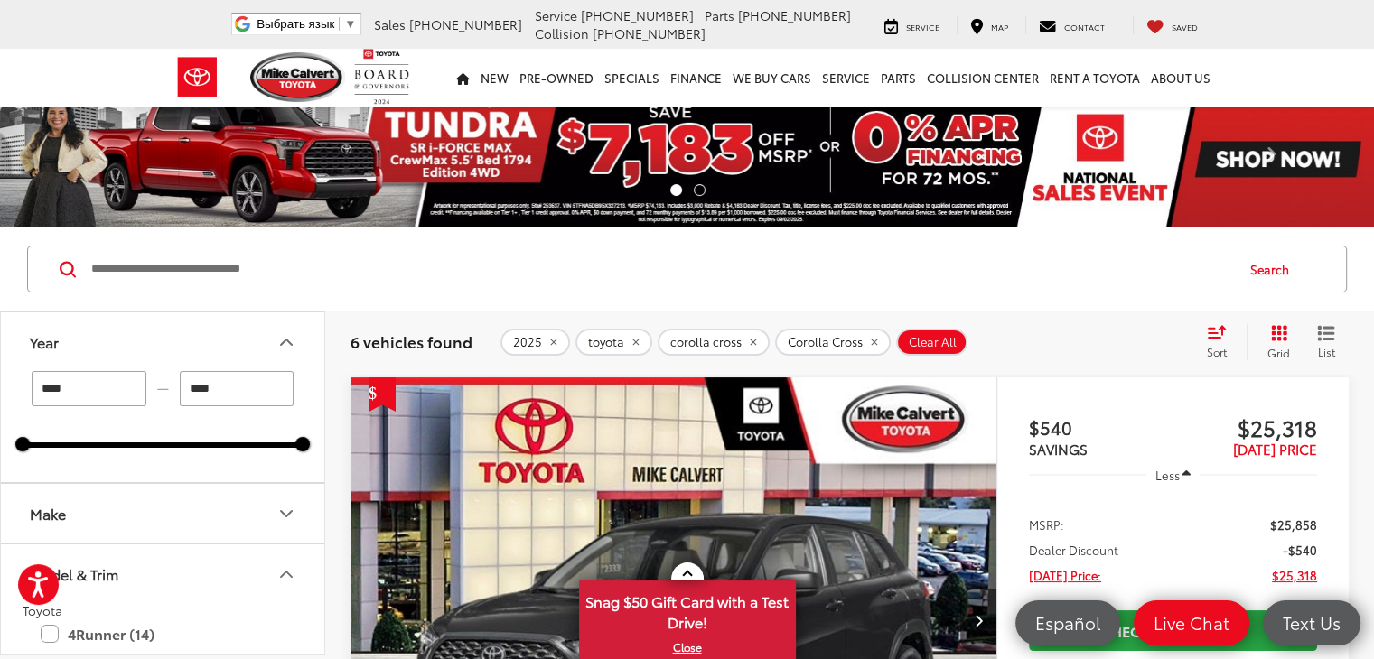
click at [91, 384] on input "****" at bounding box center [89, 388] width 115 height 35
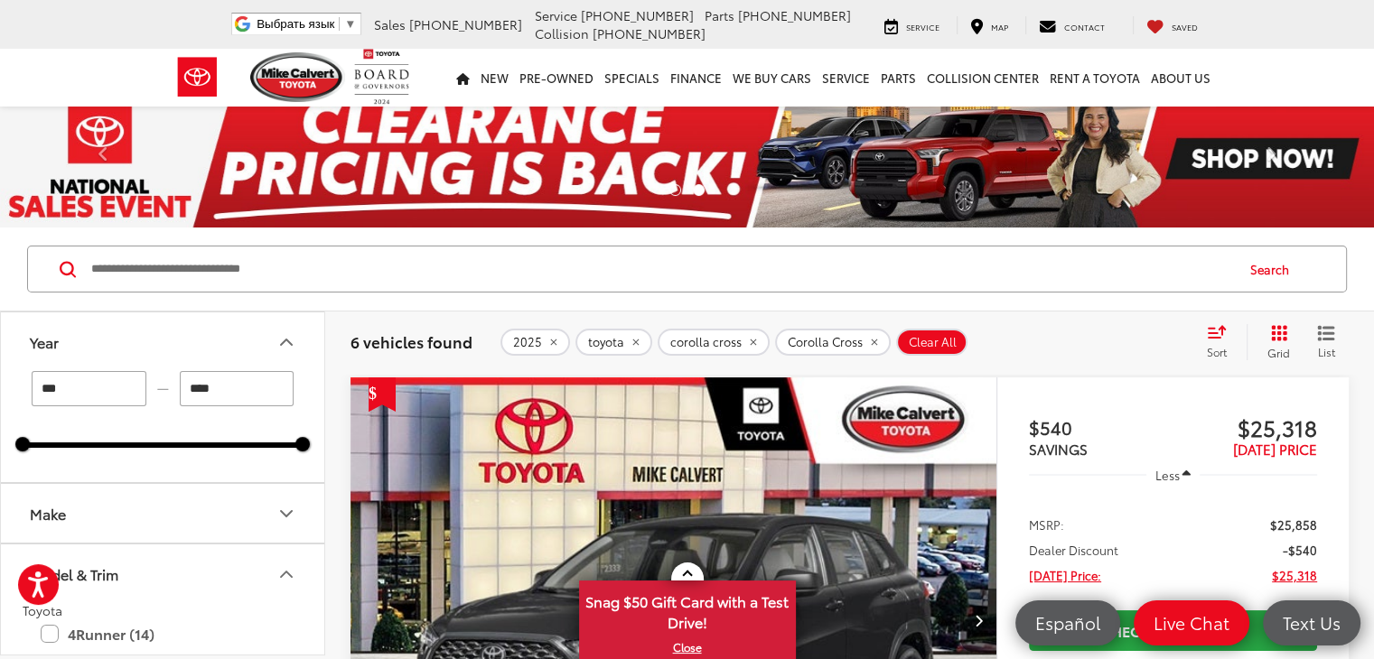
type input "****"
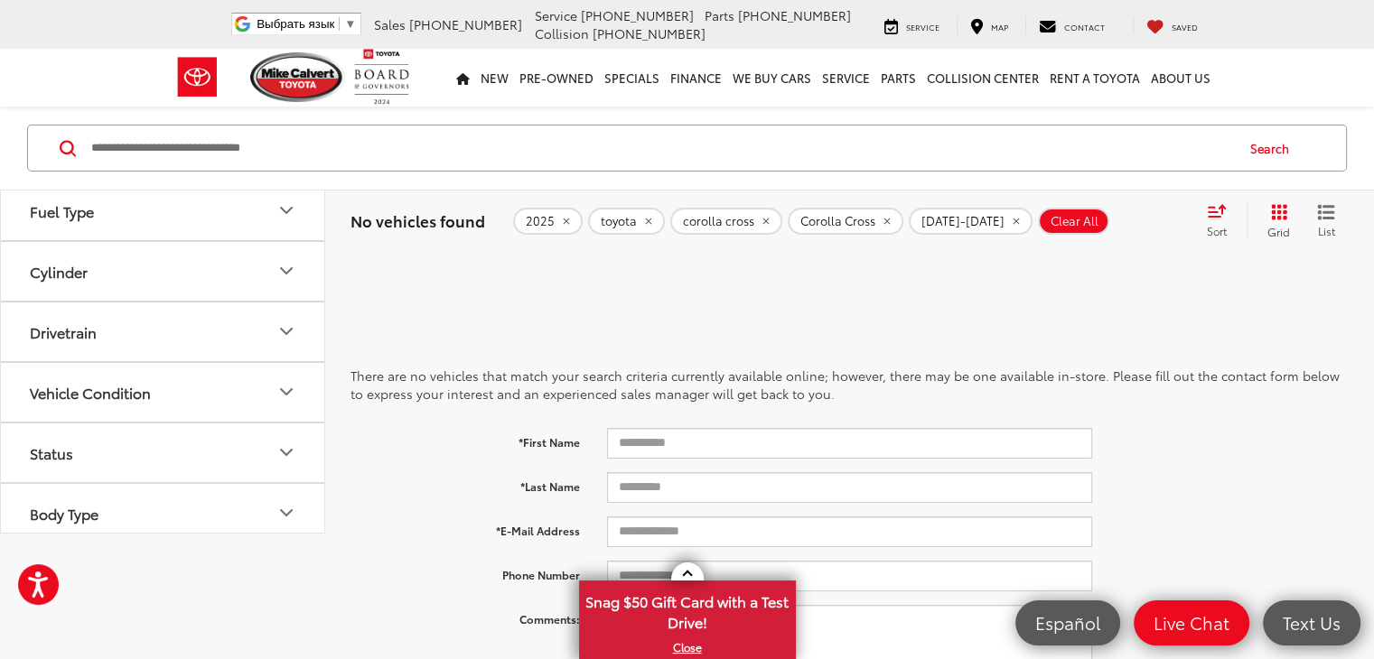
scroll to position [1864, 0]
click at [560, 217] on icon "remove 2025" at bounding box center [566, 221] width 12 height 11
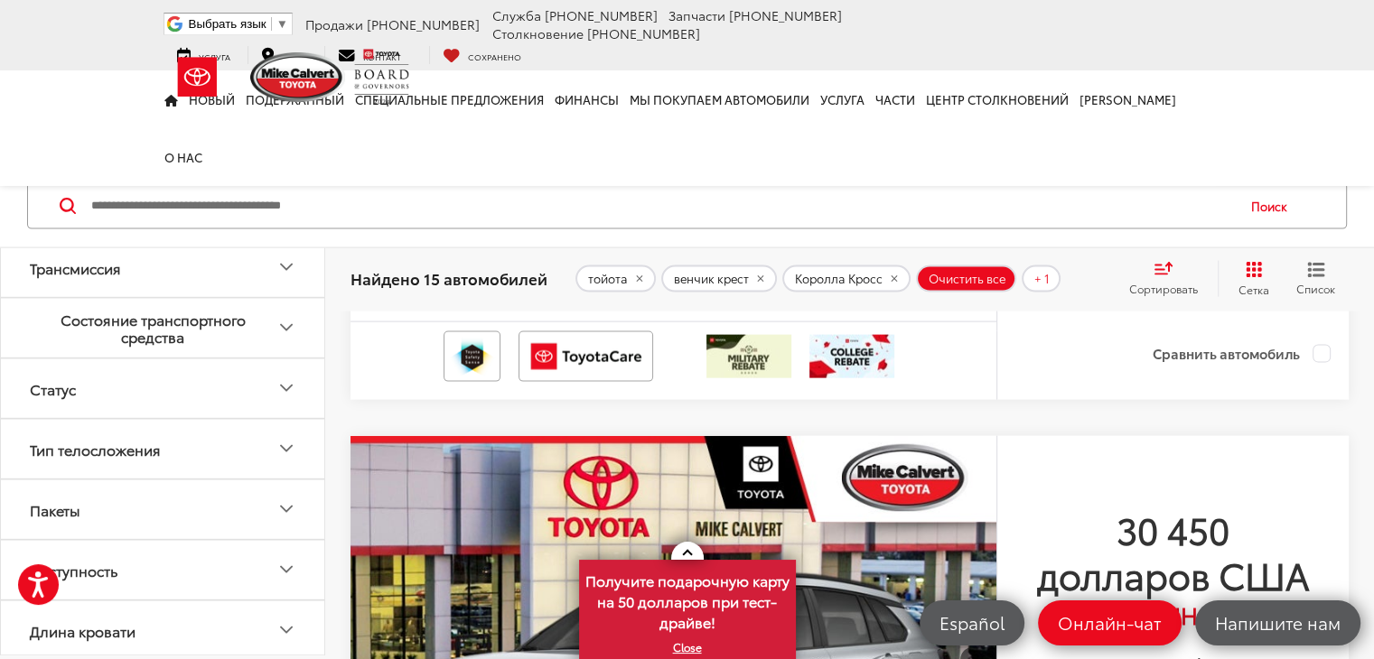
scroll to position [3418, 0]
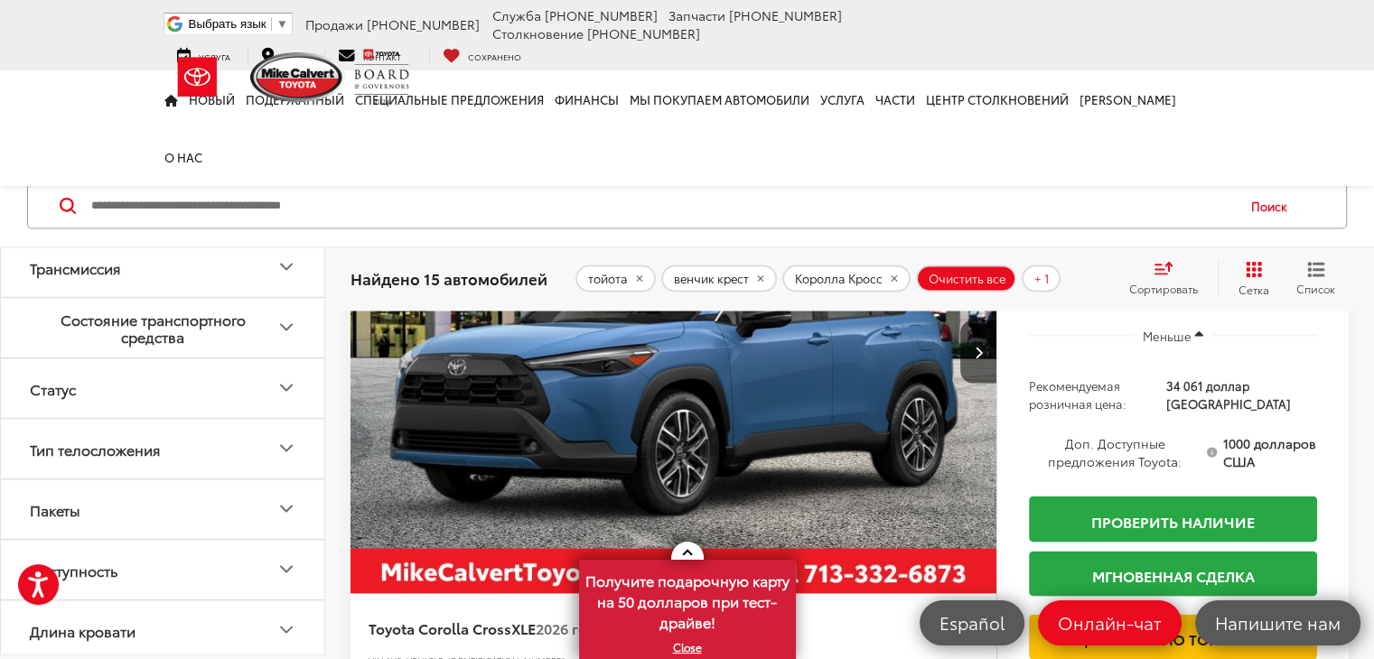
click at [564, 464] on img "2026 Toyota Corolla Cross XLE 0" at bounding box center [674, 351] width 649 height 486
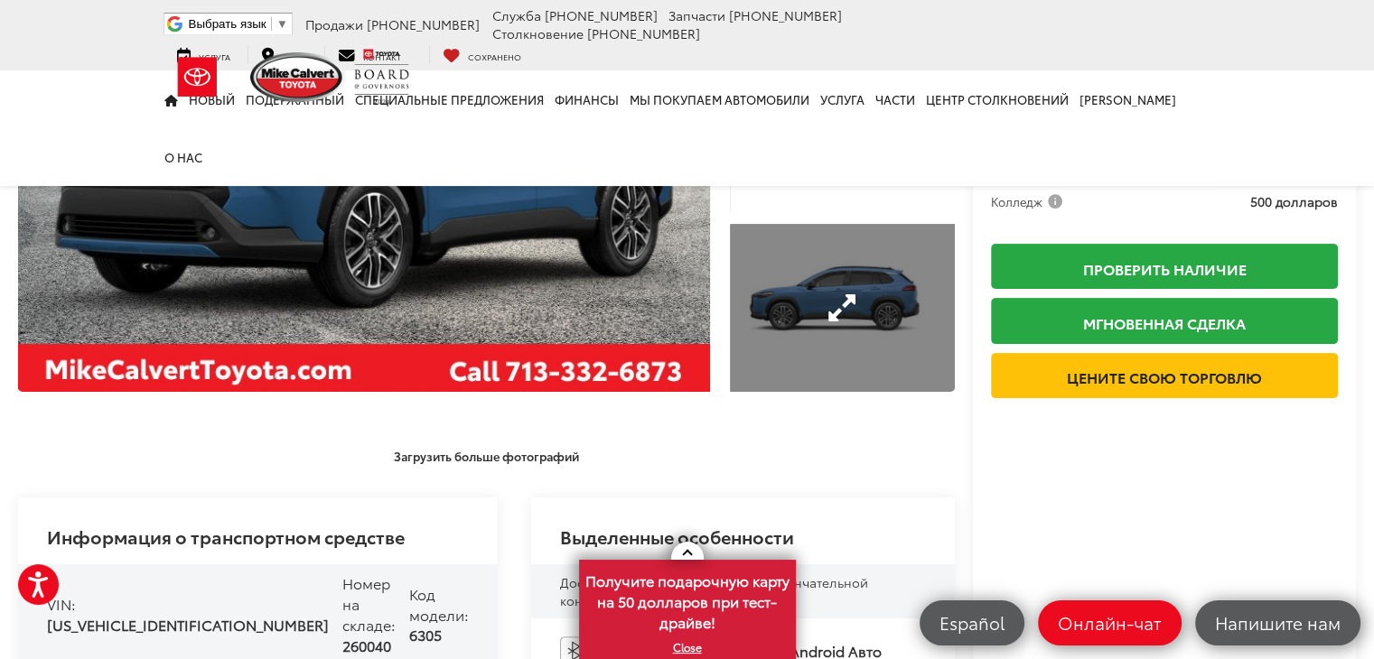
scroll to position [173, 0]
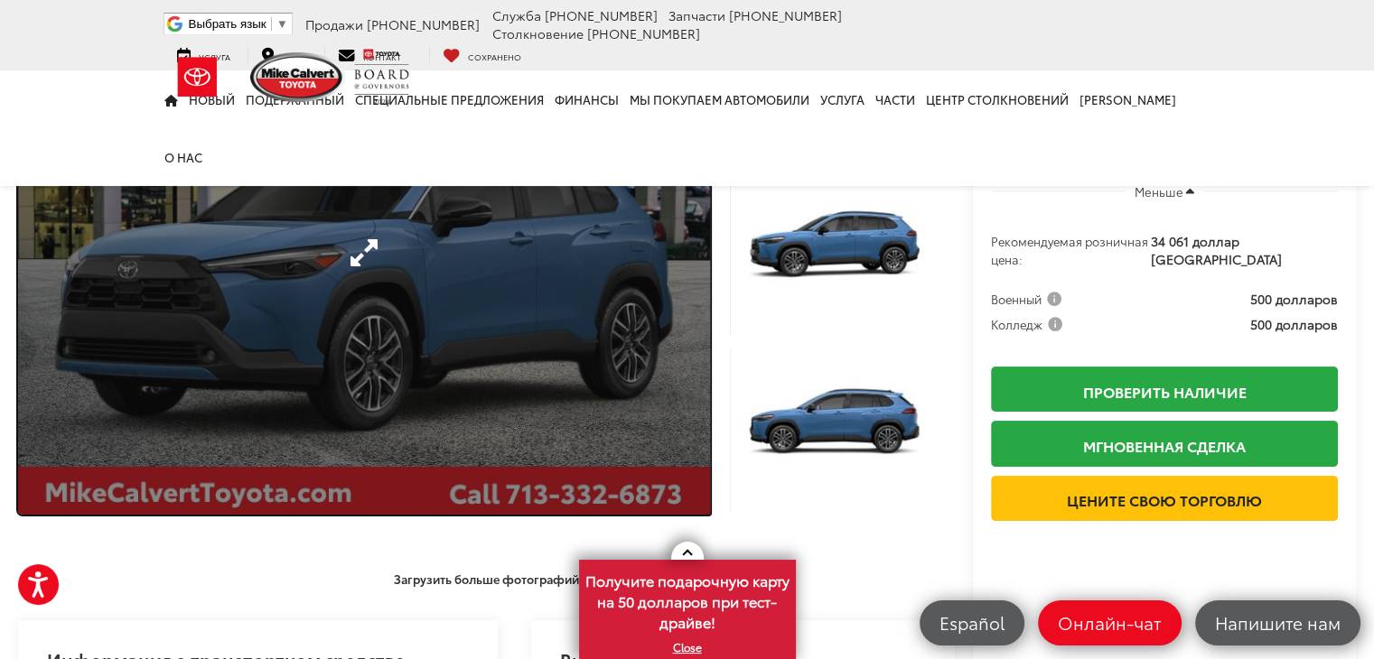
click at [541, 338] on link "Развернуть фото 0" at bounding box center [364, 252] width 692 height 525
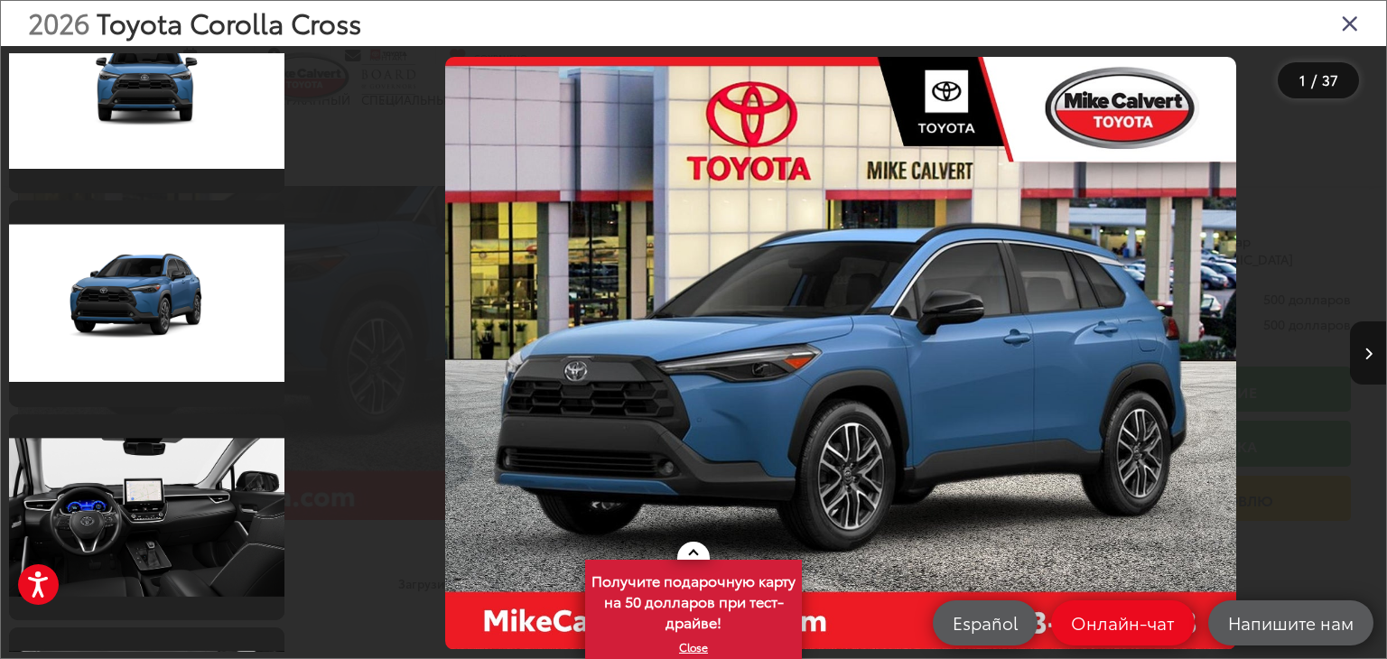
scroll to position [6700, 0]
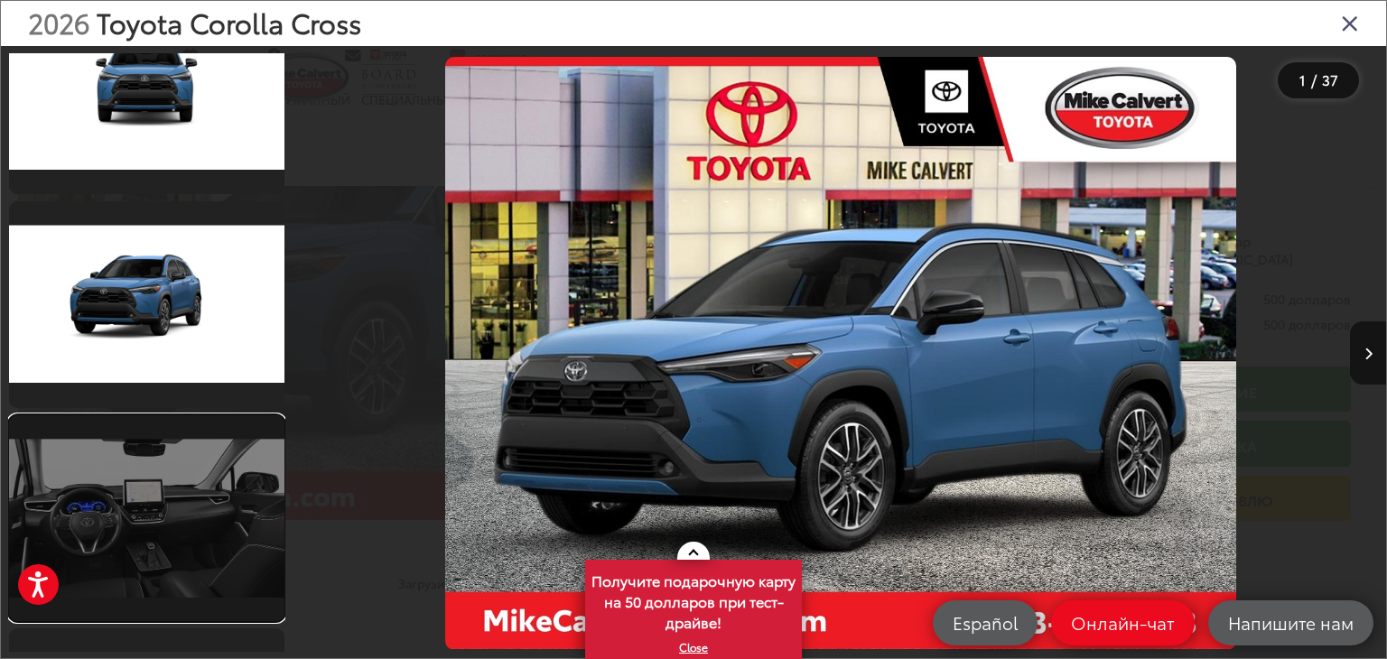
click at [170, 521] on link at bounding box center [146, 518] width 275 height 207
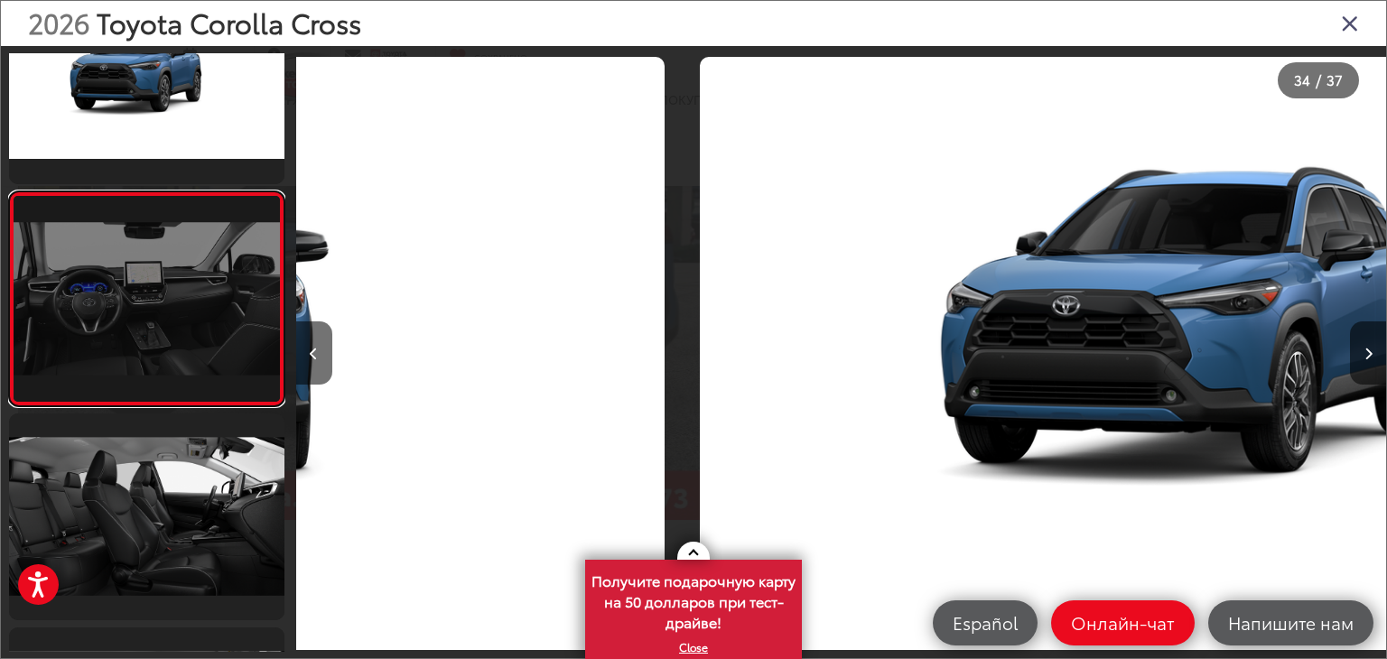
scroll to position [0, 35993]
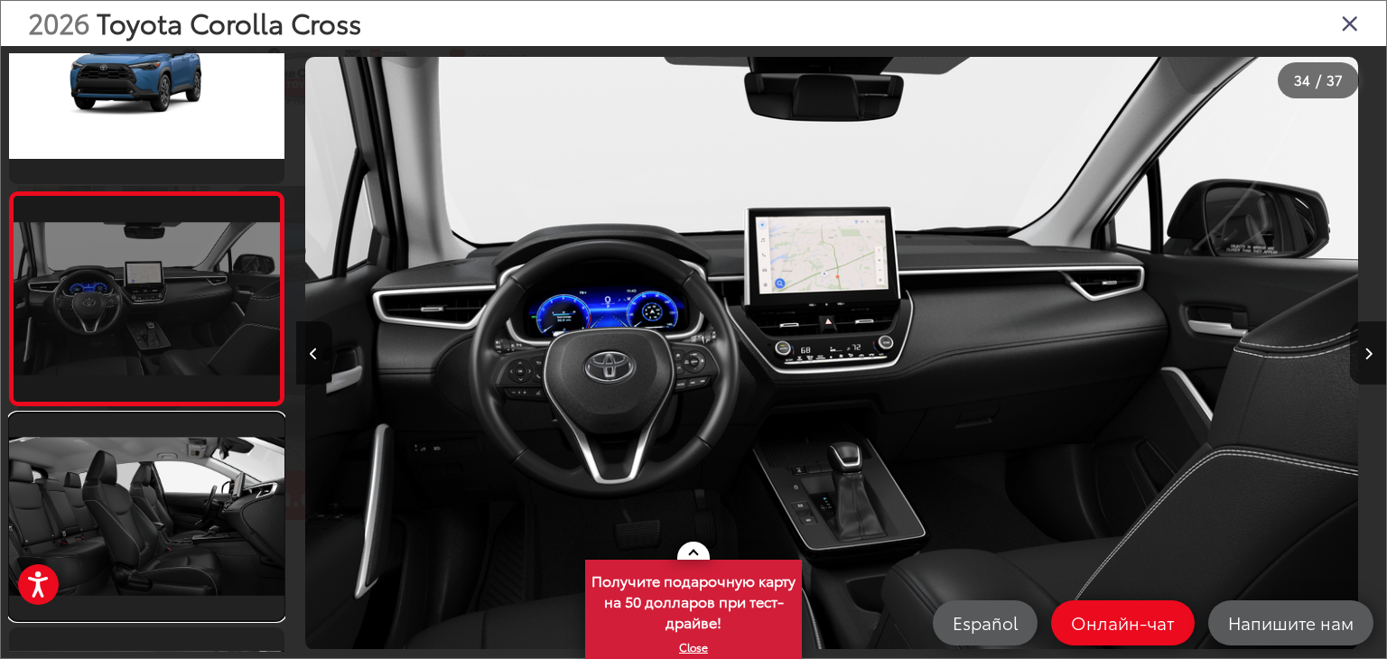
click at [170, 521] on link at bounding box center [146, 517] width 275 height 207
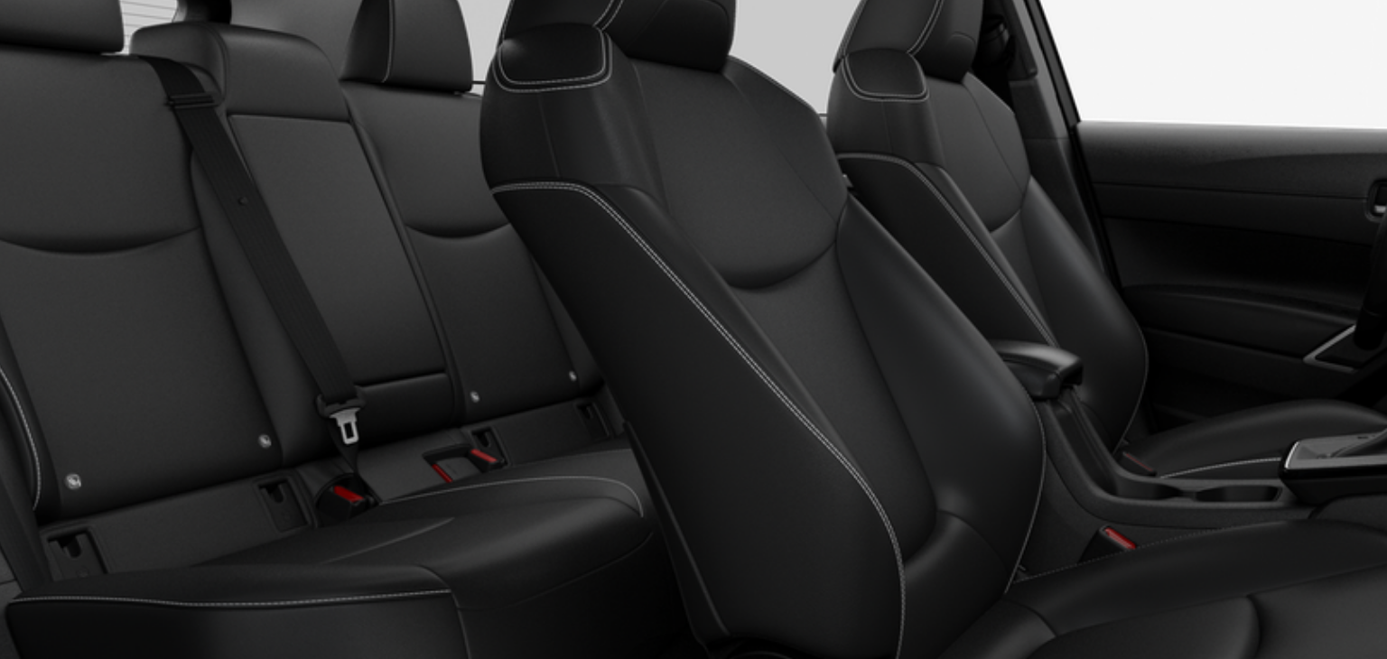
scroll to position [173, 0]
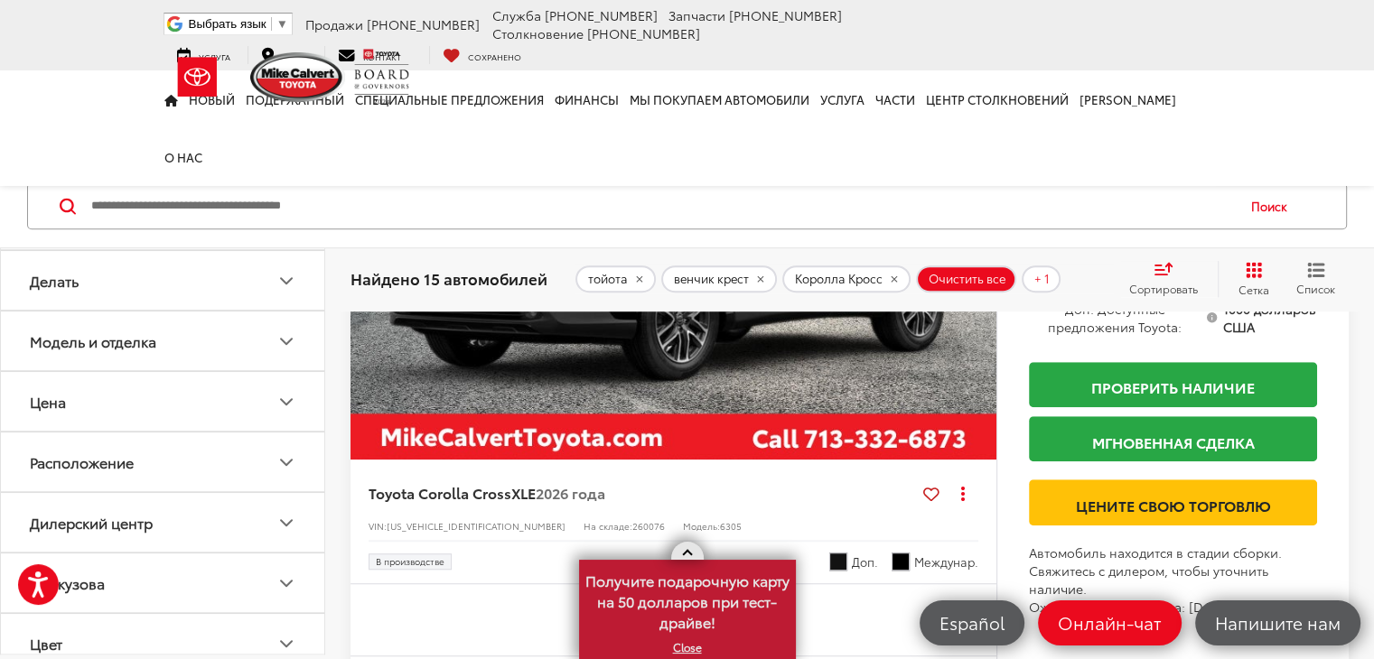
scroll to position [1202, 0]
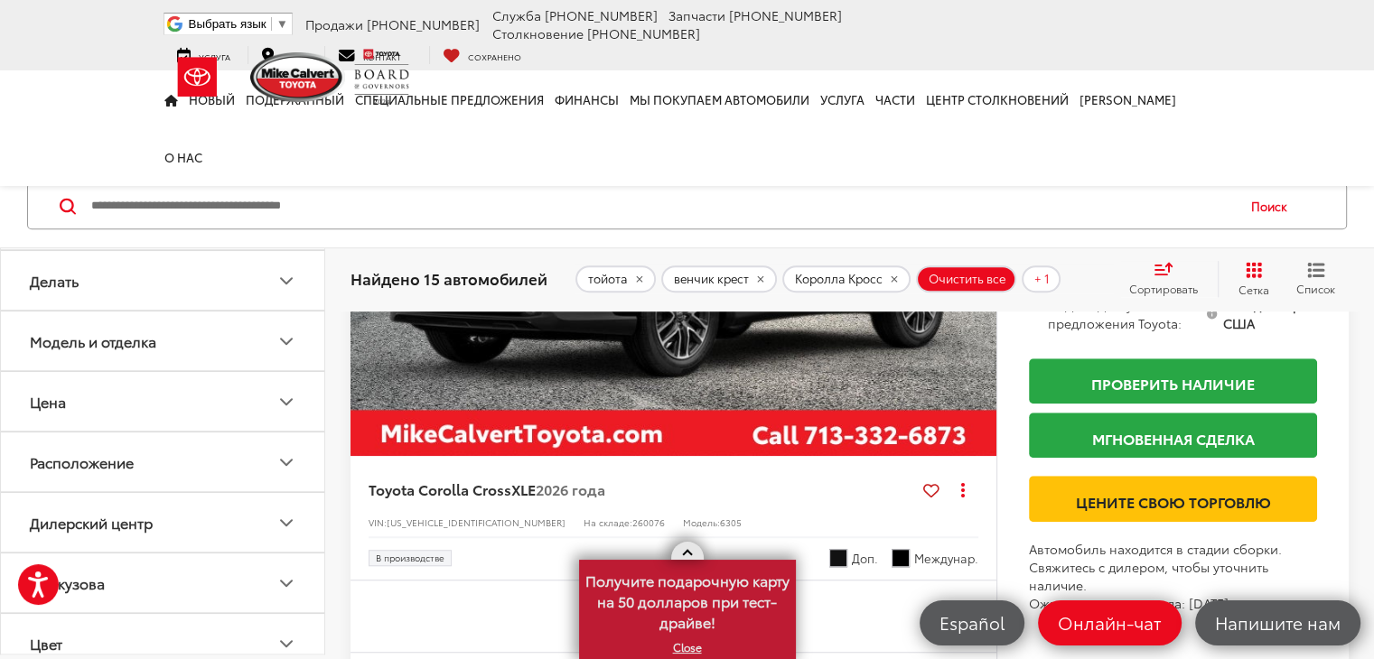
click at [697, 556] on link at bounding box center [687, 551] width 33 height 18
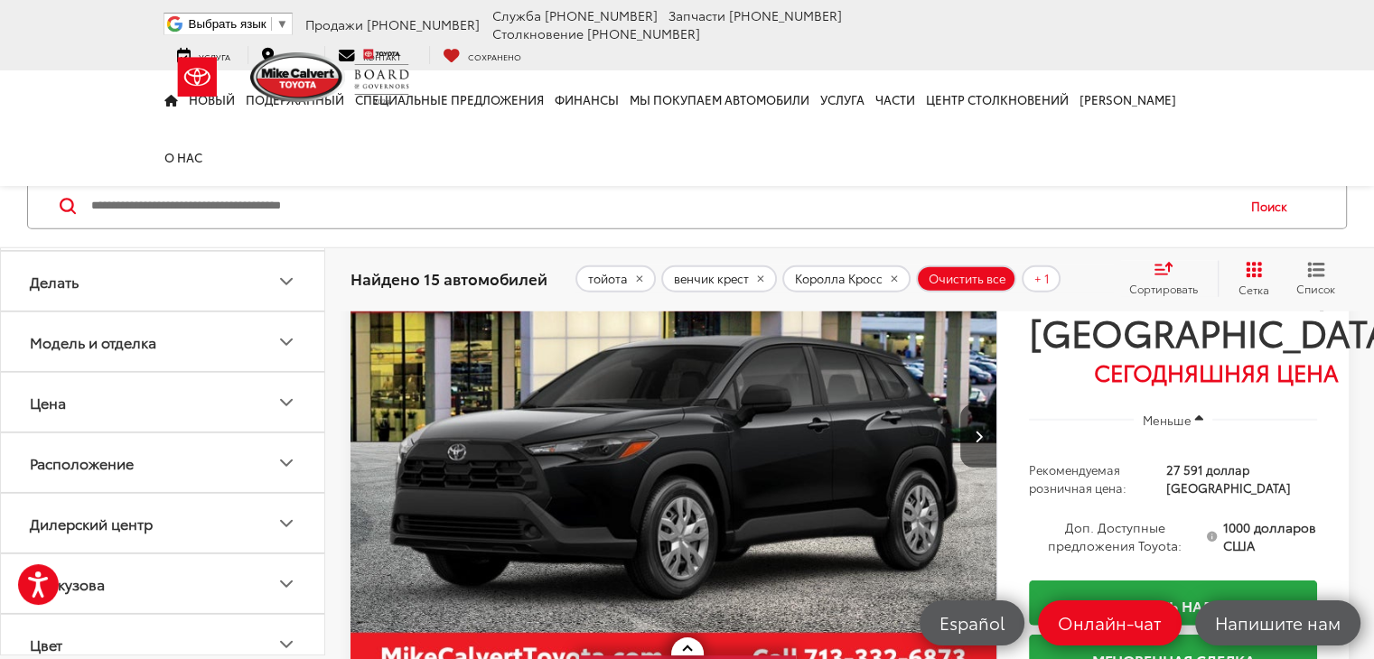
scroll to position [4780, 0]
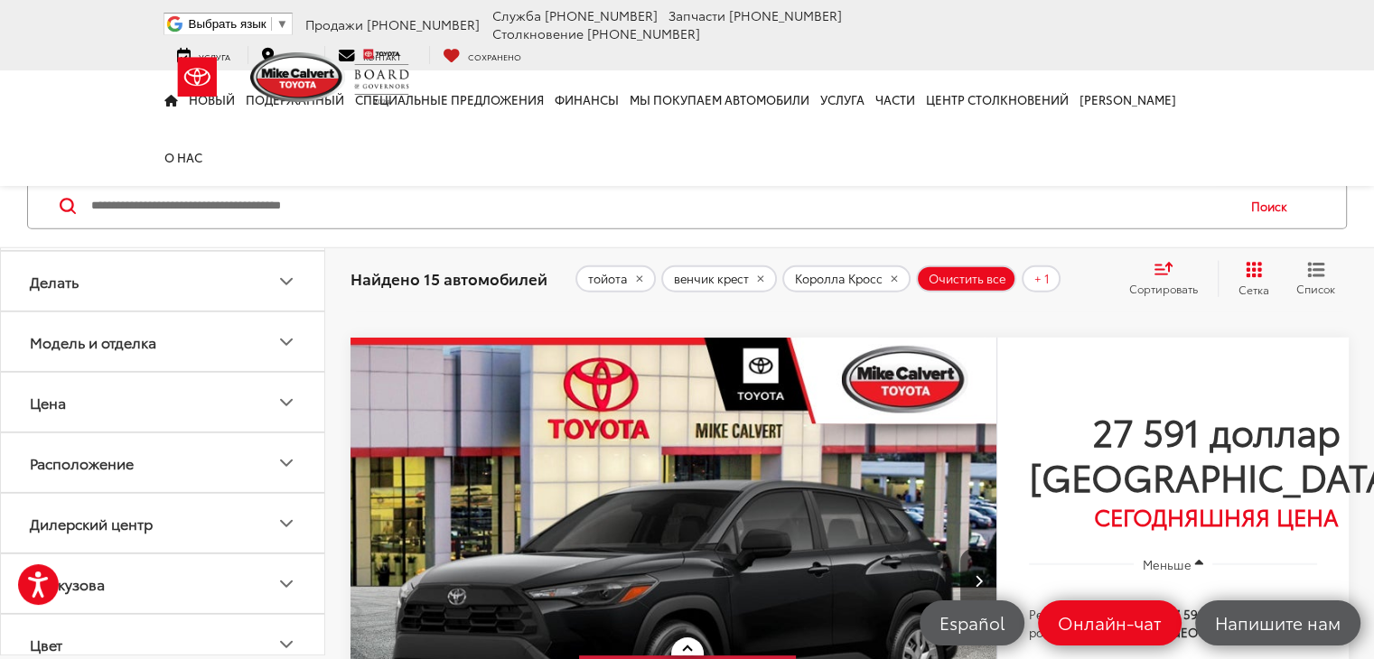
click at [289, 277] on icon "Делать" at bounding box center [286, 281] width 22 height 22
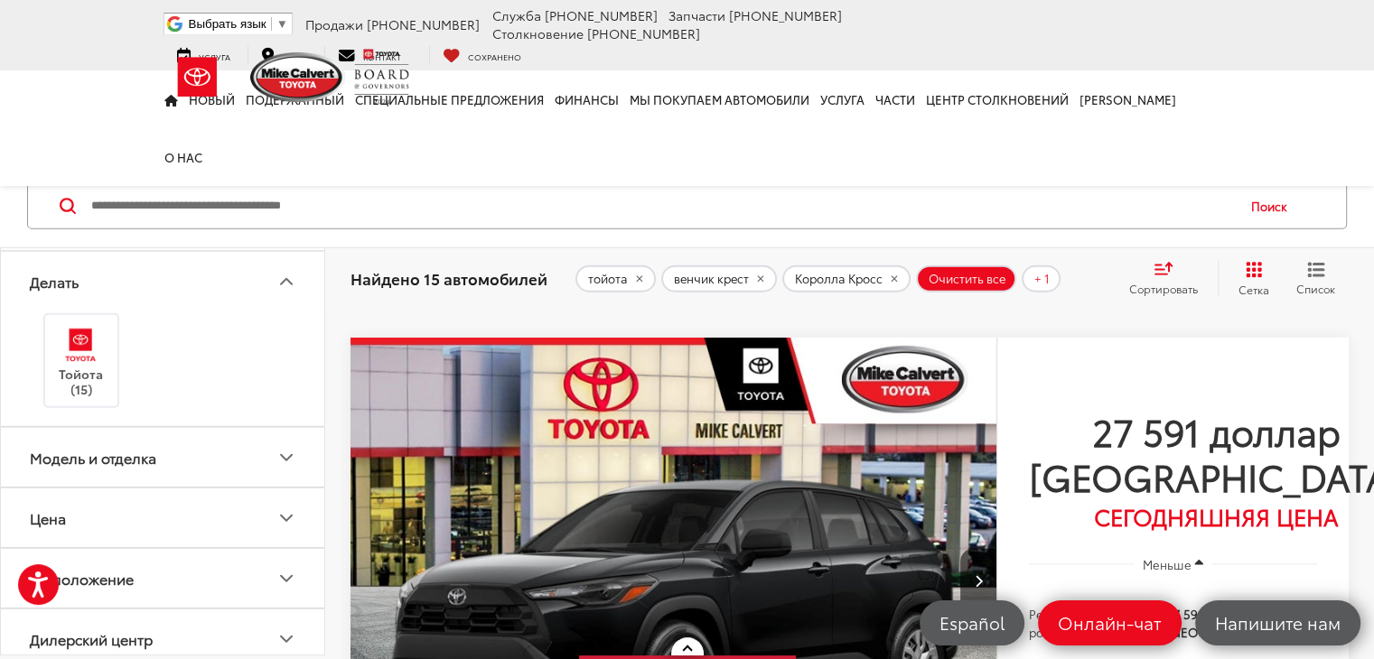
click at [289, 277] on icon "Делать" at bounding box center [286, 281] width 22 height 22
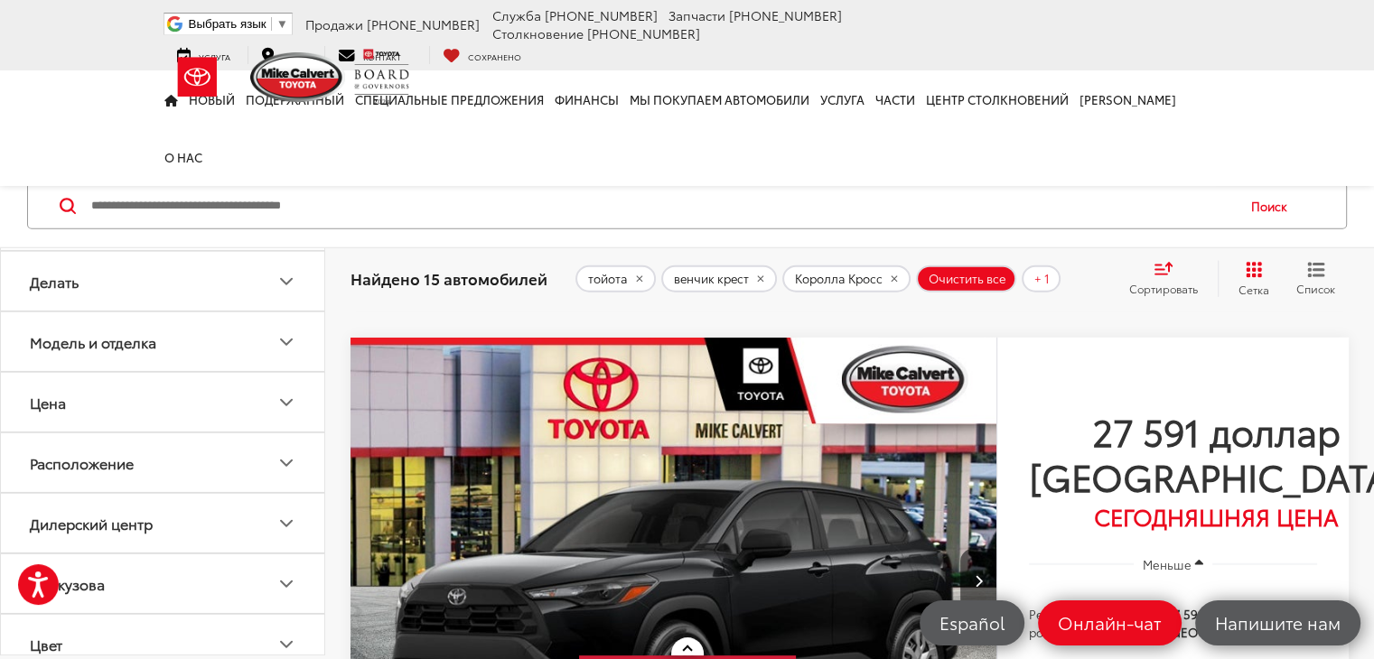
click at [285, 342] on icon "Модель и отделка" at bounding box center [286, 341] width 11 height 5
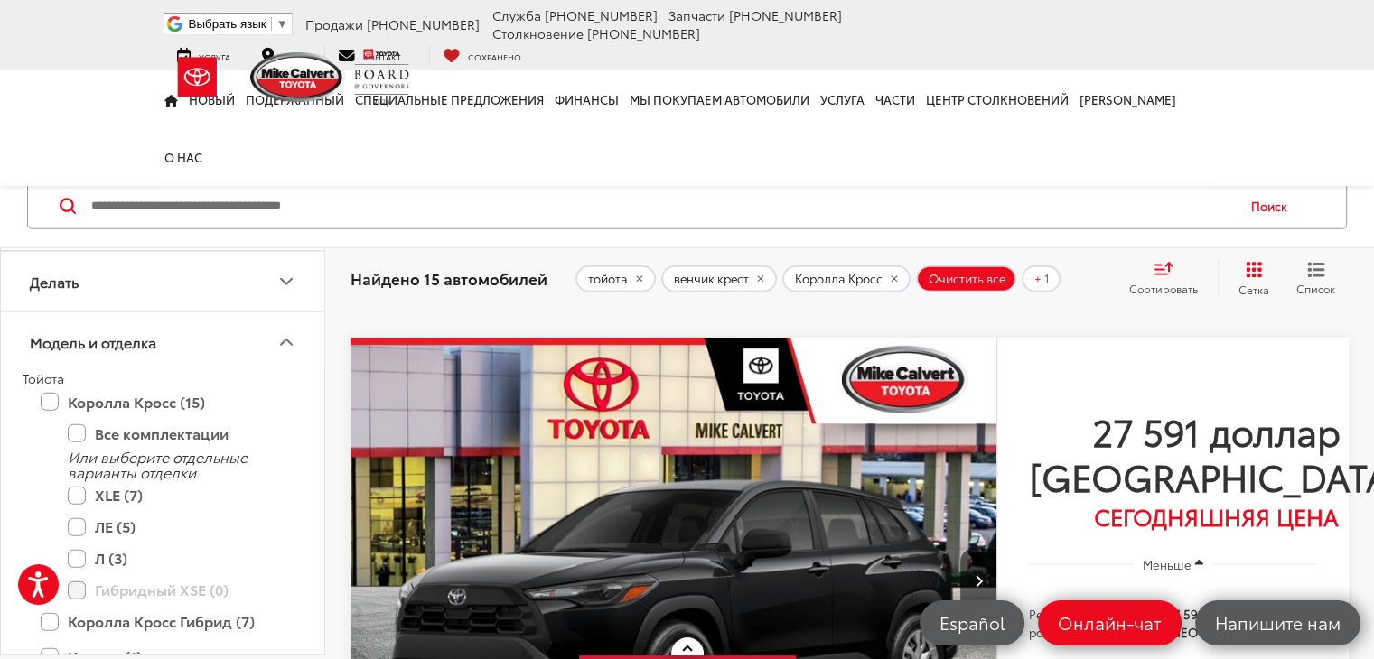
scroll to position [61, 0]
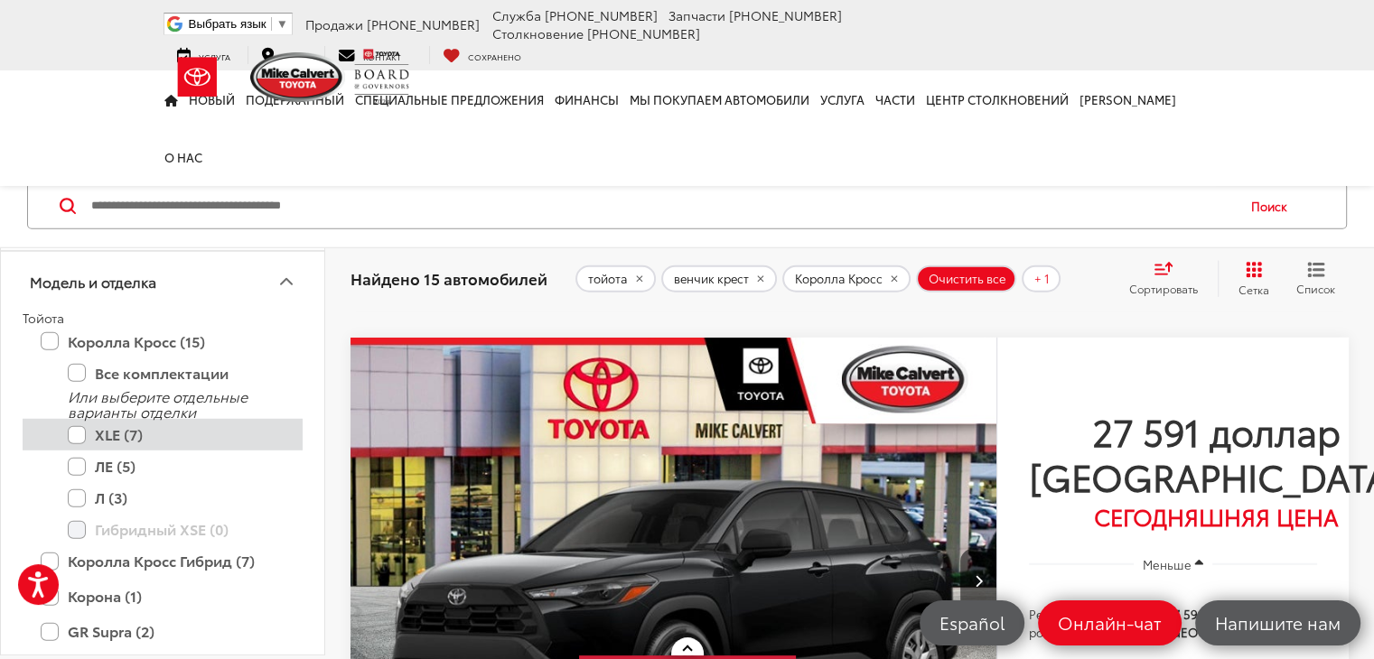
click at [79, 430] on label "XLE (7)" at bounding box center [176, 435] width 217 height 32
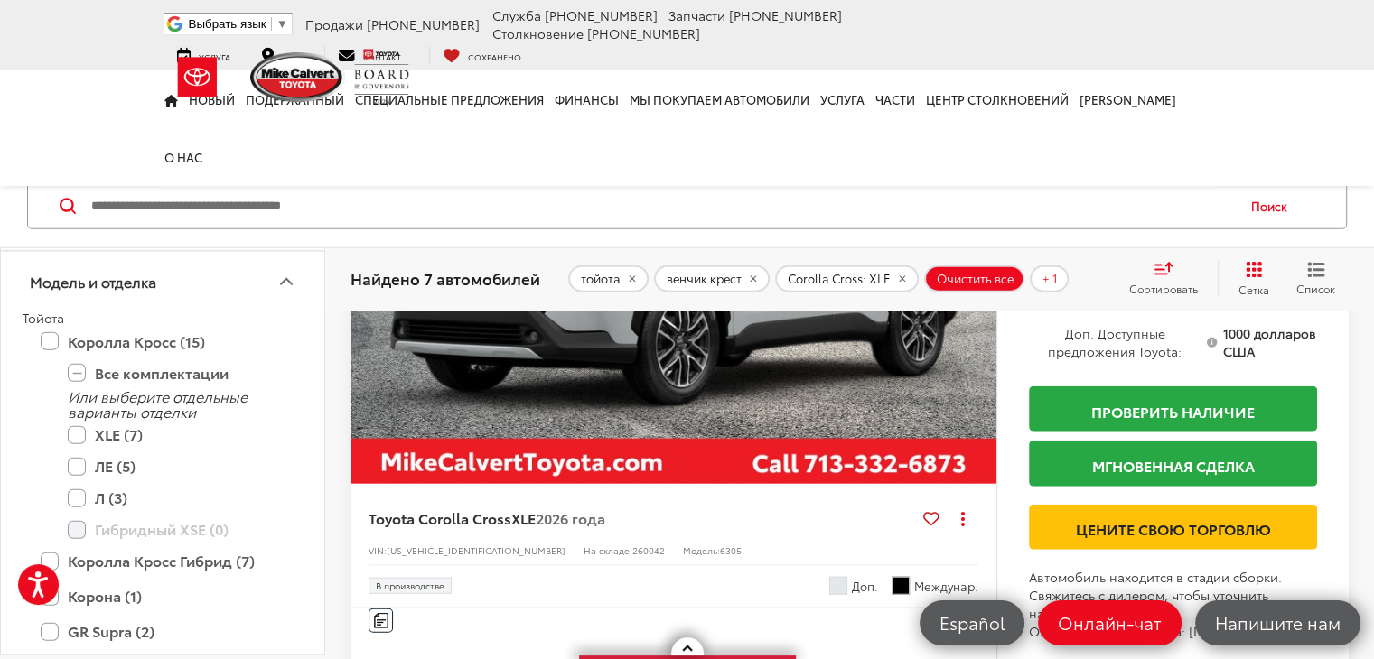
scroll to position [4318, 0]
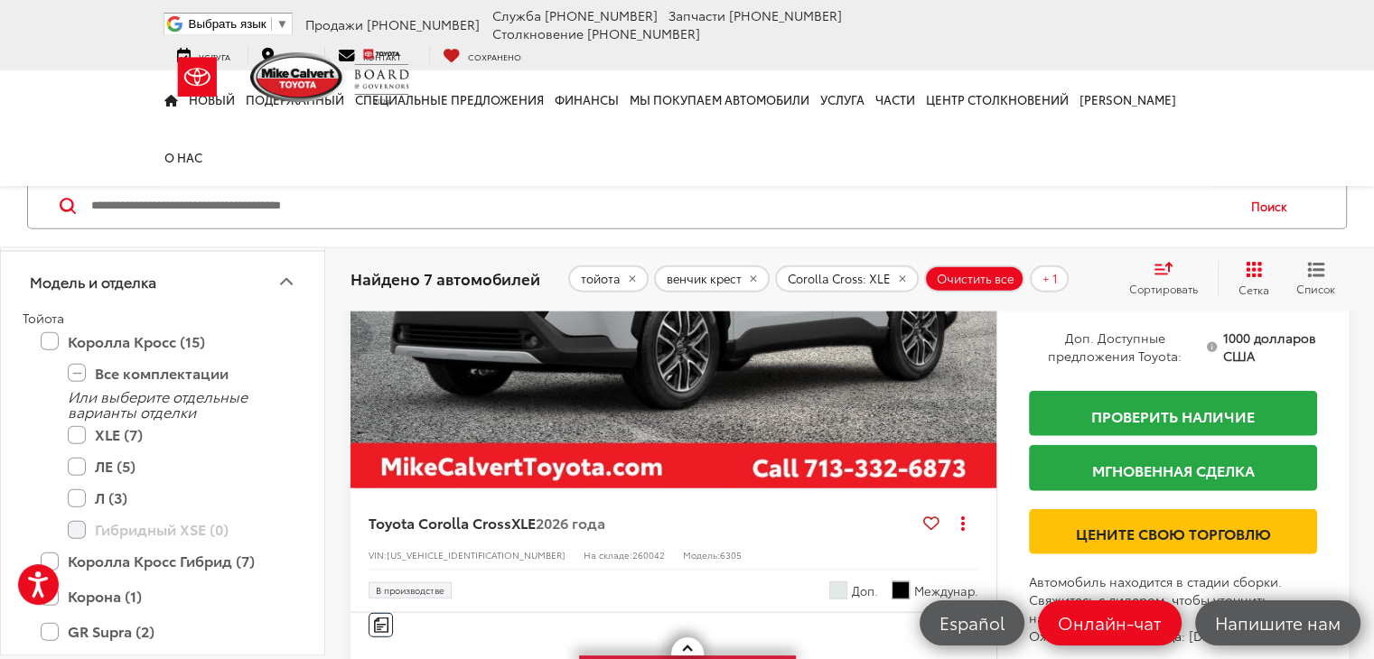
click at [585, 449] on img "2026 Toyota Corolla Cross XLE 0" at bounding box center [674, 247] width 649 height 486
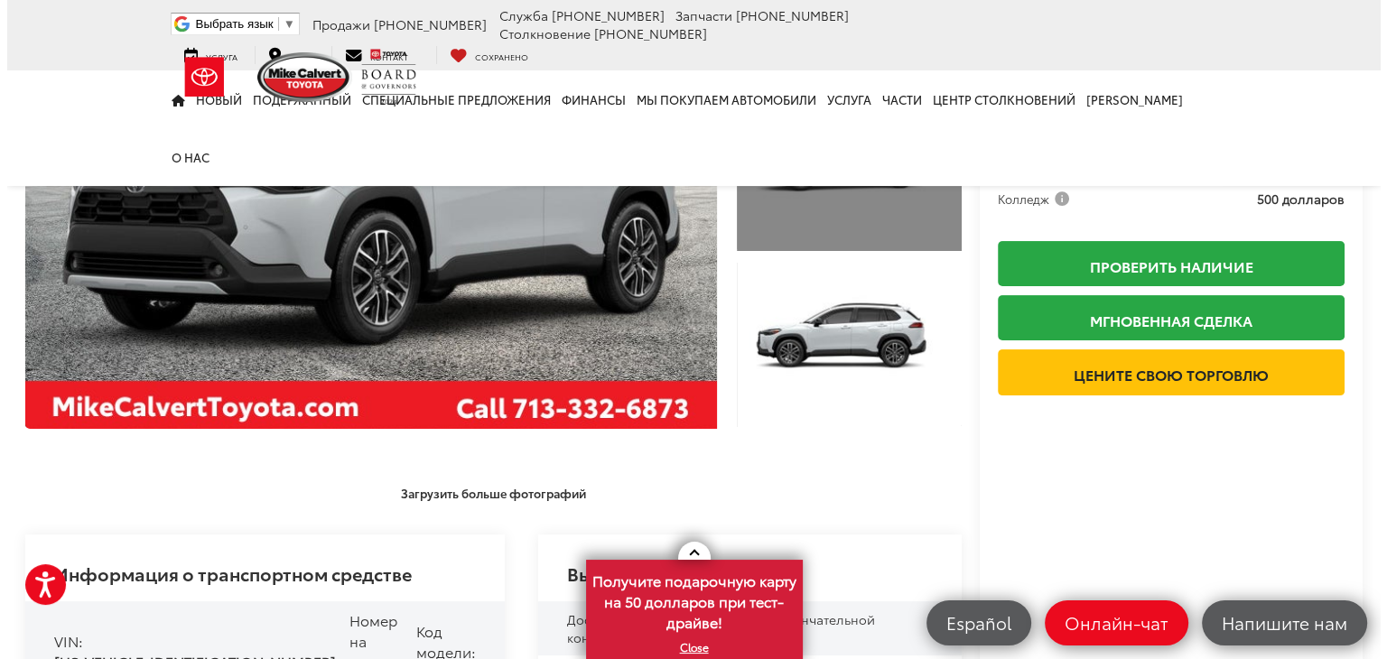
scroll to position [123, 0]
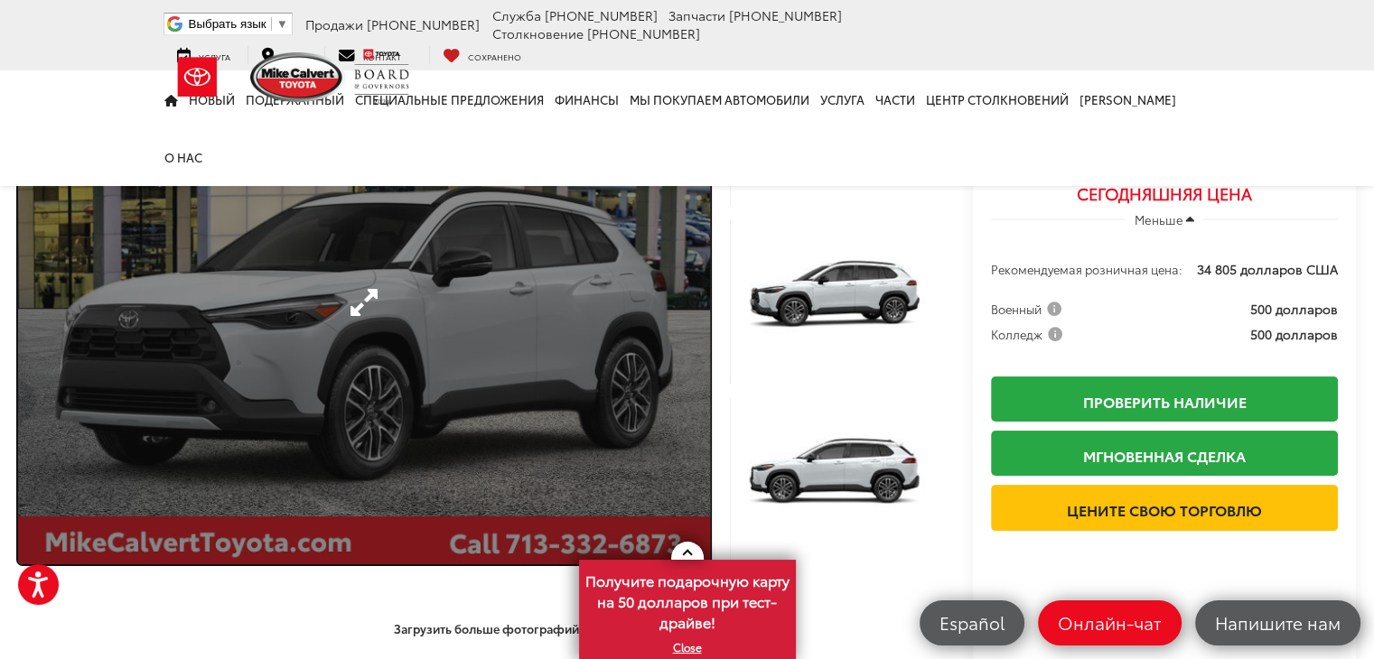
click at [455, 268] on link "Развернуть фото 0" at bounding box center [364, 302] width 692 height 525
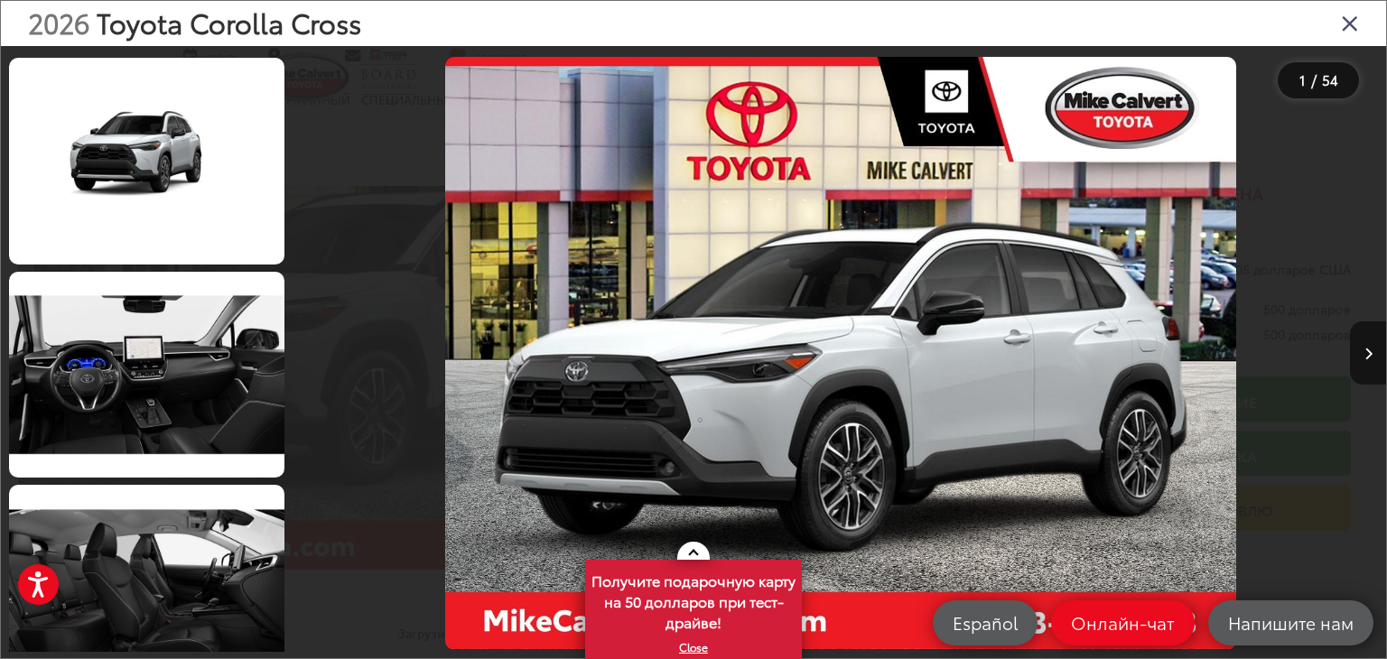
scroll to position [3638, 0]
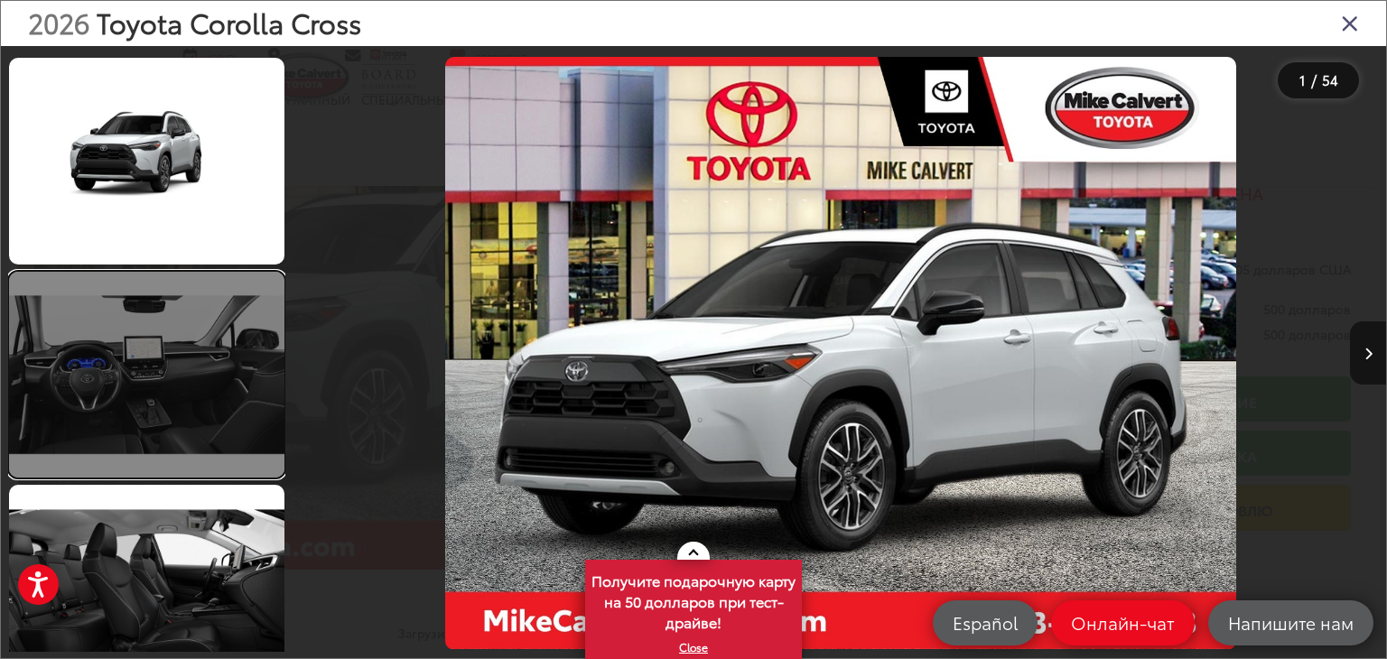
click at [193, 407] on link at bounding box center [146, 375] width 275 height 207
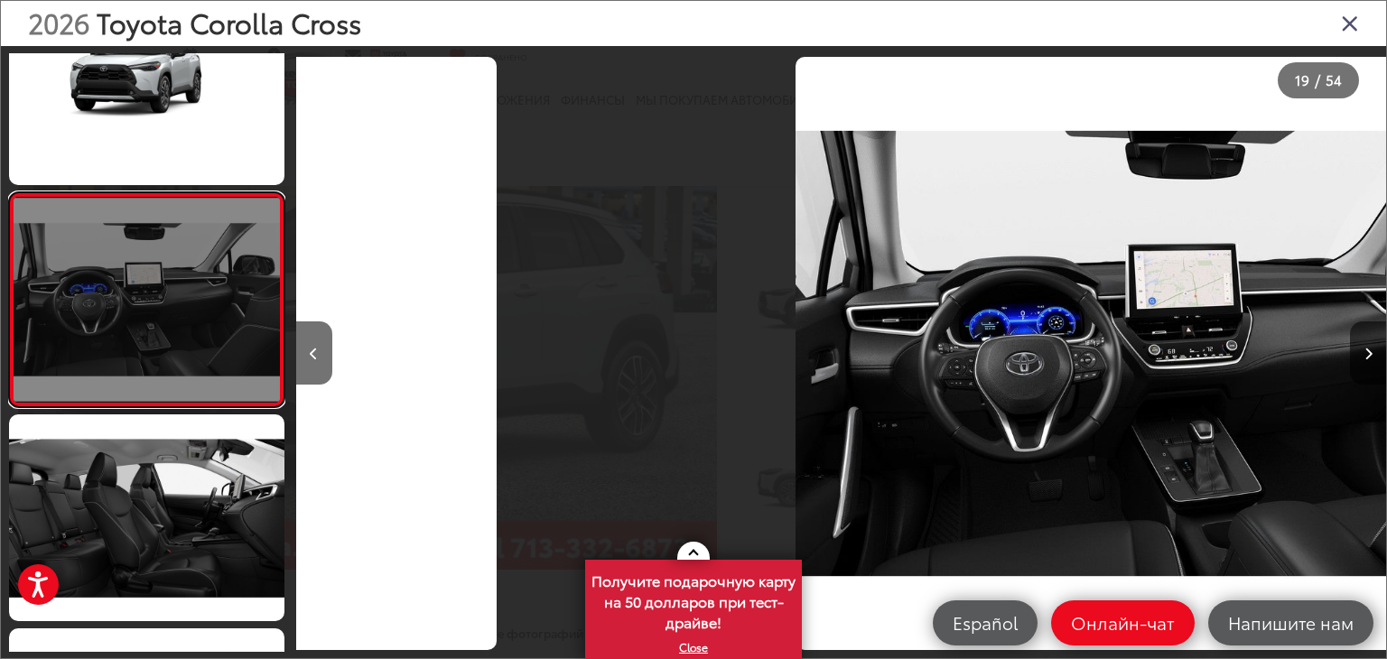
scroll to position [0, 19632]
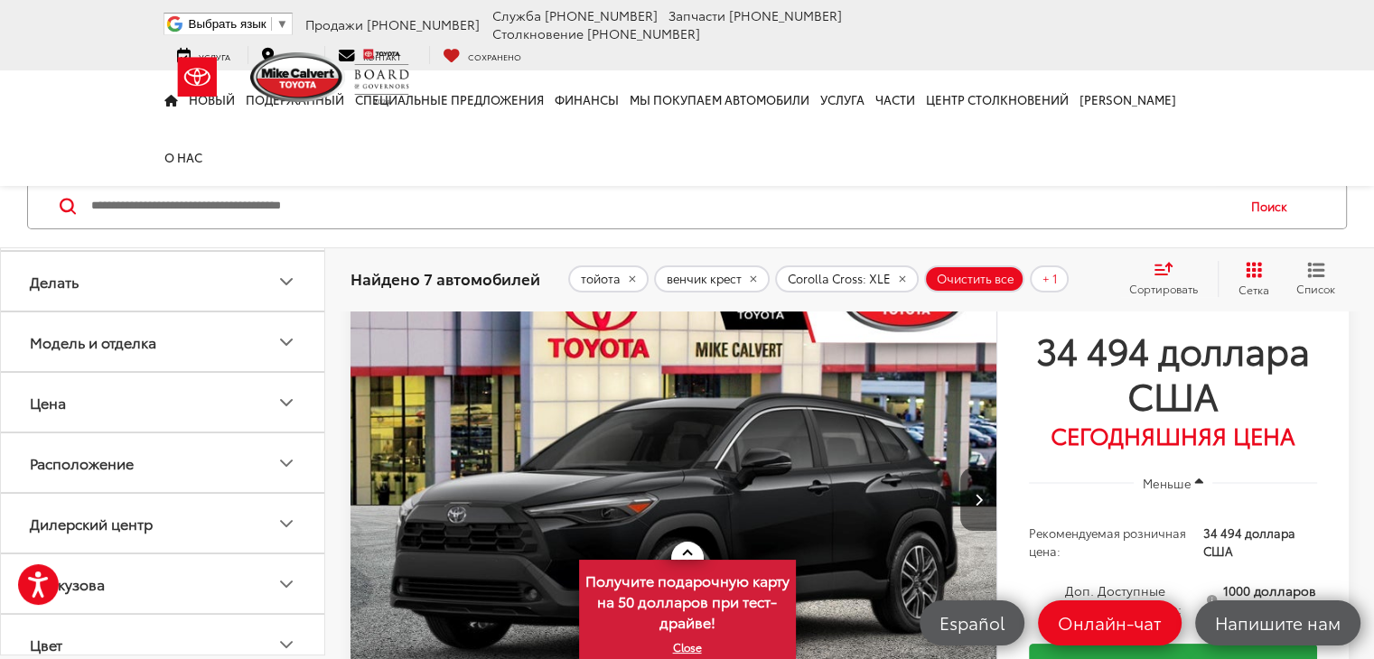
click at [286, 341] on icon "Модель и отделка" at bounding box center [286, 342] width 22 height 22
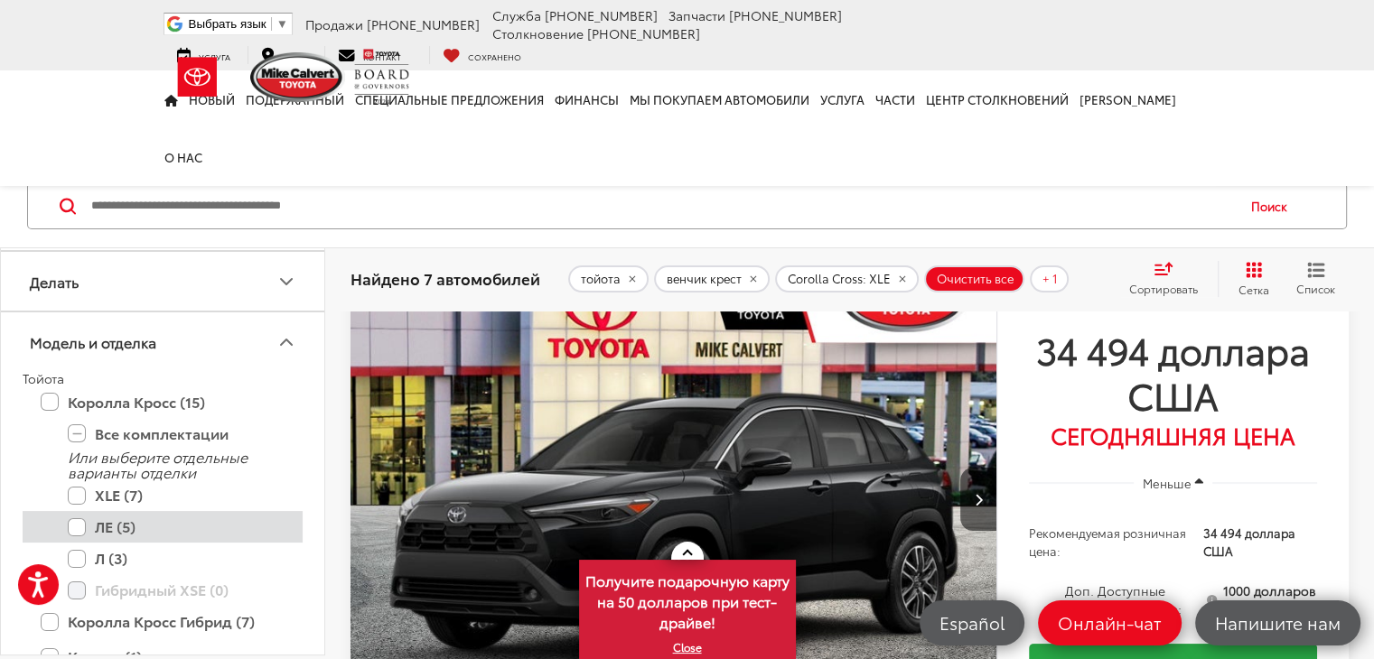
click at [79, 528] on label "ЛЕ (5)" at bounding box center [176, 527] width 217 height 32
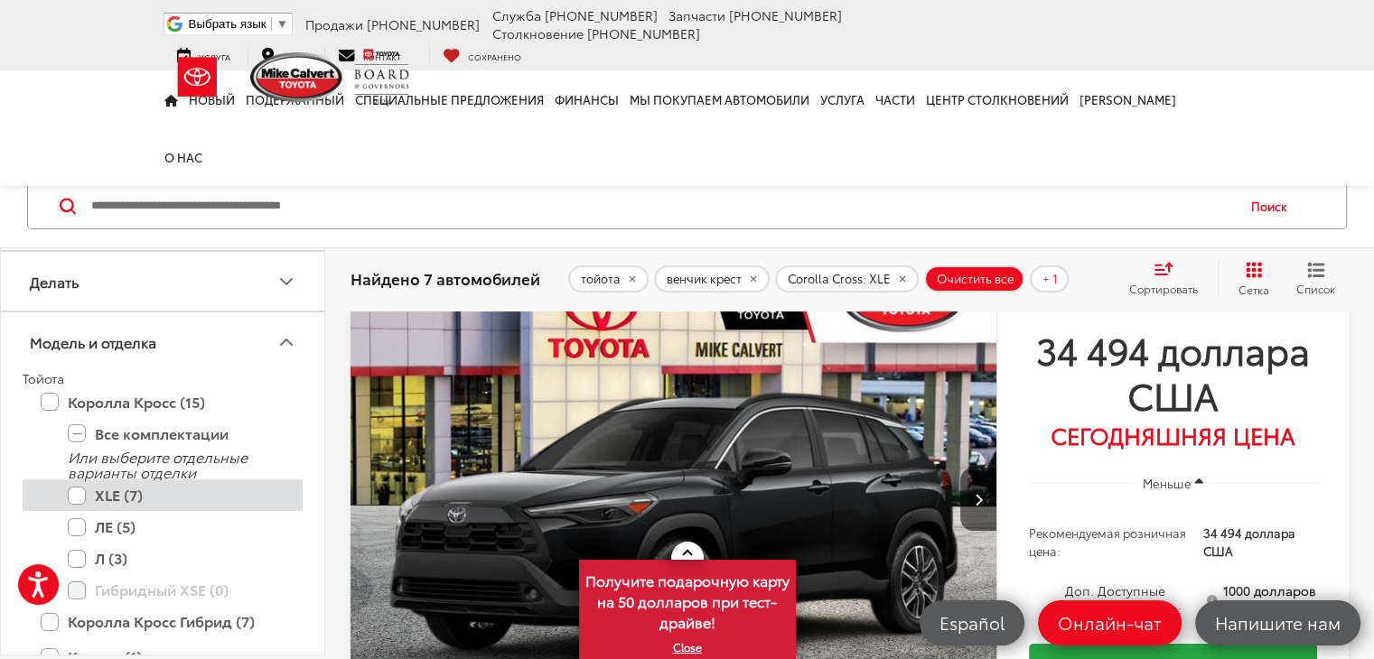
scroll to position [63, 0]
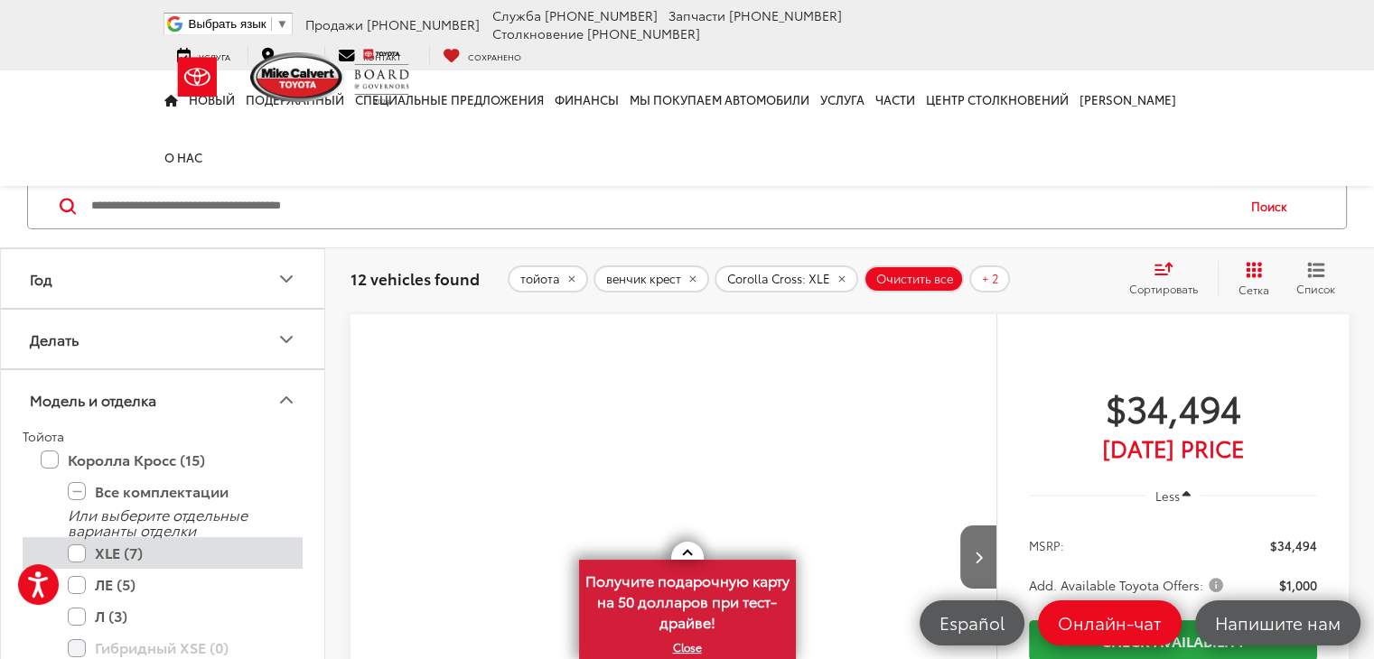
click at [80, 555] on label "XLE (7)" at bounding box center [176, 553] width 217 height 32
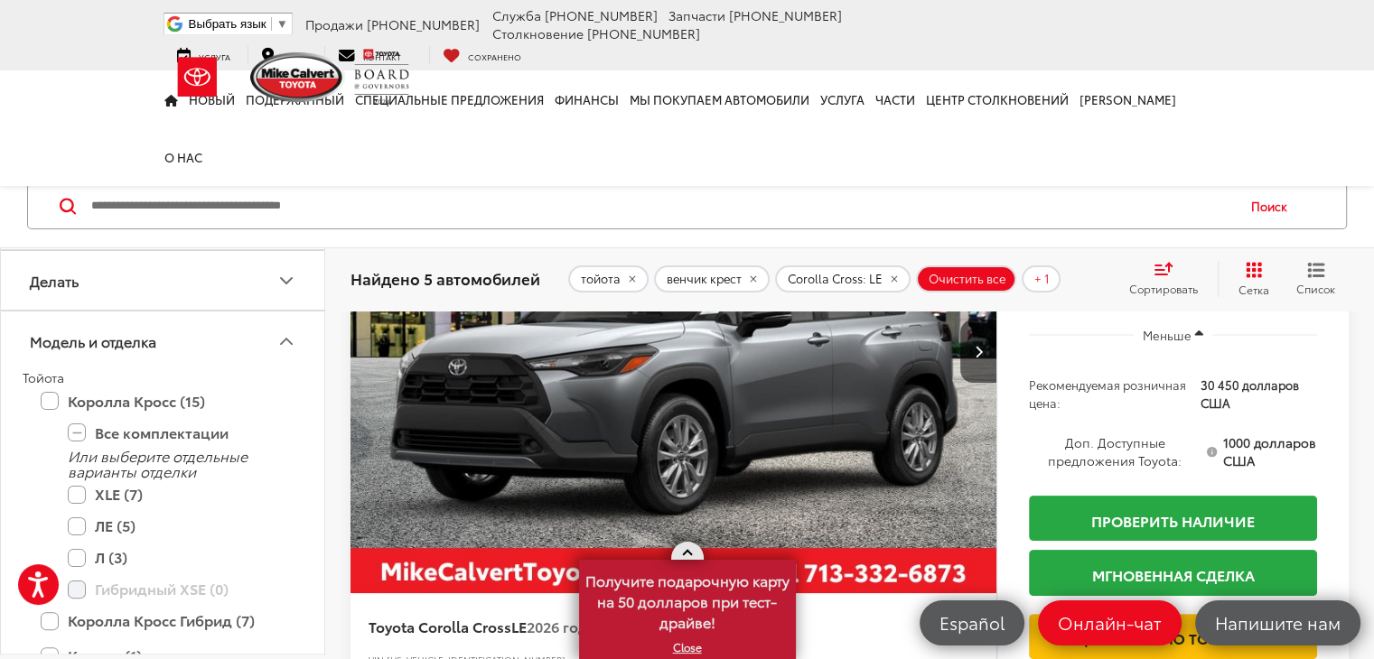
scroll to position [296, 0]
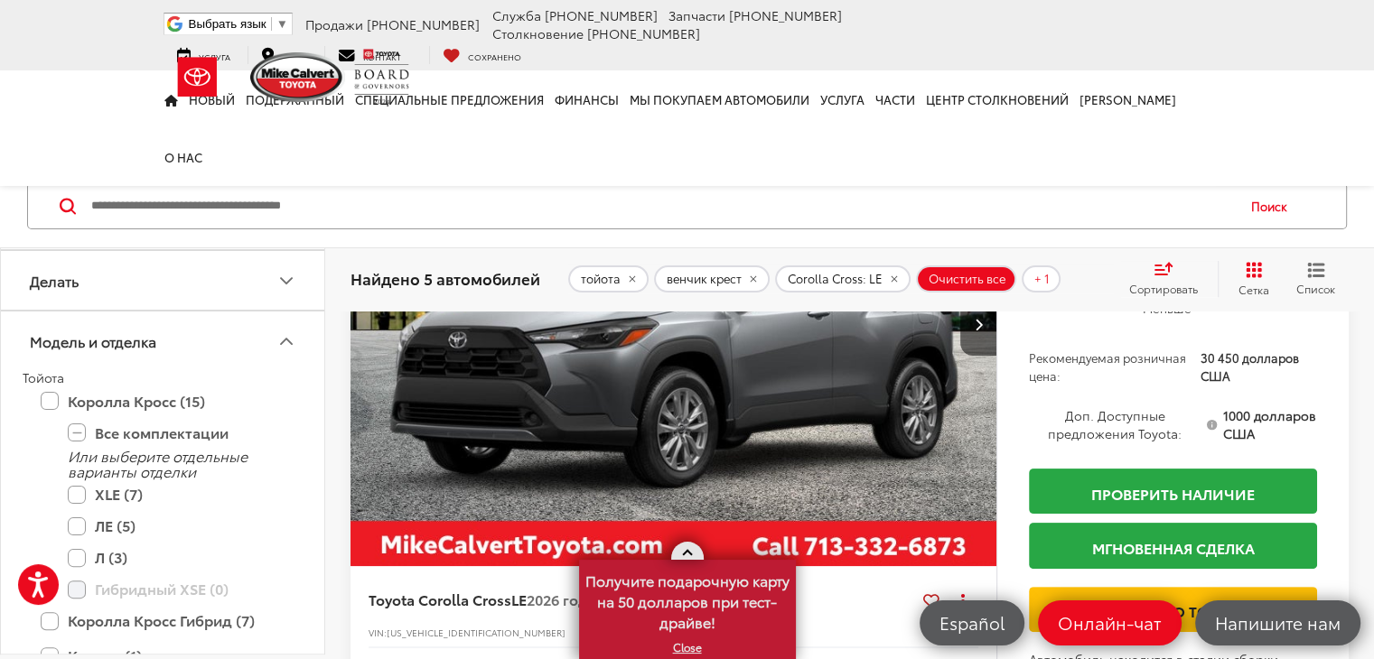
click at [690, 552] on link at bounding box center [687, 551] width 33 height 18
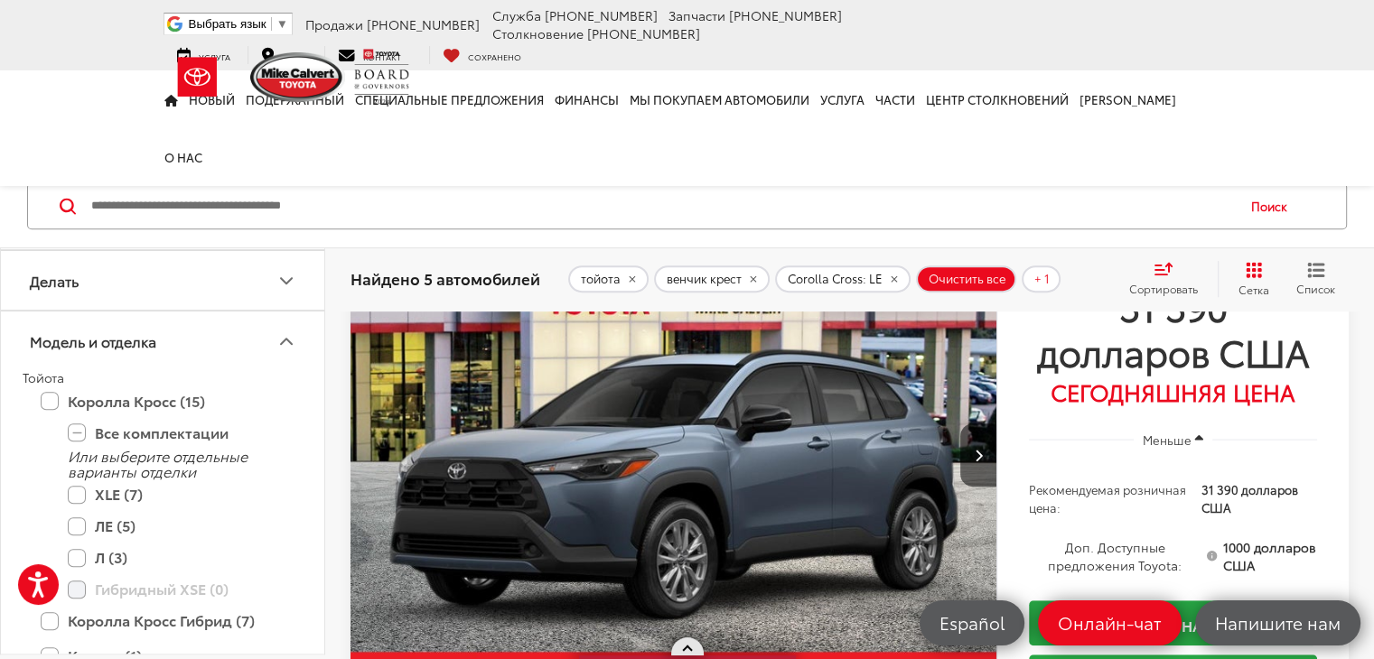
scroll to position [952, 0]
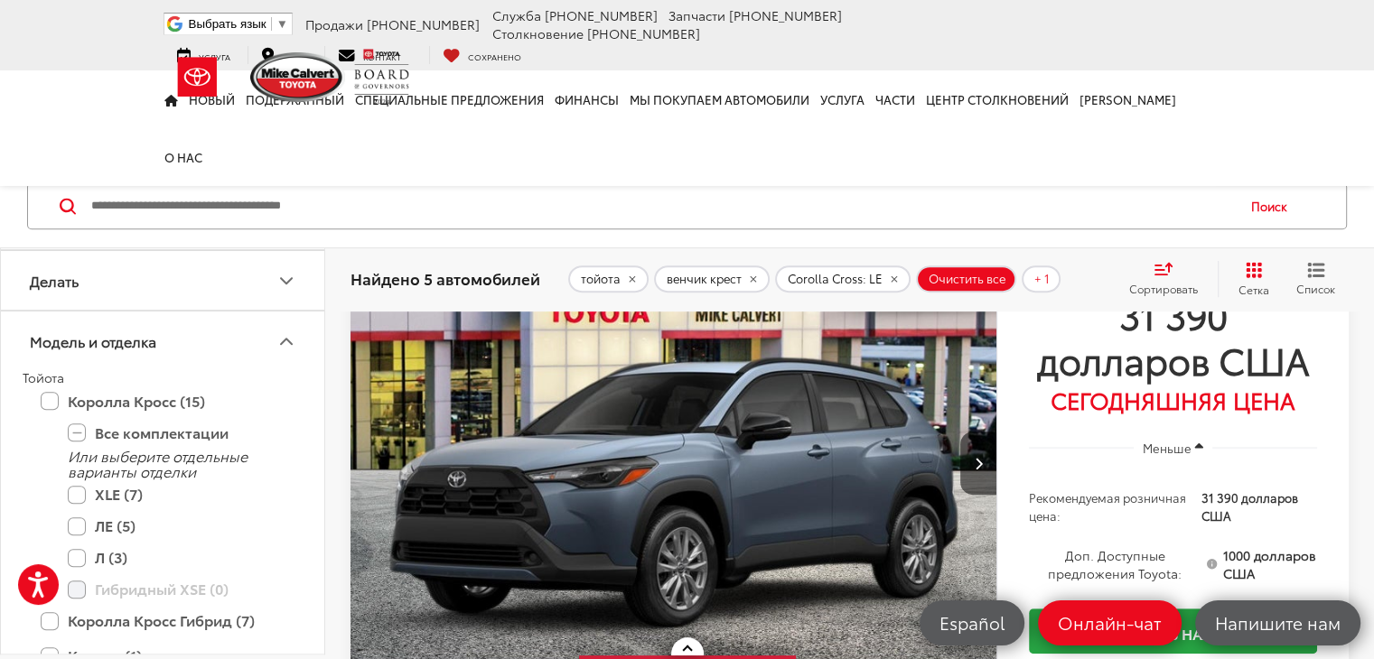
click at [567, 424] on img "Тойота Королла Кросс LE 0 2026 года выпуска" at bounding box center [674, 464] width 649 height 486
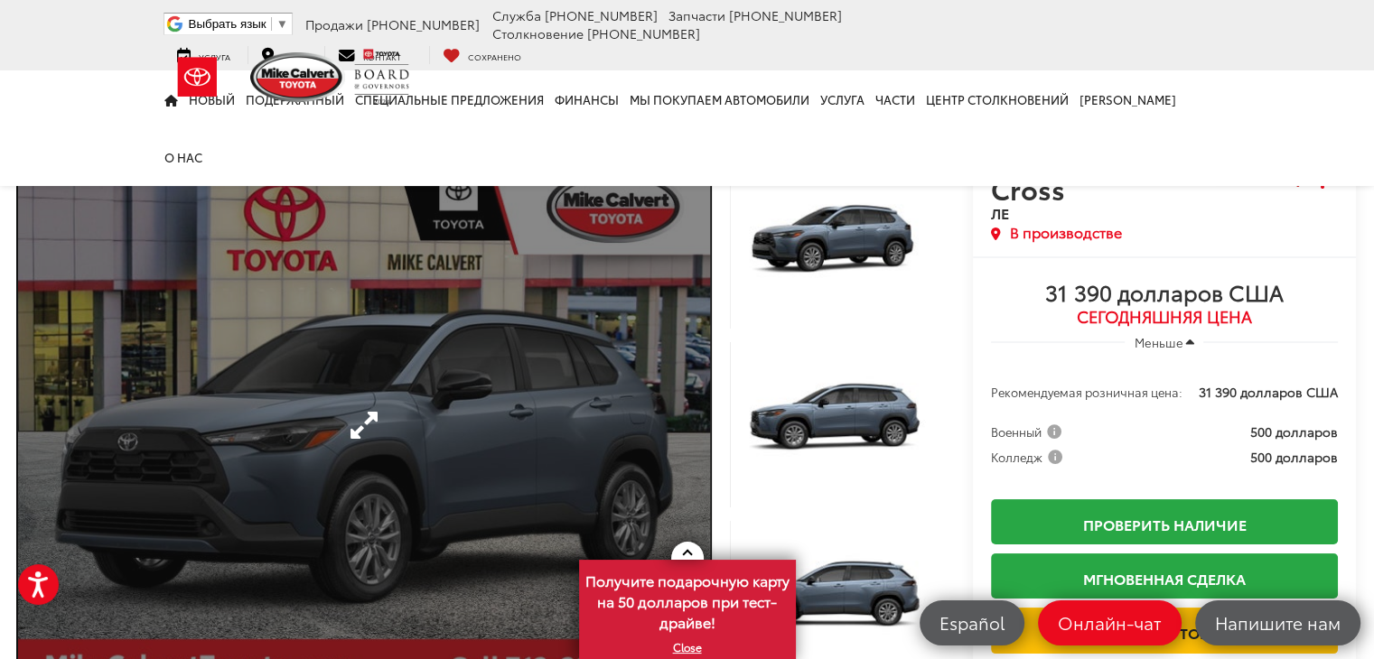
click at [527, 378] on link "Развернуть фото 0" at bounding box center [364, 425] width 692 height 525
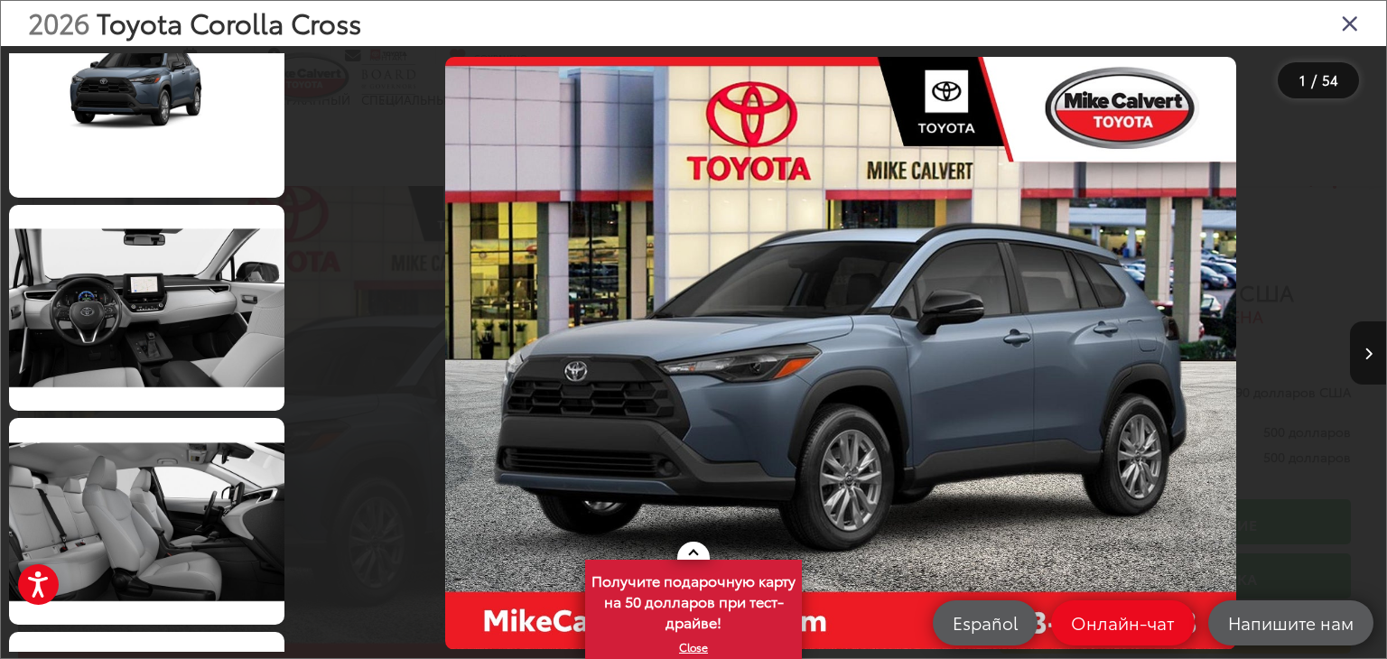
scroll to position [3630, 0]
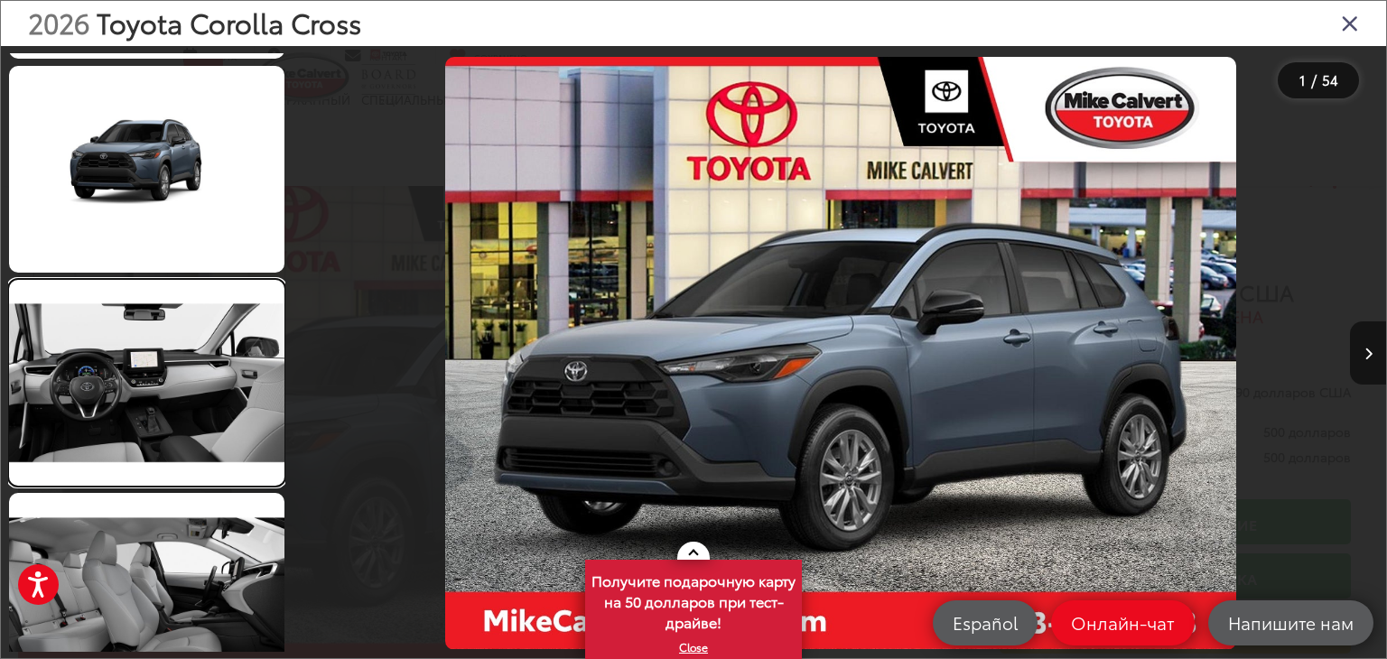
click at [237, 372] on link at bounding box center [146, 383] width 275 height 207
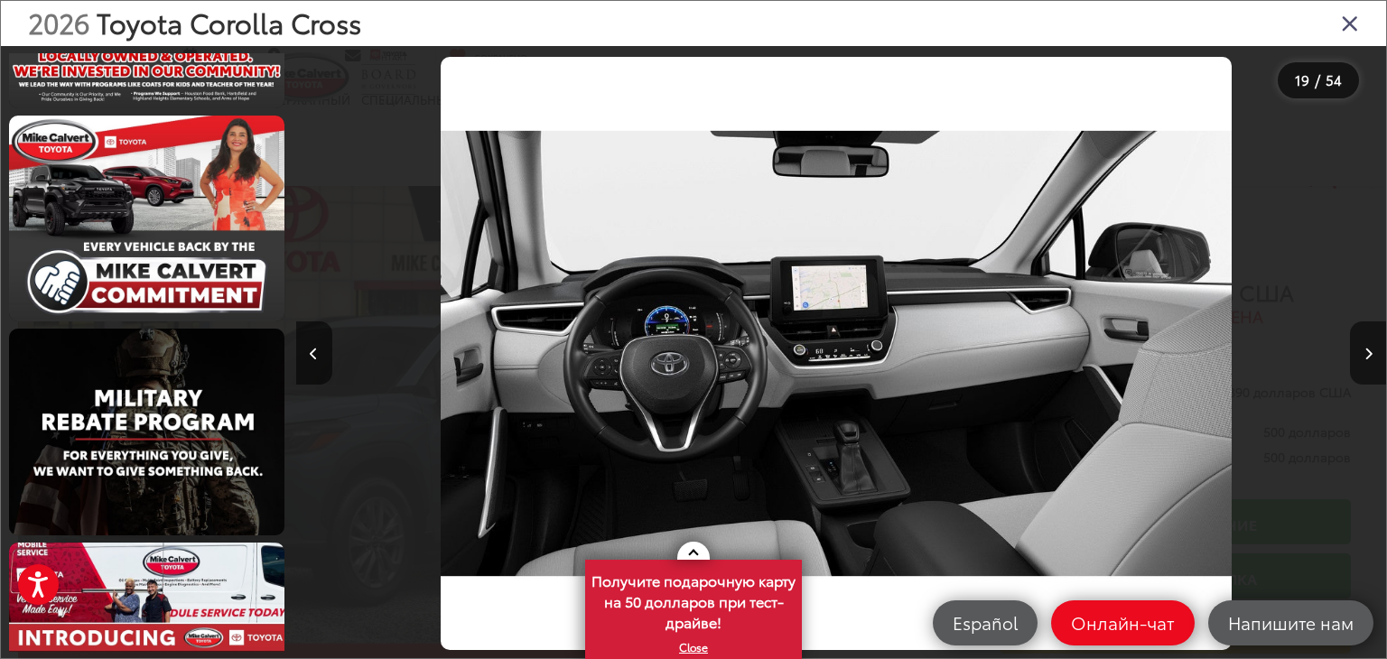
scroll to position [4876, 0]
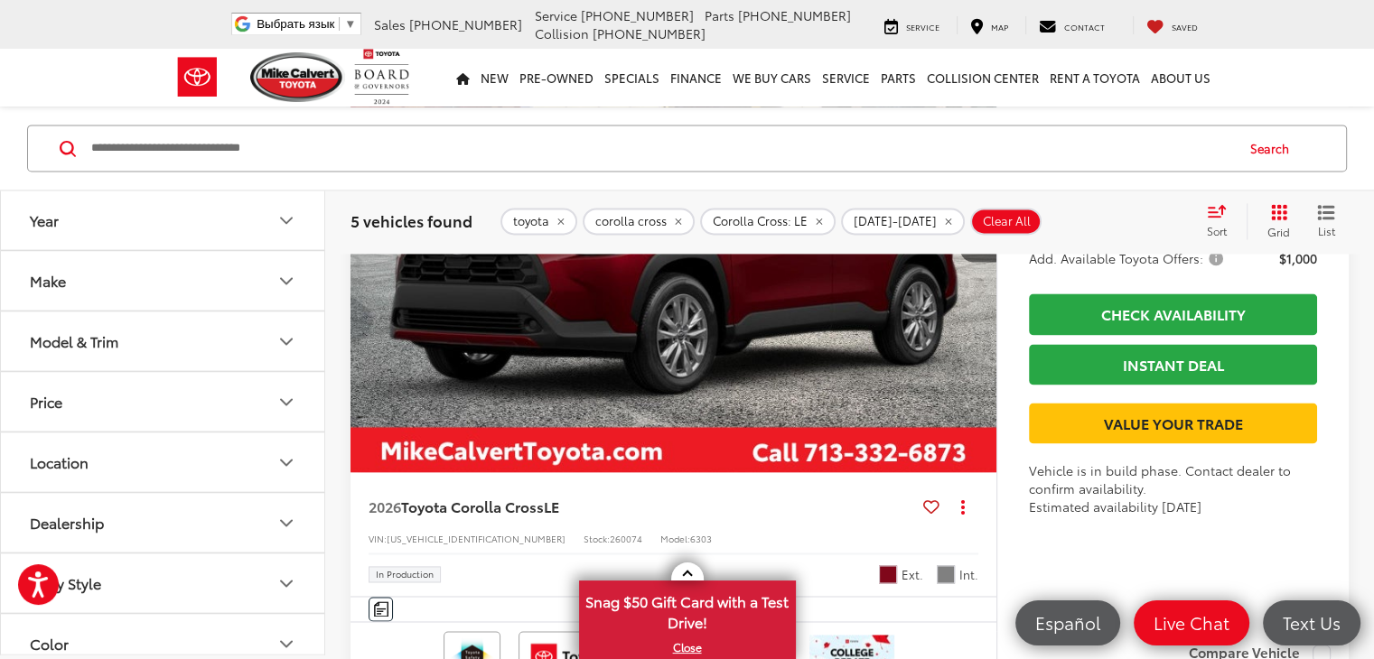
scroll to position [2608, 0]
